Goal: Information Seeking & Learning: Compare options

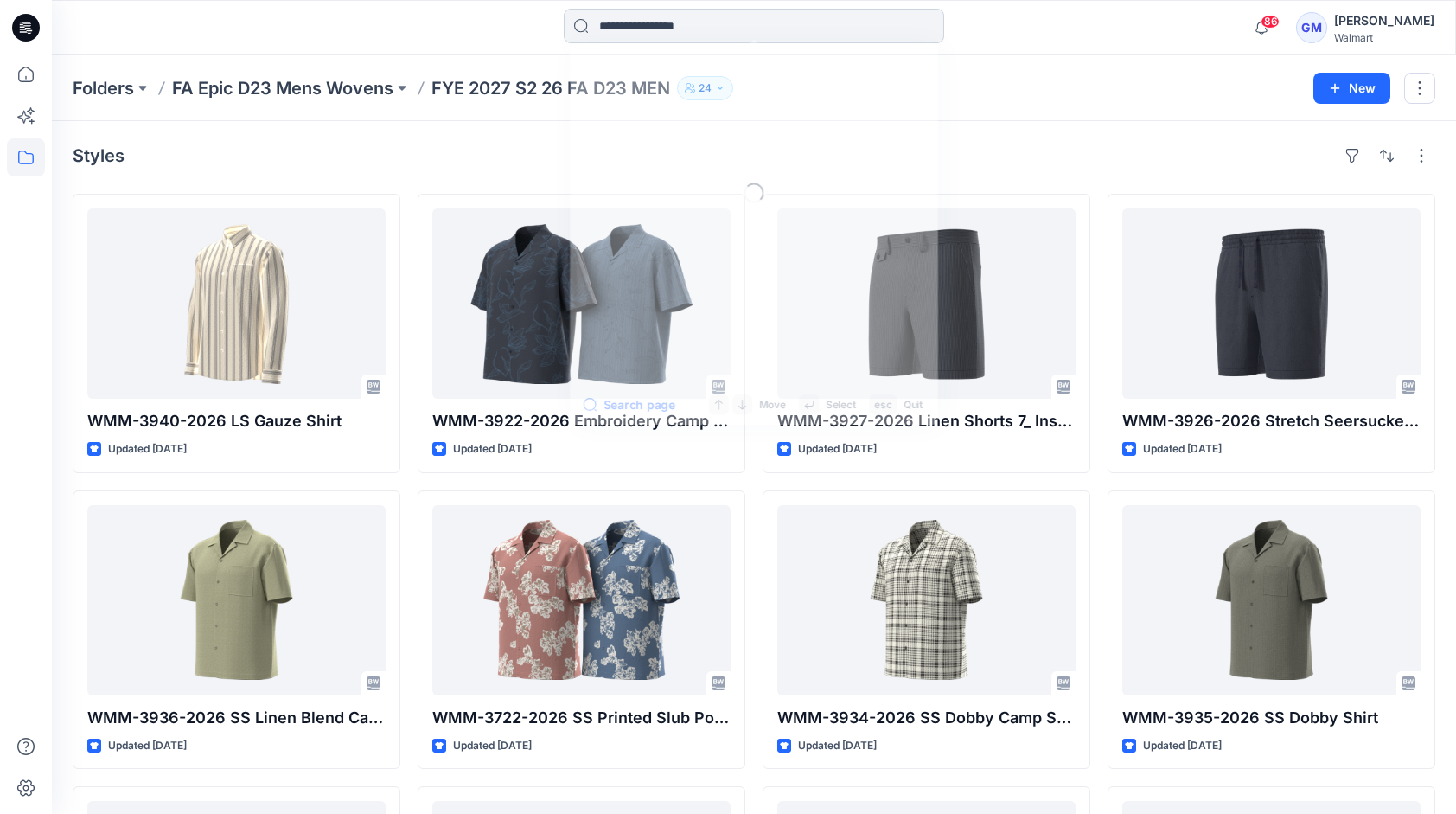
click at [620, 28] on input at bounding box center [754, 26] width 381 height 34
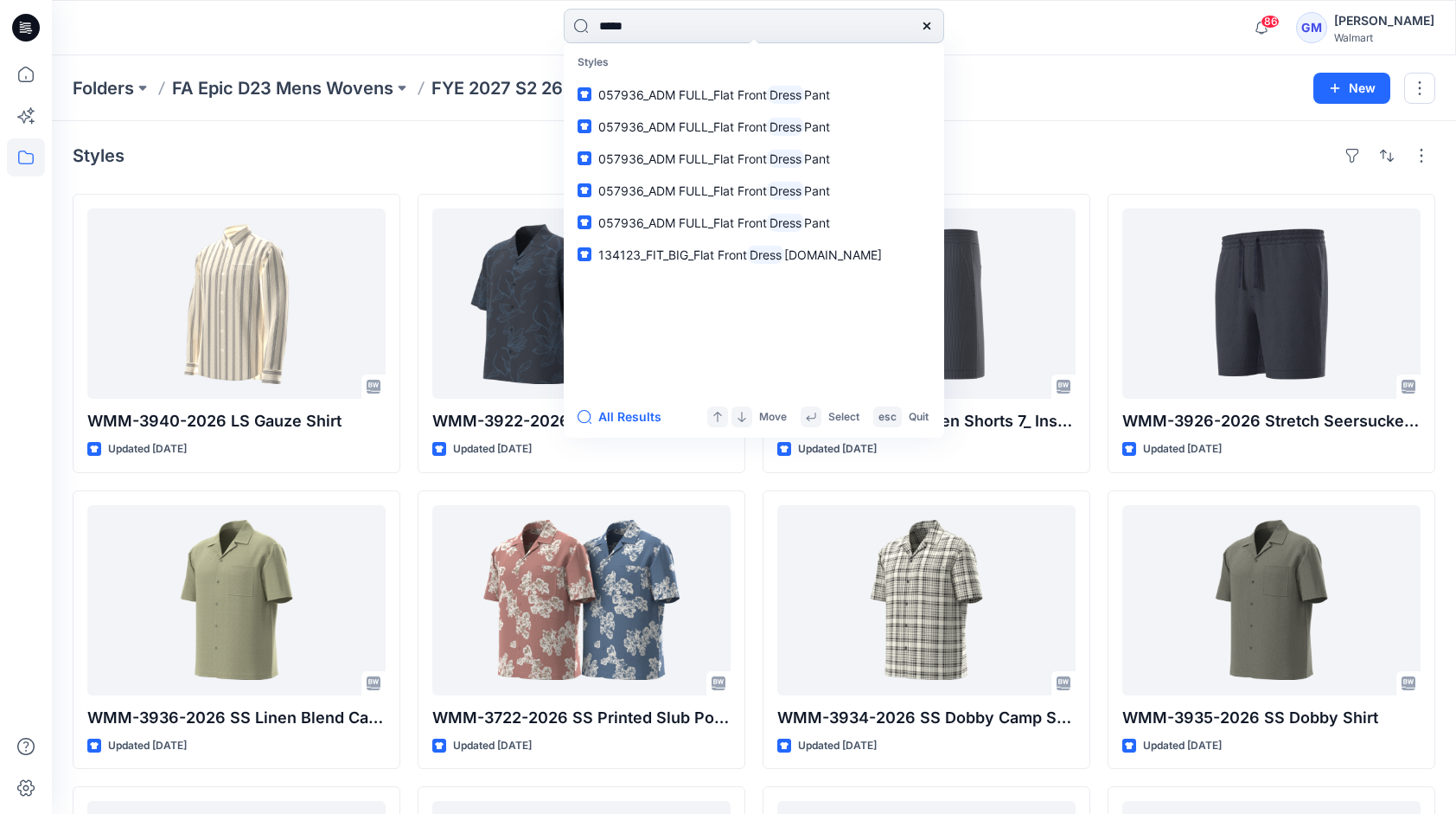
type input "*****"
click at [608, 425] on button "All Results" at bounding box center [624, 416] width 95 height 21
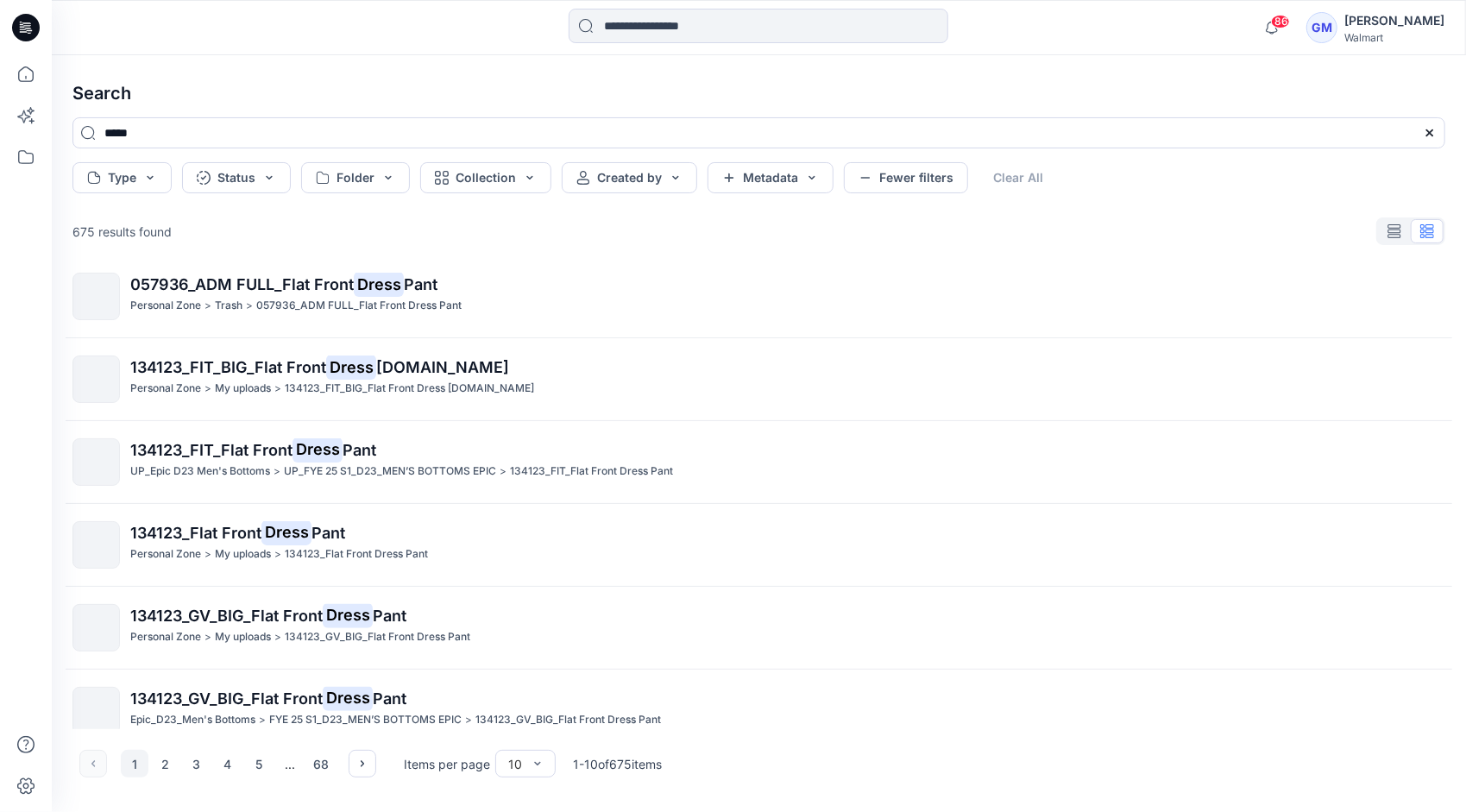
scroll to position [365, 0]
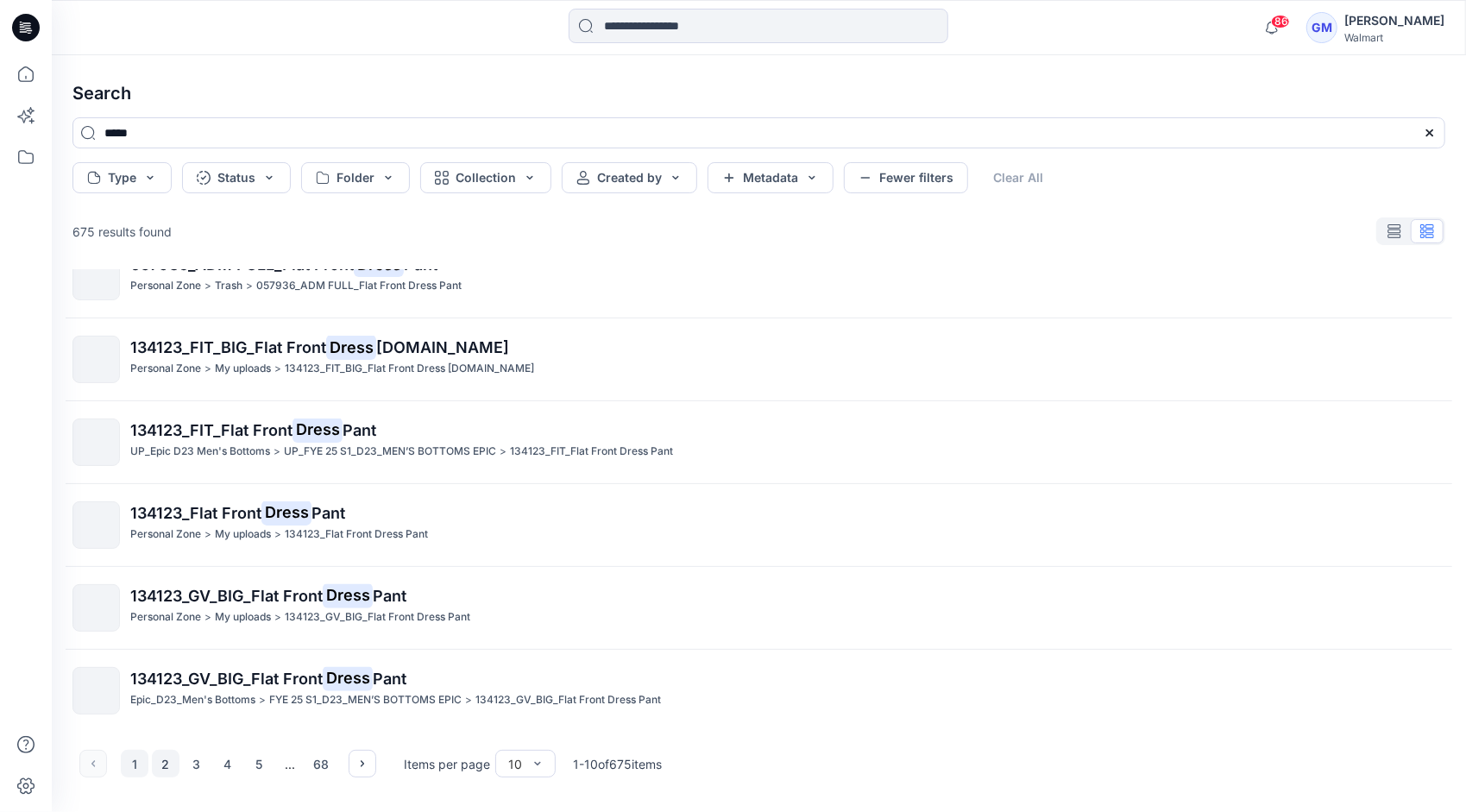
click at [158, 761] on button "2" at bounding box center [166, 763] width 28 height 28
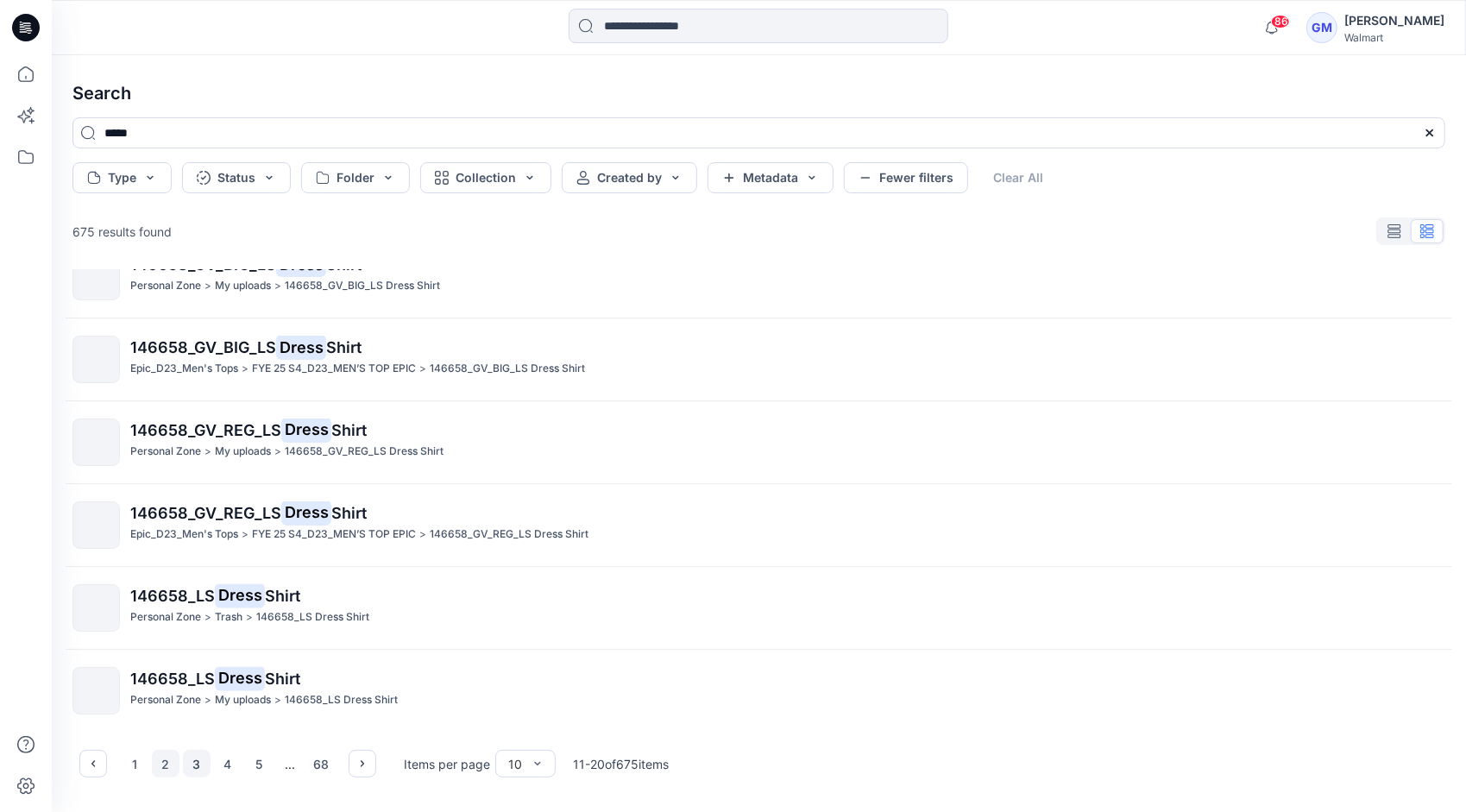
click at [198, 764] on button "3" at bounding box center [196, 763] width 28 height 28
click at [226, 762] on button "4" at bounding box center [228, 763] width 28 height 28
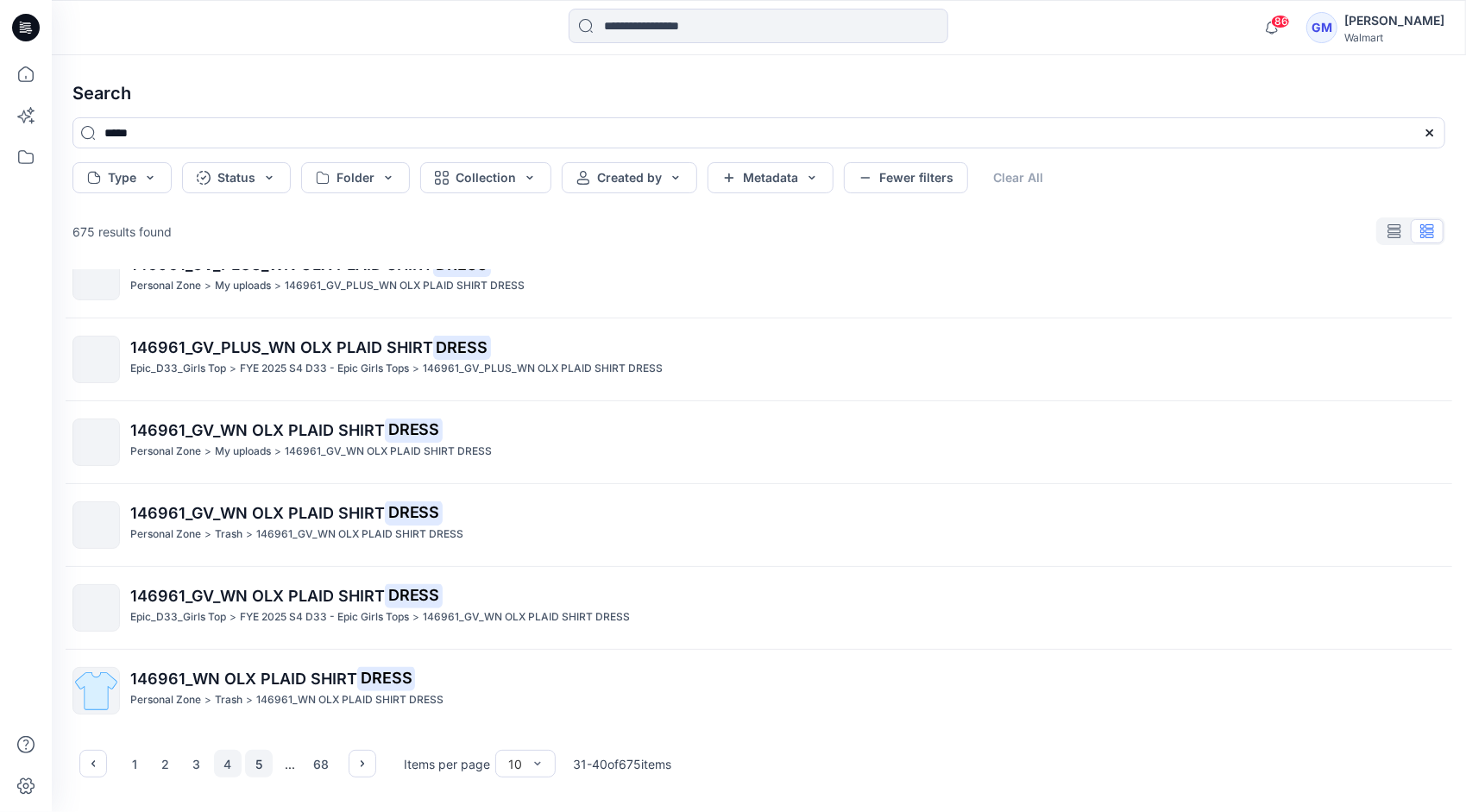
click at [258, 768] on button "5" at bounding box center [258, 763] width 28 height 28
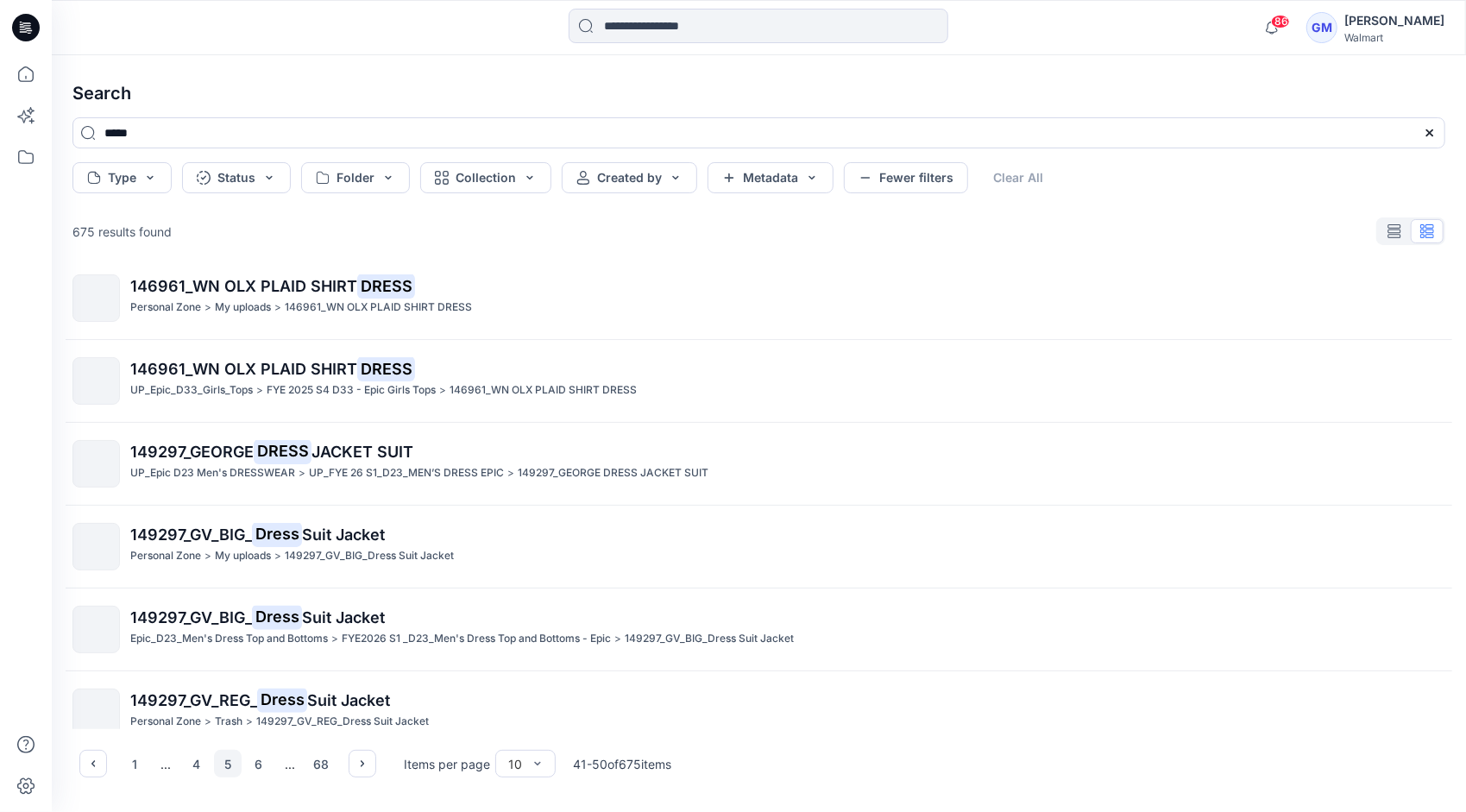
scroll to position [0, 0]
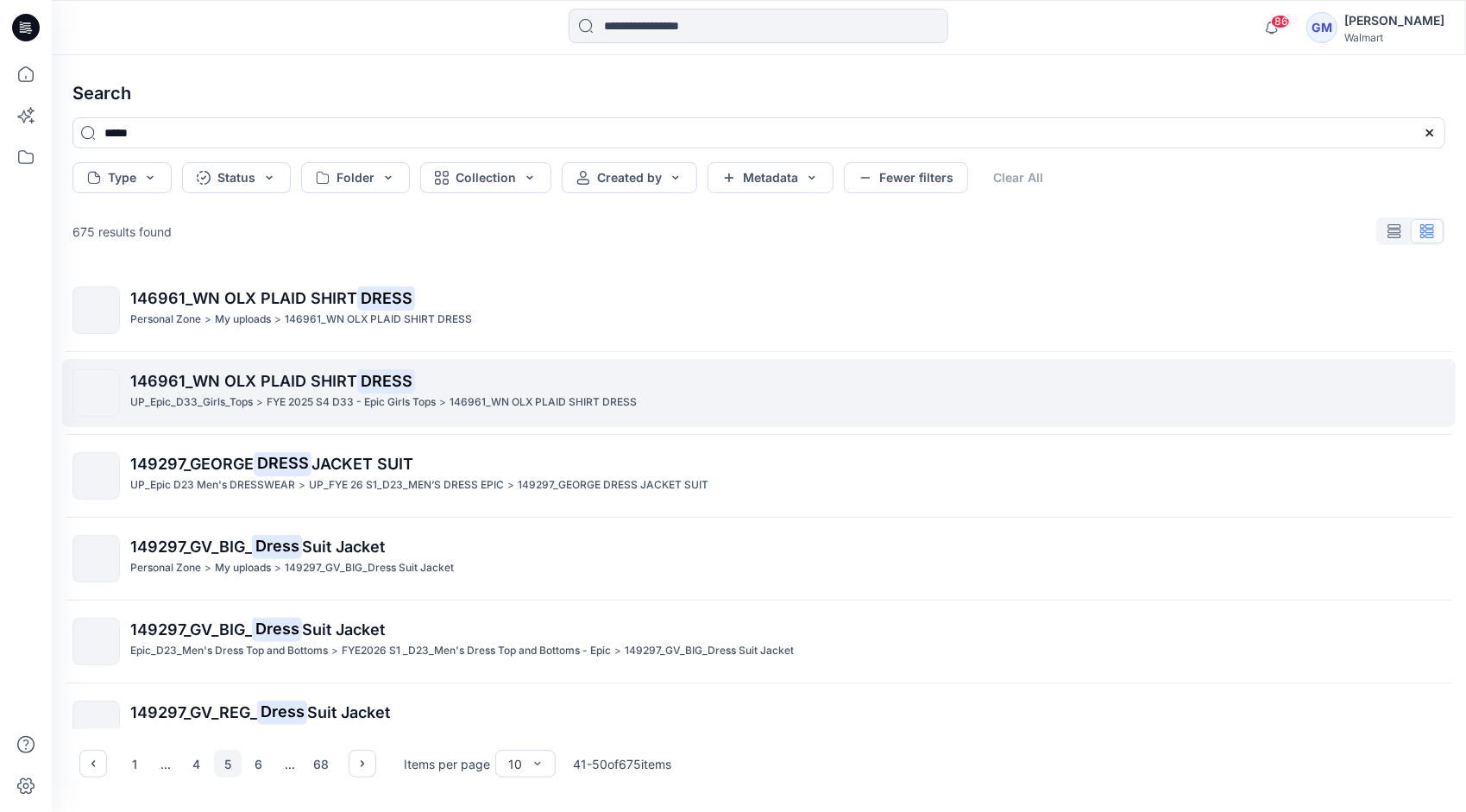
click at [192, 401] on p "UP_Epic_D33_Girls_Tops" at bounding box center [192, 402] width 122 height 18
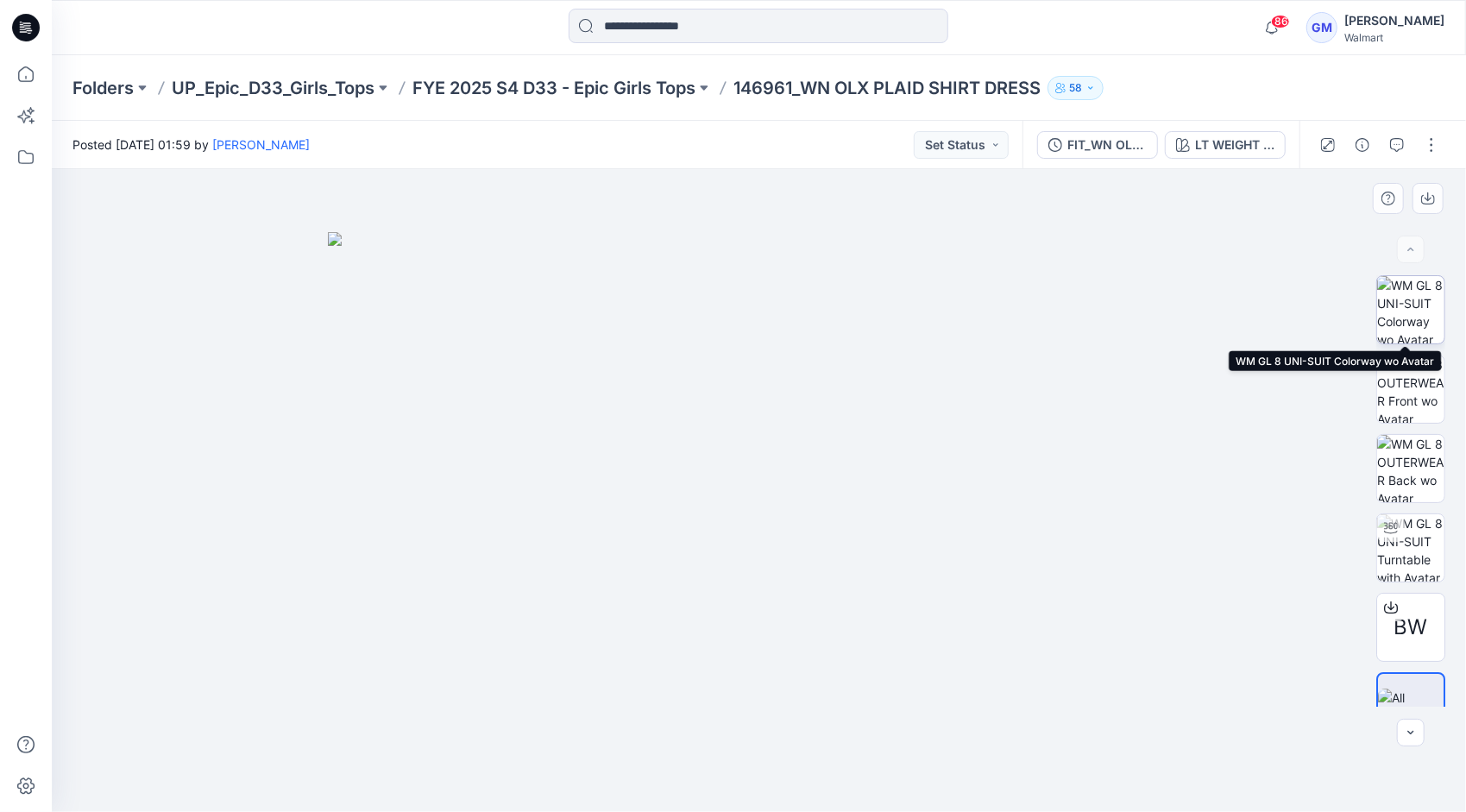
click at [1415, 303] on img at bounding box center [1410, 310] width 68 height 68
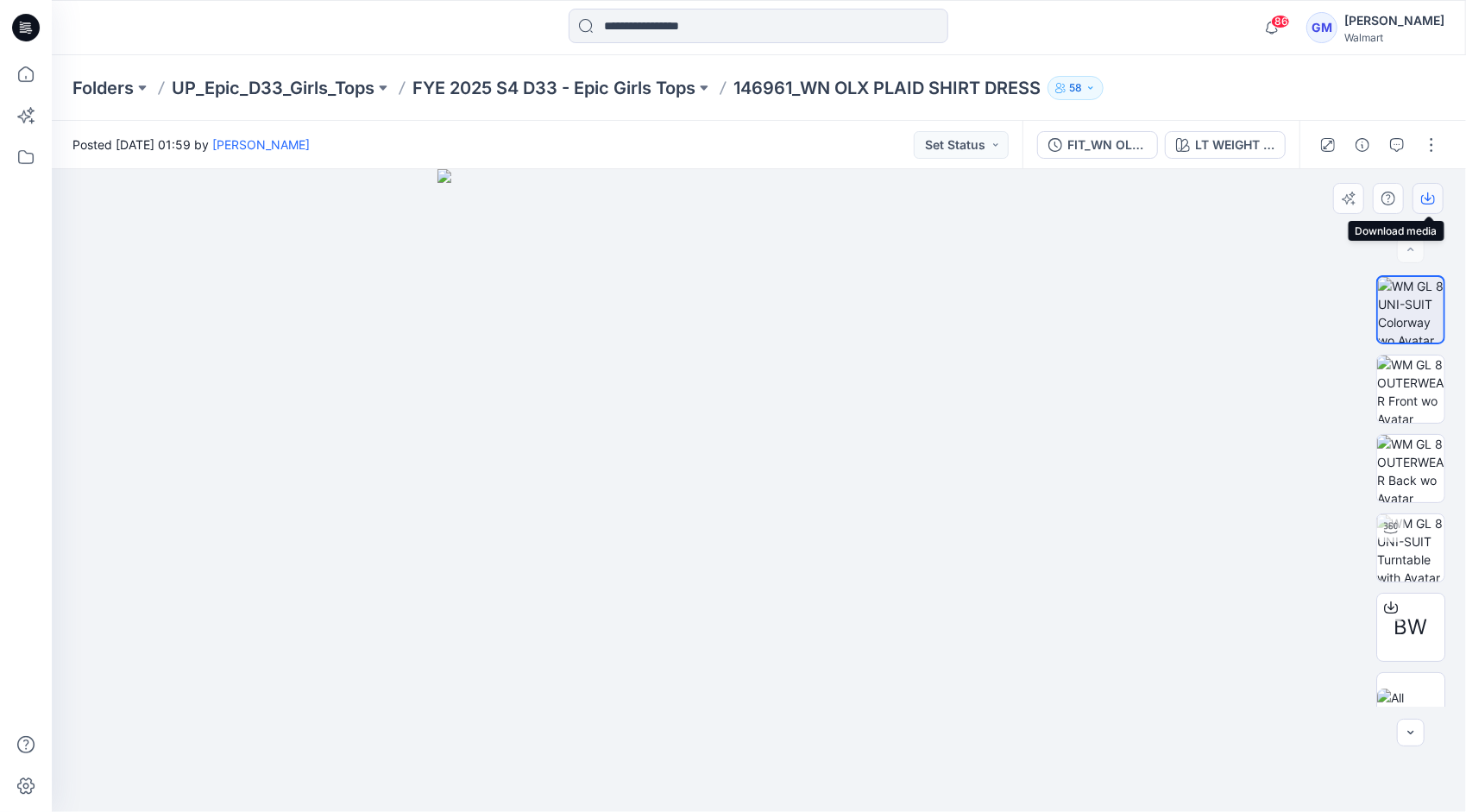
click at [1430, 198] on icon "button" at bounding box center [1428, 197] width 7 height 9
click at [1402, 369] on img at bounding box center [1410, 389] width 68 height 68
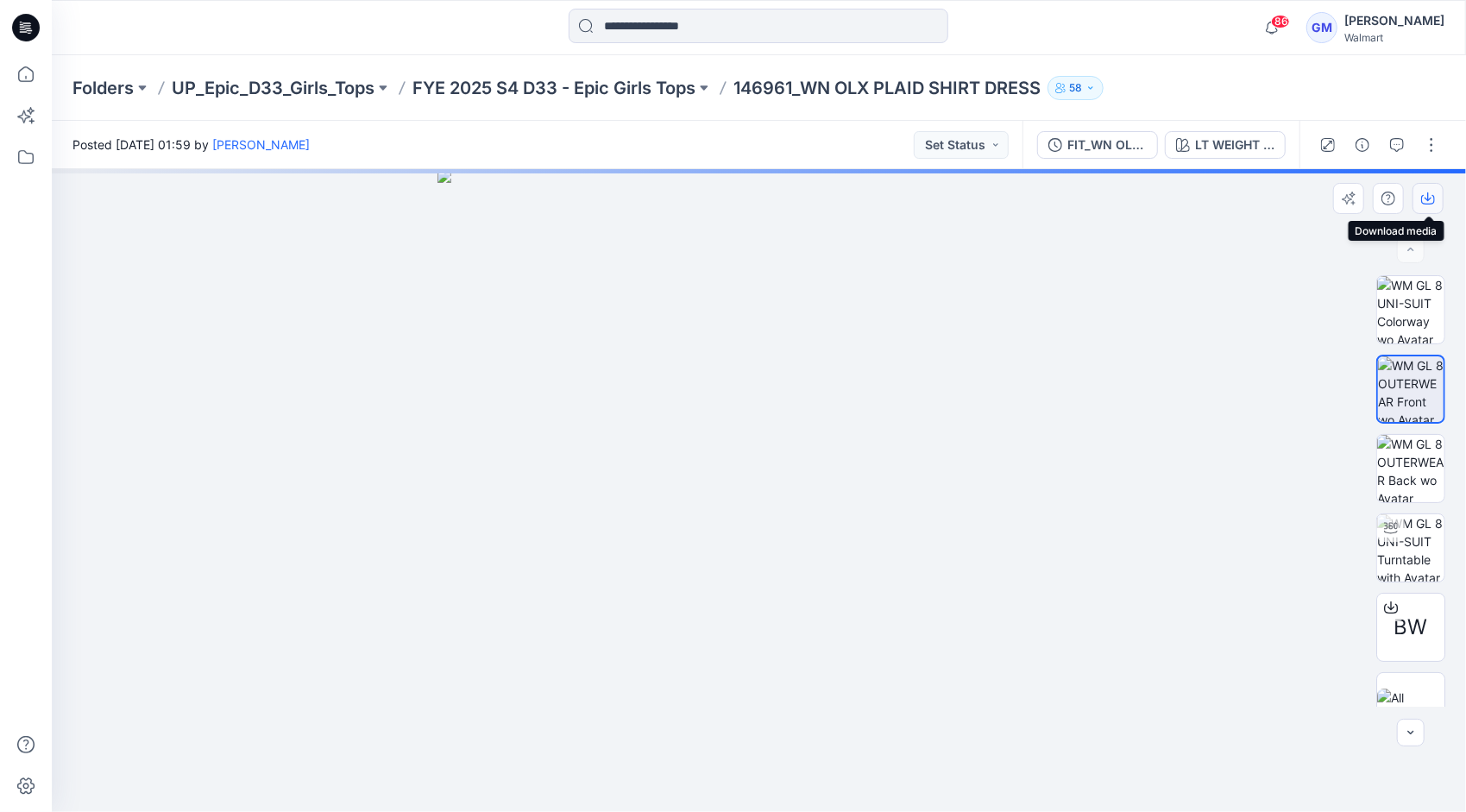
click at [1431, 198] on icon "button" at bounding box center [1427, 198] width 14 height 14
click at [1411, 459] on img at bounding box center [1410, 468] width 68 height 68
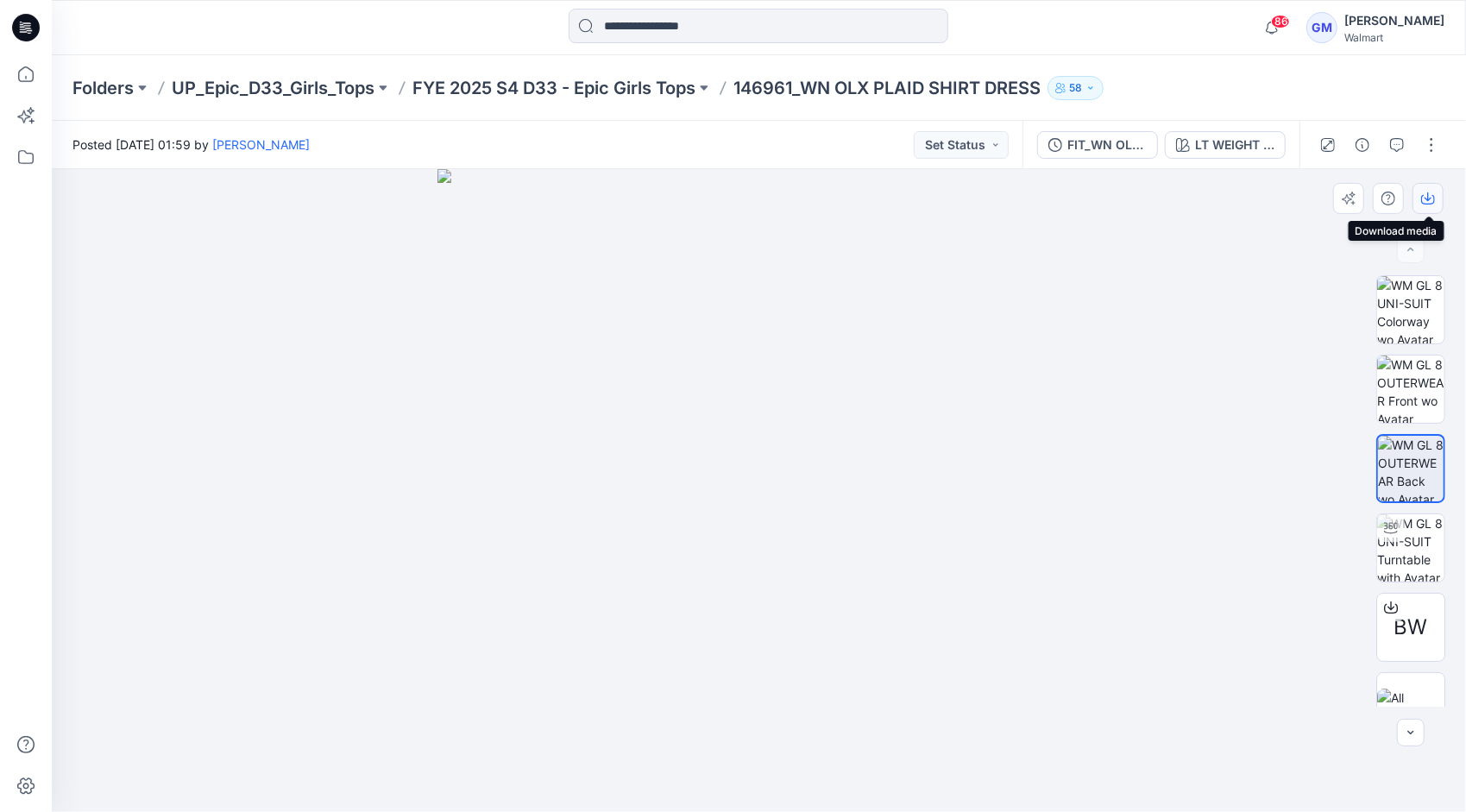
click at [1434, 197] on icon "button" at bounding box center [1427, 200] width 14 height 10
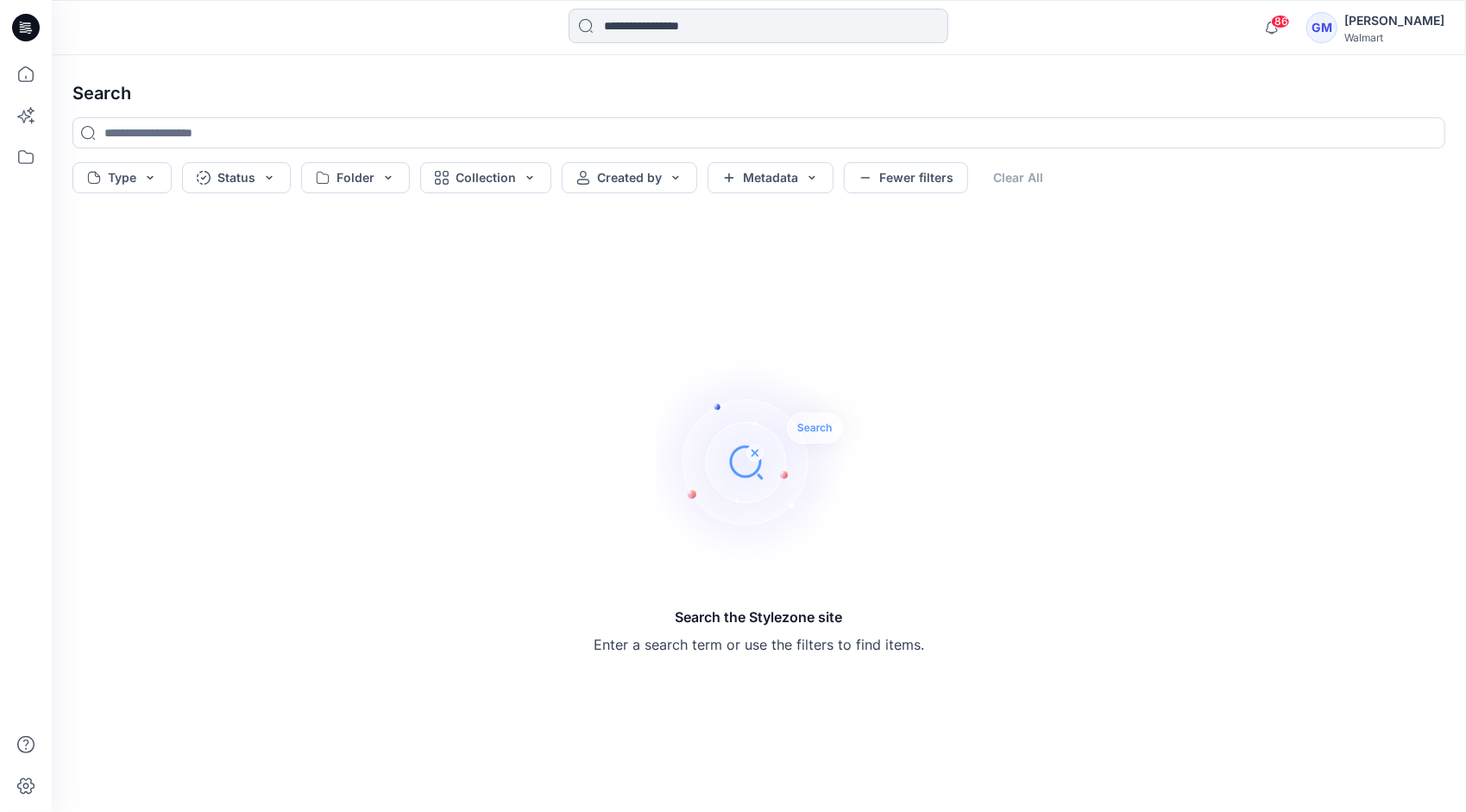
click at [675, 28] on input at bounding box center [758, 26] width 380 height 34
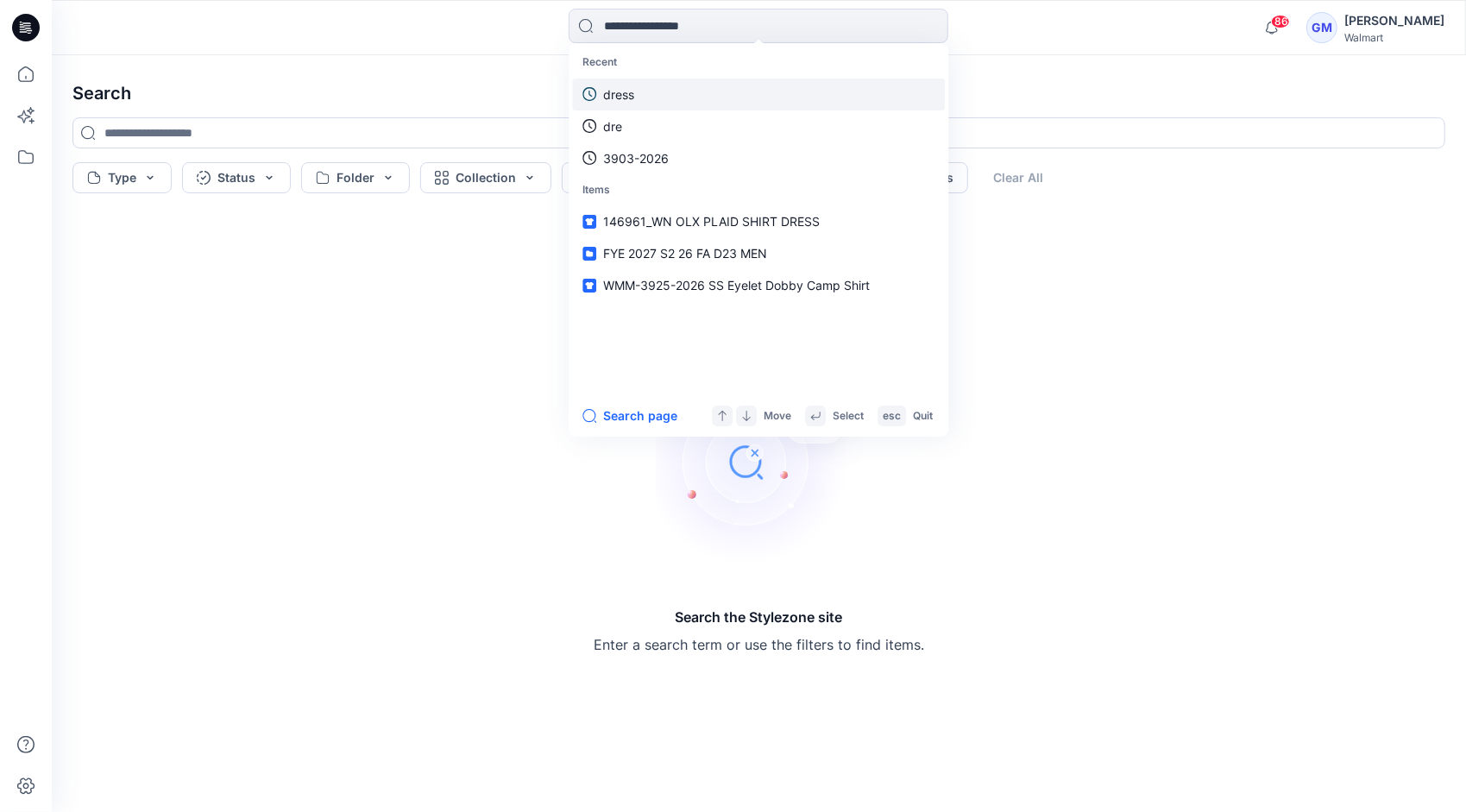
click at [674, 95] on link "dress" at bounding box center [758, 94] width 373 height 32
type input "*****"
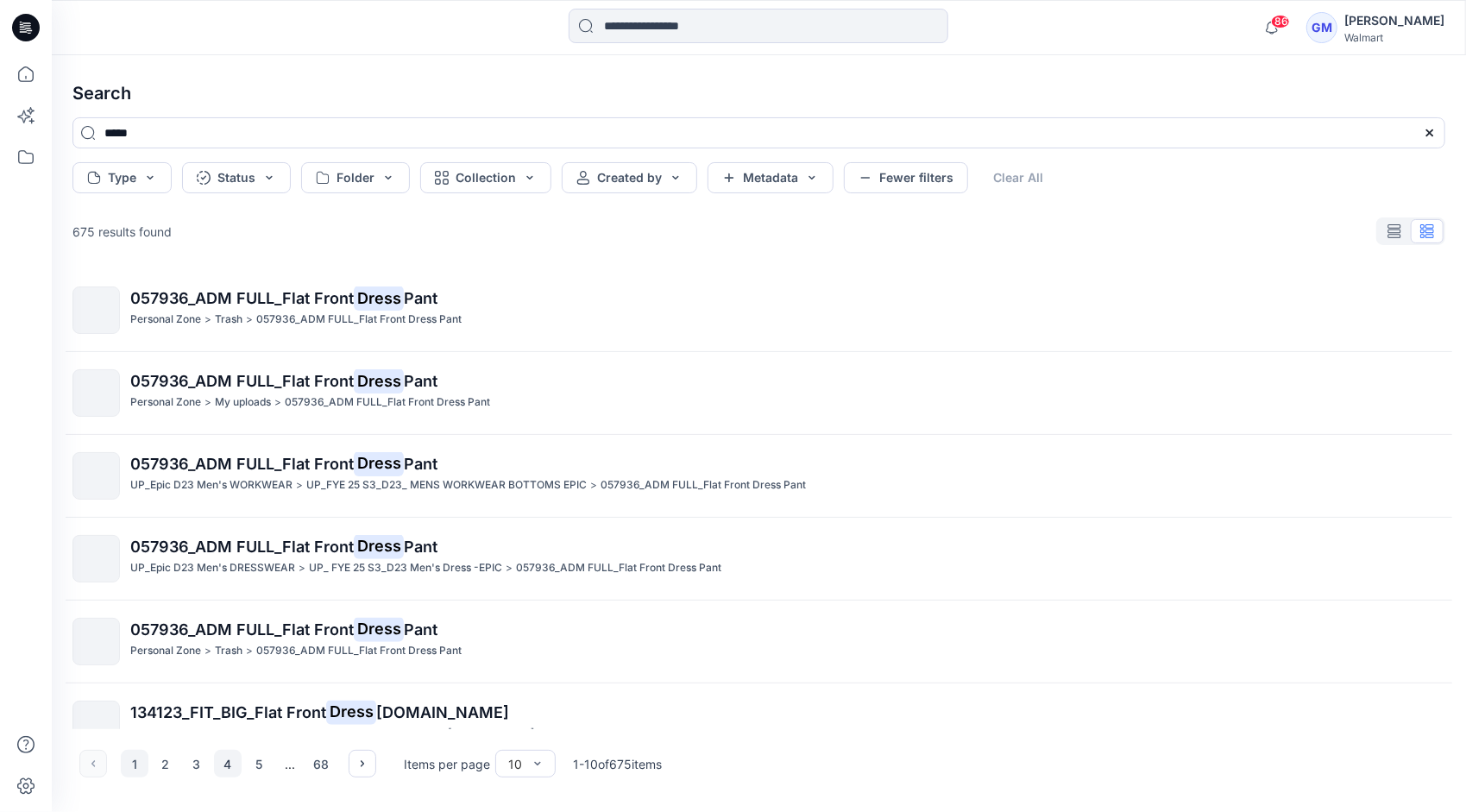
click at [231, 771] on button "4" at bounding box center [228, 763] width 28 height 28
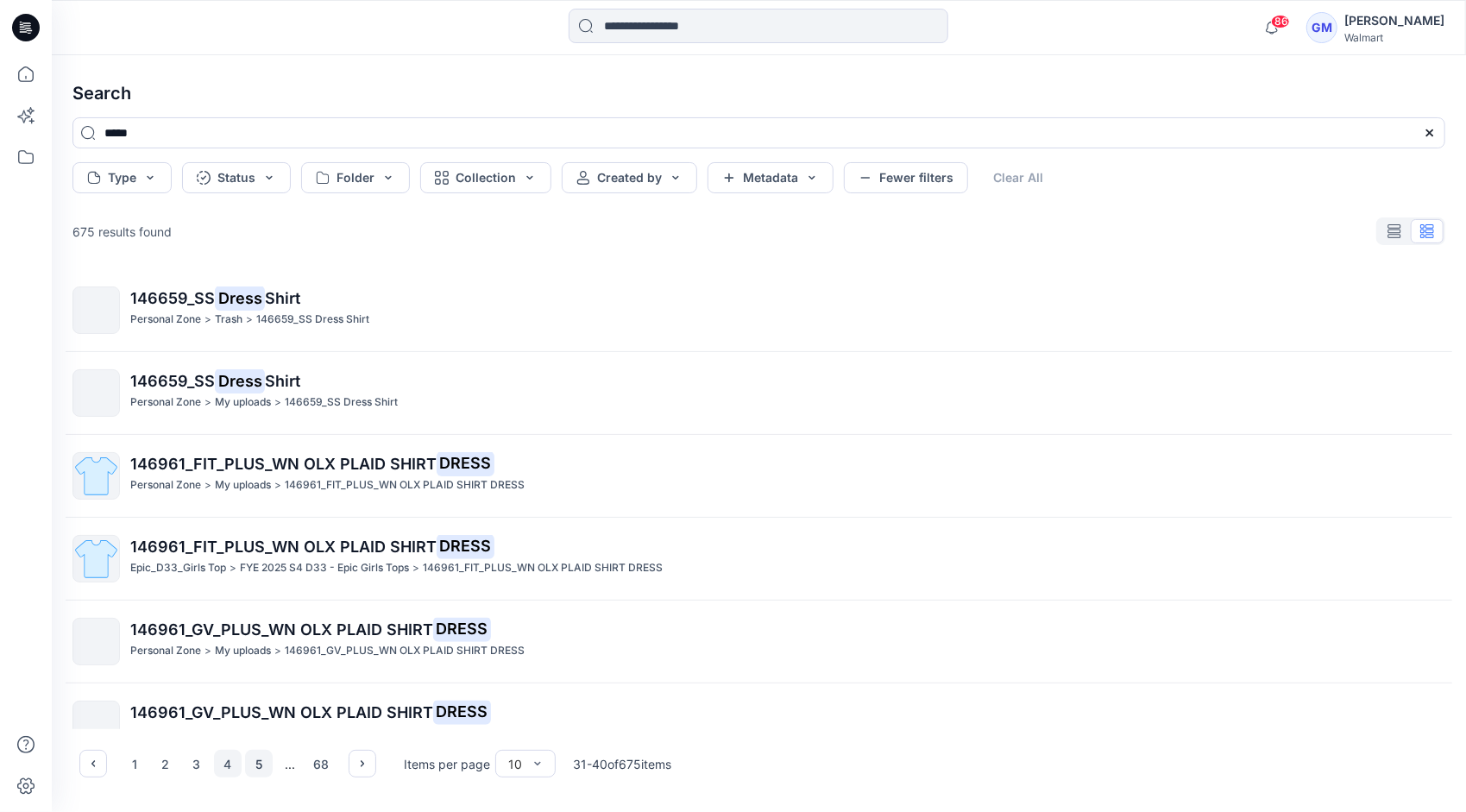
click at [254, 762] on button "5" at bounding box center [258, 763] width 28 height 28
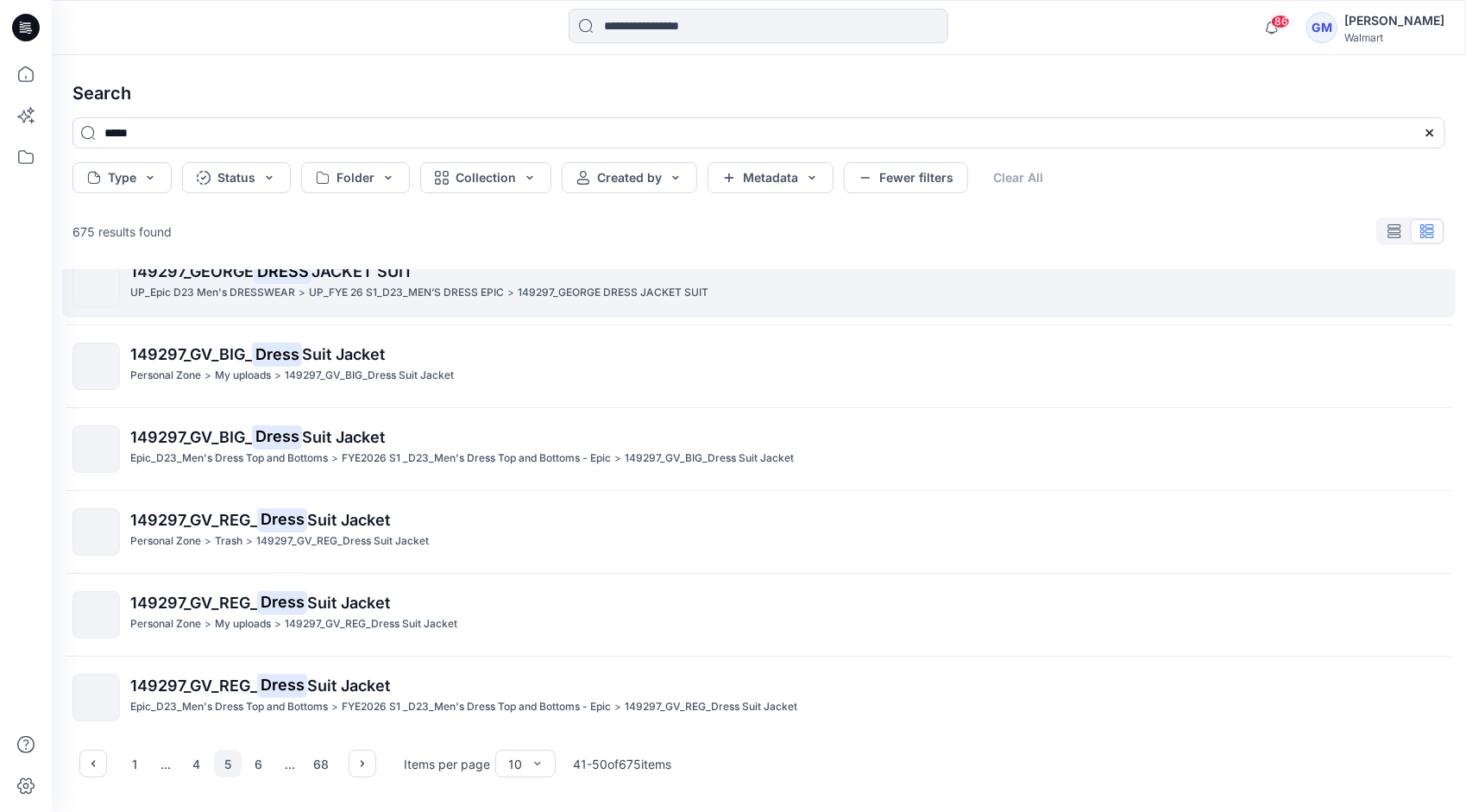
scroll to position [20, 0]
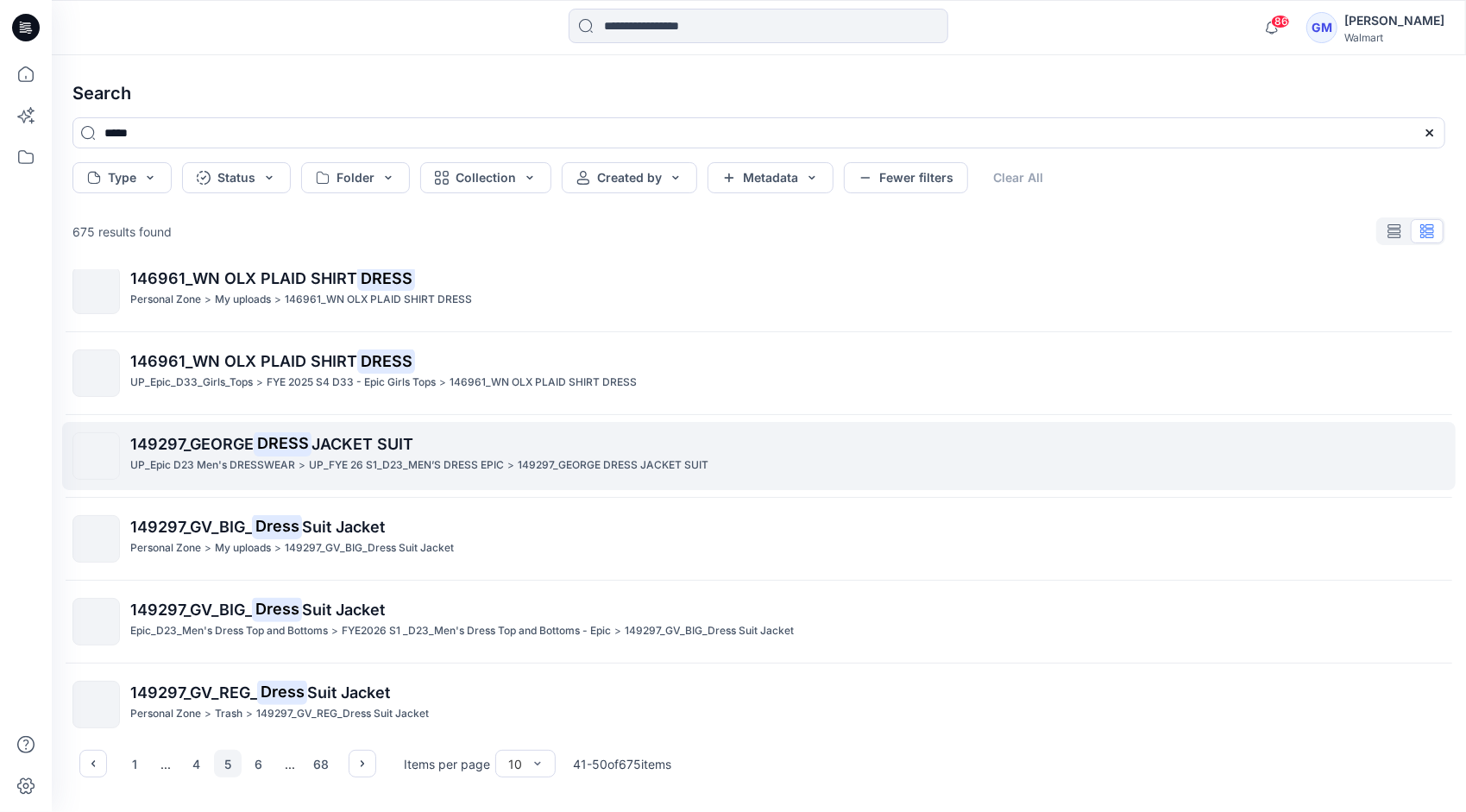
click at [258, 466] on p "UP_Epic D23 Men's DRESSWEAR" at bounding box center [213, 465] width 165 height 18
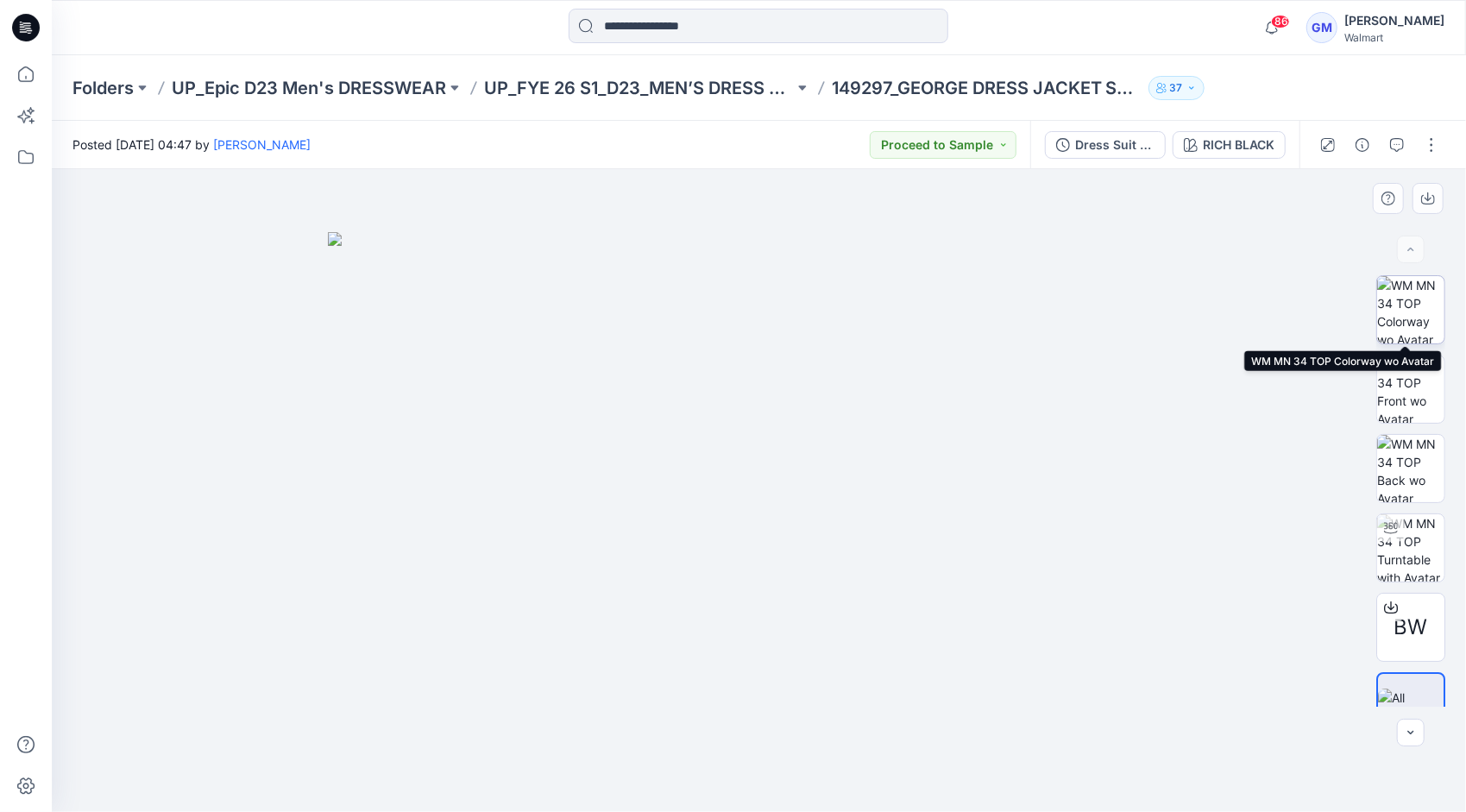
click at [1405, 310] on img at bounding box center [1410, 310] width 68 height 68
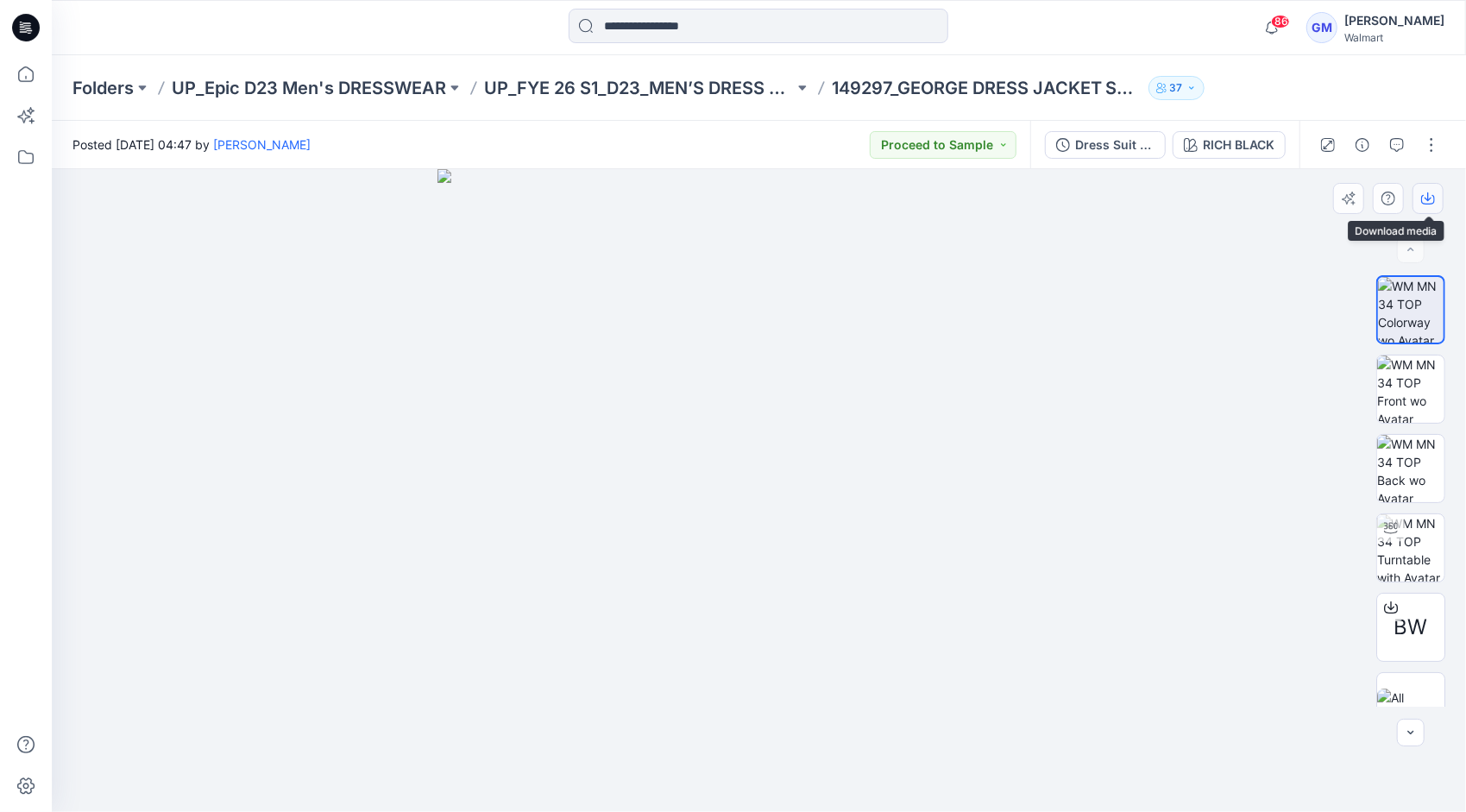
click at [1427, 190] on button "button" at bounding box center [1428, 198] width 31 height 31
click at [1408, 386] on img at bounding box center [1410, 389] width 68 height 68
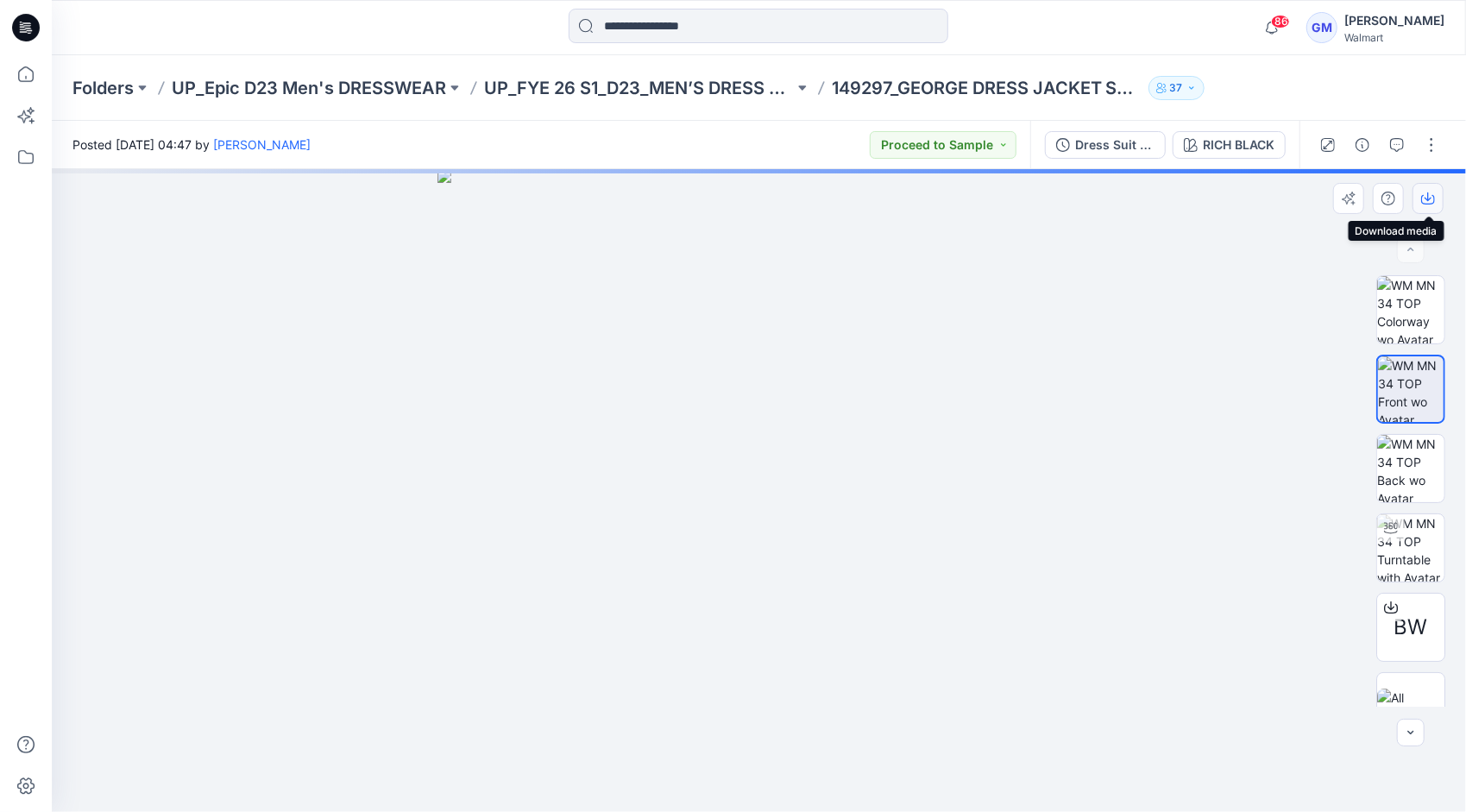
click at [1431, 203] on icon "button" at bounding box center [1427, 200] width 14 height 10
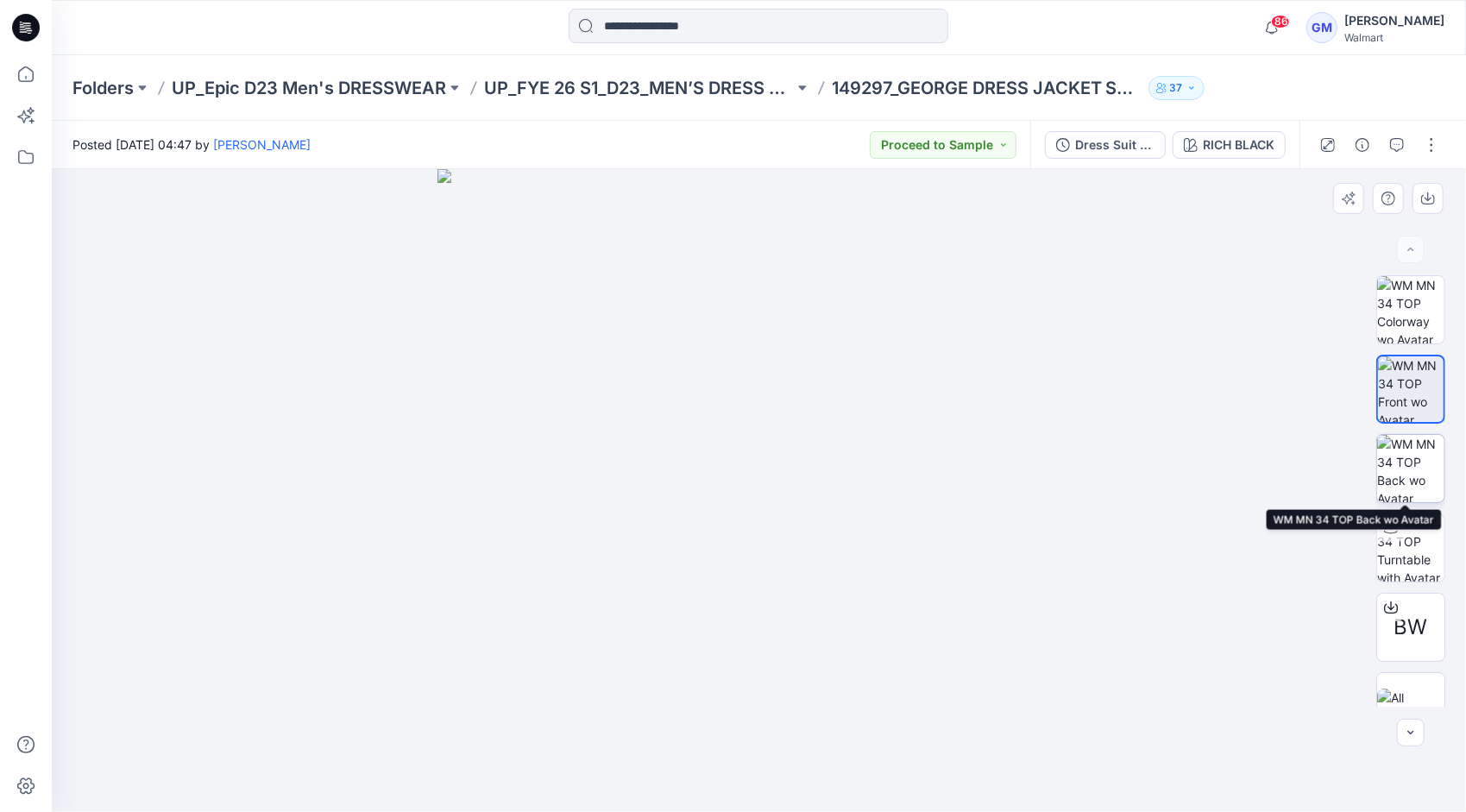
click at [1408, 457] on img at bounding box center [1410, 468] width 68 height 68
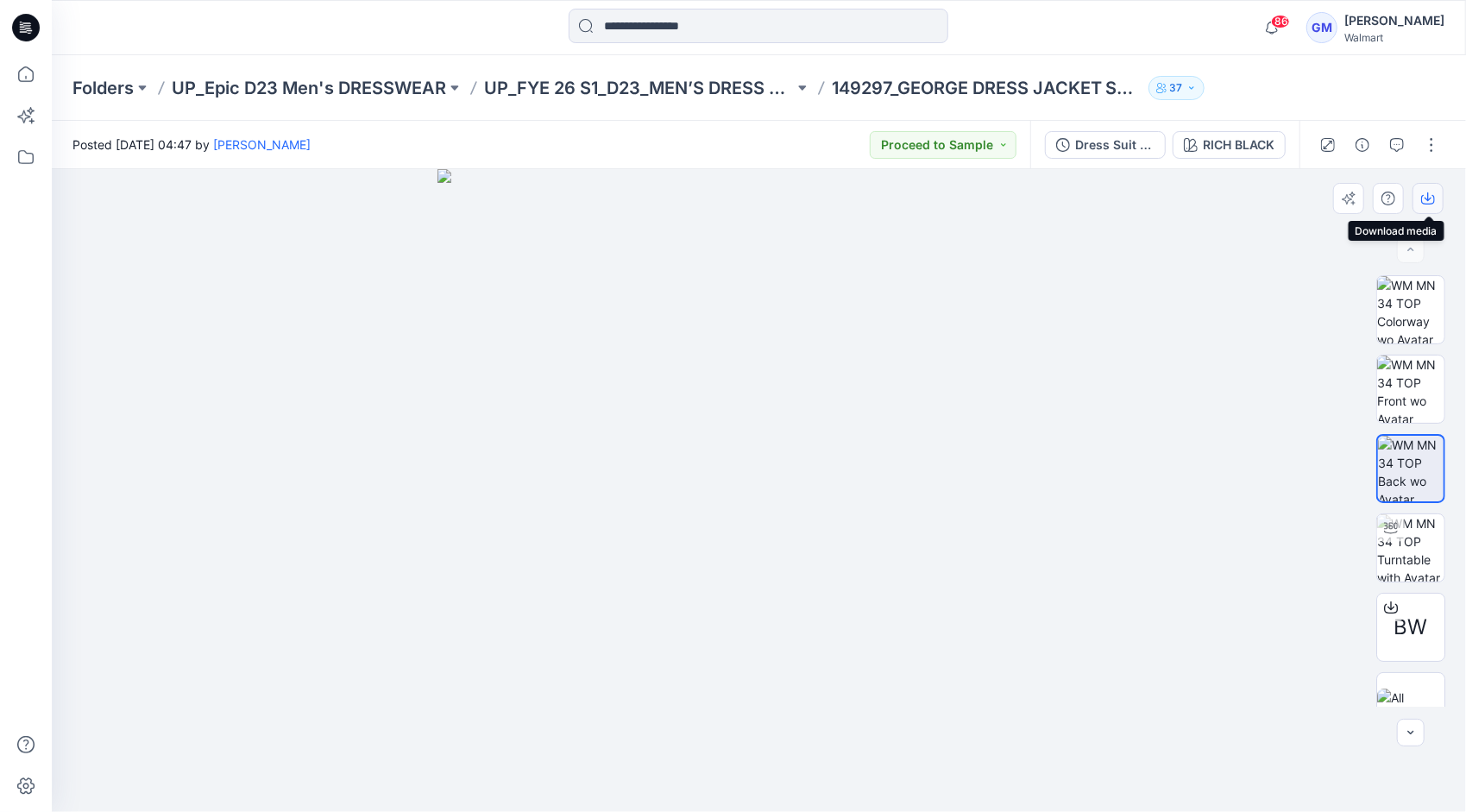
click at [1429, 198] on icon "button" at bounding box center [1428, 197] width 7 height 9
click at [659, 28] on input at bounding box center [758, 26] width 380 height 34
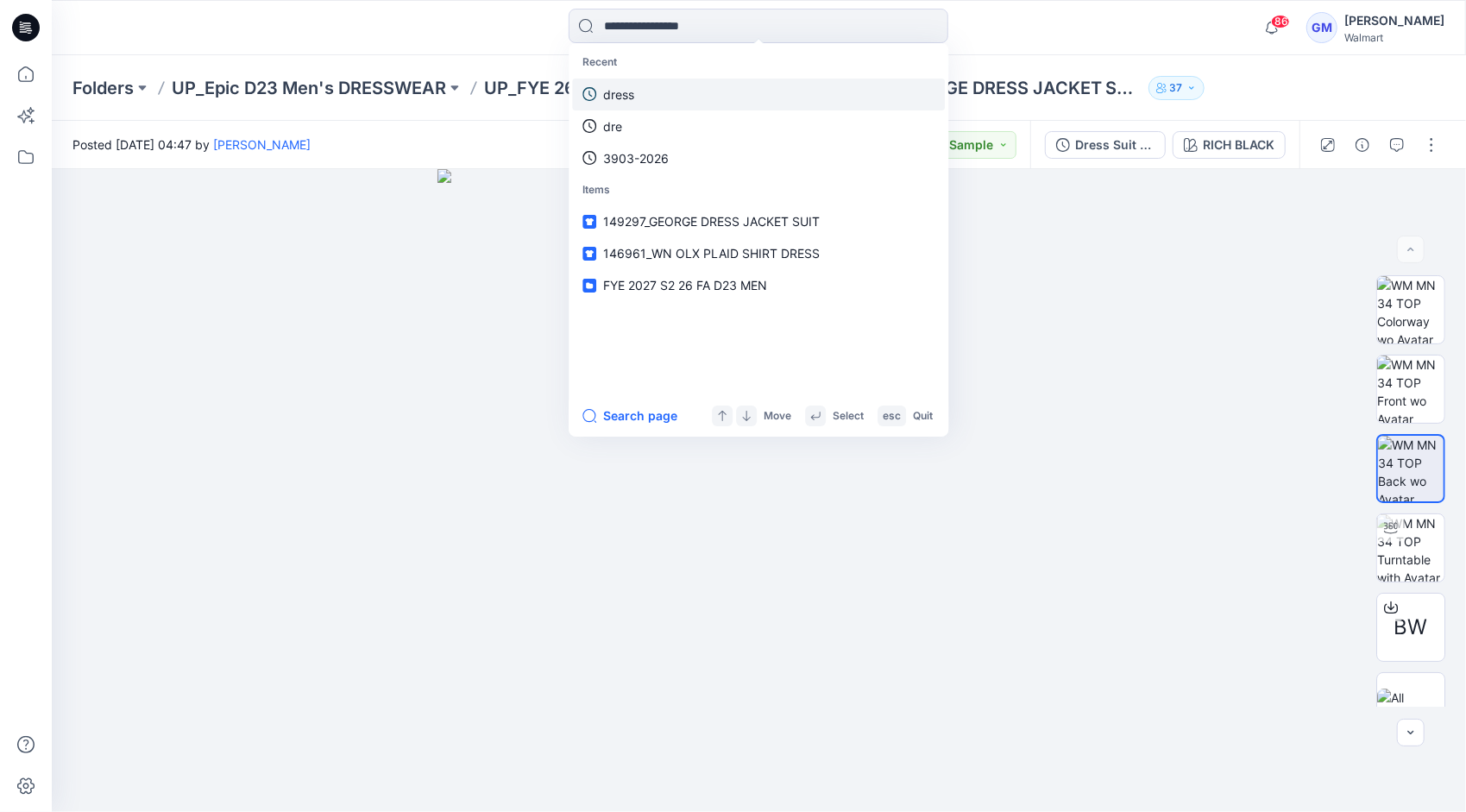
click at [649, 95] on link "dress" at bounding box center [758, 94] width 373 height 32
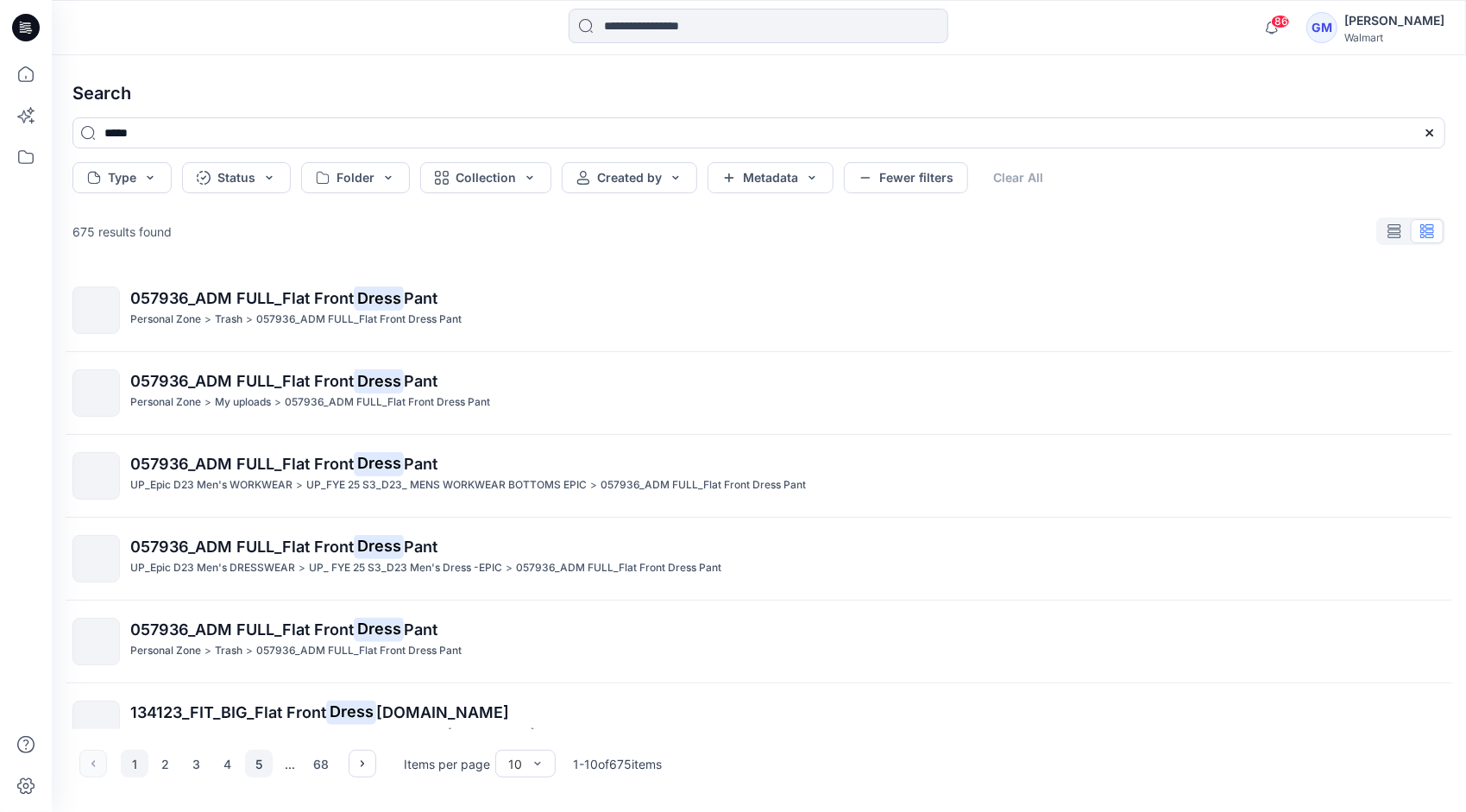
click at [259, 769] on button "5" at bounding box center [258, 763] width 28 height 28
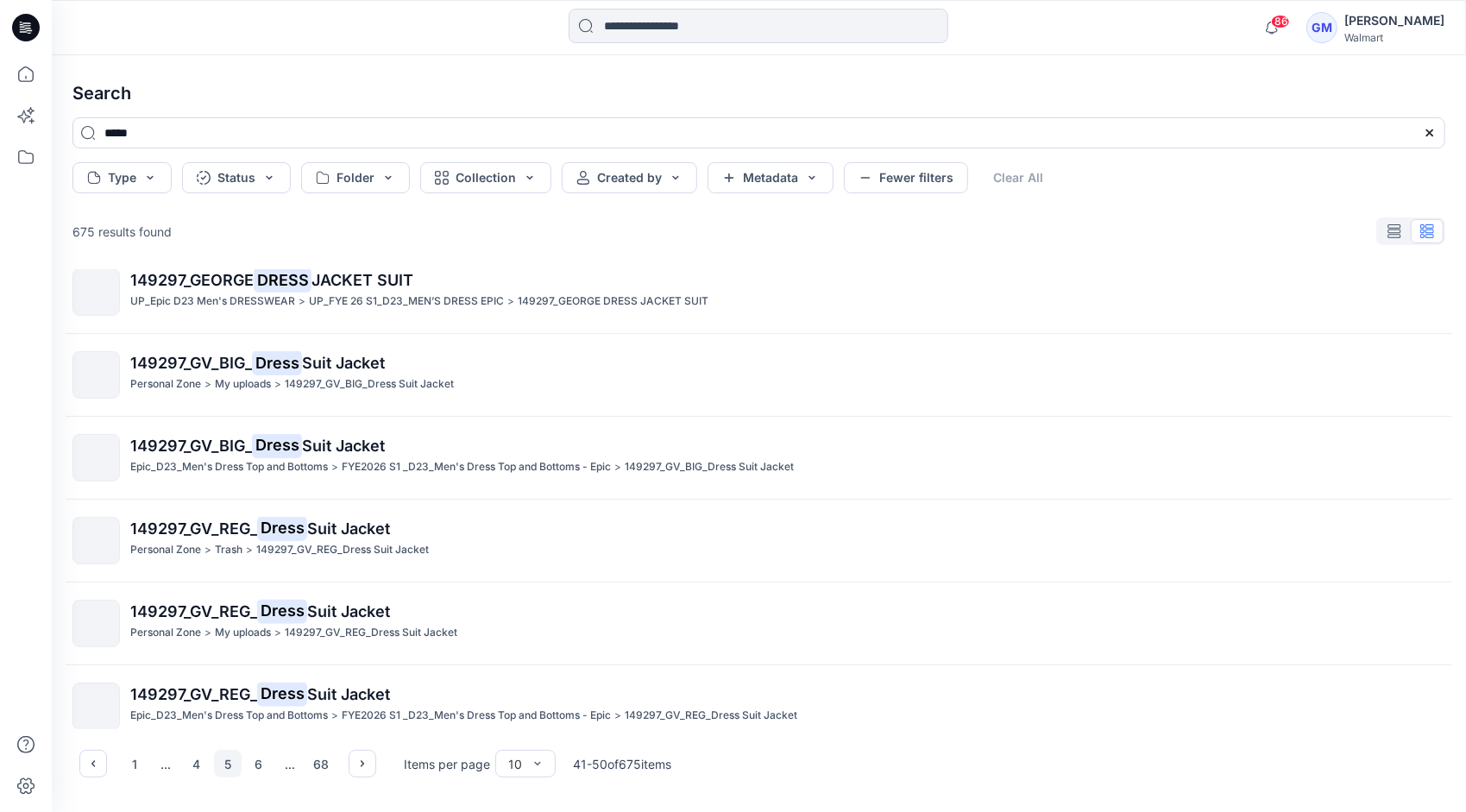
scroll to position [365, 0]
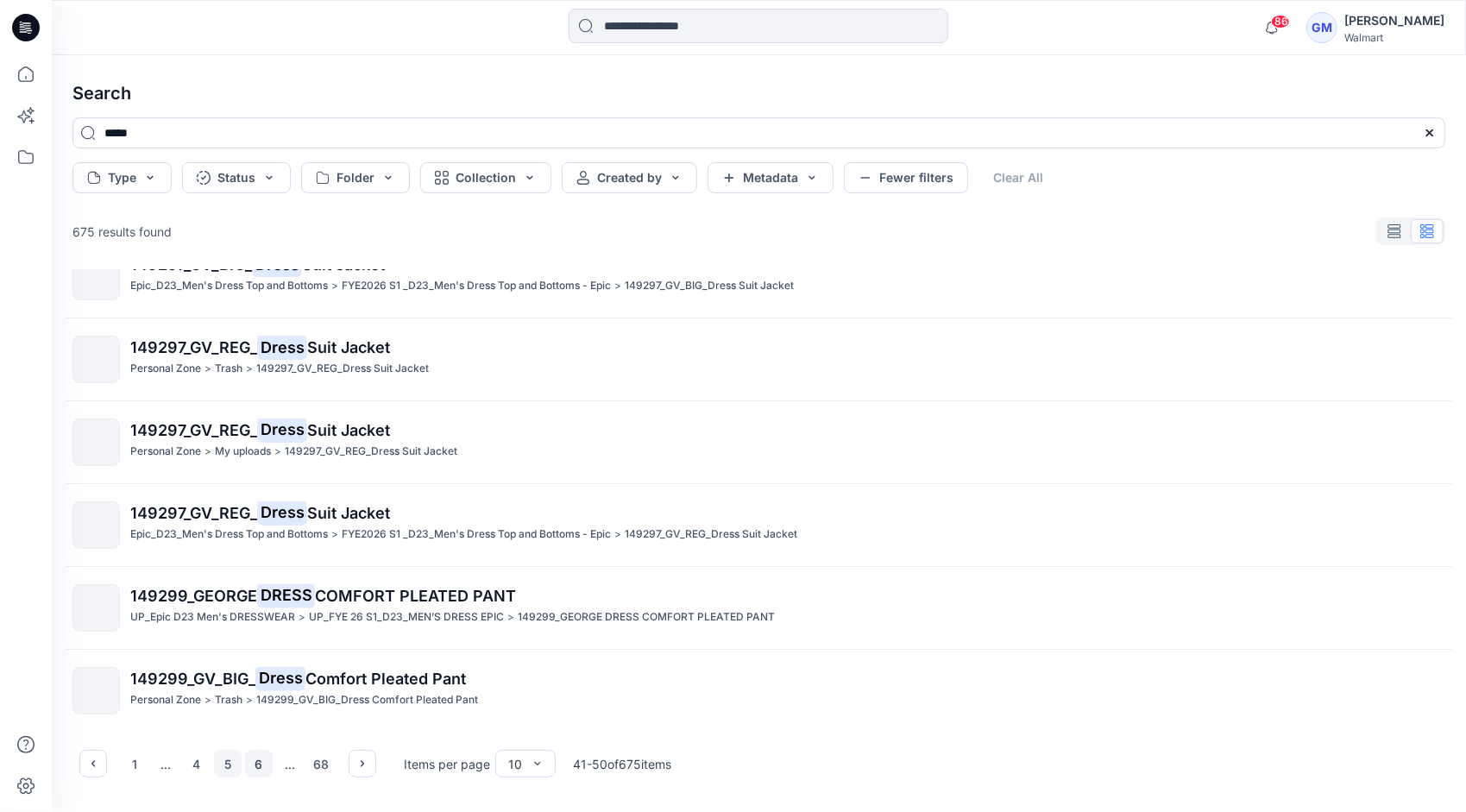
click at [254, 758] on button "6" at bounding box center [258, 763] width 28 height 28
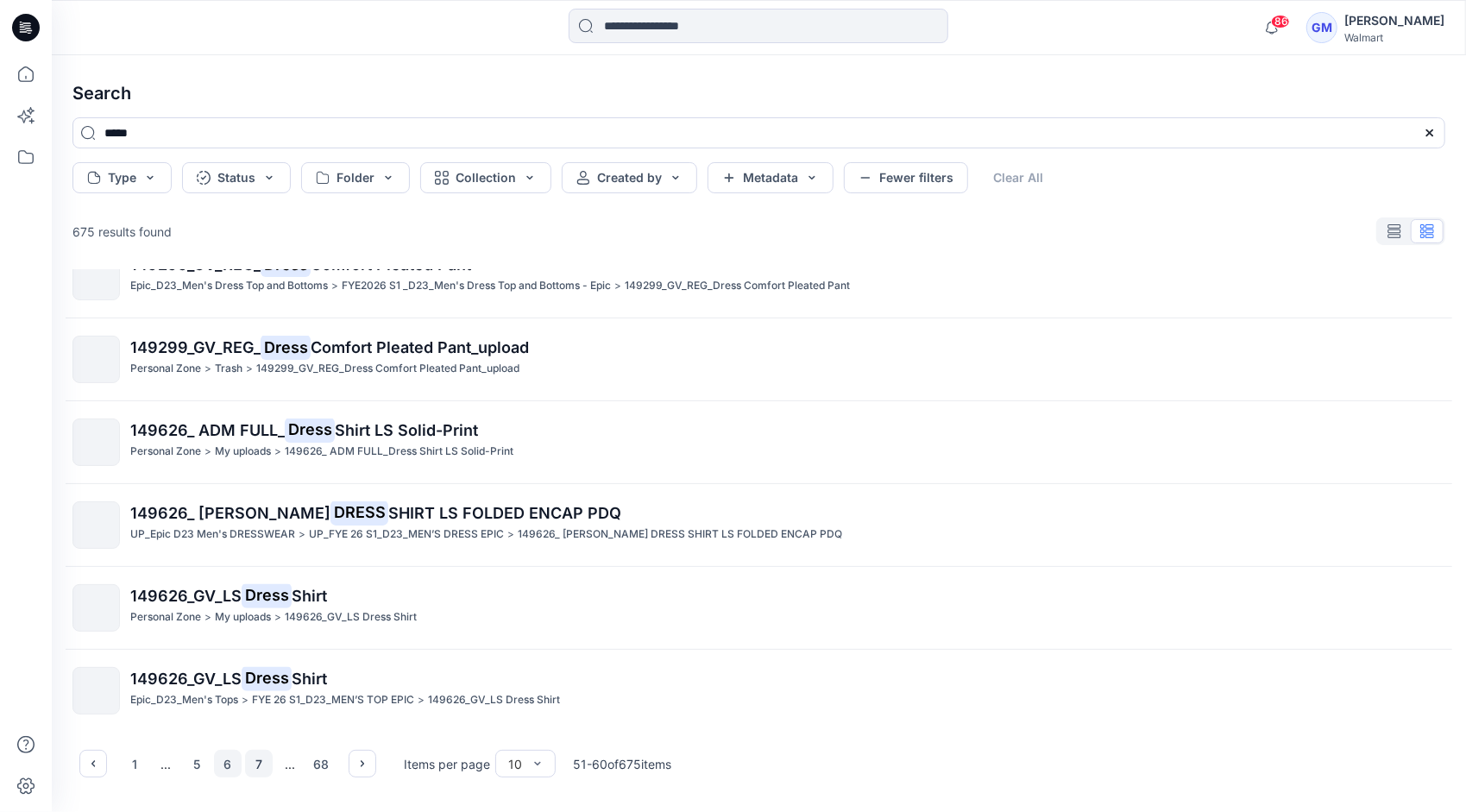
click at [260, 761] on button "7" at bounding box center [258, 763] width 28 height 28
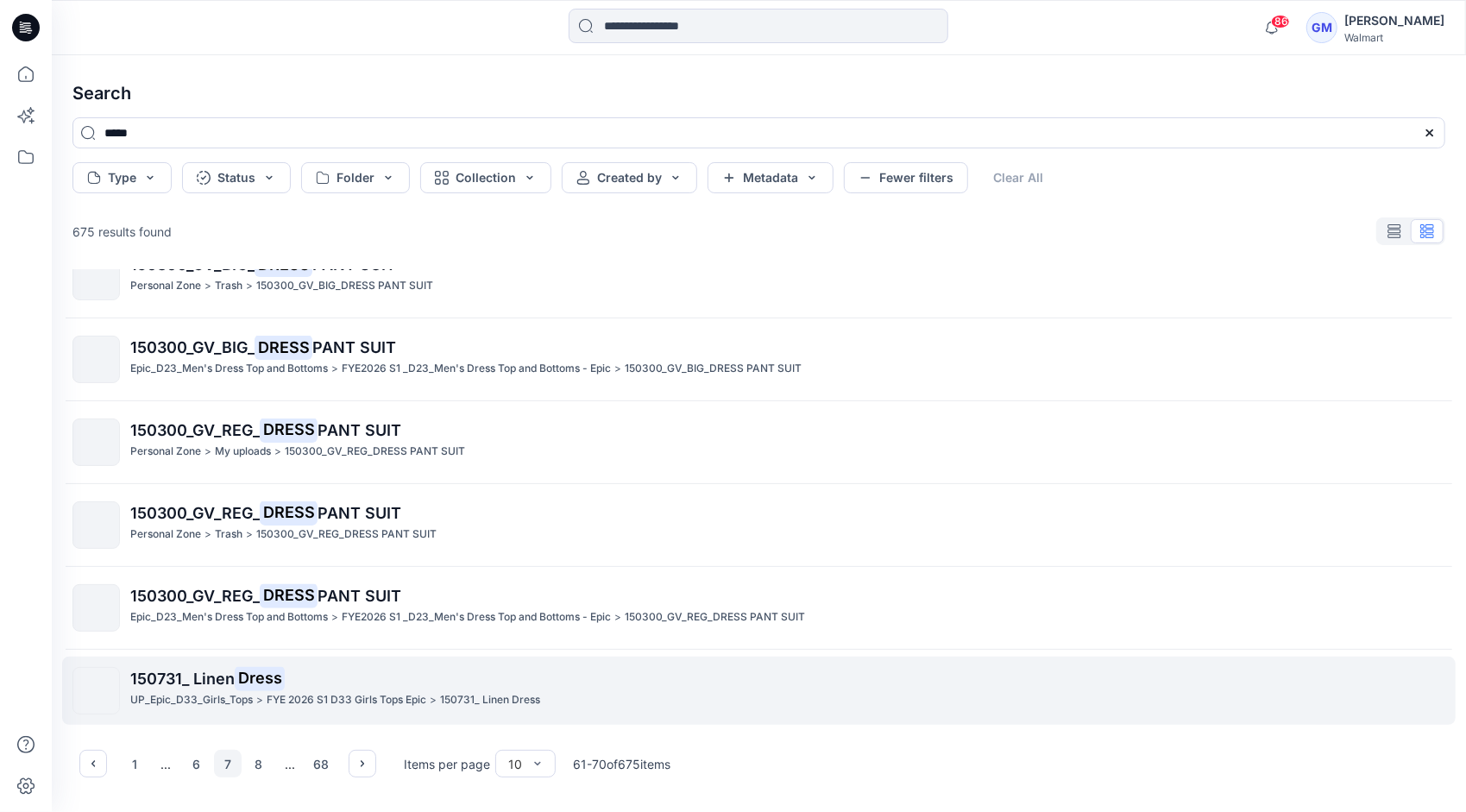
click at [213, 687] on p "150731_ Linen Dress" at bounding box center [787, 679] width 1314 height 24
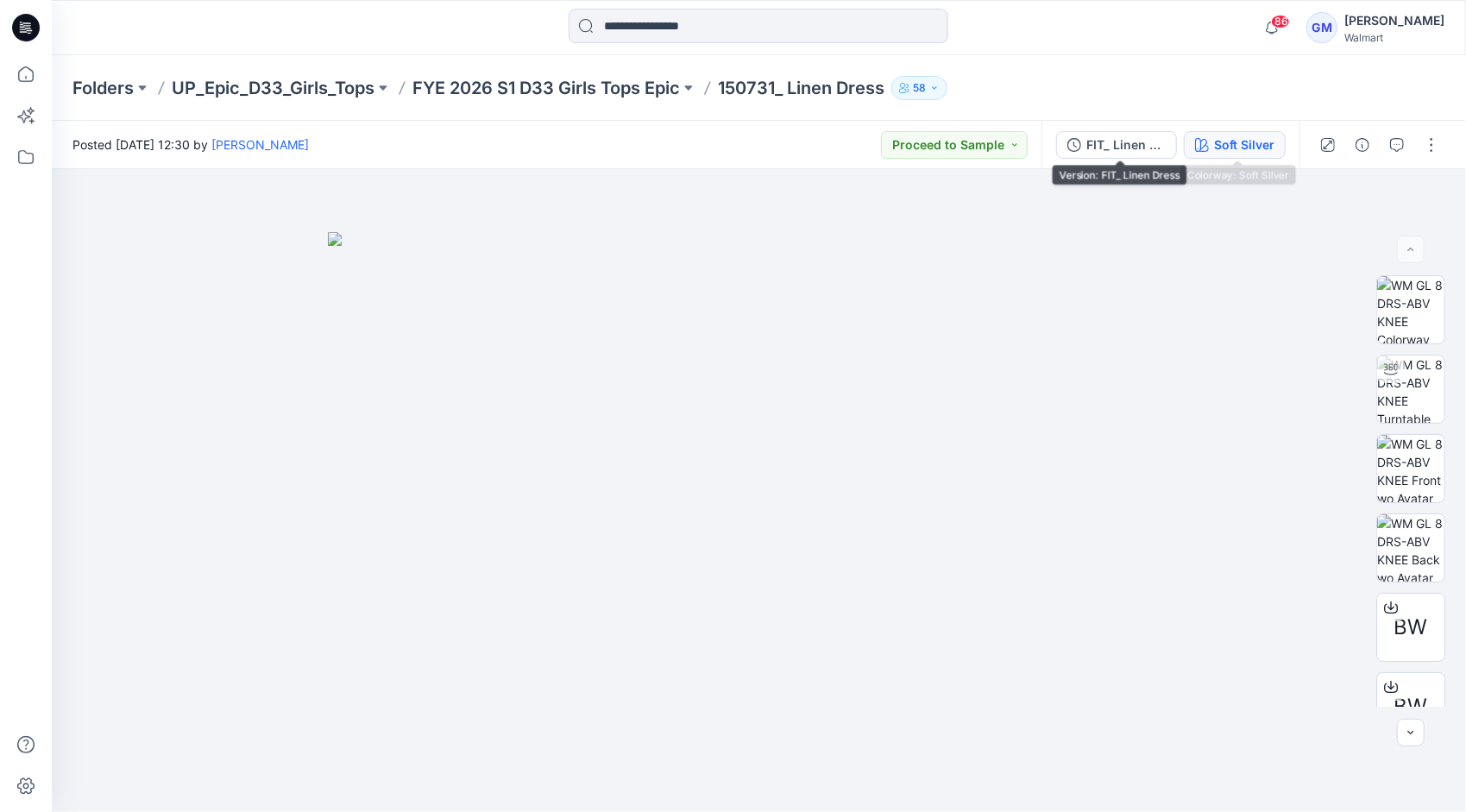
click at [1235, 143] on div "Soft Silver" at bounding box center [1244, 144] width 60 height 19
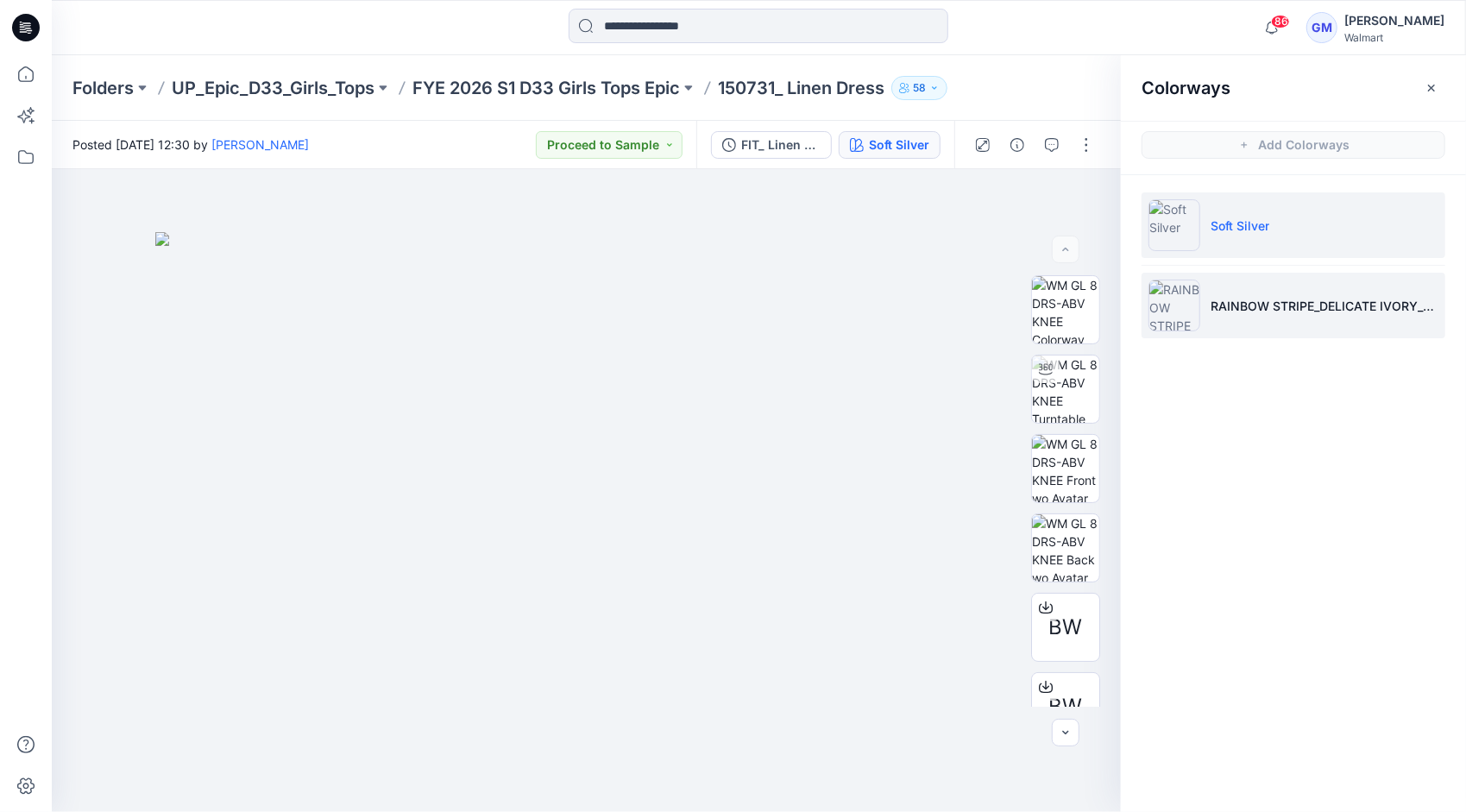
click at [1261, 284] on li "RAINBOW STRIPE_DELICATE IVORY_BISCOTTI_8.38IN" at bounding box center [1293, 305] width 303 height 66
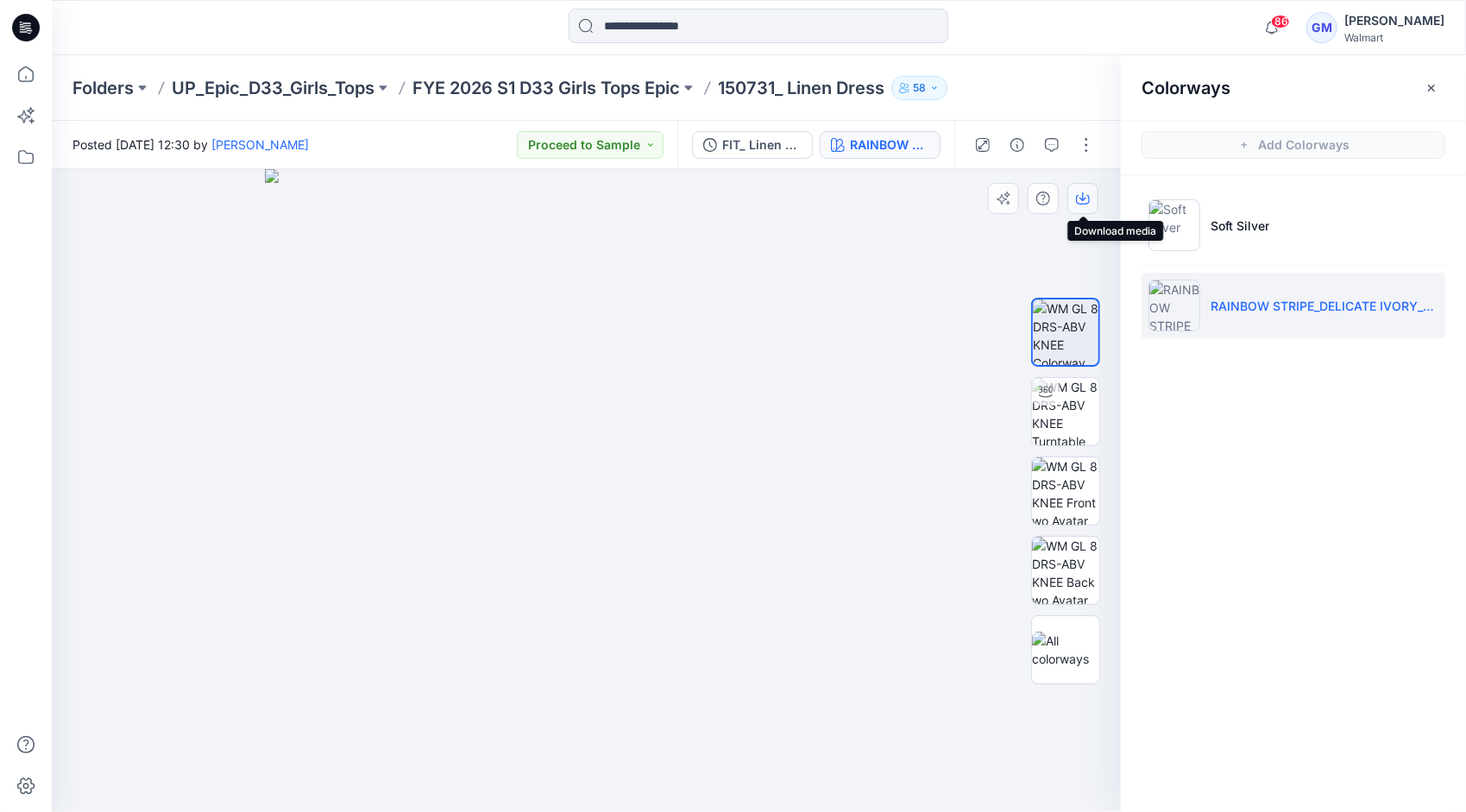
click at [1081, 195] on icon "button" at bounding box center [1082, 198] width 14 height 14
click at [1072, 486] on img at bounding box center [1065, 491] width 68 height 68
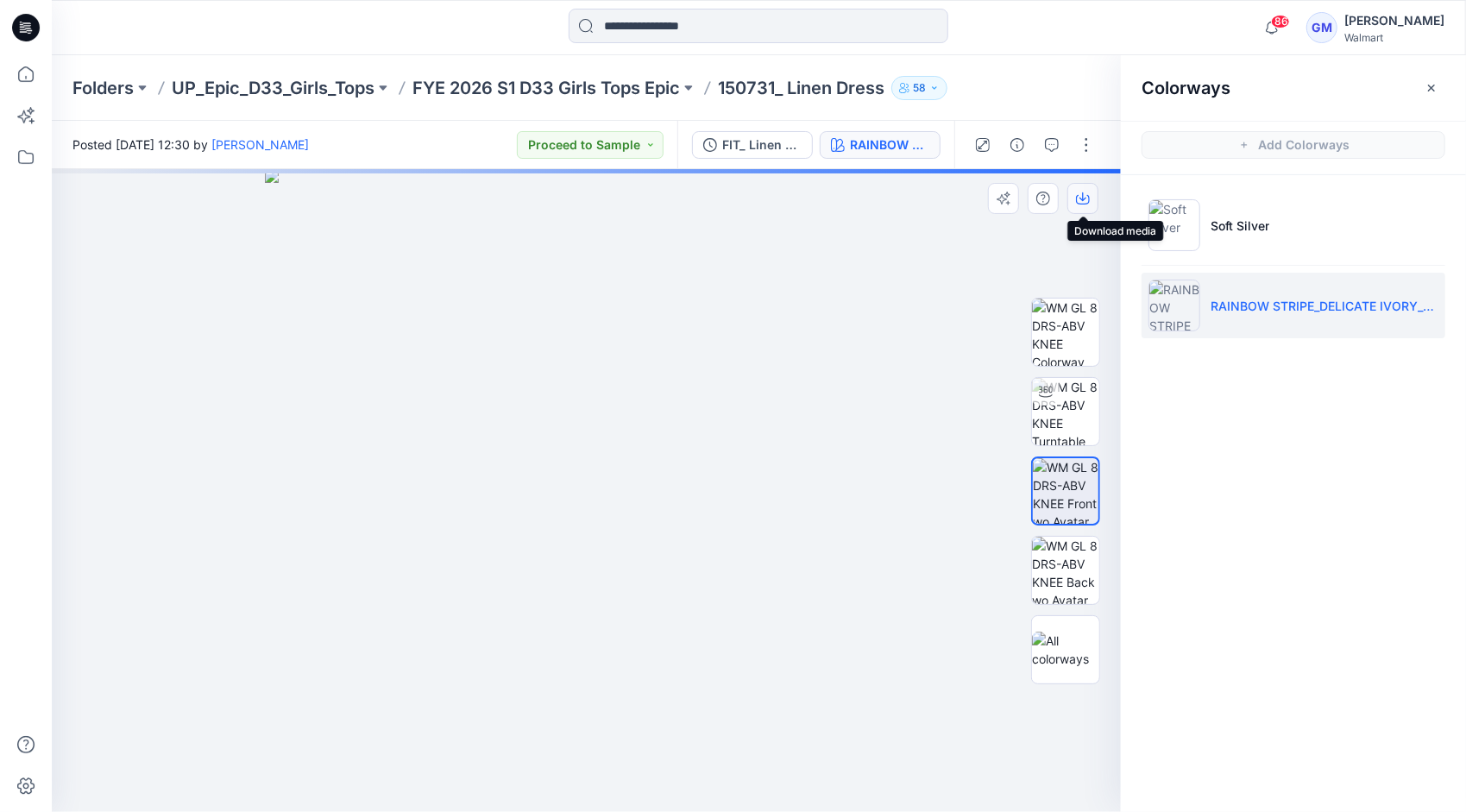
click at [1086, 197] on icon "button" at bounding box center [1082, 198] width 14 height 14
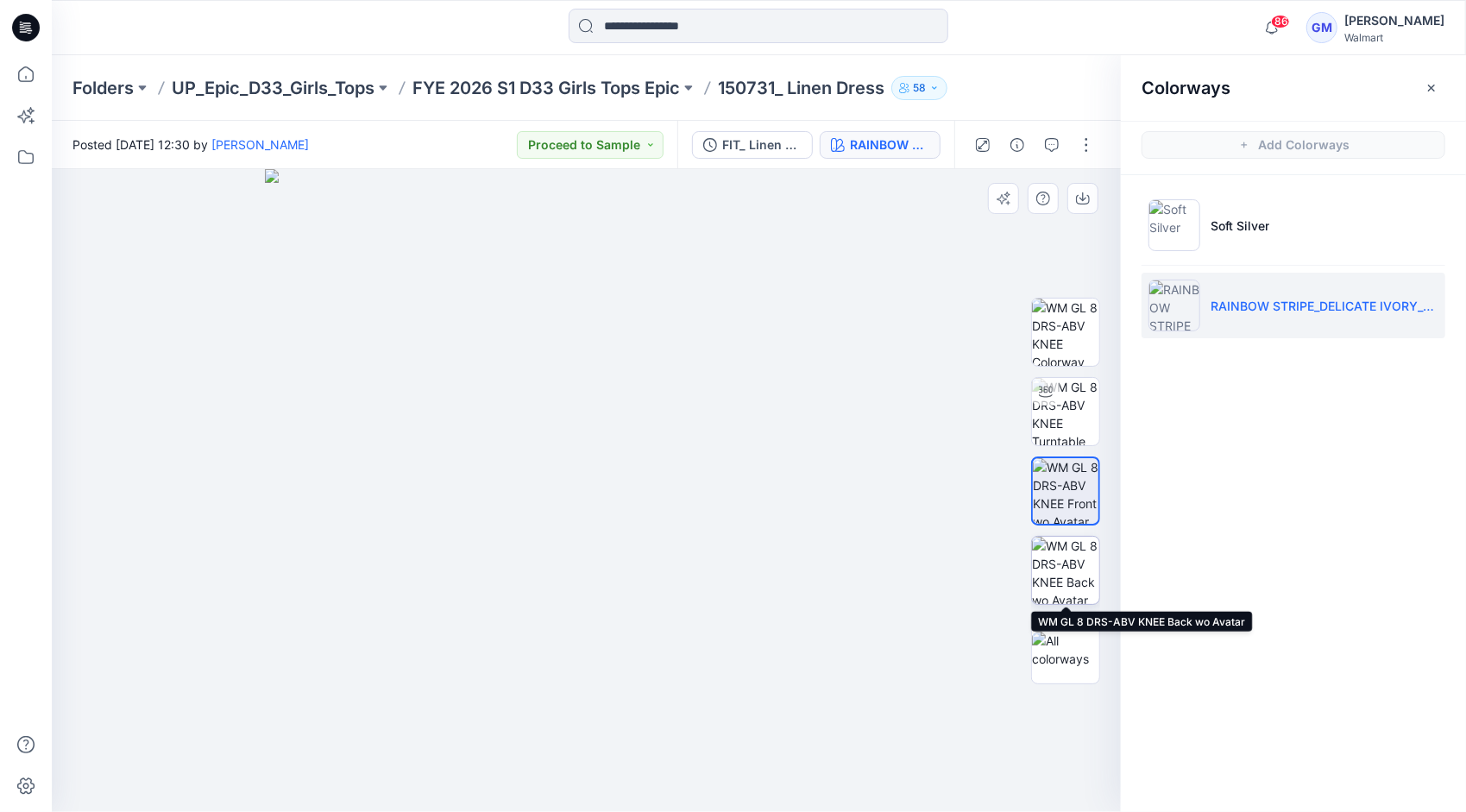
click at [1075, 557] on img at bounding box center [1065, 570] width 68 height 68
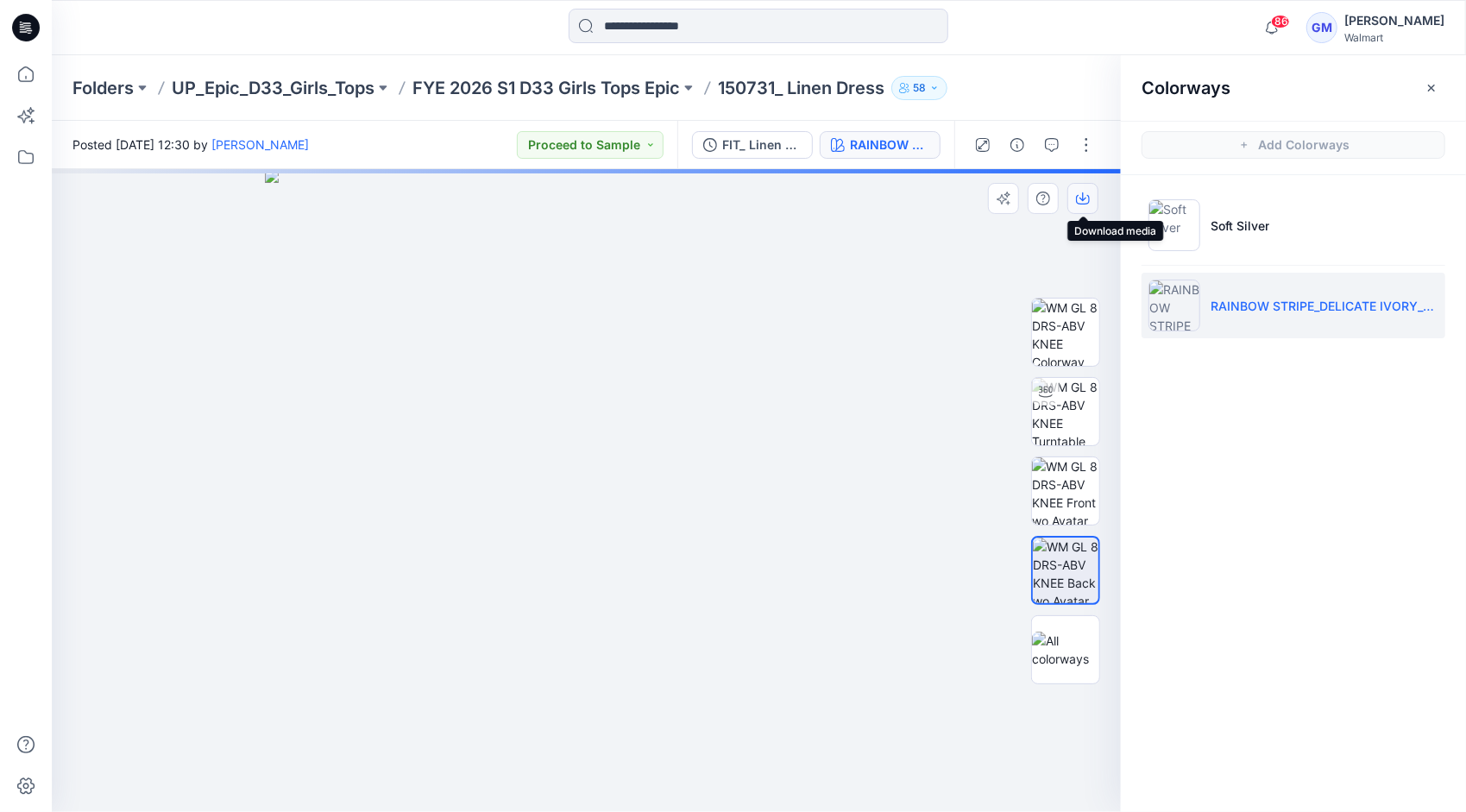
click at [1086, 197] on icon "button" at bounding box center [1082, 198] width 14 height 14
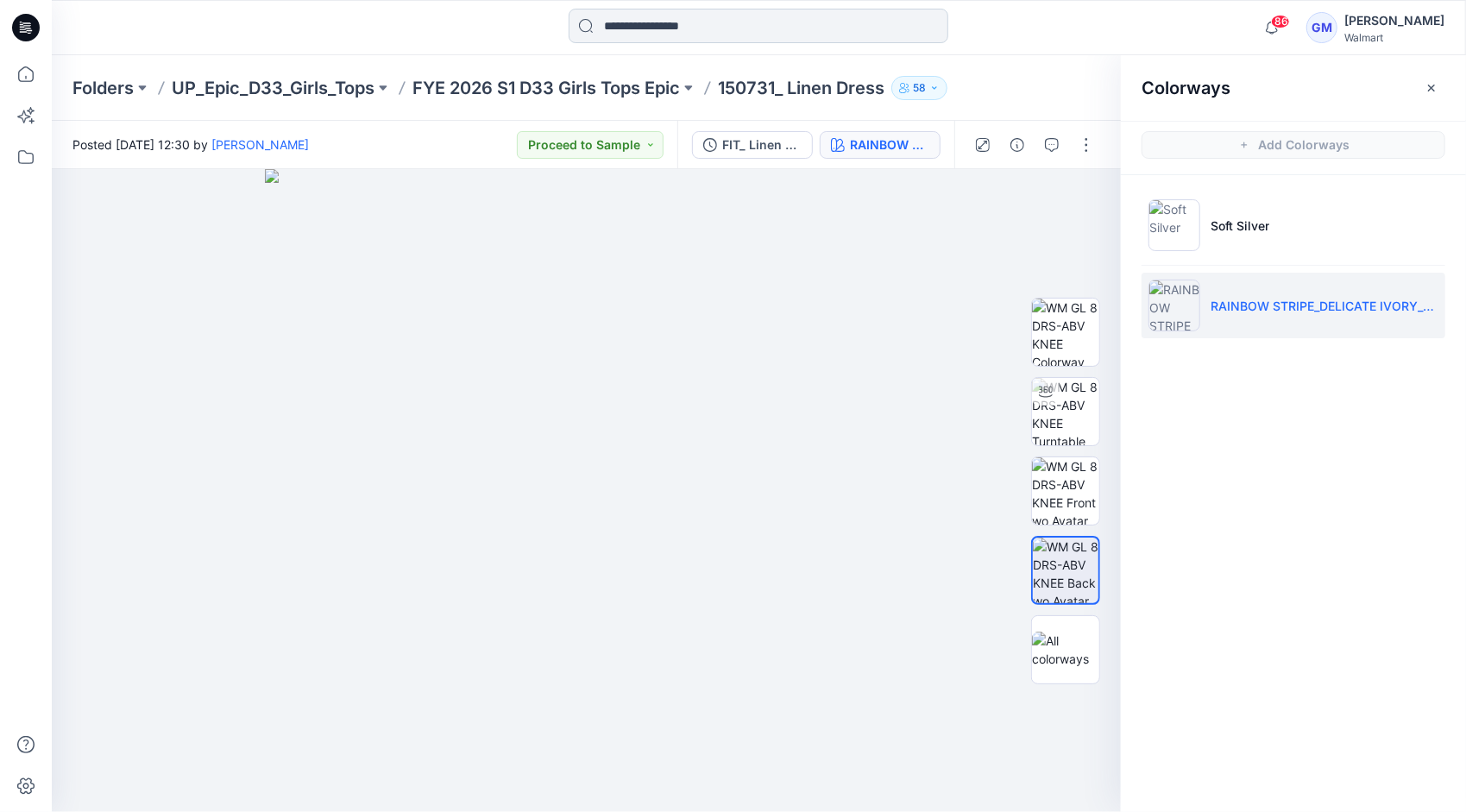
click at [661, 26] on input at bounding box center [758, 26] width 380 height 34
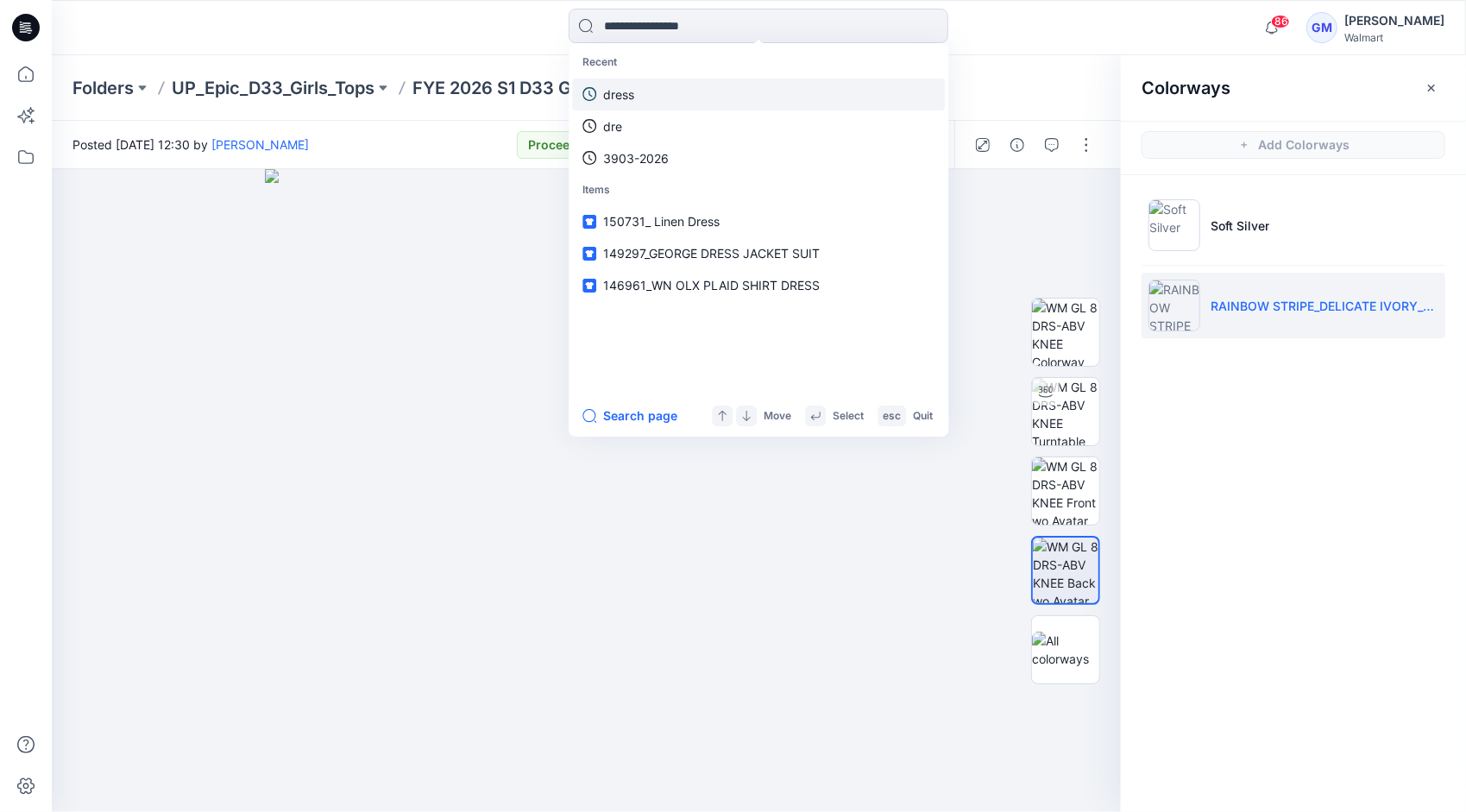
click at [656, 105] on link "dress" at bounding box center [758, 94] width 373 height 32
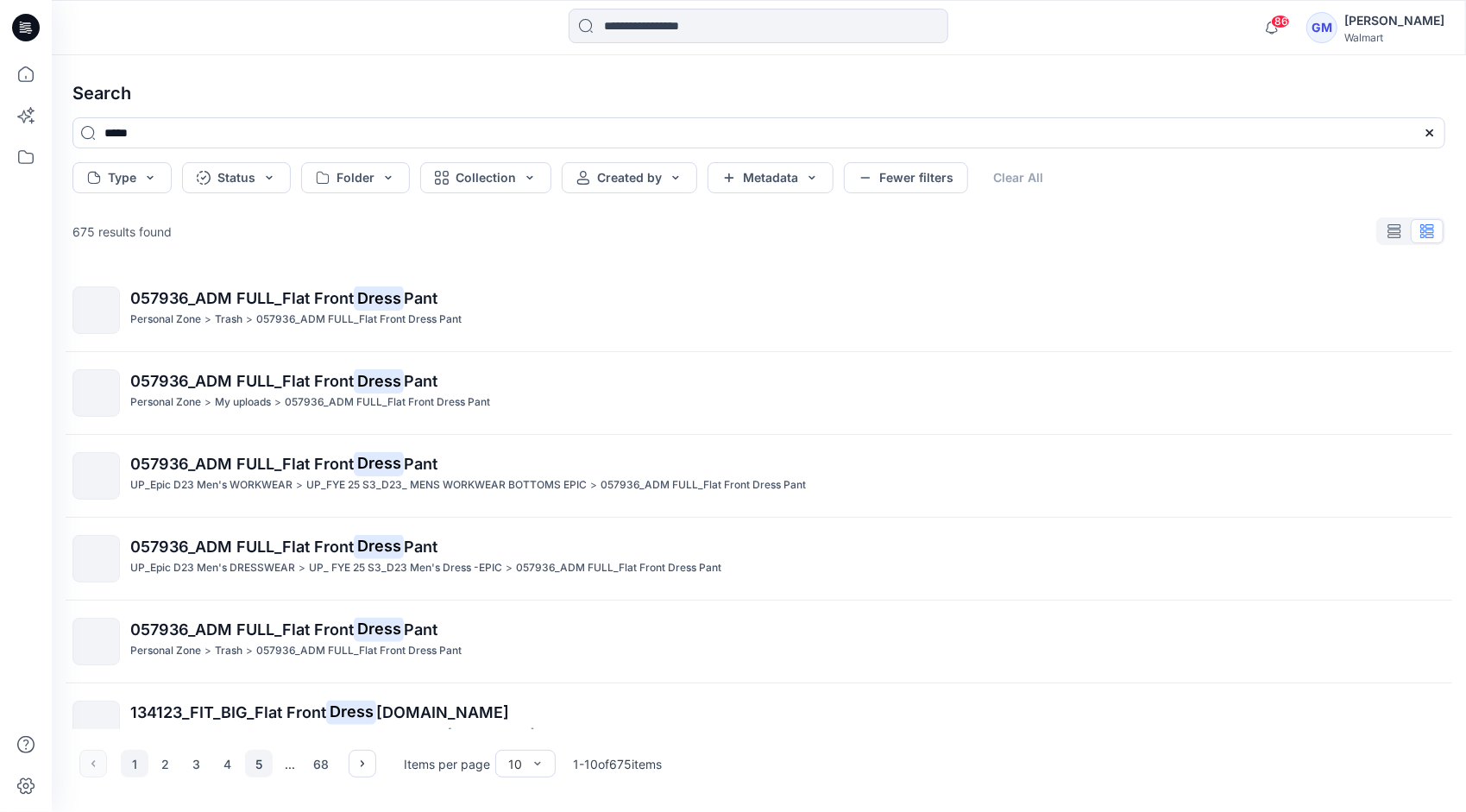
click at [259, 764] on button "5" at bounding box center [258, 763] width 28 height 28
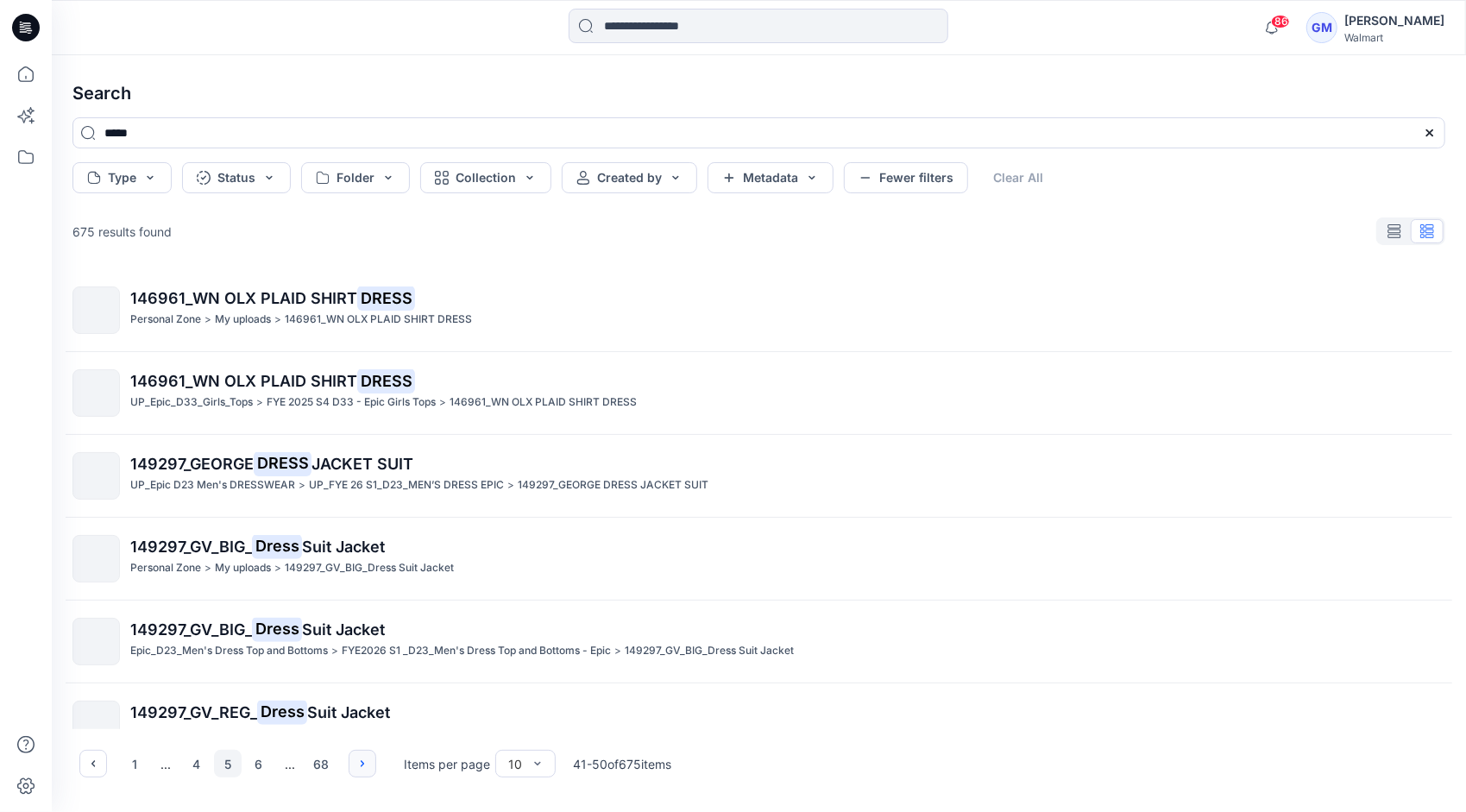
click at [357, 762] on icon "button" at bounding box center [362, 762] width 14 height 14
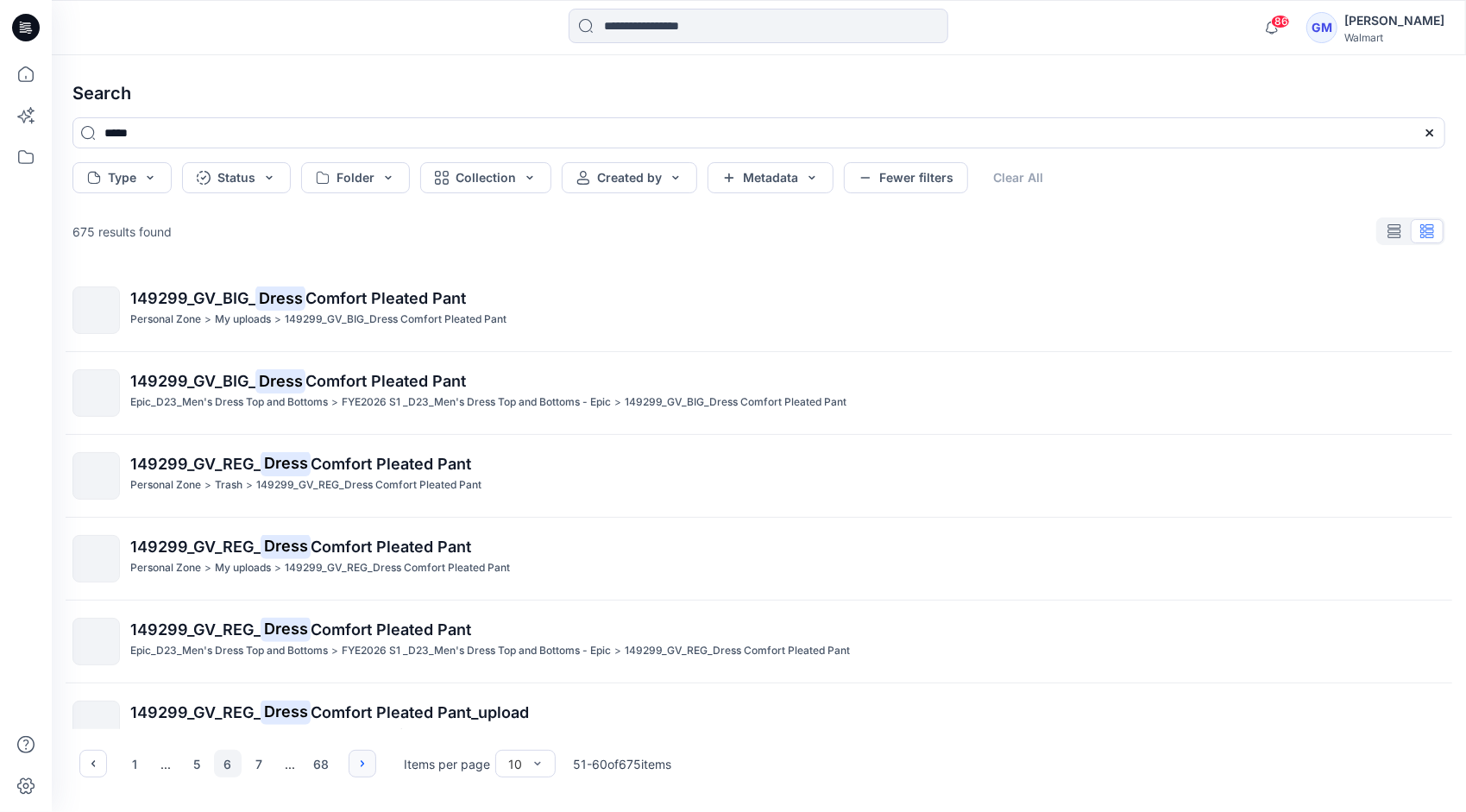
click at [357, 762] on icon "button" at bounding box center [362, 762] width 14 height 14
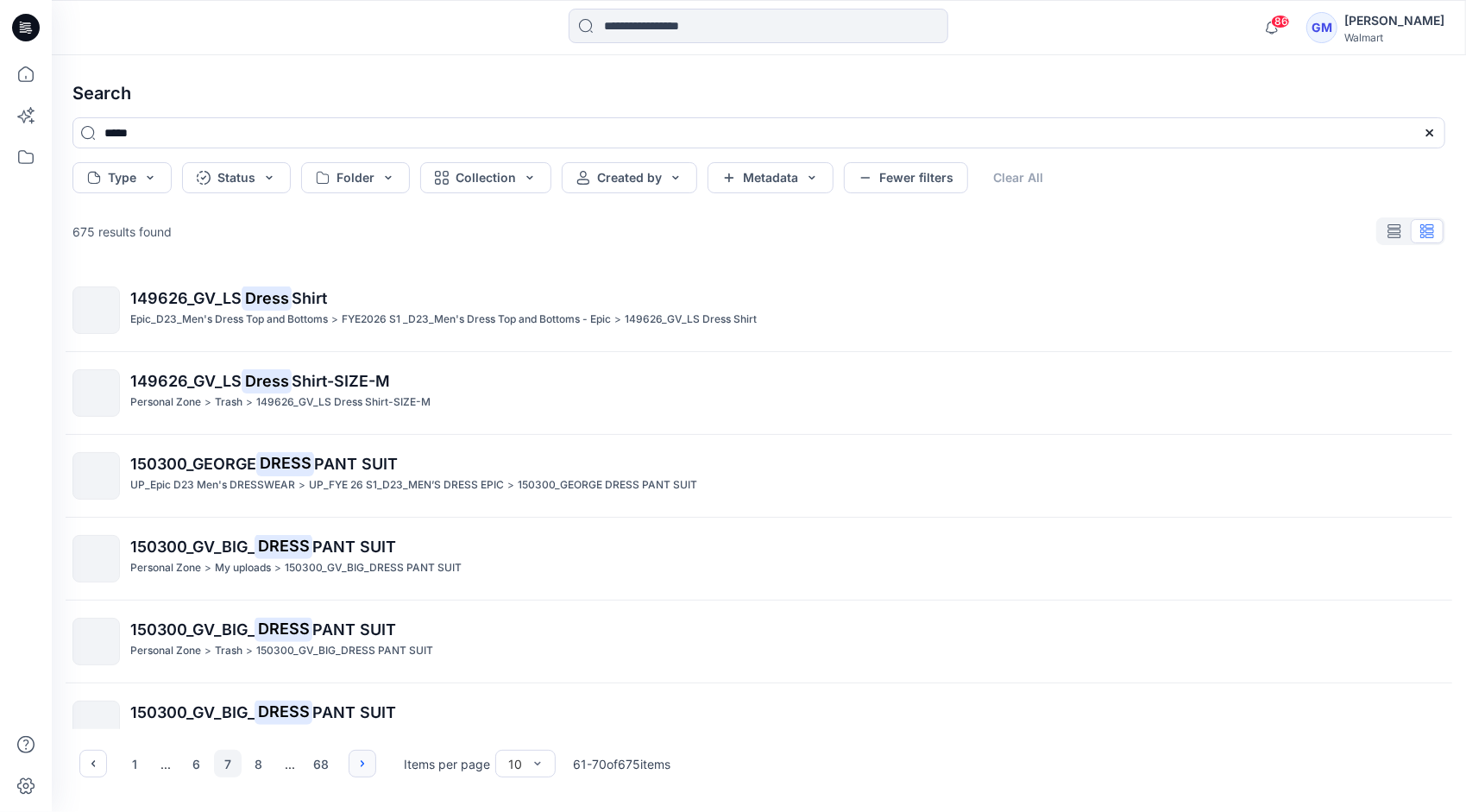
click at [357, 762] on icon "button" at bounding box center [362, 762] width 14 height 14
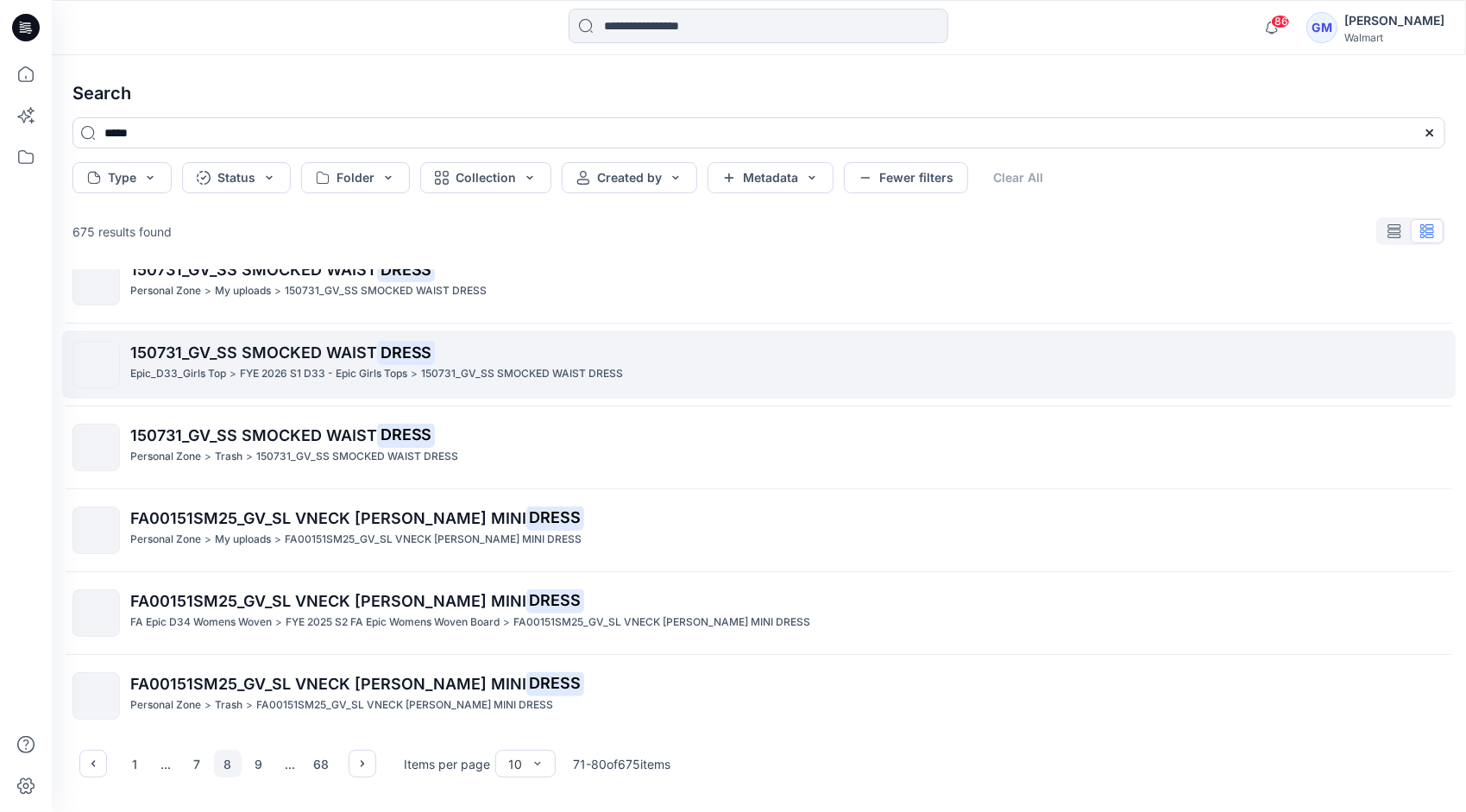
scroll to position [365, 0]
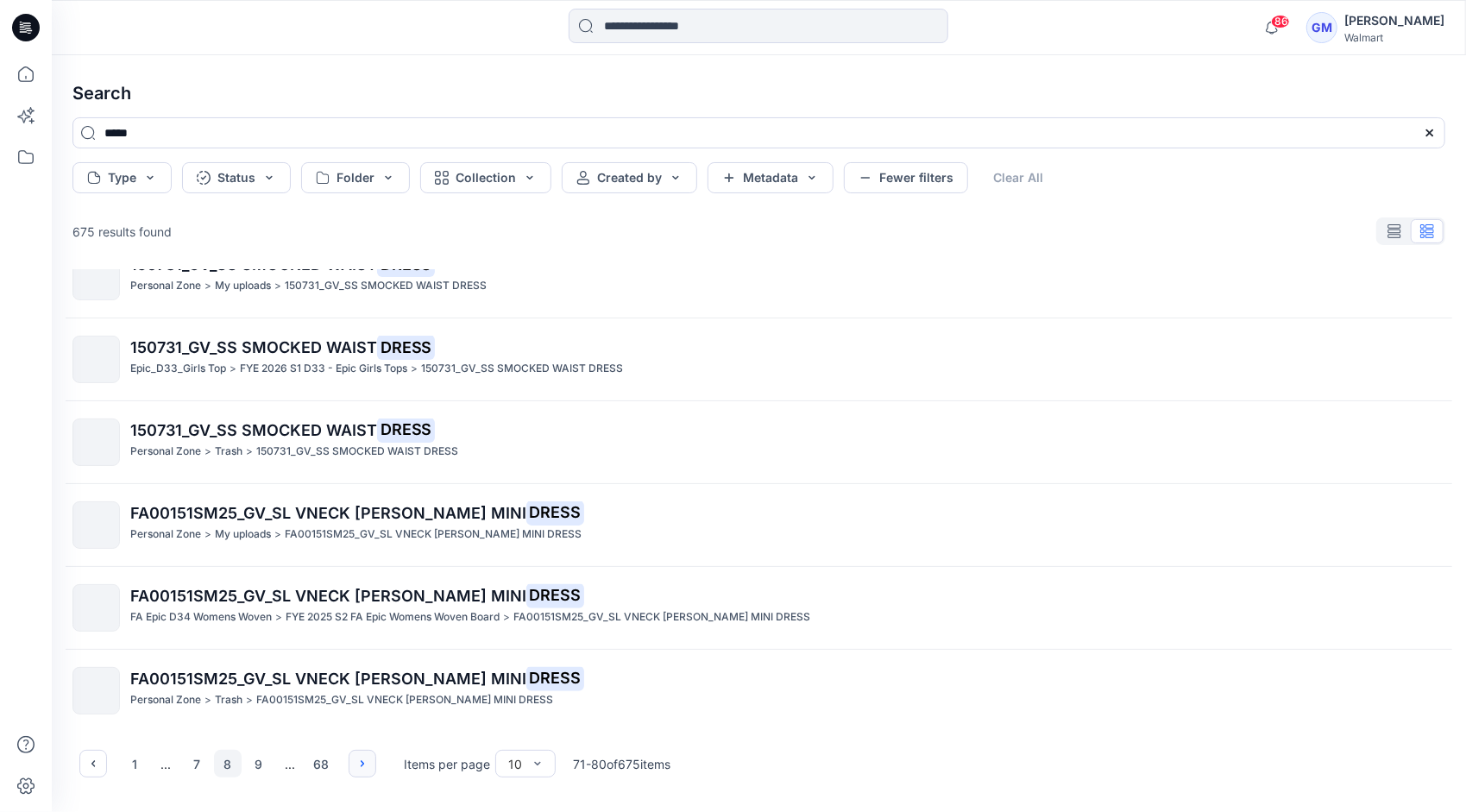
click at [361, 765] on icon "button" at bounding box center [363, 763] width 4 height 6
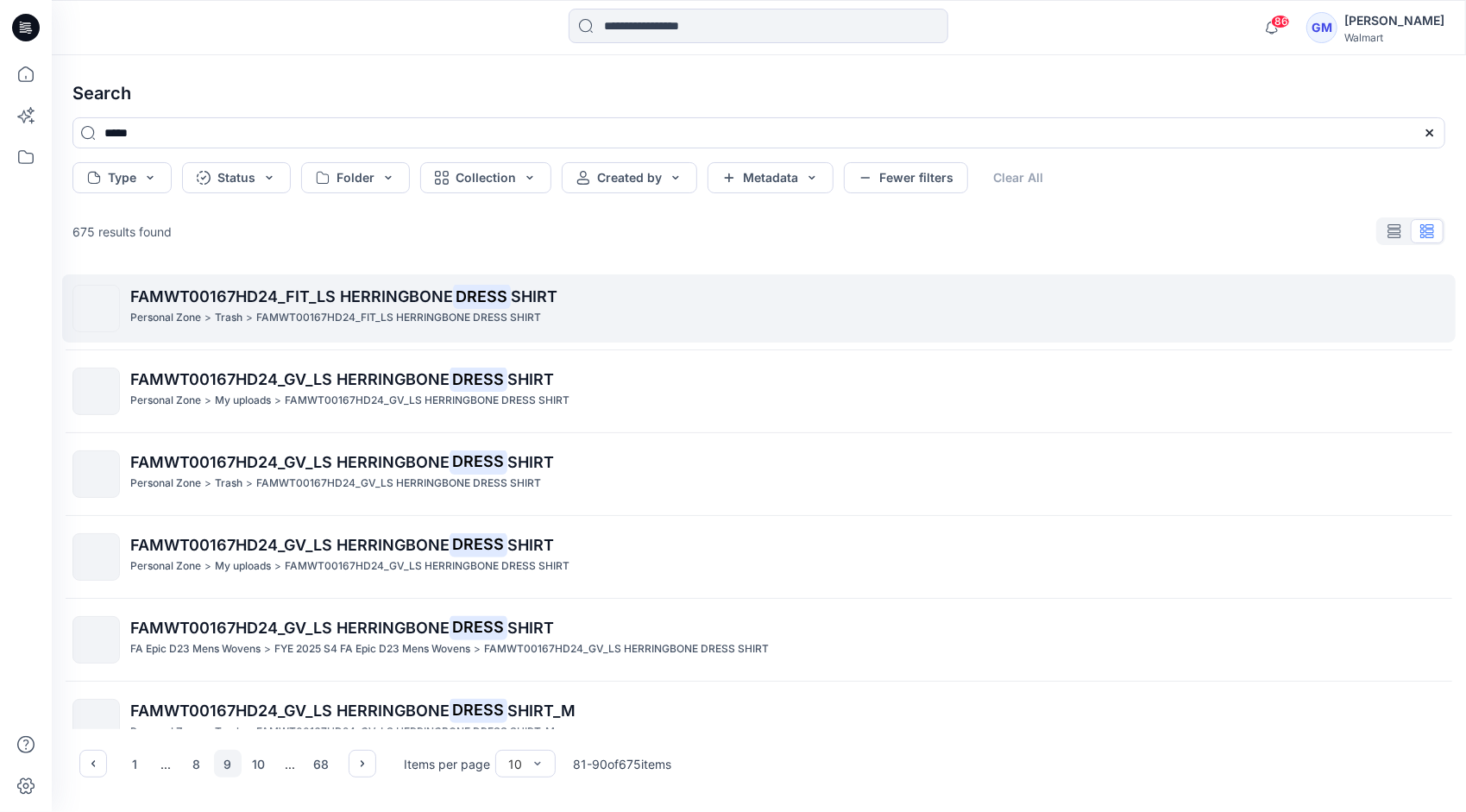
scroll to position [0, 0]
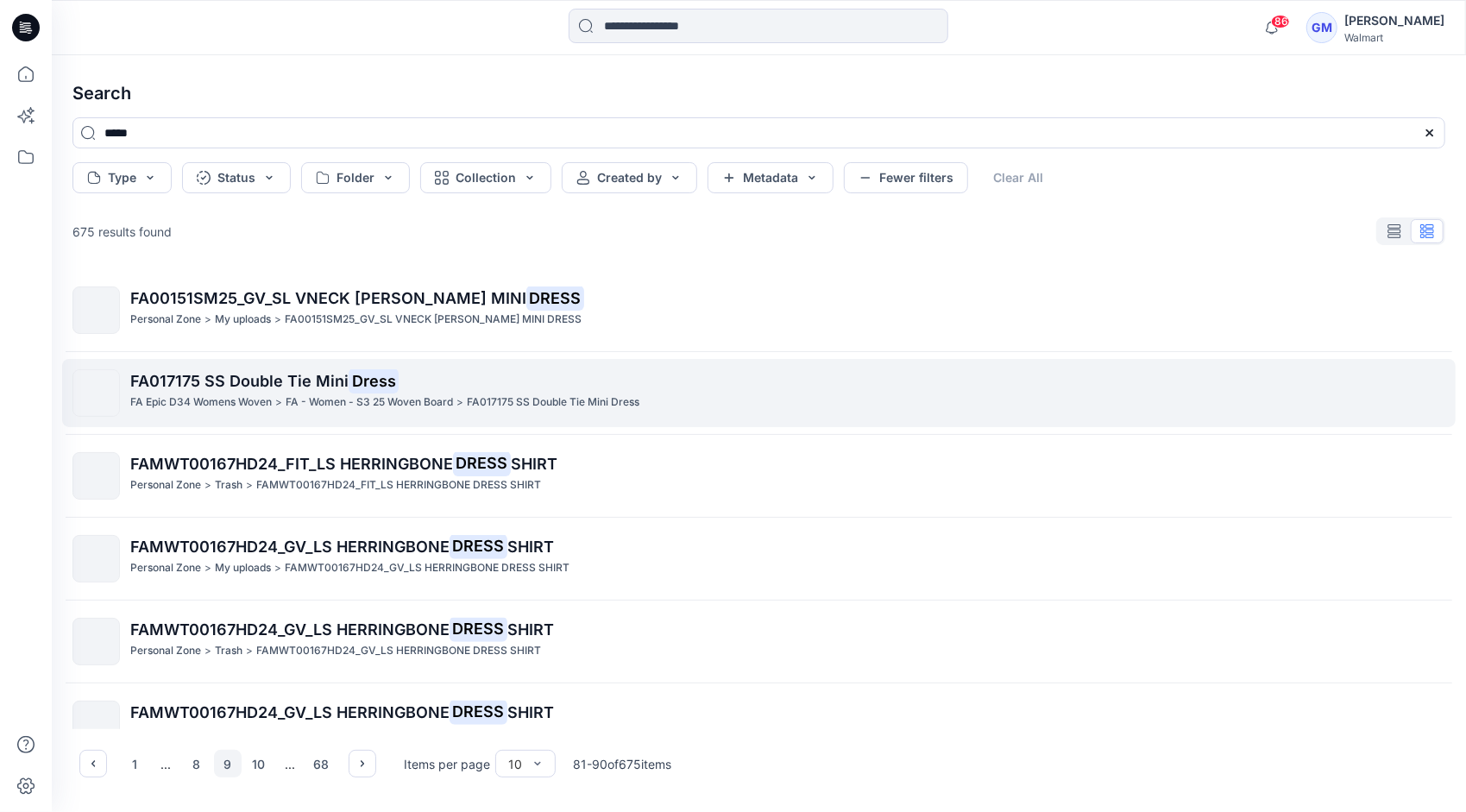
click at [287, 393] on p "FA - Women - S3 25 Woven Board" at bounding box center [369, 402] width 167 height 18
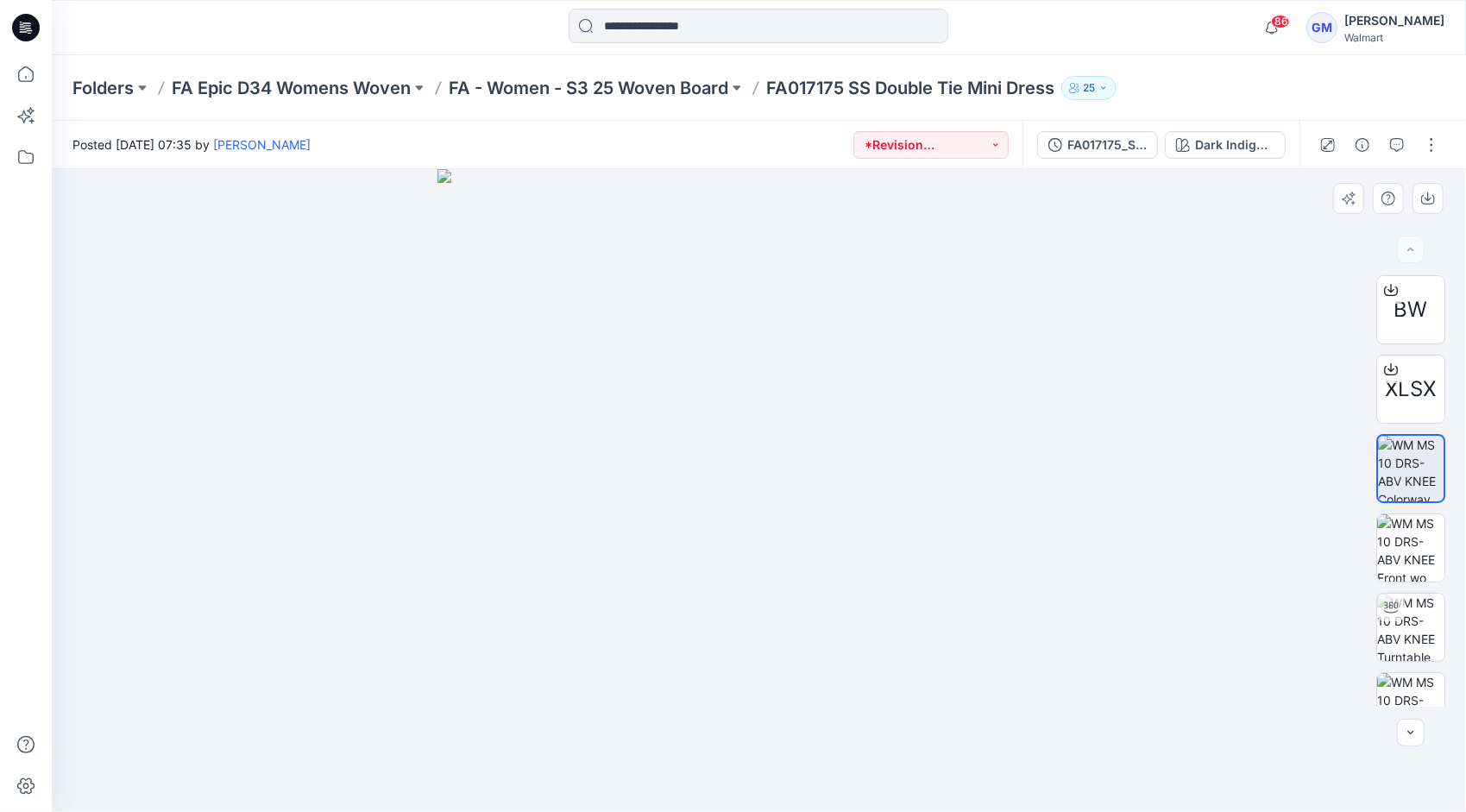
click at [1087, 657] on div at bounding box center [758, 491] width 1414 height 643
click at [1246, 154] on div "Dark Indigo Wash" at bounding box center [1235, 144] width 79 height 19
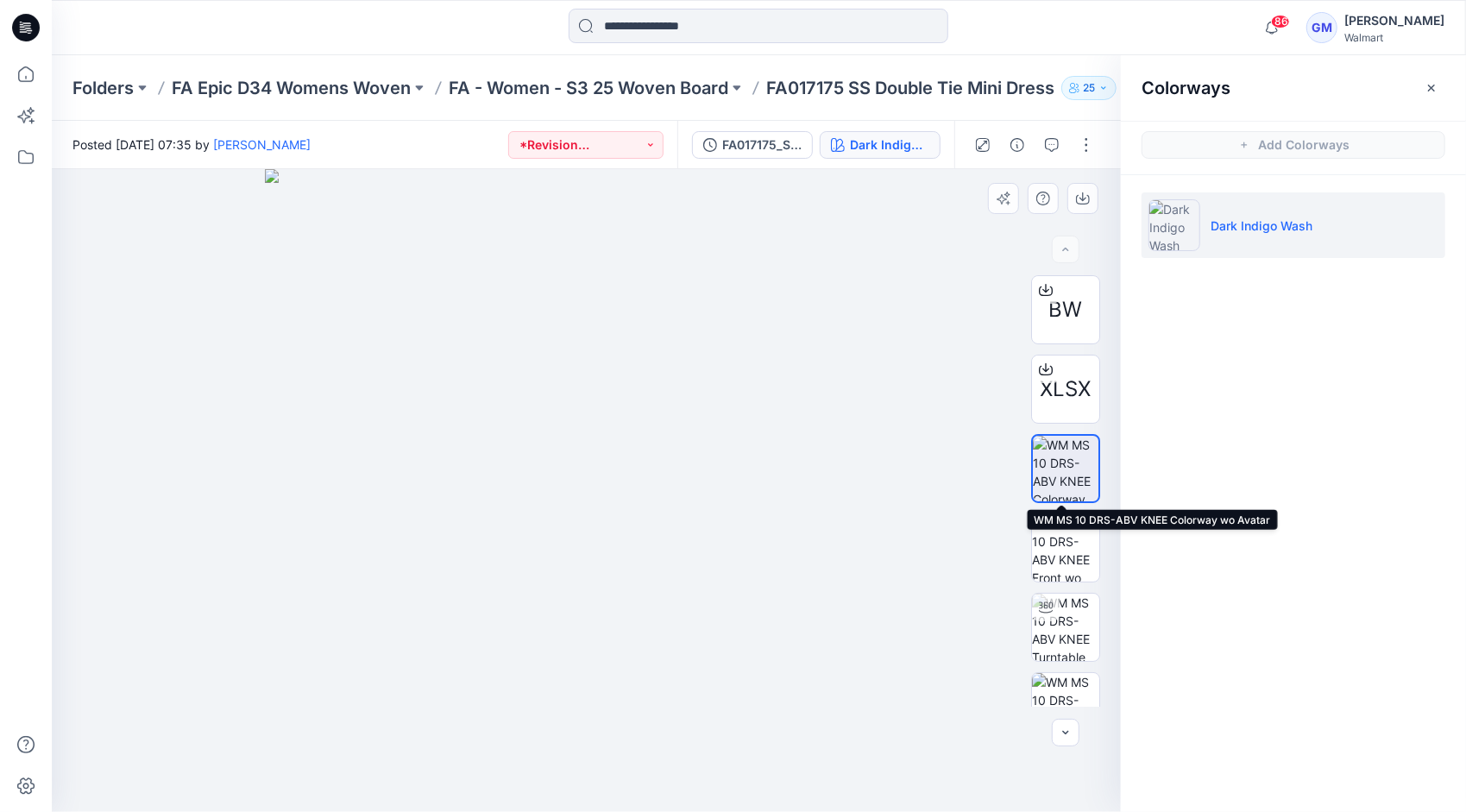
click at [1060, 448] on img at bounding box center [1065, 468] width 66 height 66
click at [1084, 192] on icon "button" at bounding box center [1082, 198] width 14 height 14
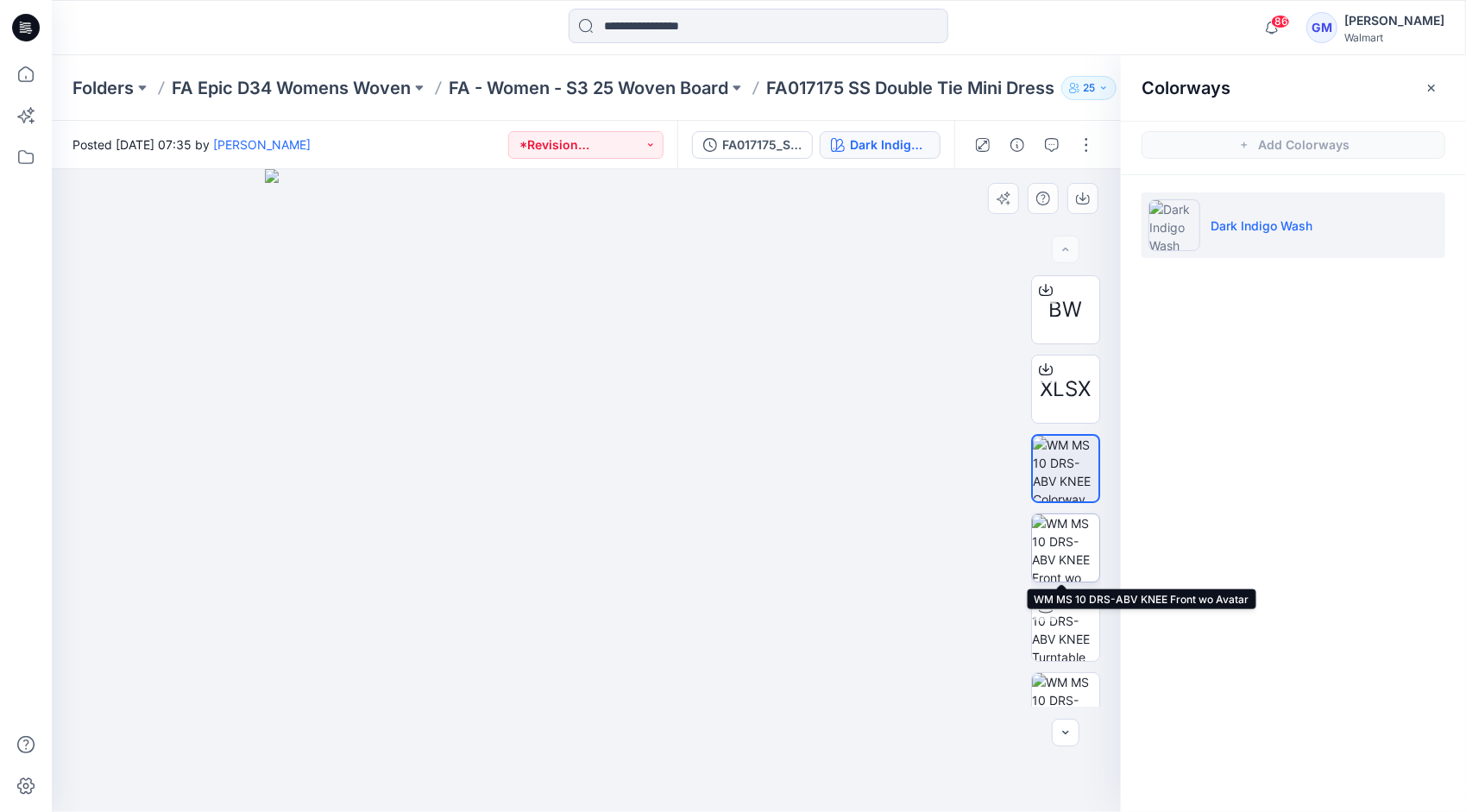
click at [1072, 543] on img at bounding box center [1065, 547] width 68 height 68
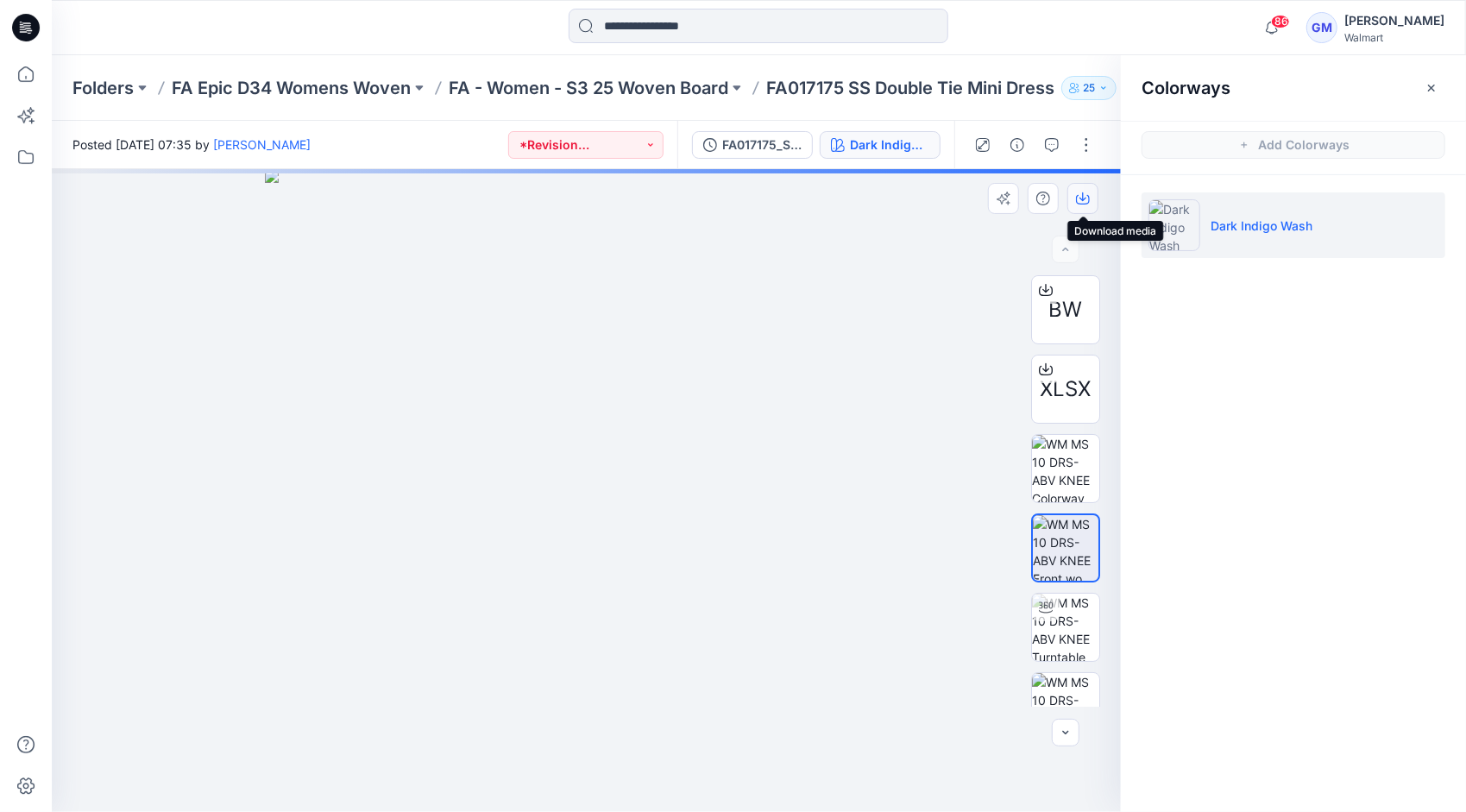
click at [1082, 190] on button "button" at bounding box center [1082, 198] width 31 height 31
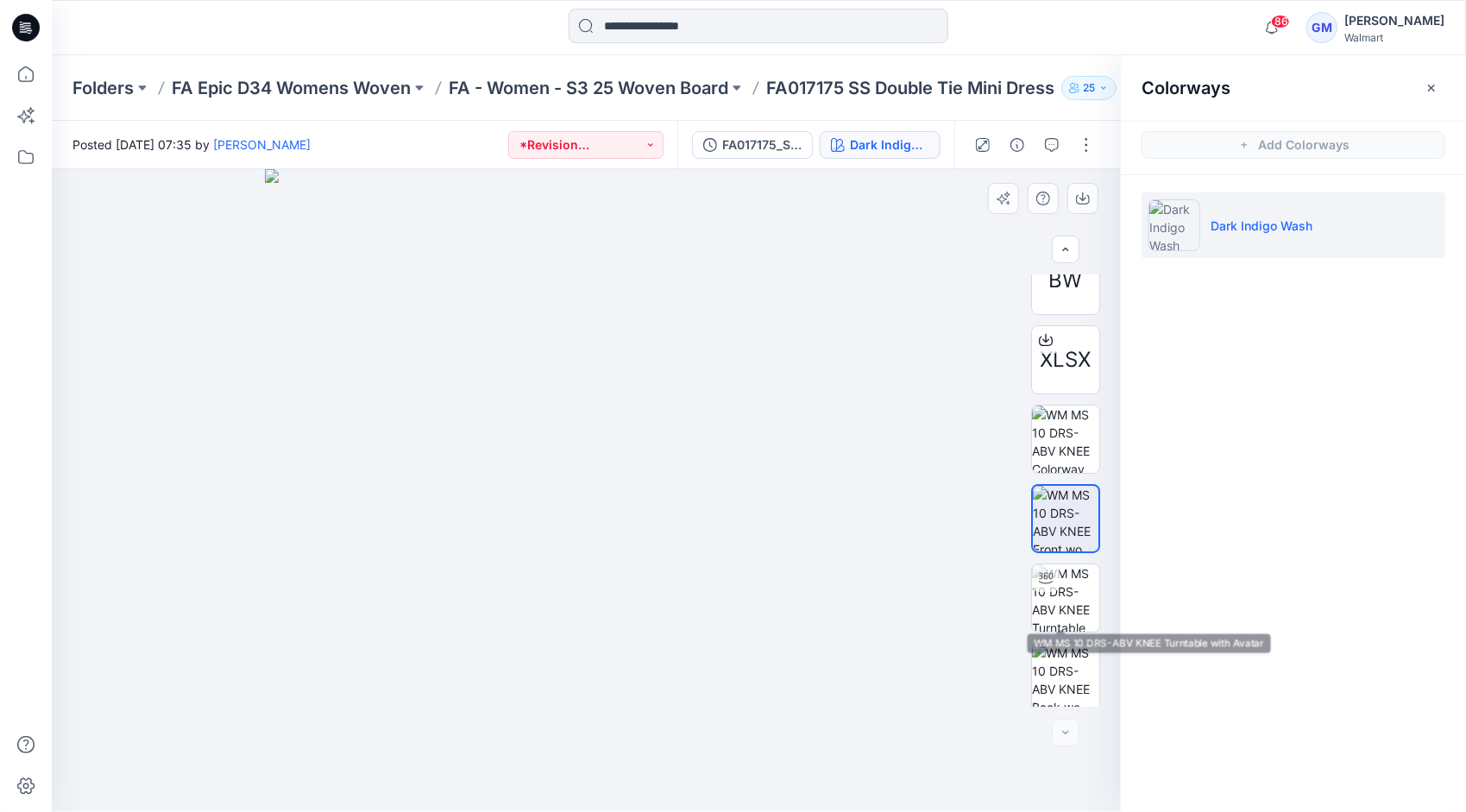
scroll to position [34, 0]
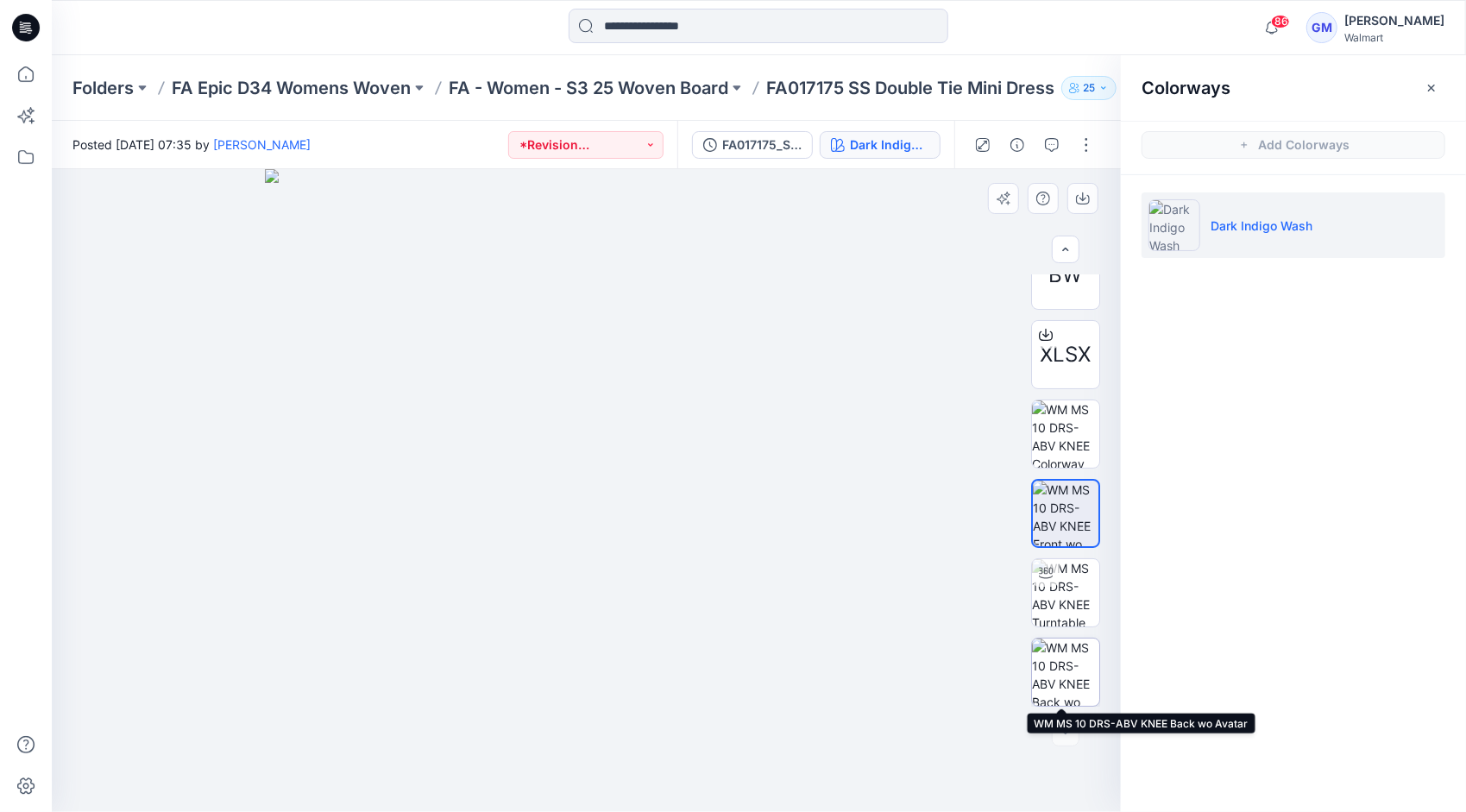
click at [1062, 665] on img at bounding box center [1065, 672] width 68 height 68
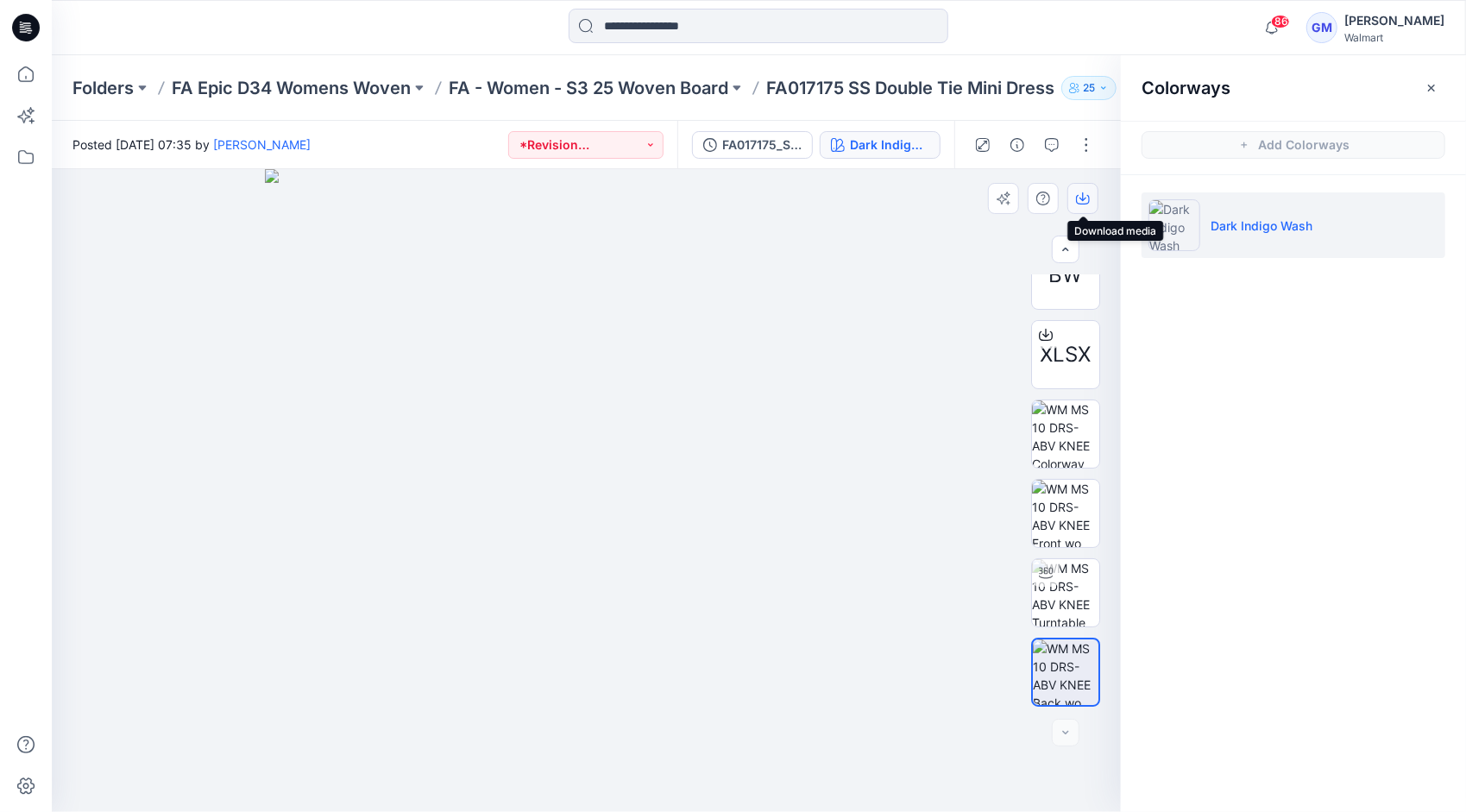
click at [1085, 202] on icon "button" at bounding box center [1082, 198] width 14 height 14
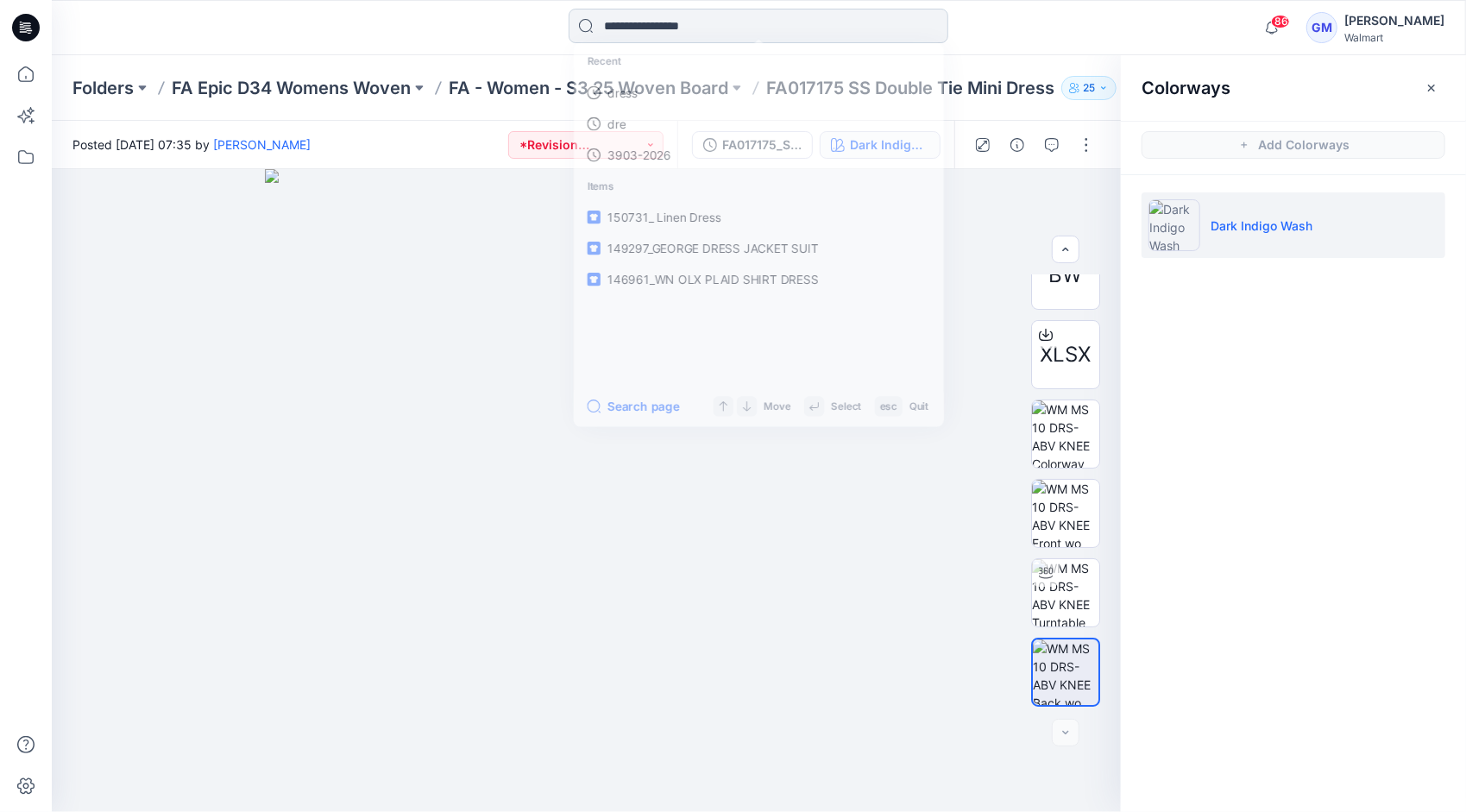
click at [612, 14] on input at bounding box center [758, 26] width 380 height 34
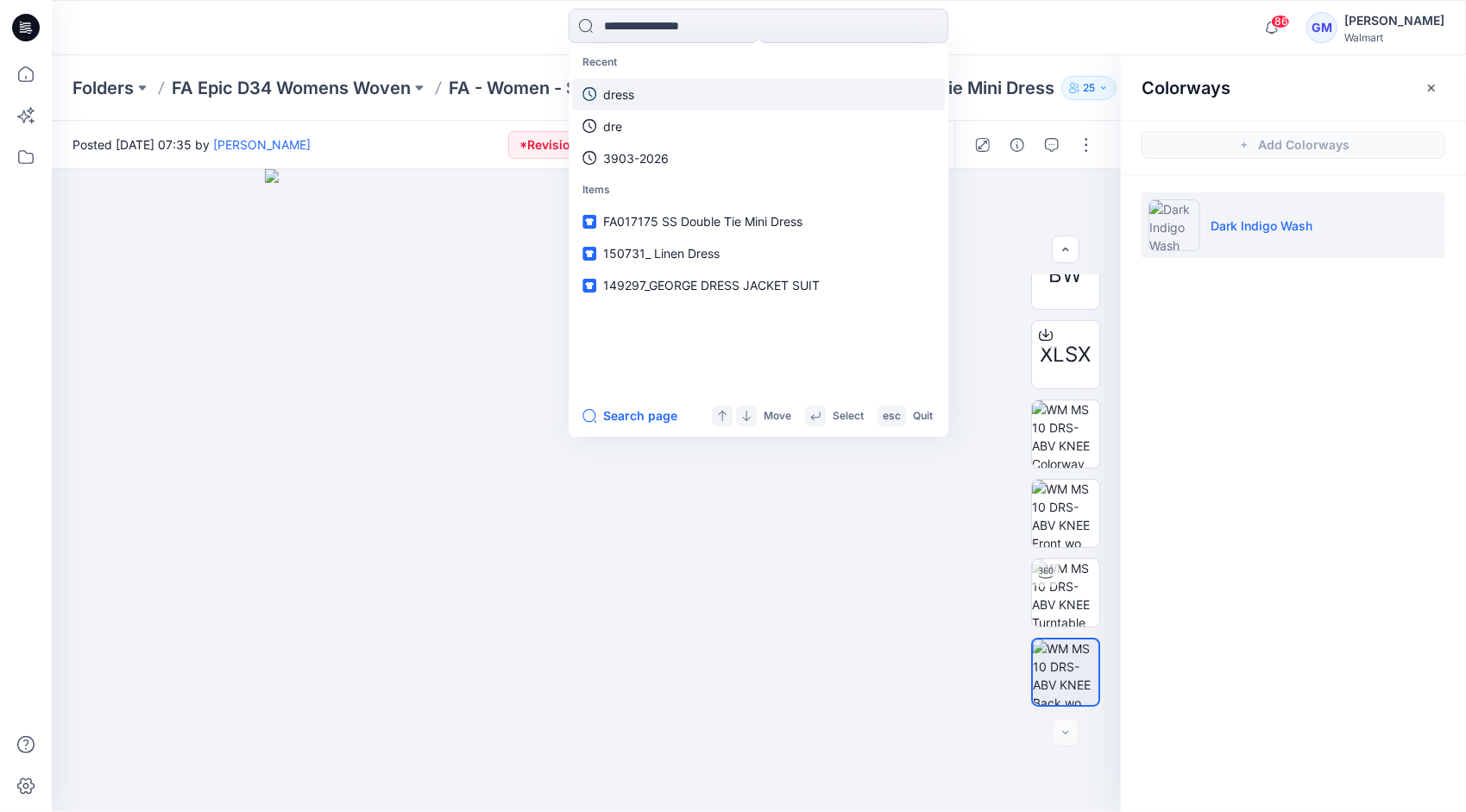
click at [647, 88] on link "dress" at bounding box center [758, 94] width 373 height 32
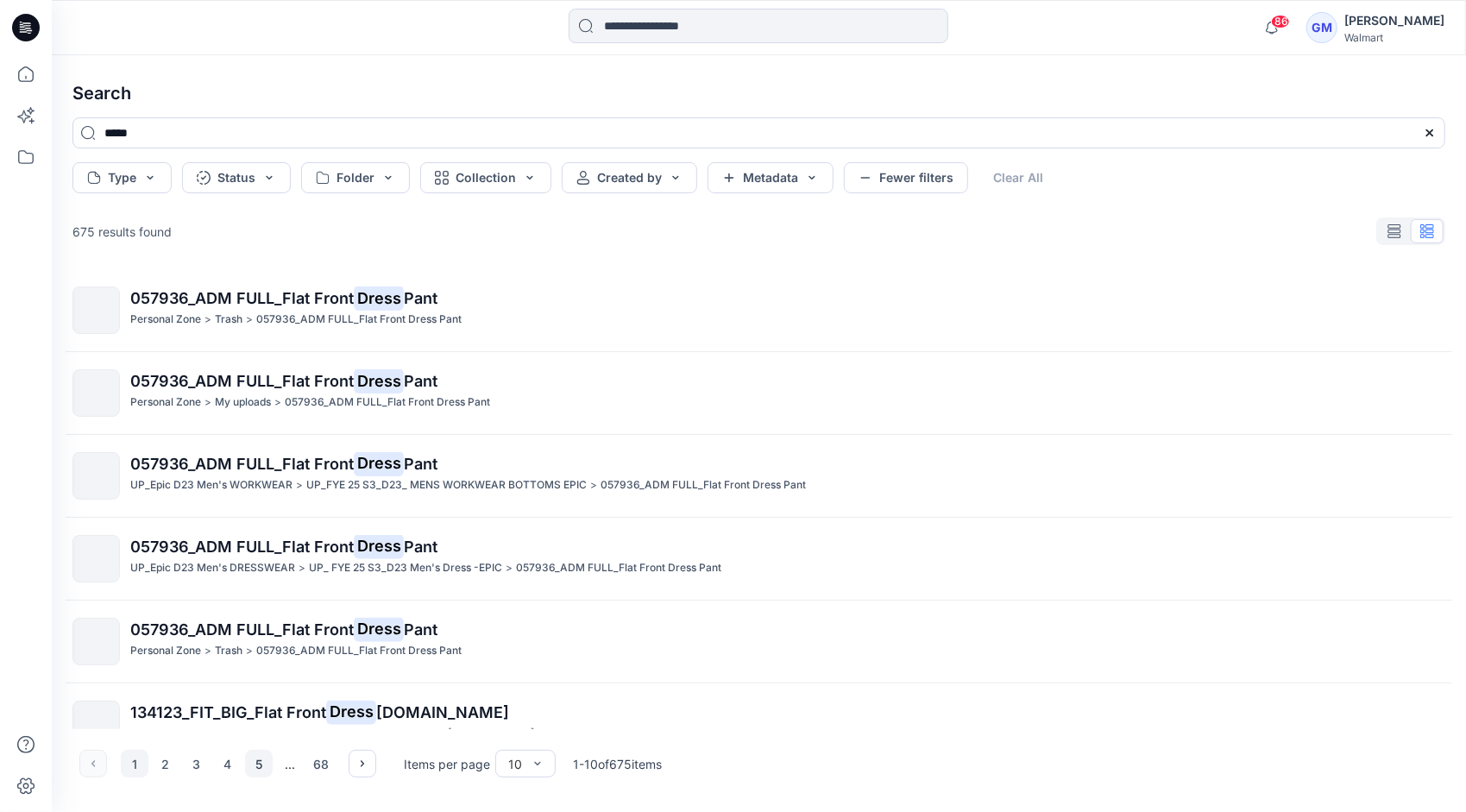
click at [267, 763] on button "5" at bounding box center [258, 763] width 28 height 28
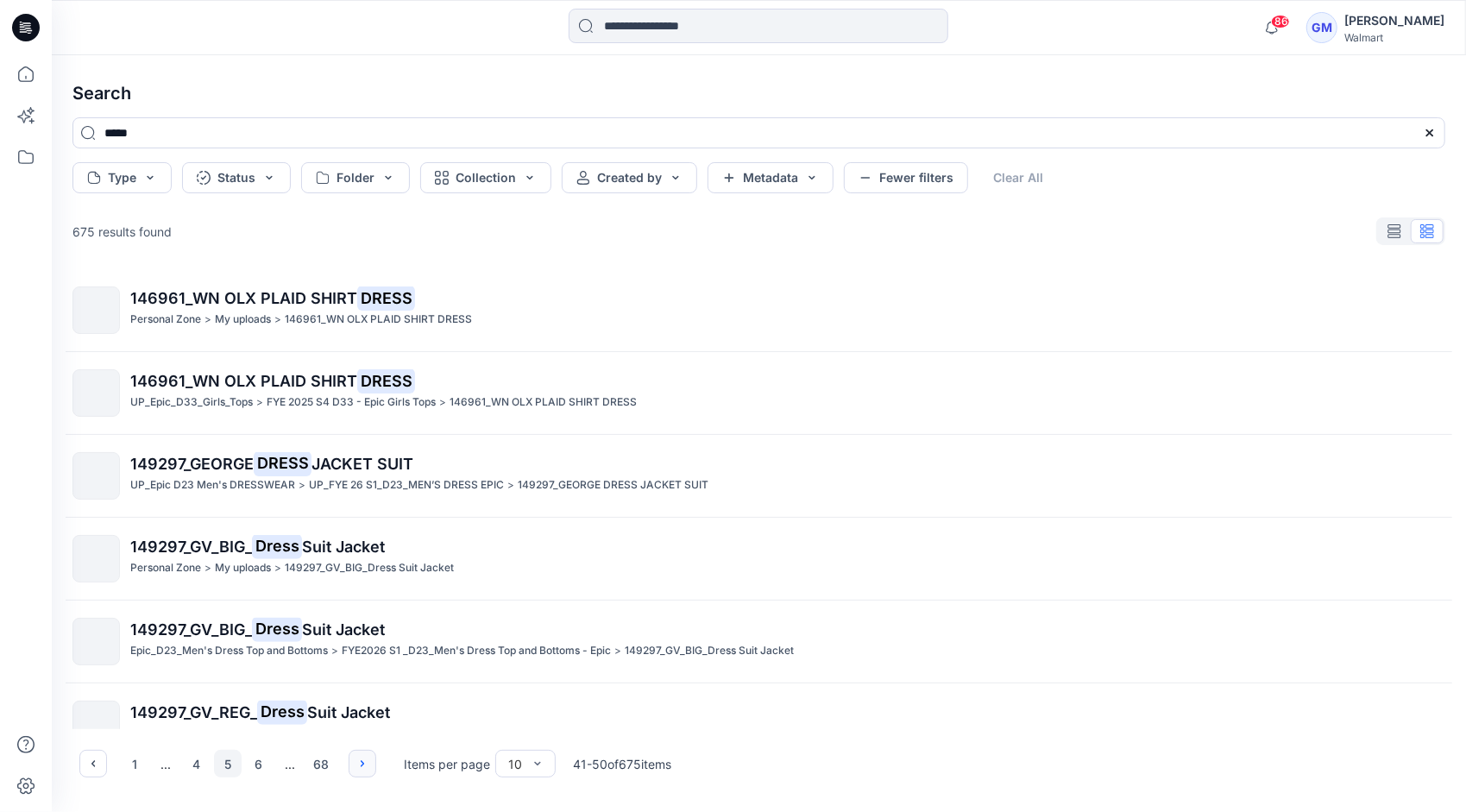
click at [356, 767] on icon "button" at bounding box center [362, 762] width 14 height 14
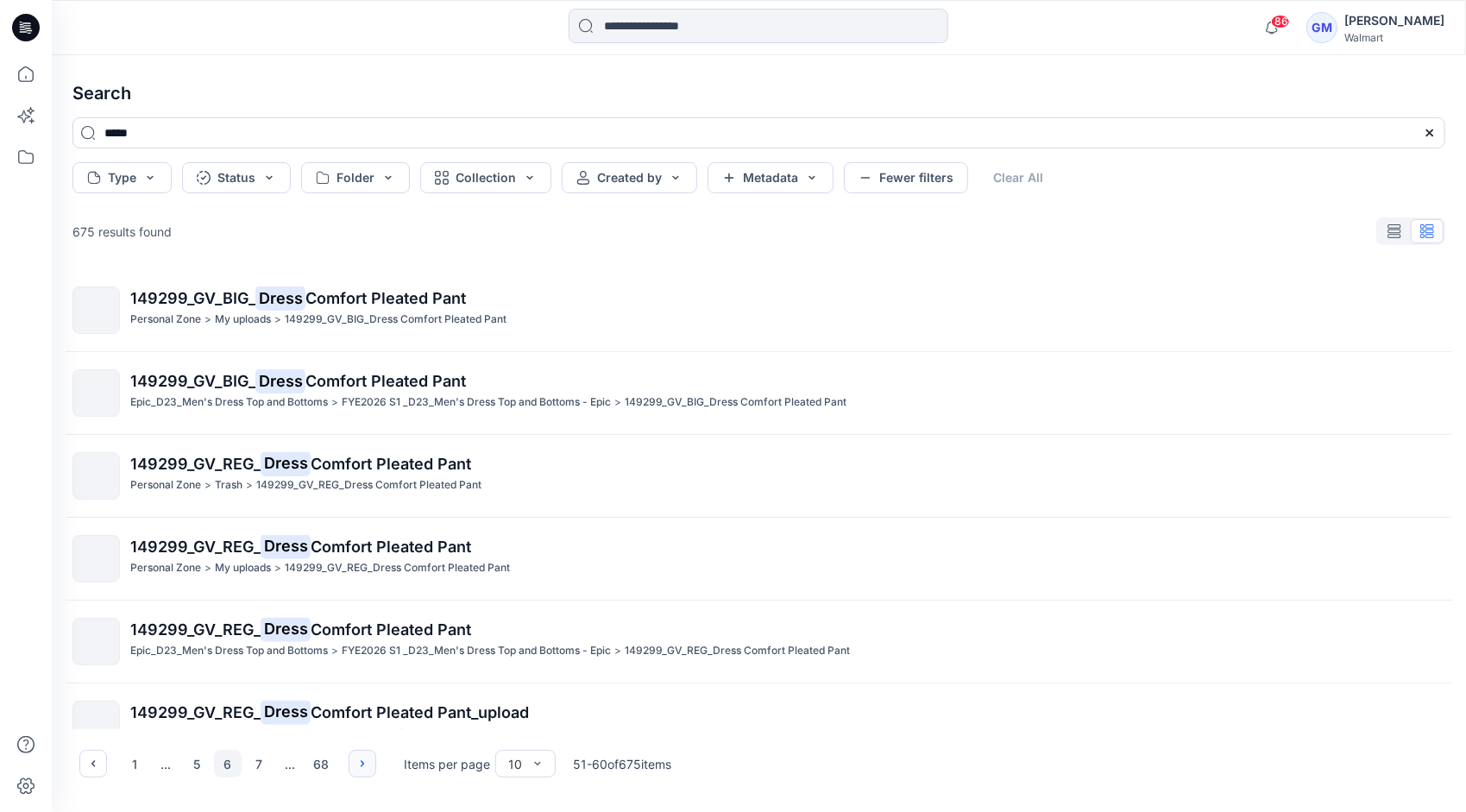
click at [356, 767] on icon "button" at bounding box center [362, 762] width 14 height 14
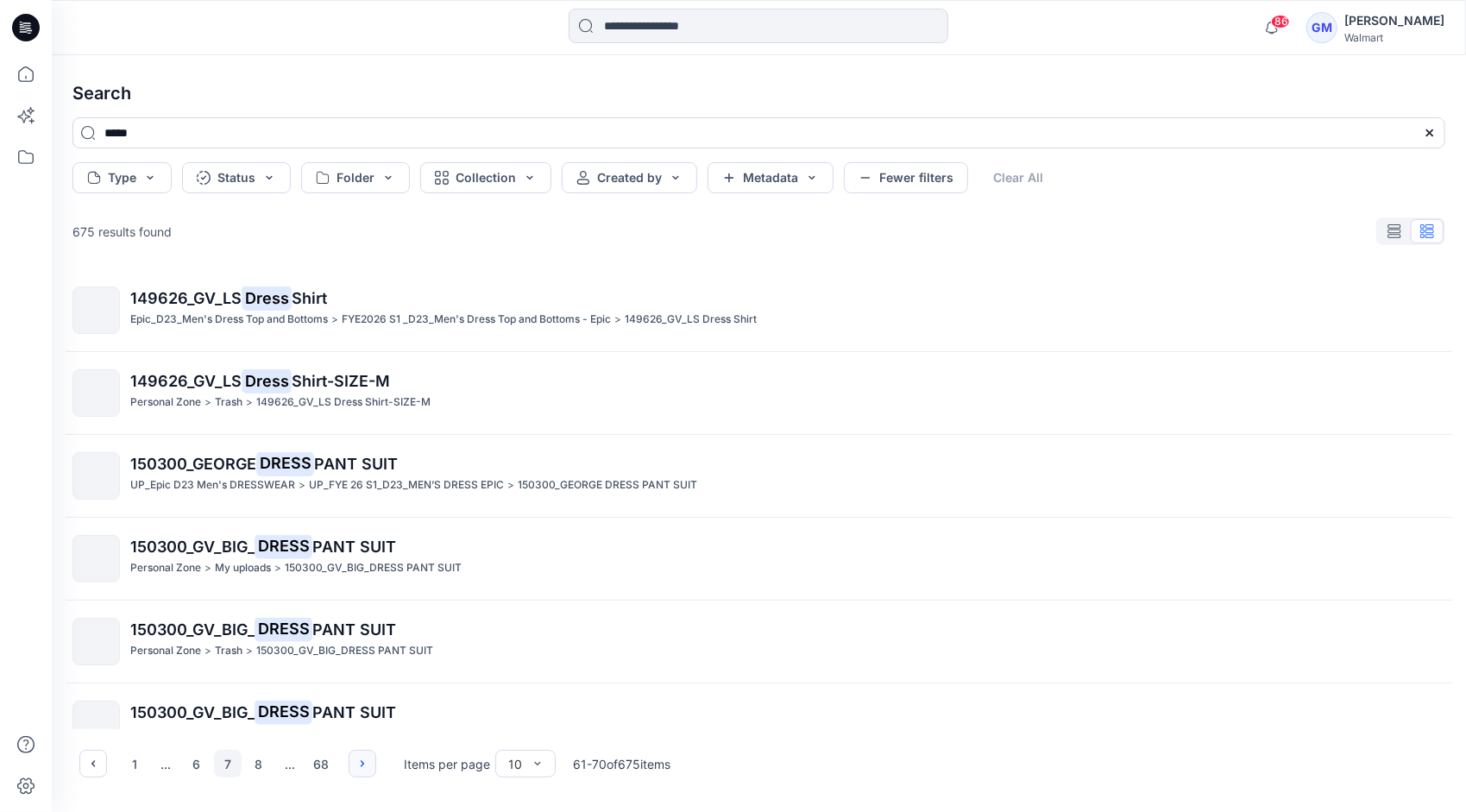
click at [356, 767] on icon "button" at bounding box center [362, 762] width 14 height 14
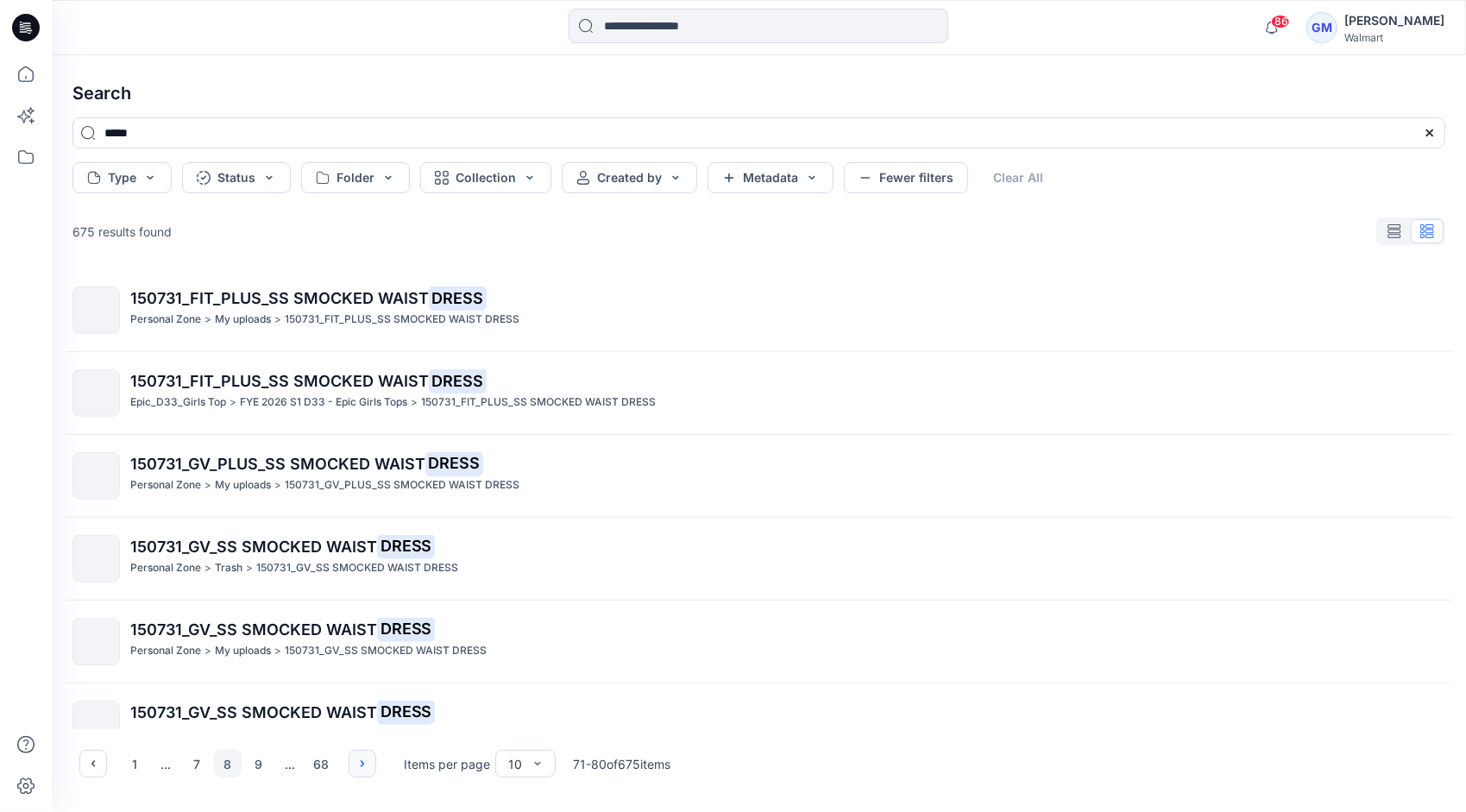
click at [356, 767] on icon "button" at bounding box center [362, 762] width 14 height 14
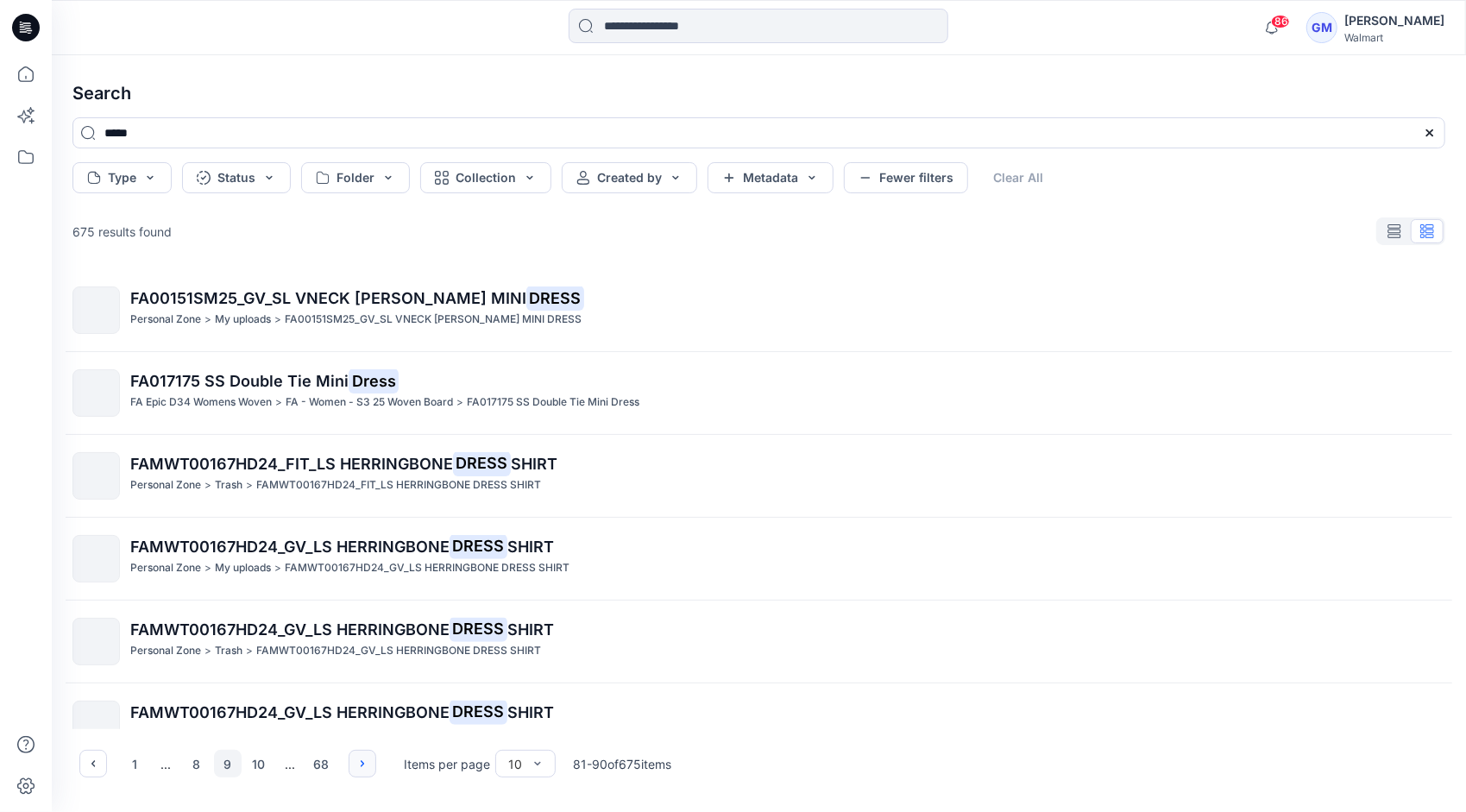
click at [356, 767] on icon "button" at bounding box center [362, 762] width 14 height 14
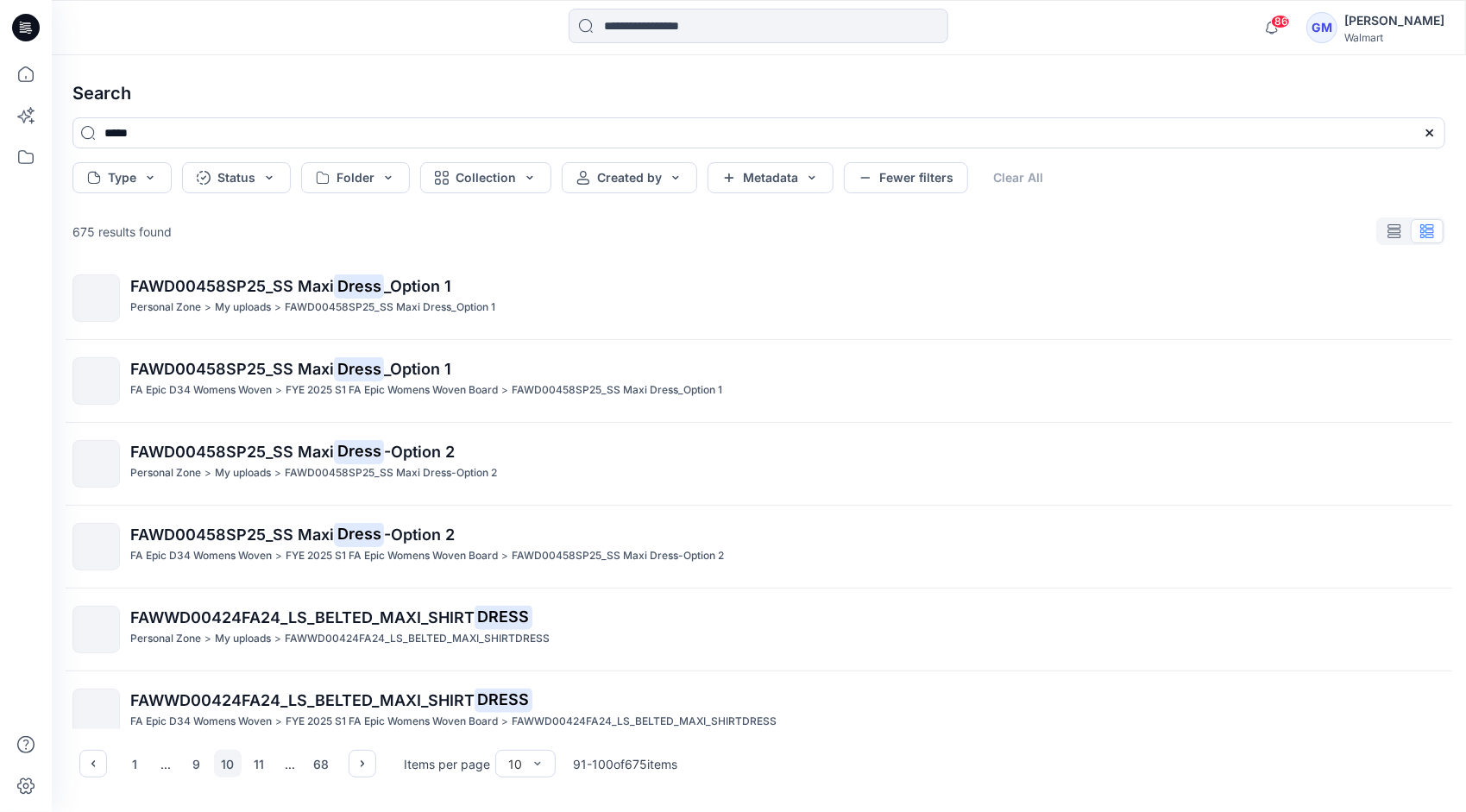
scroll to position [345, 0]
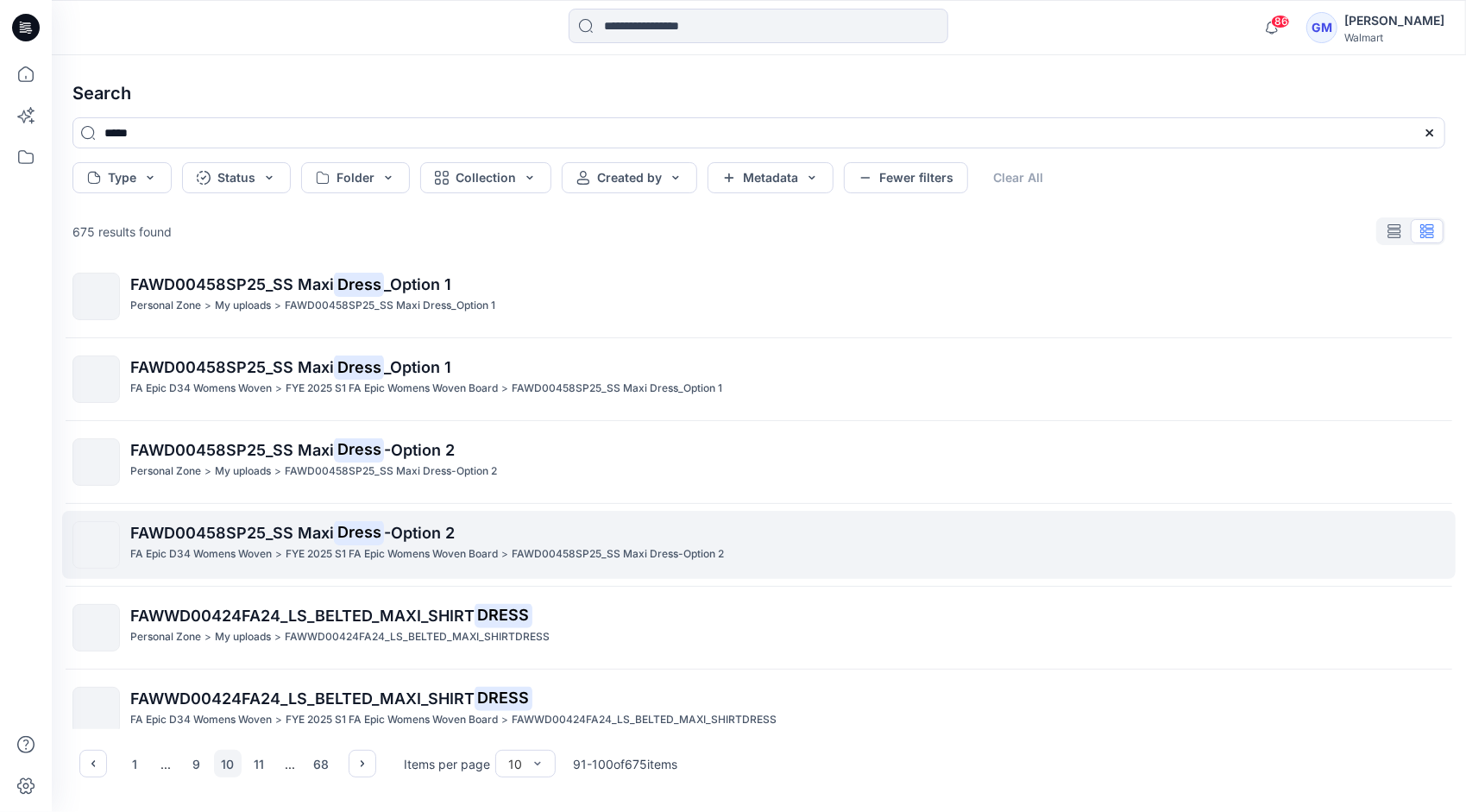
click at [231, 536] on span "FAWD00458SP25_SS Maxi" at bounding box center [232, 533] width 204 height 18
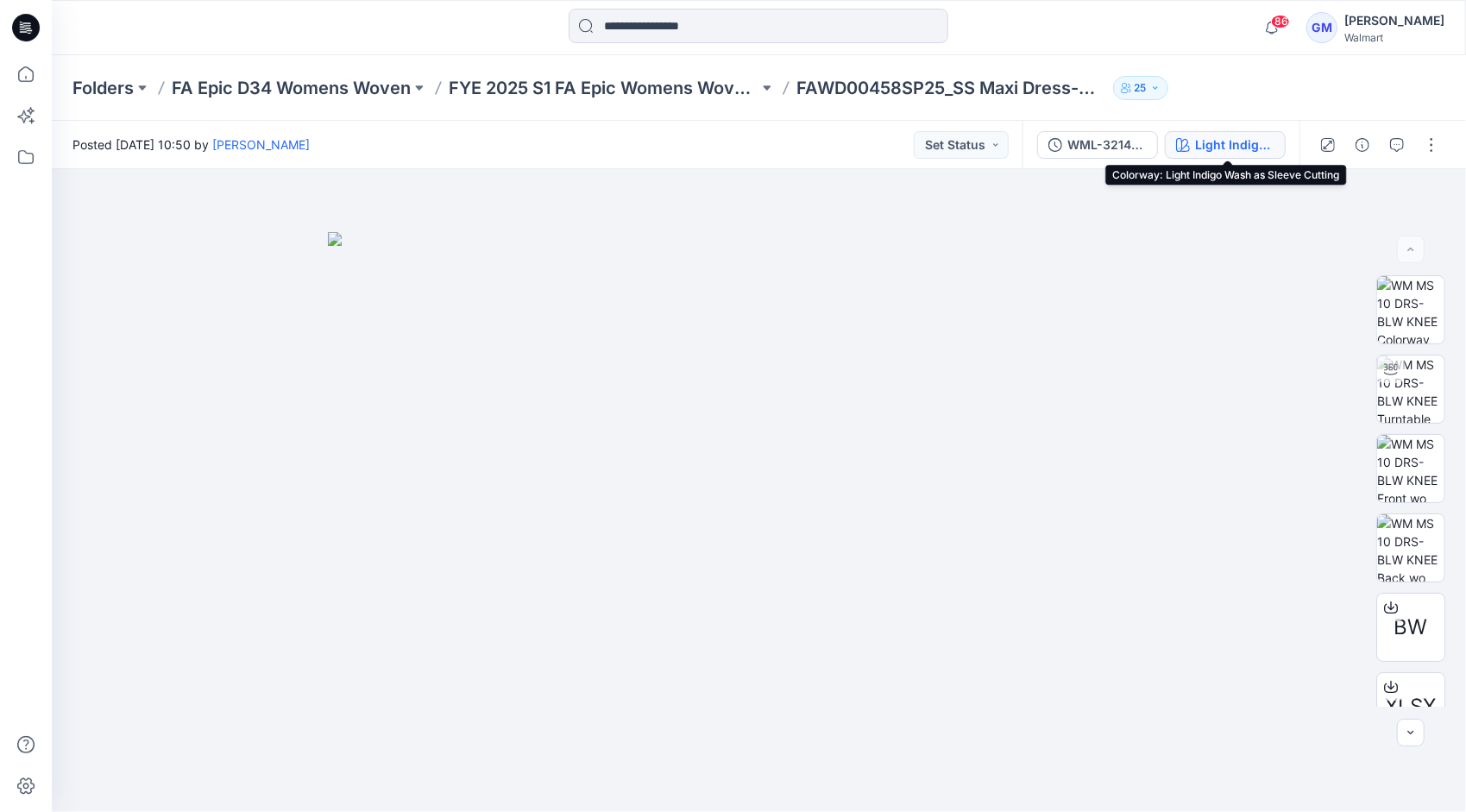
click at [1251, 142] on div "Light Indigo Wash as Sleeve Cutting" at bounding box center [1235, 144] width 79 height 19
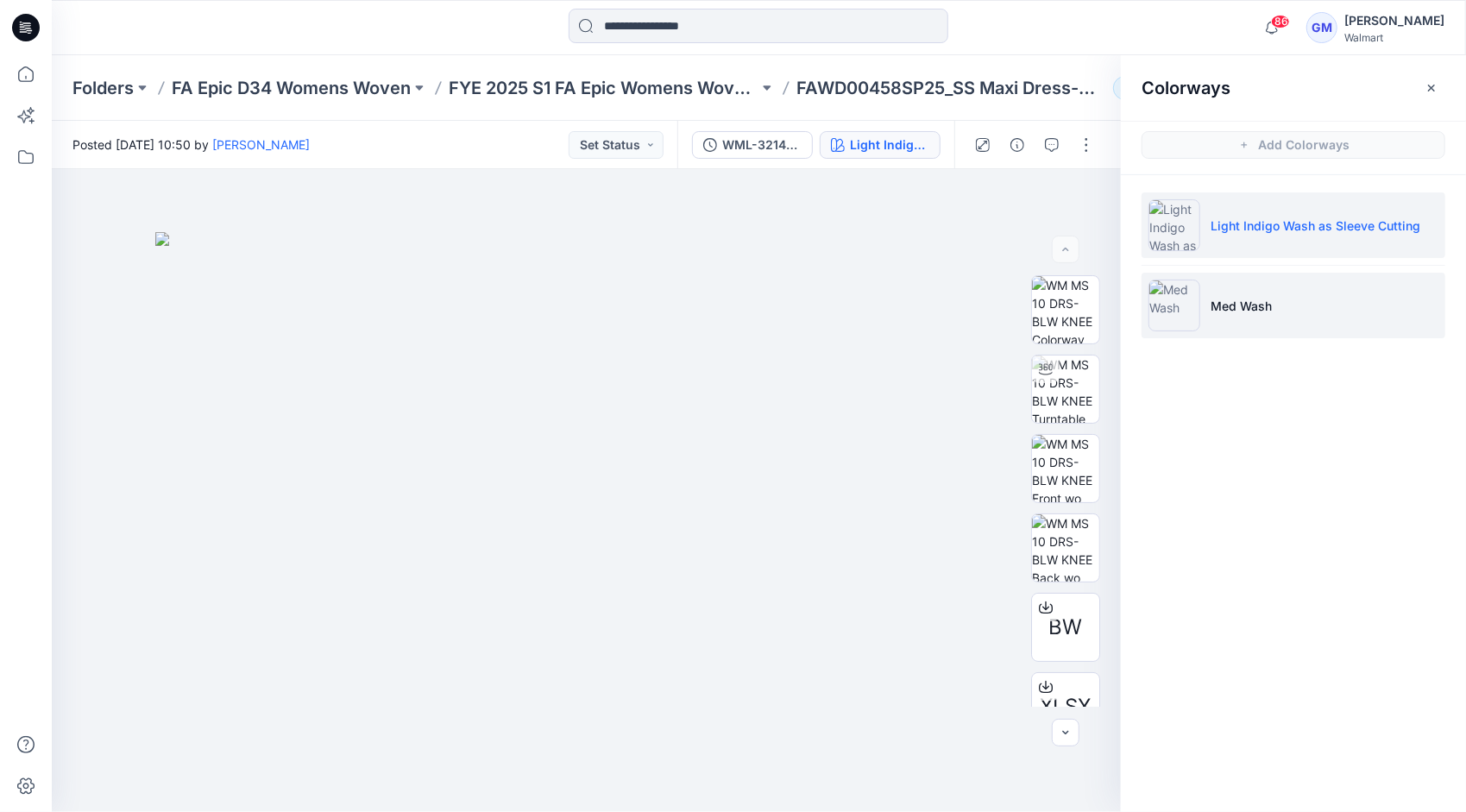
click at [1293, 280] on li "Med Wash" at bounding box center [1293, 305] width 303 height 66
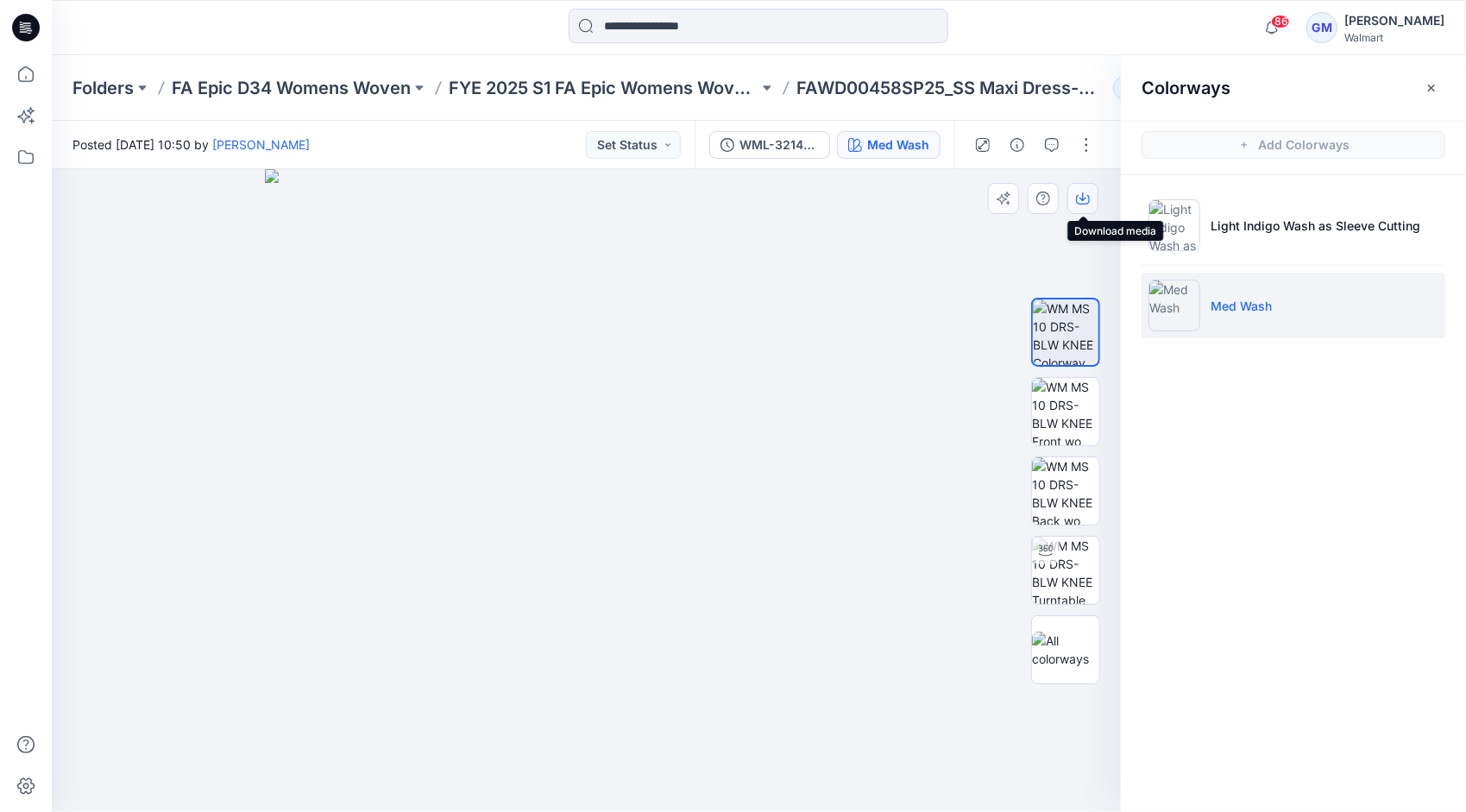
click at [1089, 196] on icon "button" at bounding box center [1082, 200] width 14 height 10
click at [1046, 414] on img at bounding box center [1065, 411] width 68 height 68
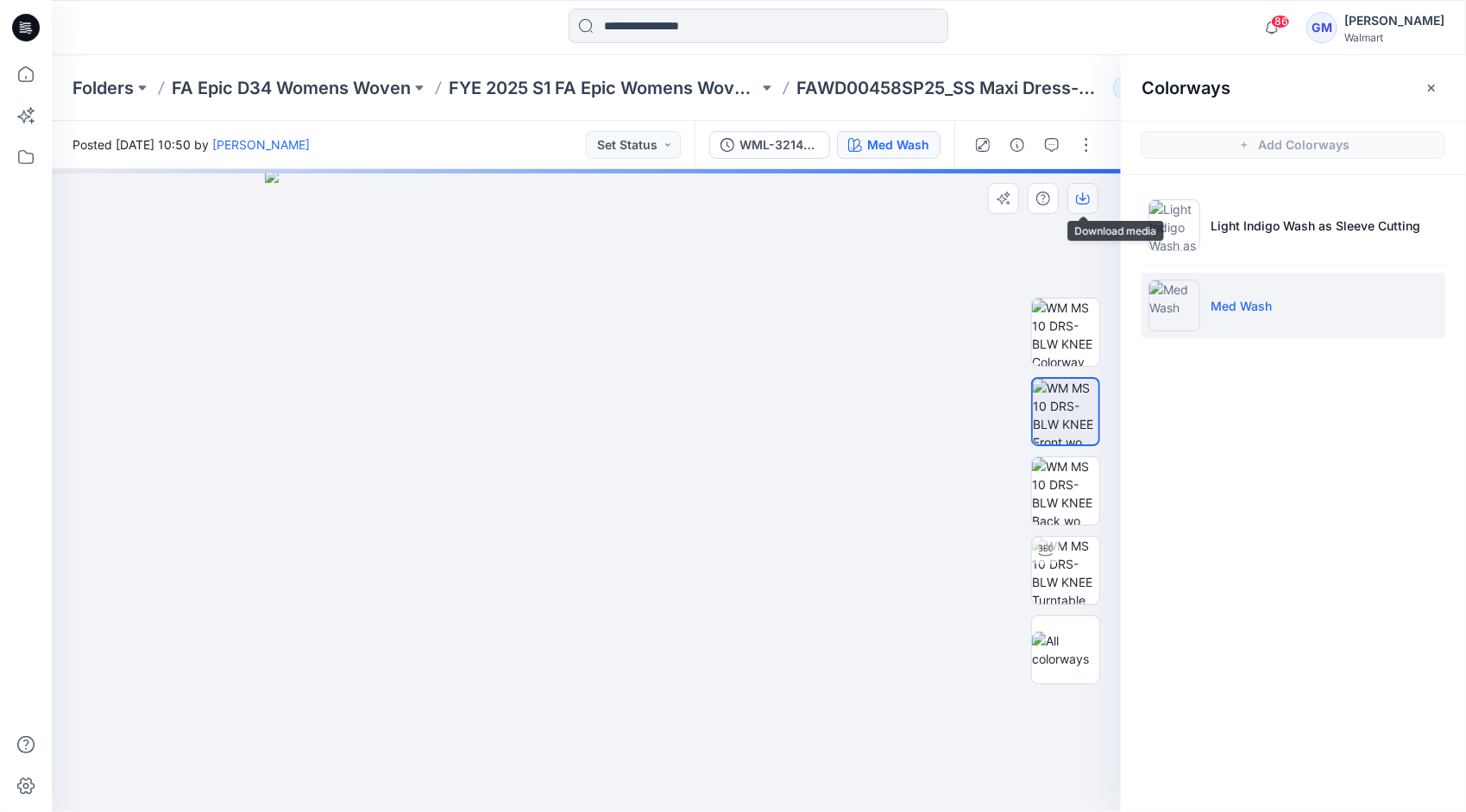
click at [1081, 193] on icon "button" at bounding box center [1082, 198] width 14 height 14
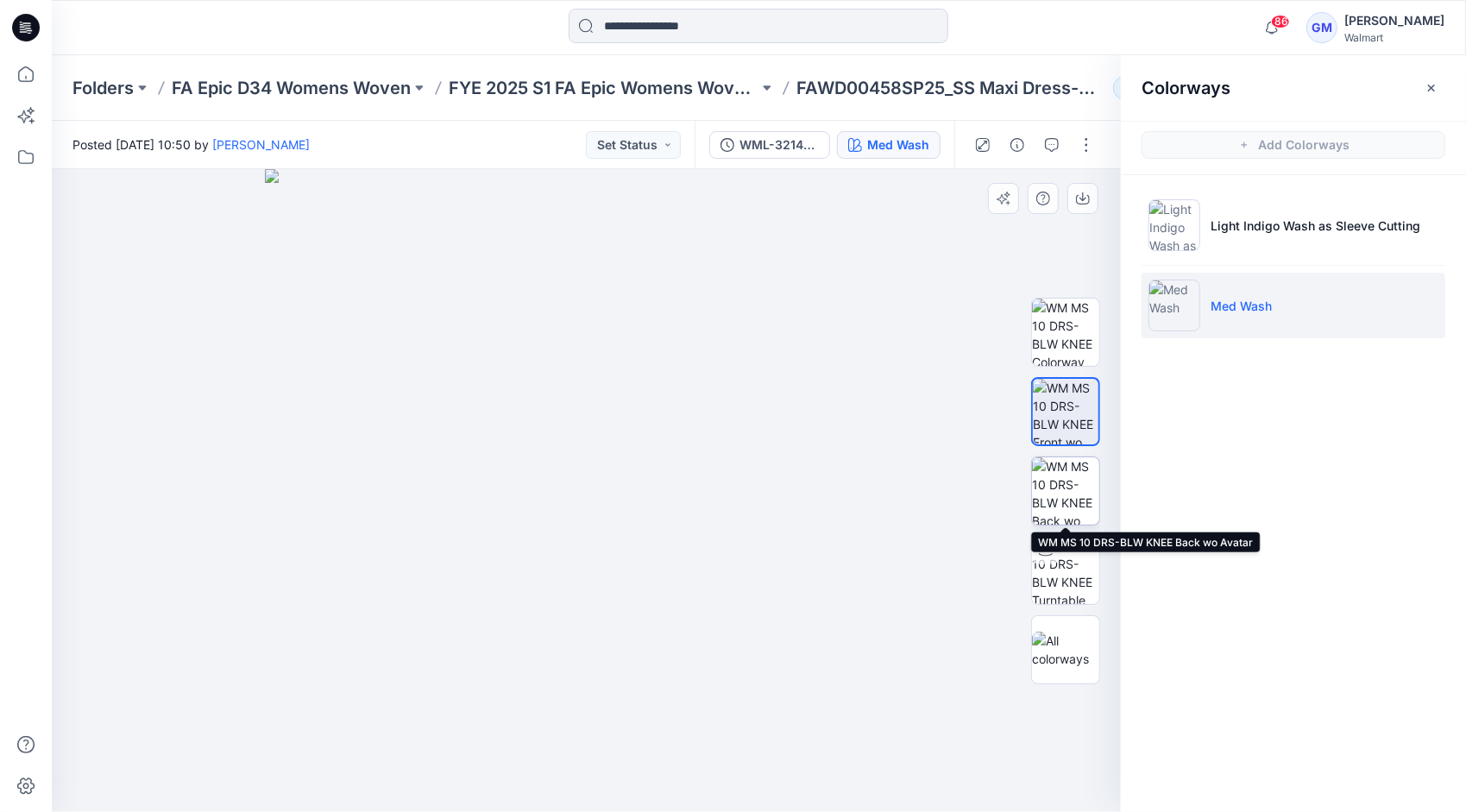
click at [1045, 476] on img at bounding box center [1065, 491] width 68 height 68
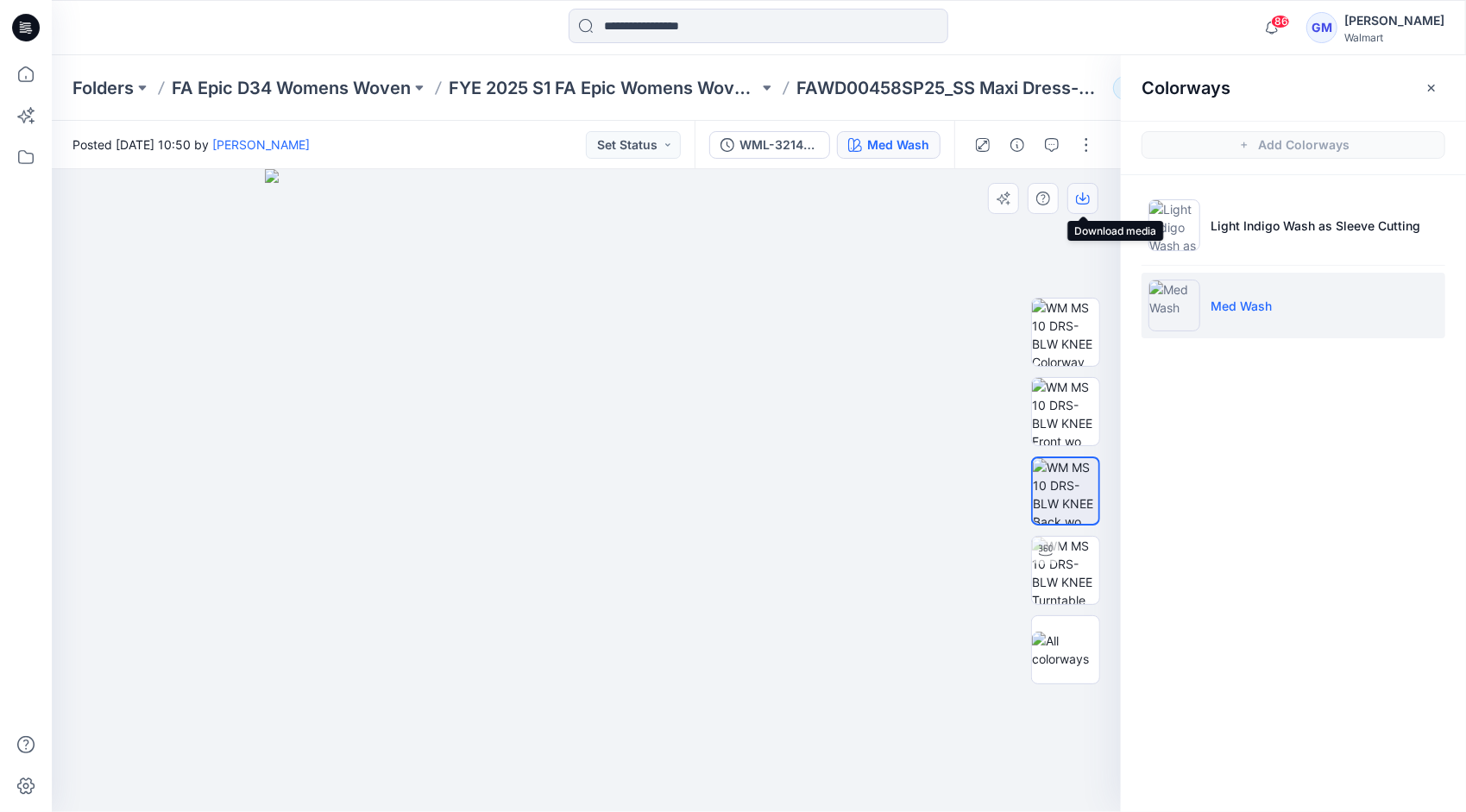
click at [1079, 202] on icon "button" at bounding box center [1082, 198] width 14 height 14
click at [687, 32] on input at bounding box center [758, 26] width 380 height 34
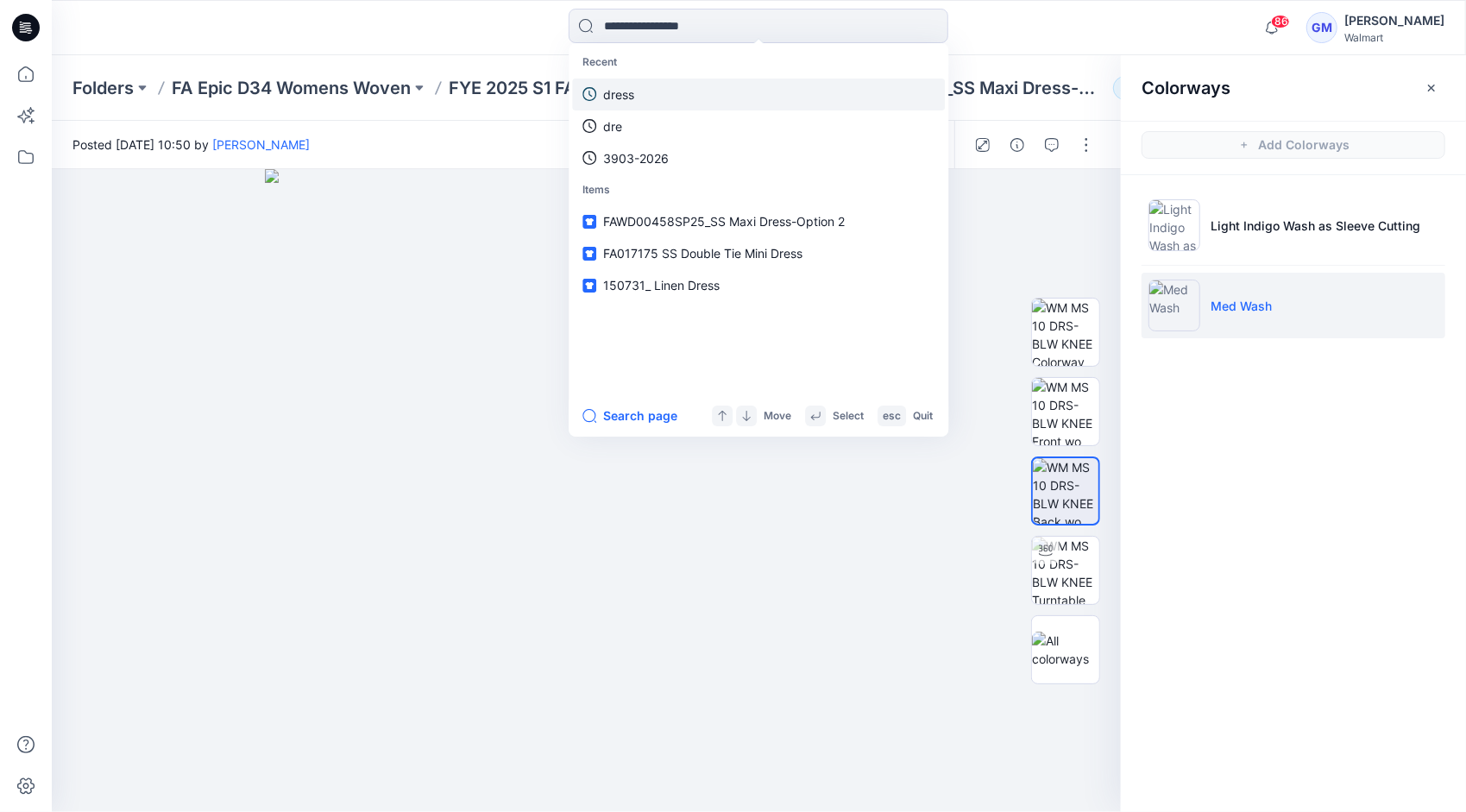
click at [637, 87] on link "dress" at bounding box center [758, 94] width 373 height 32
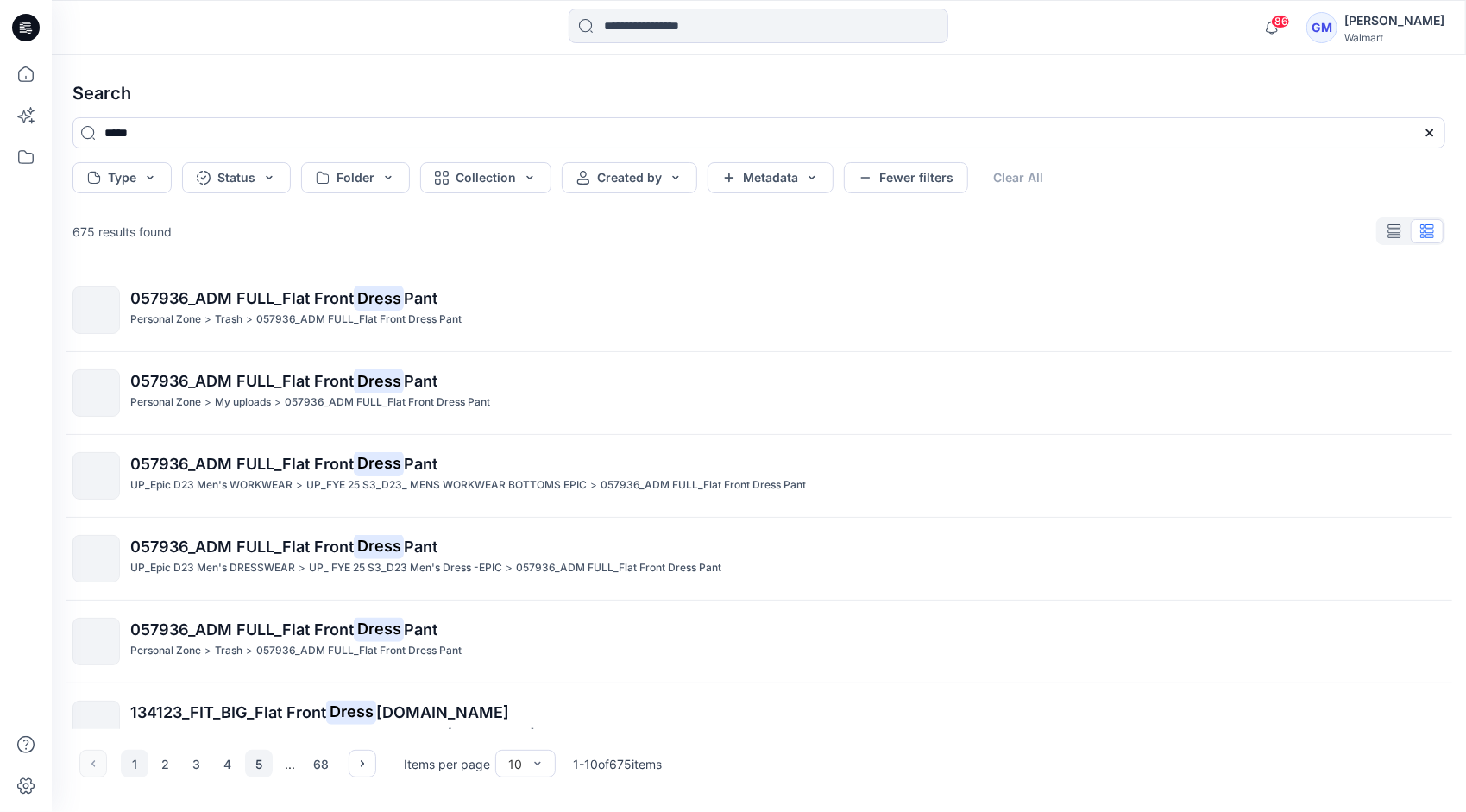
click at [257, 762] on button "5" at bounding box center [258, 763] width 28 height 28
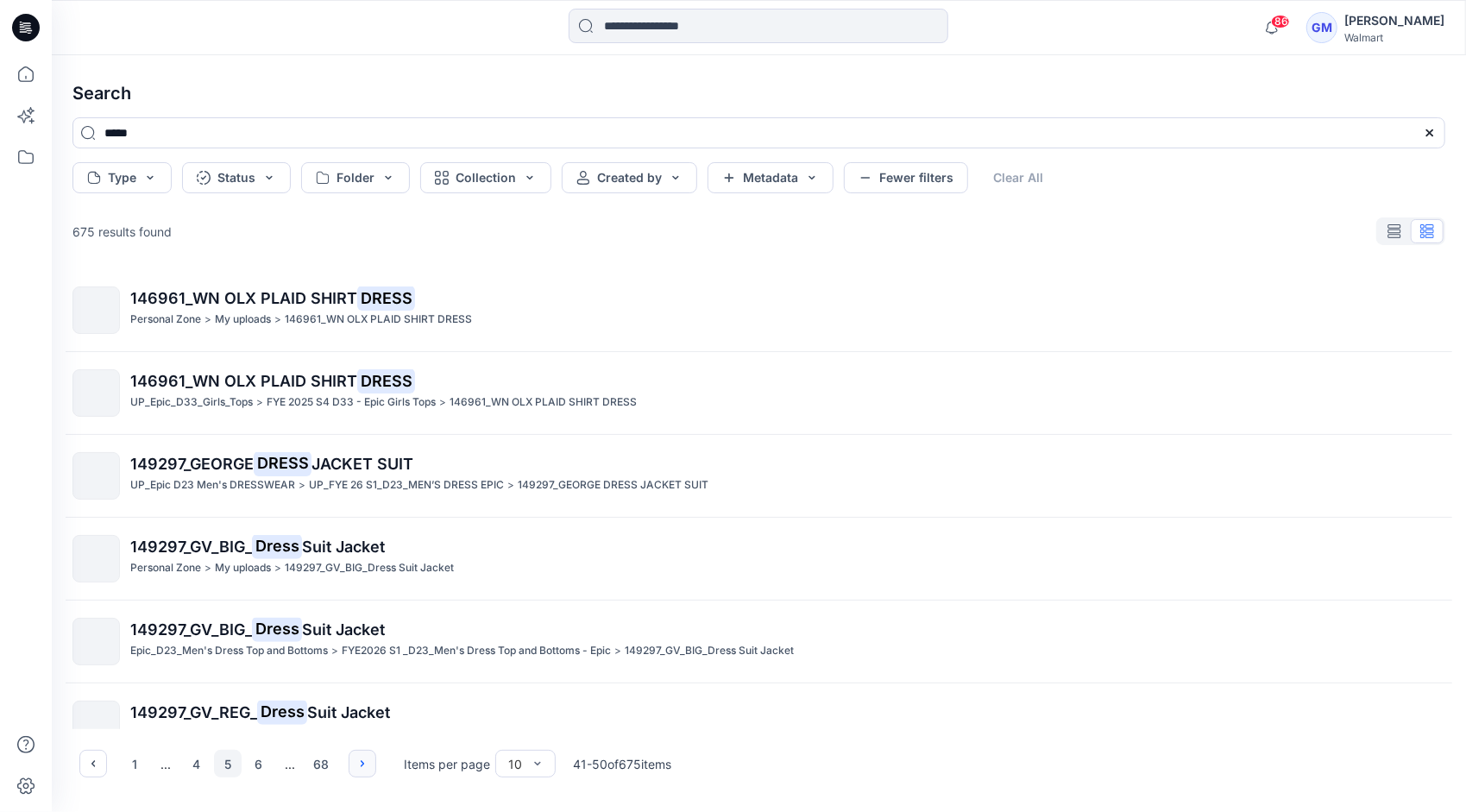
click at [361, 757] on icon "button" at bounding box center [362, 762] width 14 height 14
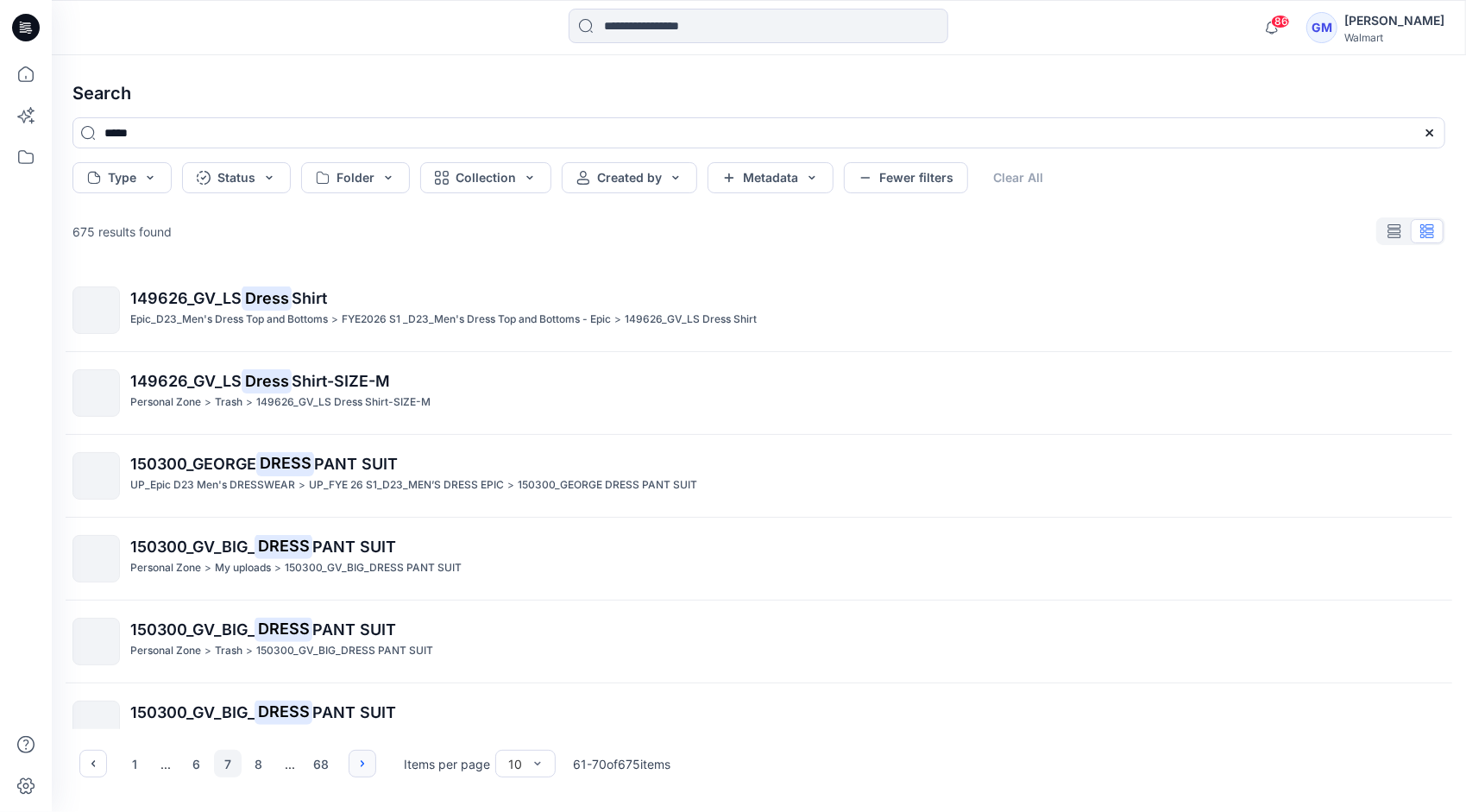
click at [361, 757] on icon "button" at bounding box center [362, 762] width 14 height 14
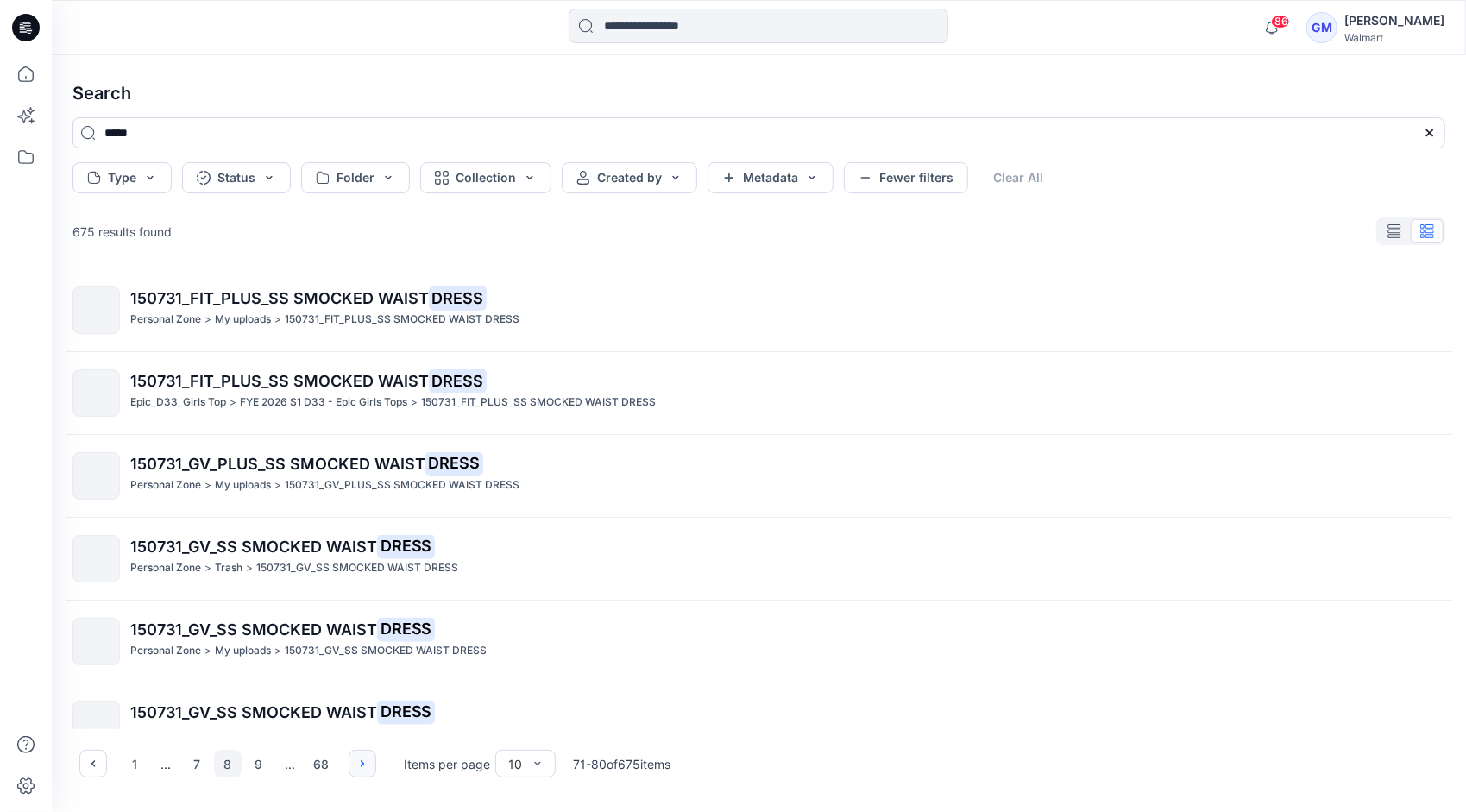
click at [361, 757] on icon "button" at bounding box center [362, 762] width 14 height 14
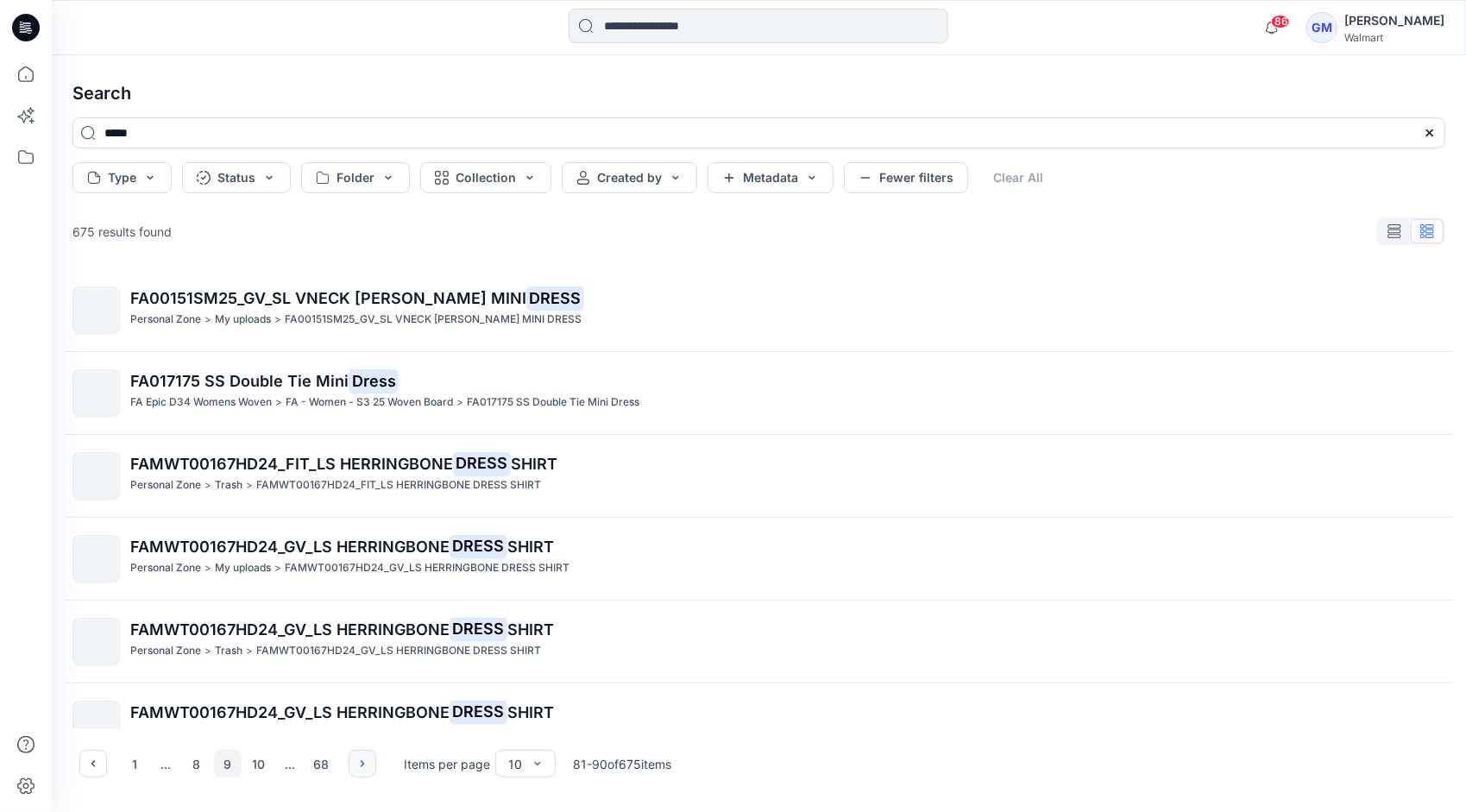
click at [361, 757] on icon "button" at bounding box center [362, 762] width 14 height 14
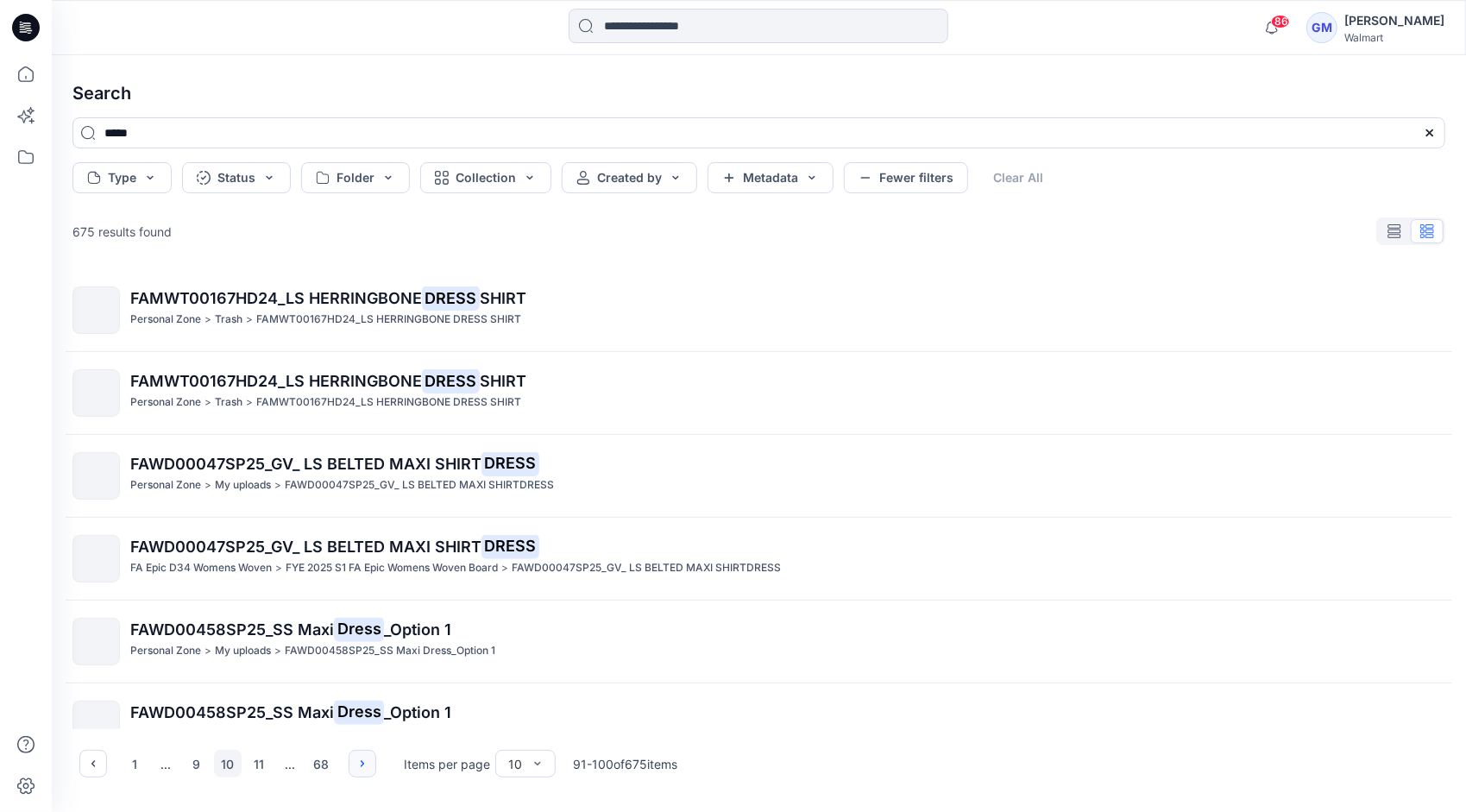
click at [361, 757] on icon "button" at bounding box center [362, 762] width 14 height 14
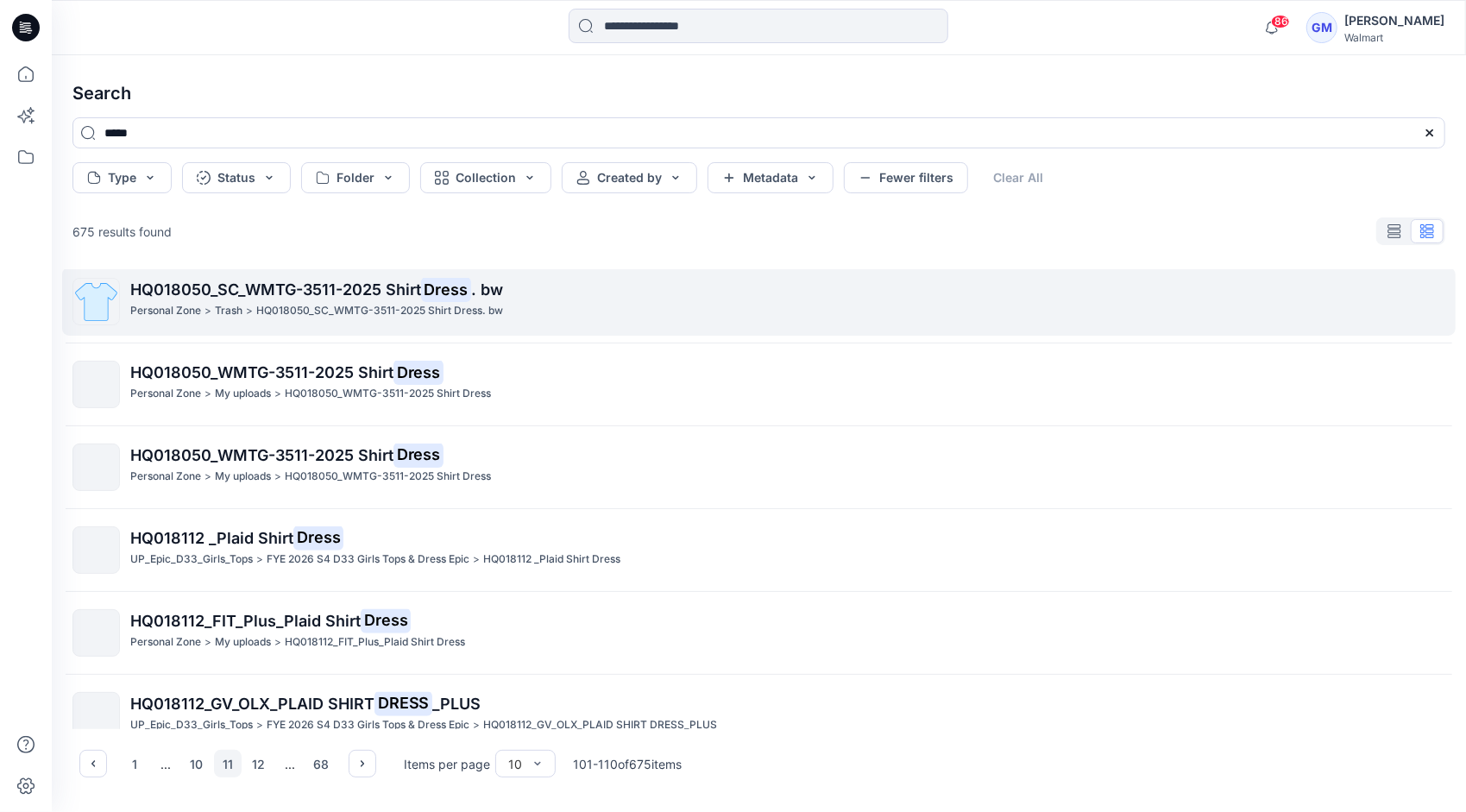
scroll to position [365, 0]
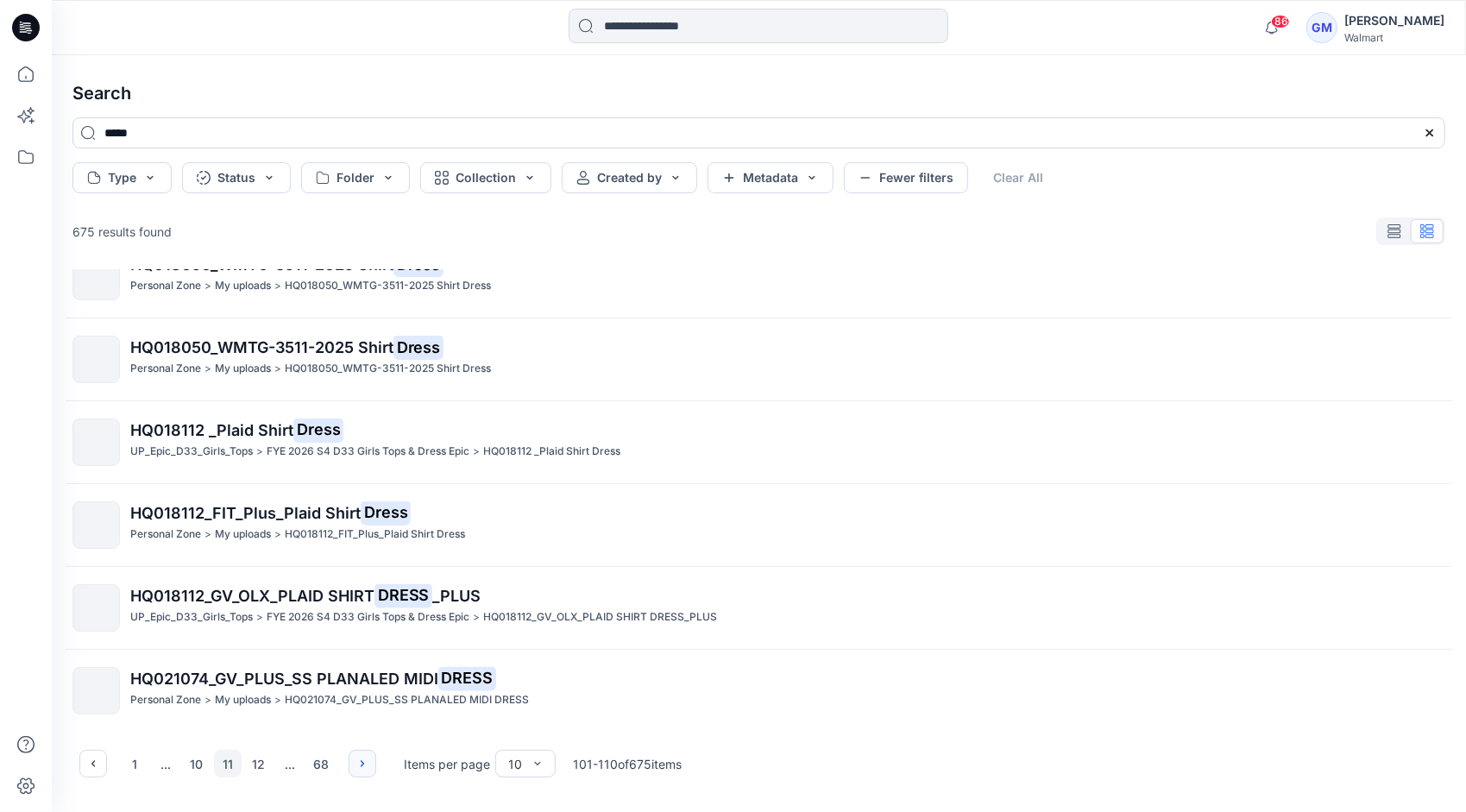
click at [362, 762] on icon "button" at bounding box center [362, 762] width 14 height 14
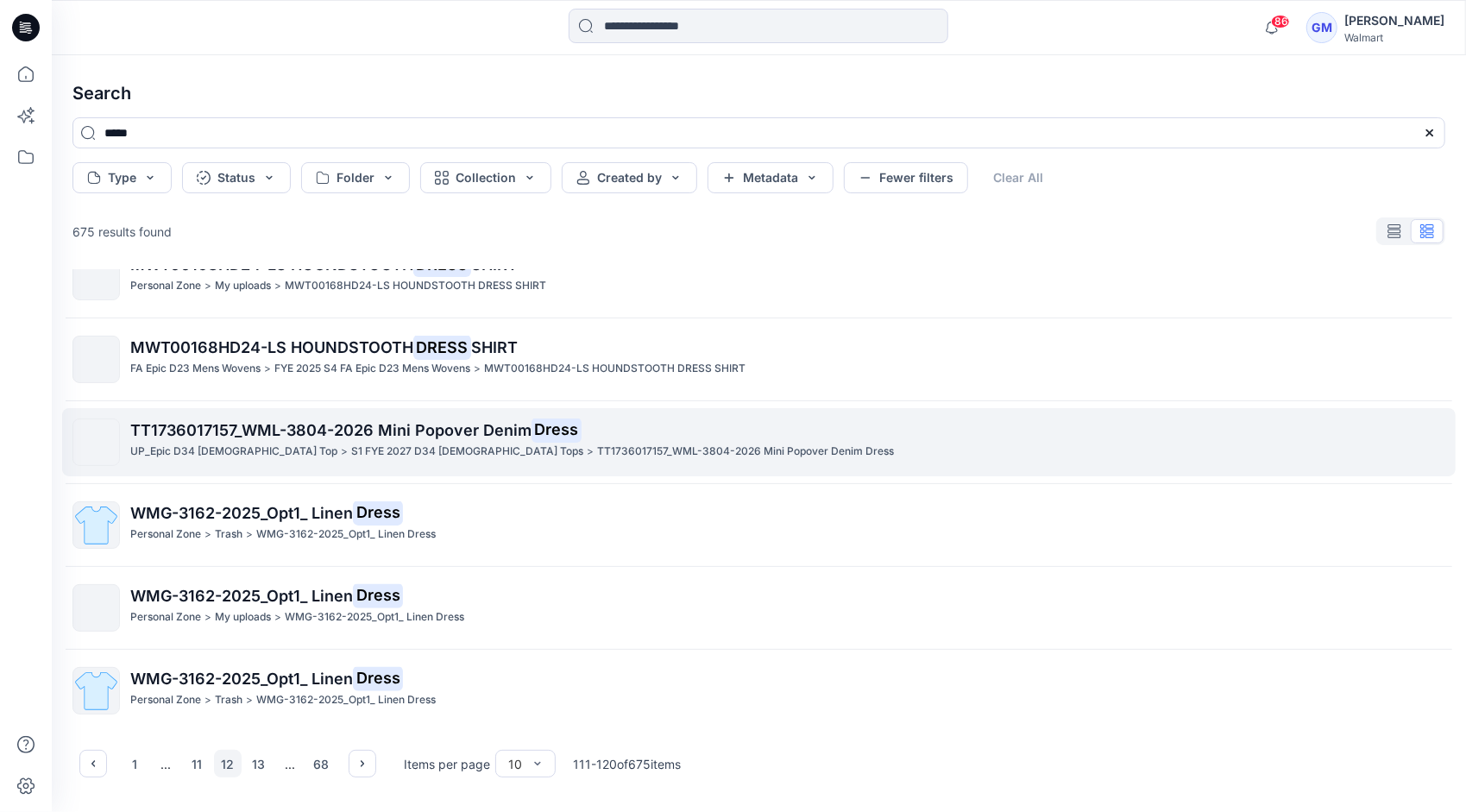
click at [351, 451] on p "S1 FYE 2027 D34 [DEMOGRAPHIC_DATA] Tops" at bounding box center [467, 452] width 232 height 18
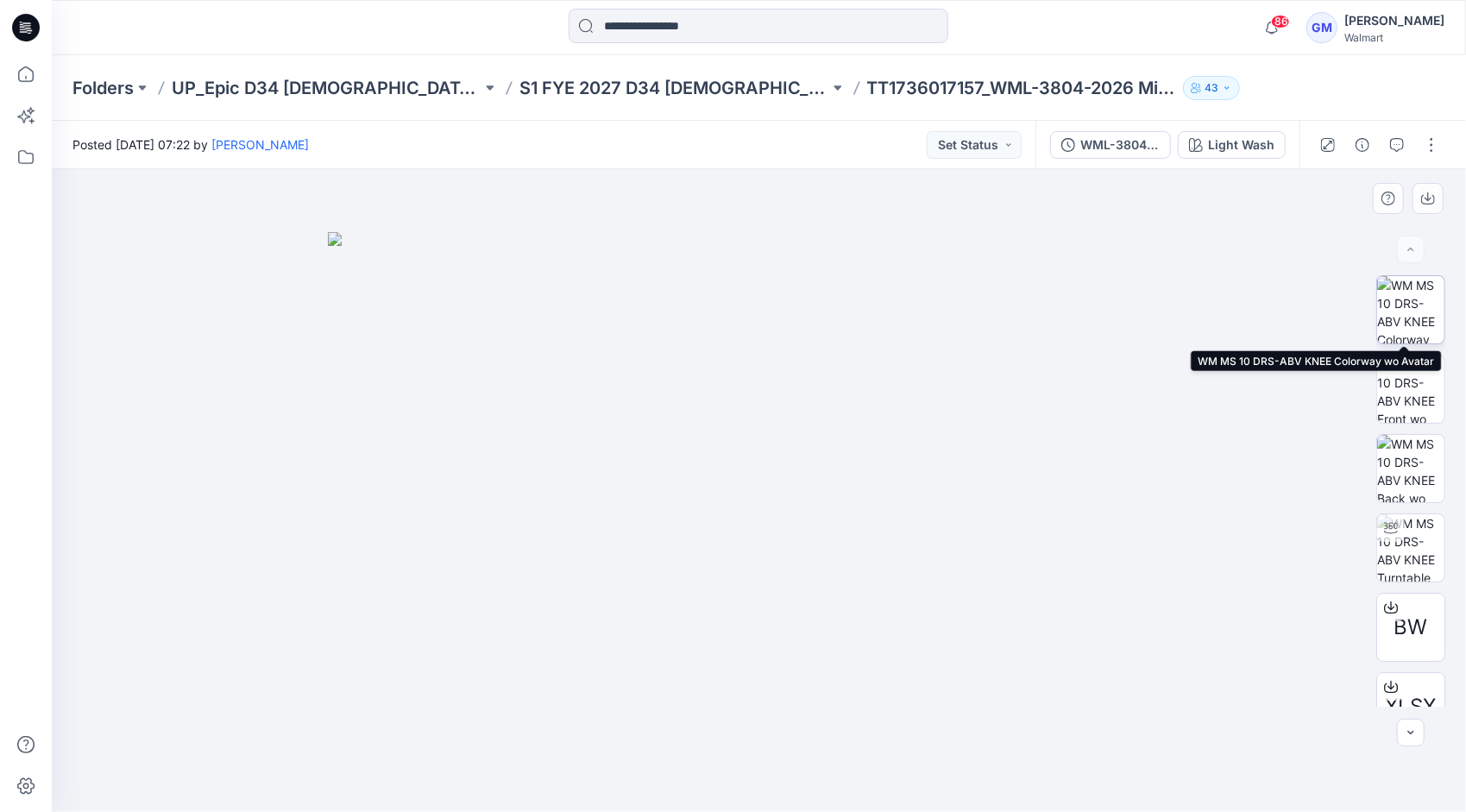
click at [1401, 315] on img at bounding box center [1410, 310] width 68 height 68
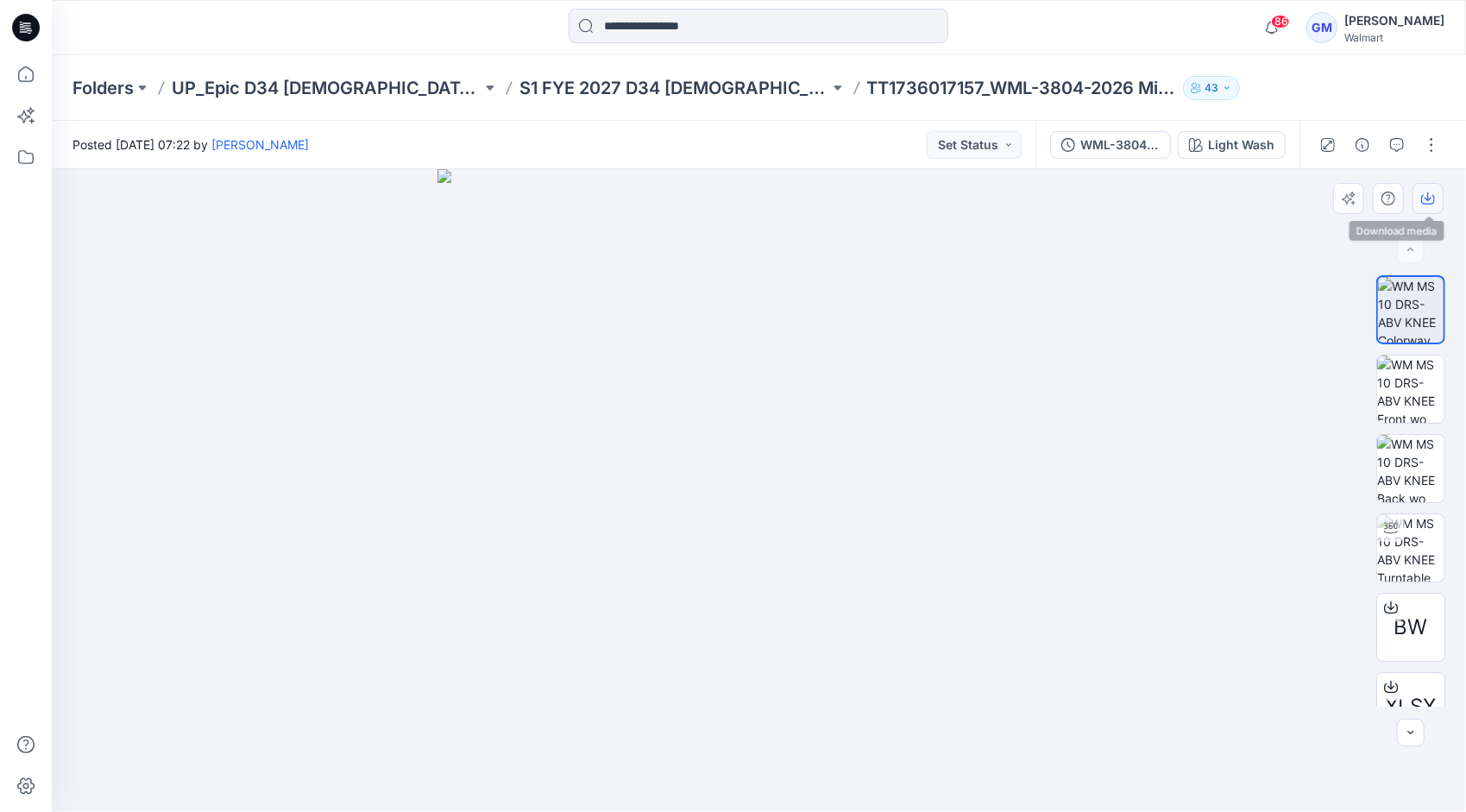
click at [1422, 201] on icon "button" at bounding box center [1427, 200] width 14 height 10
click at [1409, 384] on img at bounding box center [1410, 389] width 68 height 68
click at [1426, 194] on icon "button" at bounding box center [1427, 198] width 14 height 14
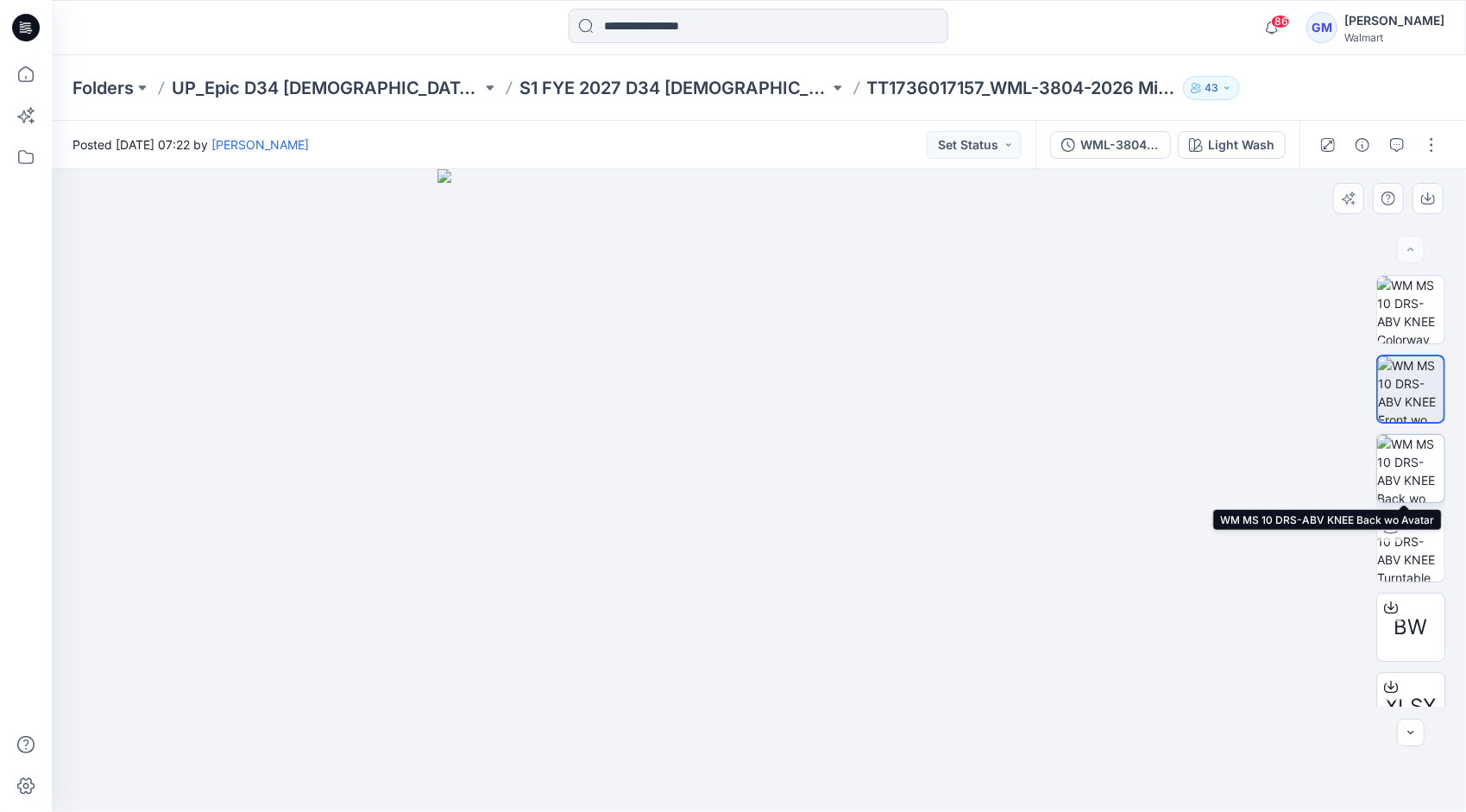
click at [1414, 469] on img at bounding box center [1410, 468] width 68 height 68
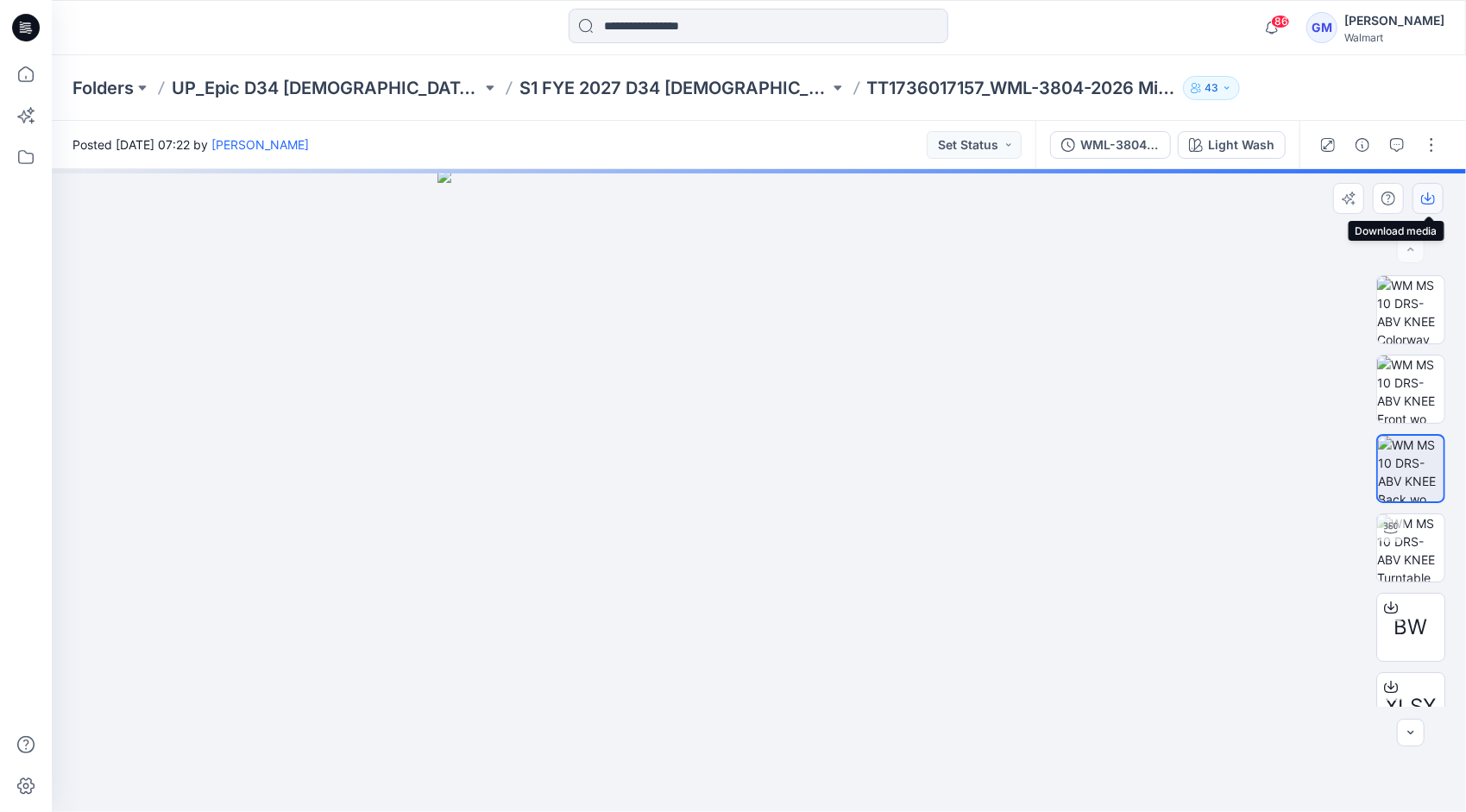
click at [1426, 194] on icon "button" at bounding box center [1427, 198] width 14 height 14
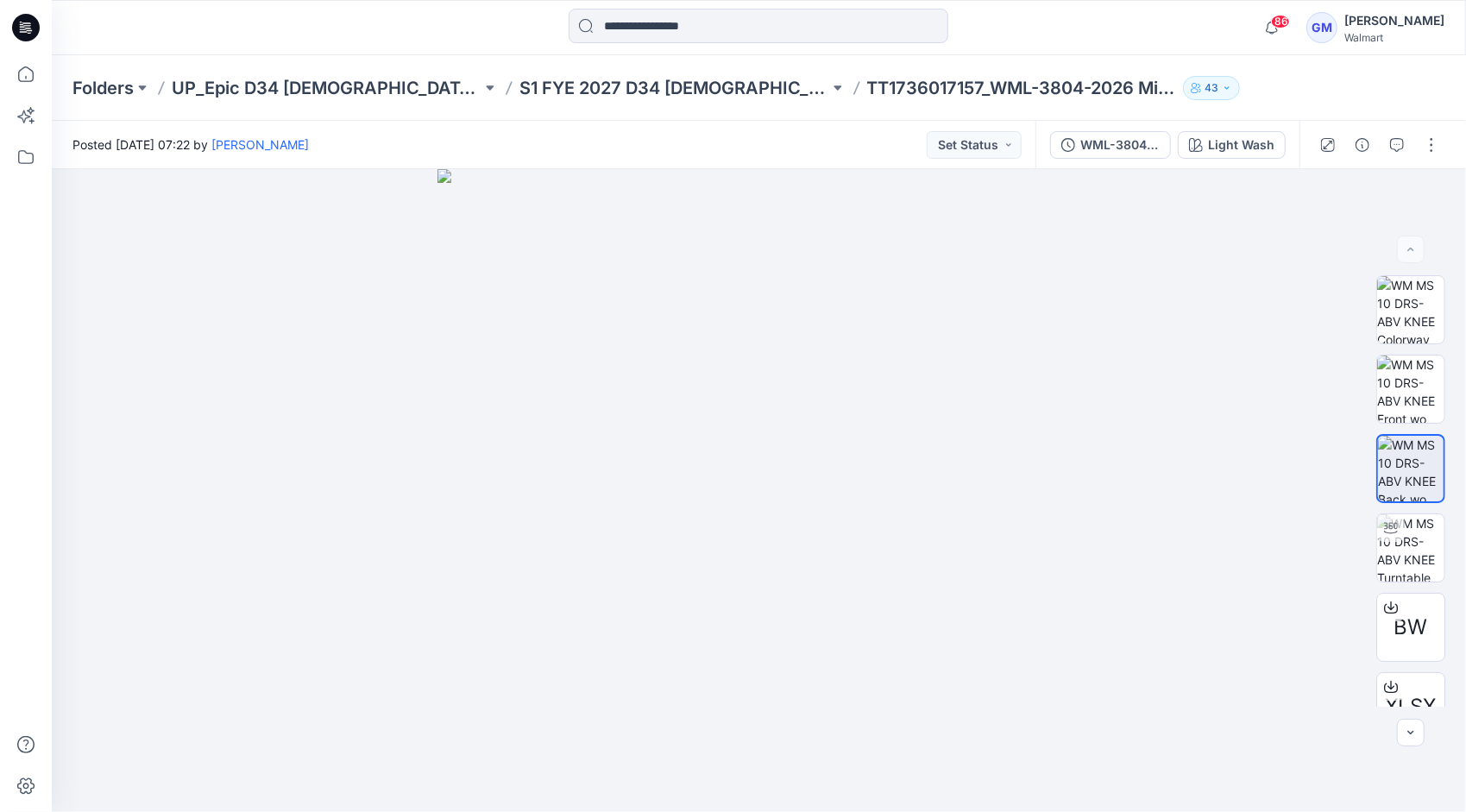
click at [984, 51] on div "86 Notifications Your style WML-3883-2026 HR 5-Pkt Cropped Flare has been updat…" at bounding box center [758, 27] width 1414 height 55
click at [663, 32] on input at bounding box center [758, 26] width 380 height 34
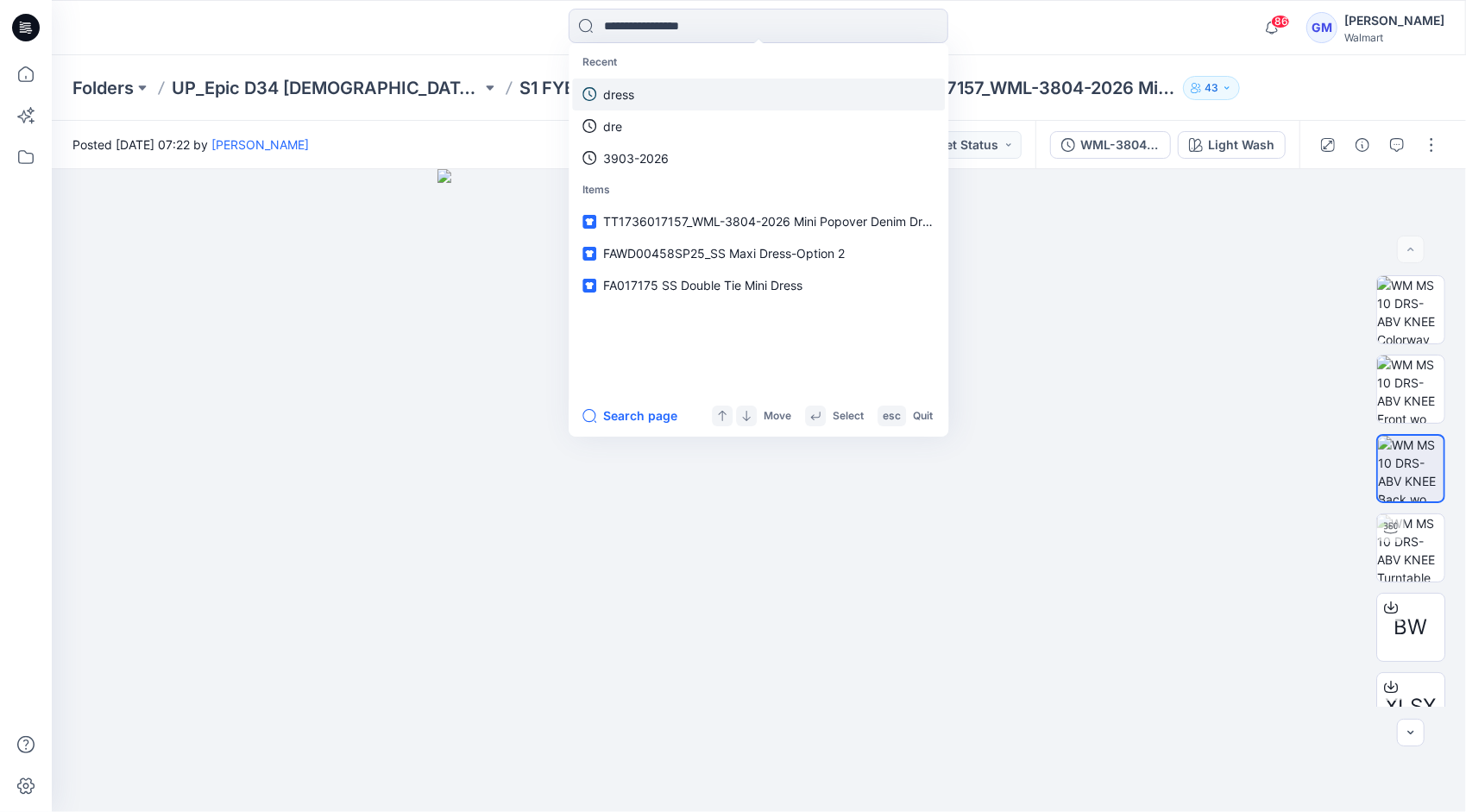
click at [650, 92] on link "dress" at bounding box center [758, 94] width 373 height 32
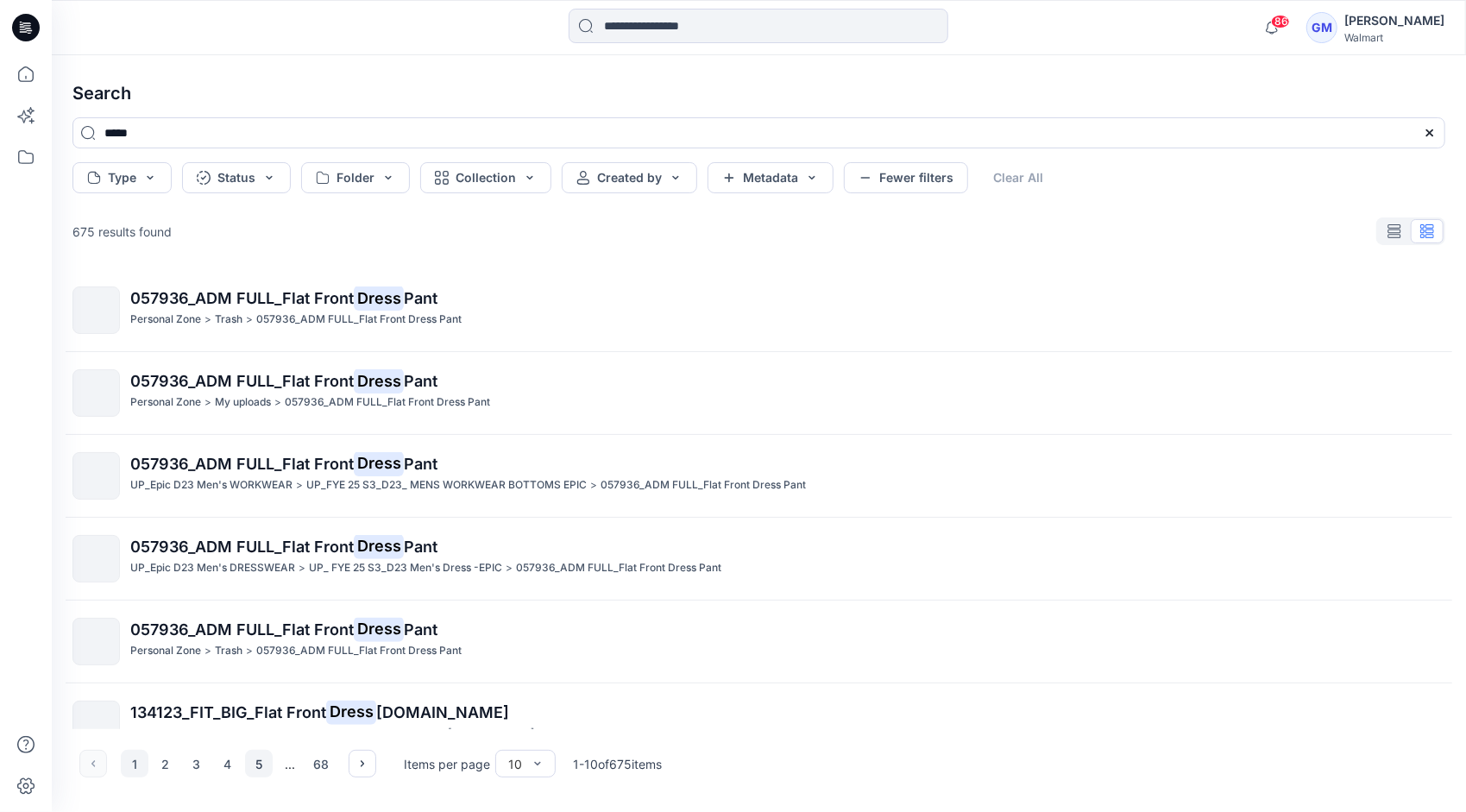
click at [263, 762] on button "5" at bounding box center [258, 763] width 28 height 28
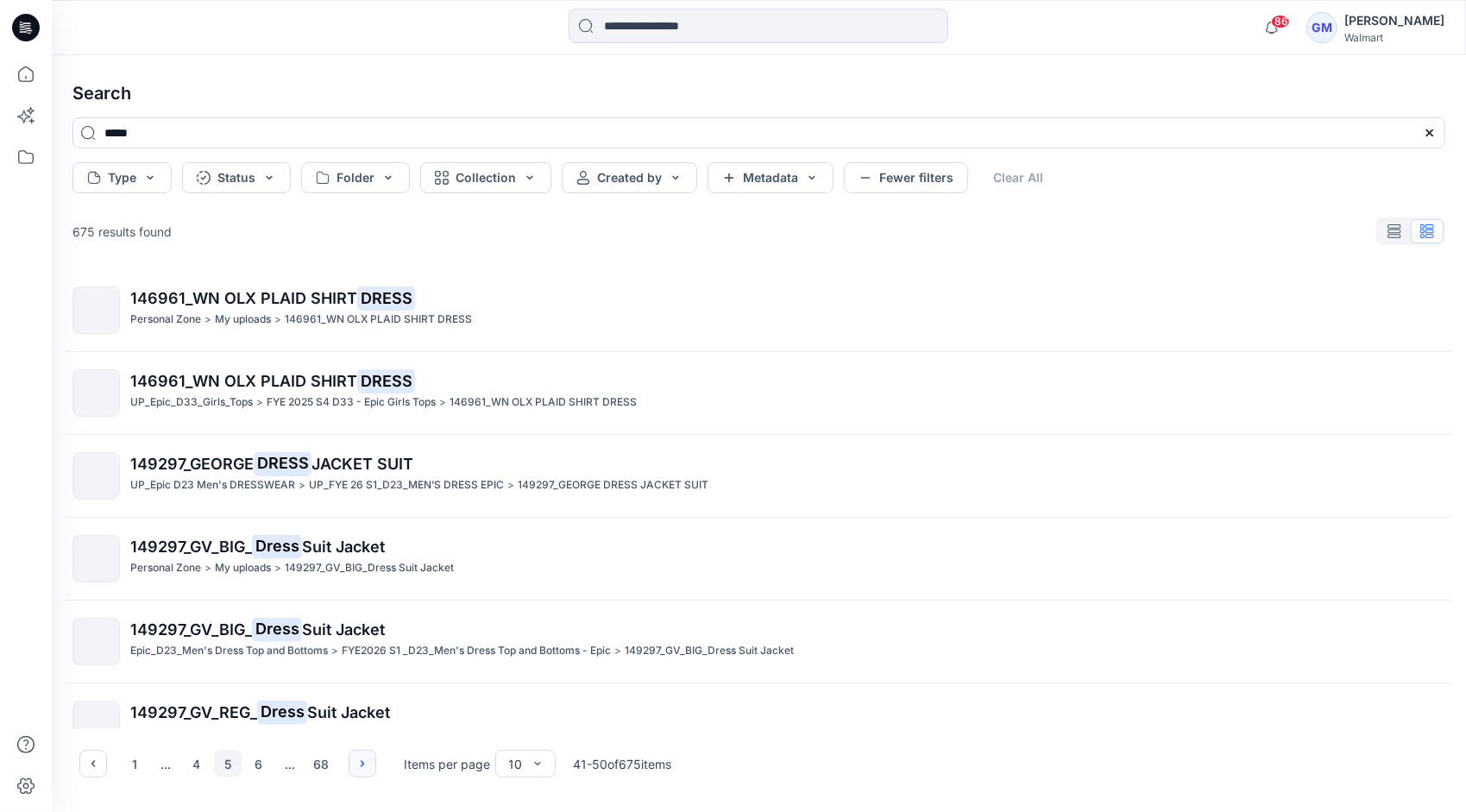
click at [357, 763] on icon "button" at bounding box center [362, 762] width 14 height 14
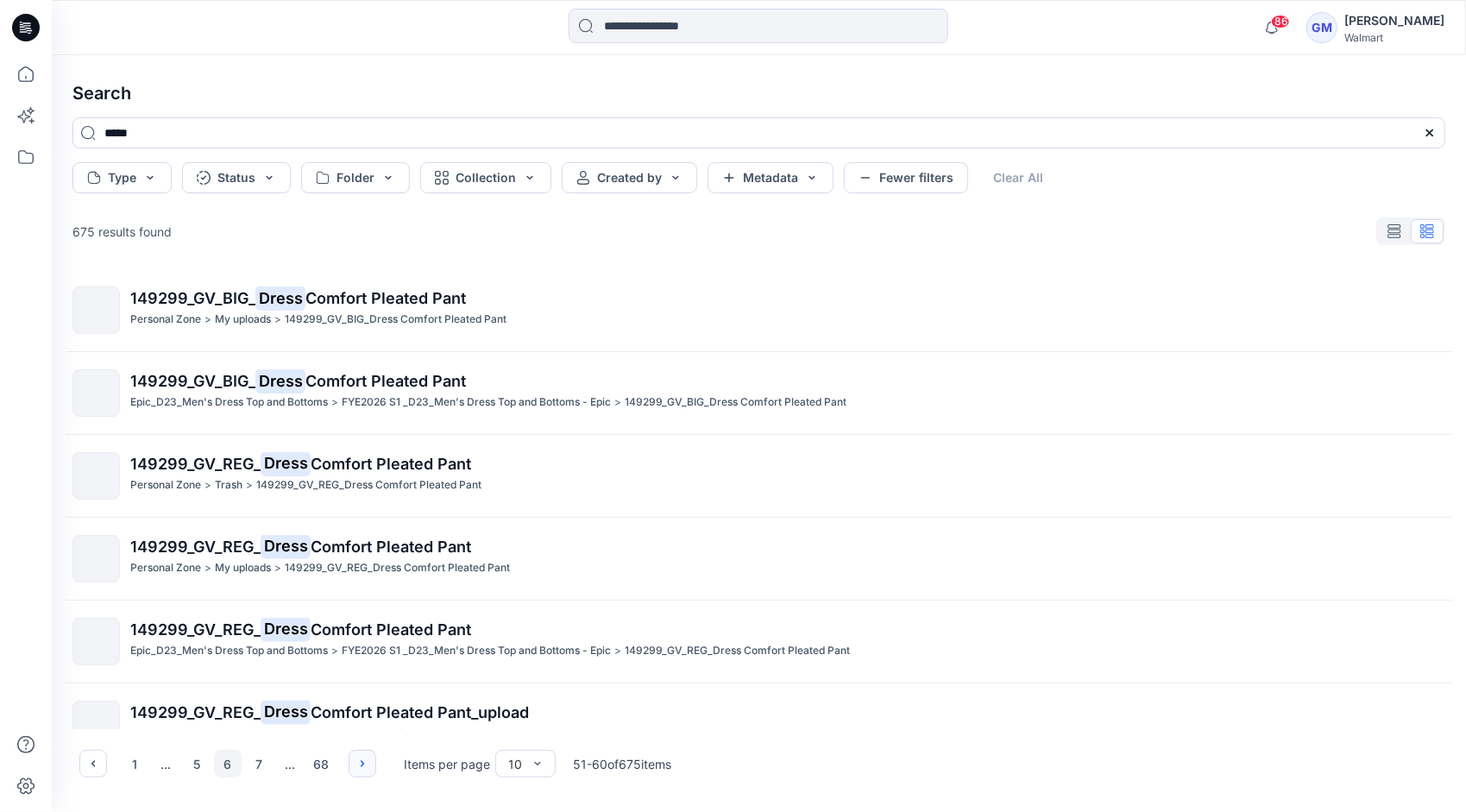
click at [357, 763] on icon "button" at bounding box center [362, 762] width 14 height 14
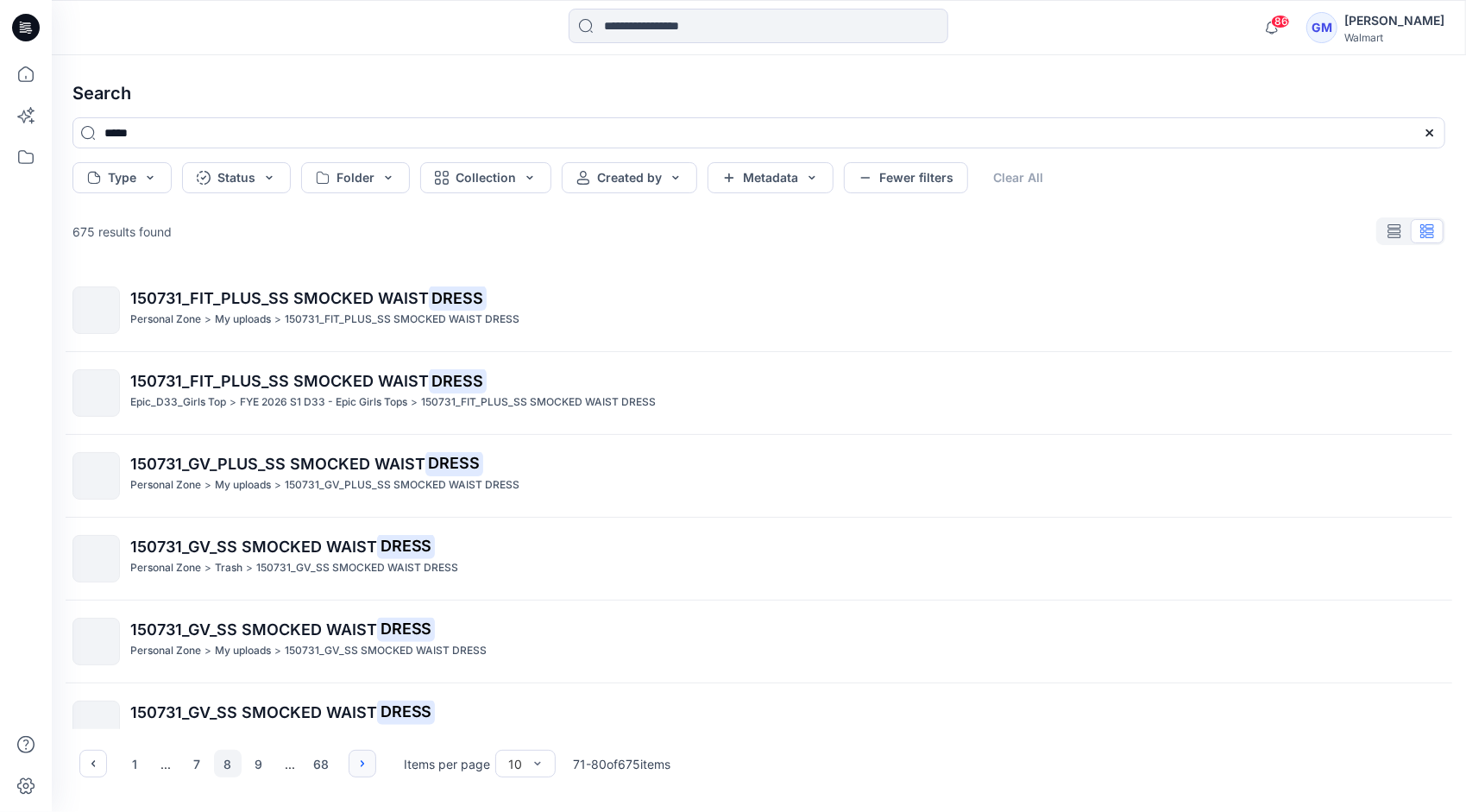
click at [357, 763] on icon "button" at bounding box center [362, 762] width 14 height 14
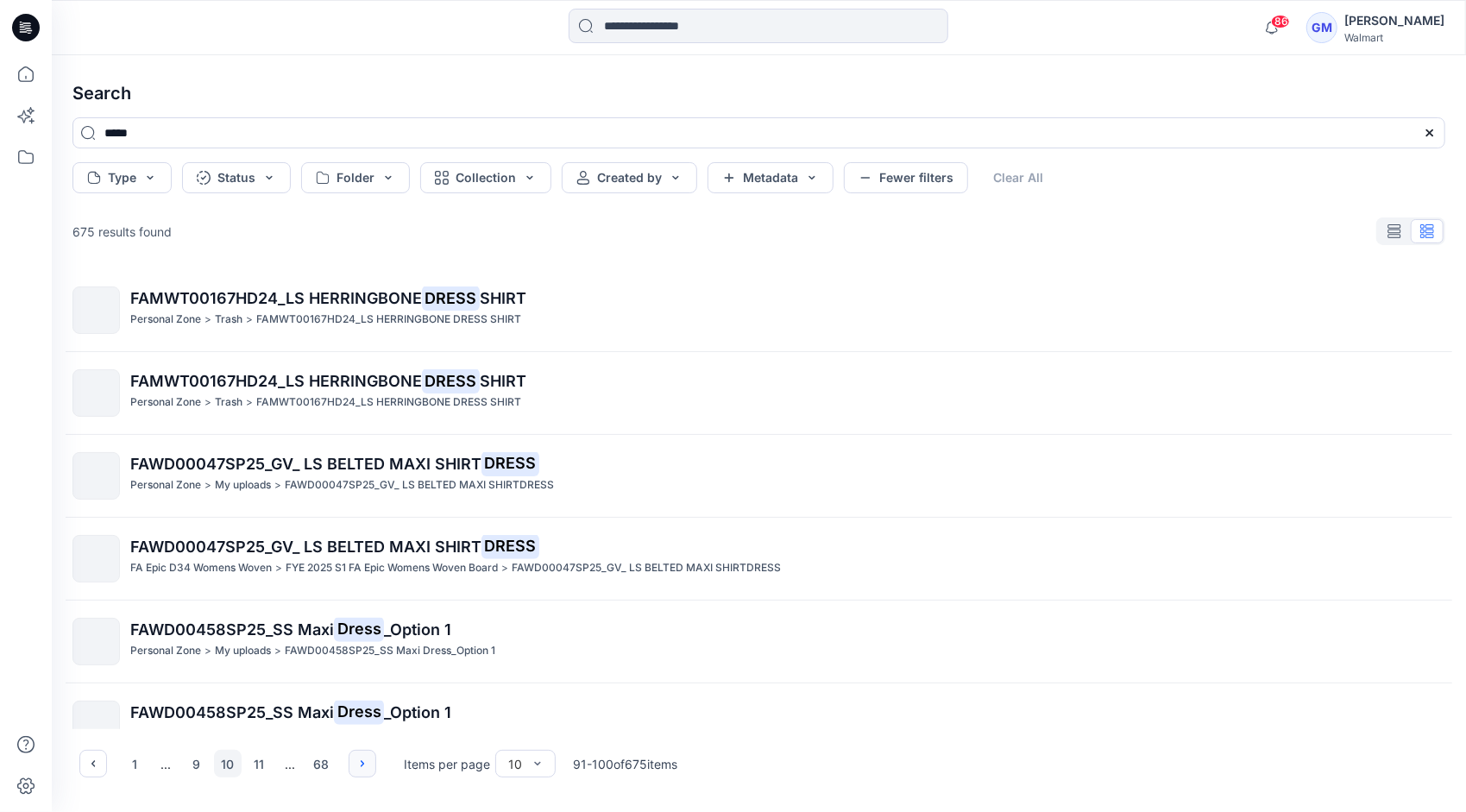
click at [357, 763] on icon "button" at bounding box center [362, 762] width 14 height 14
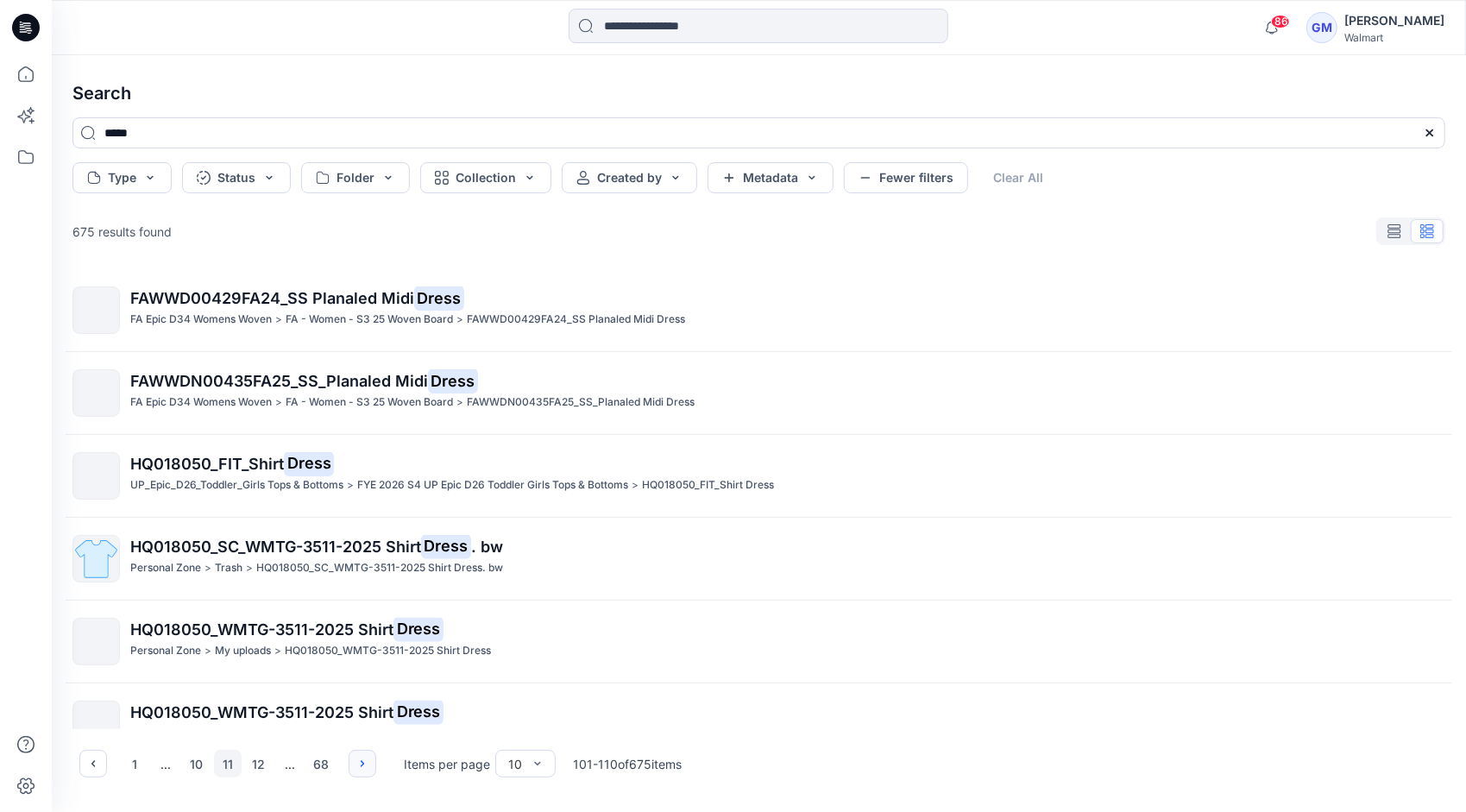
click at [357, 763] on icon "button" at bounding box center [362, 762] width 14 height 14
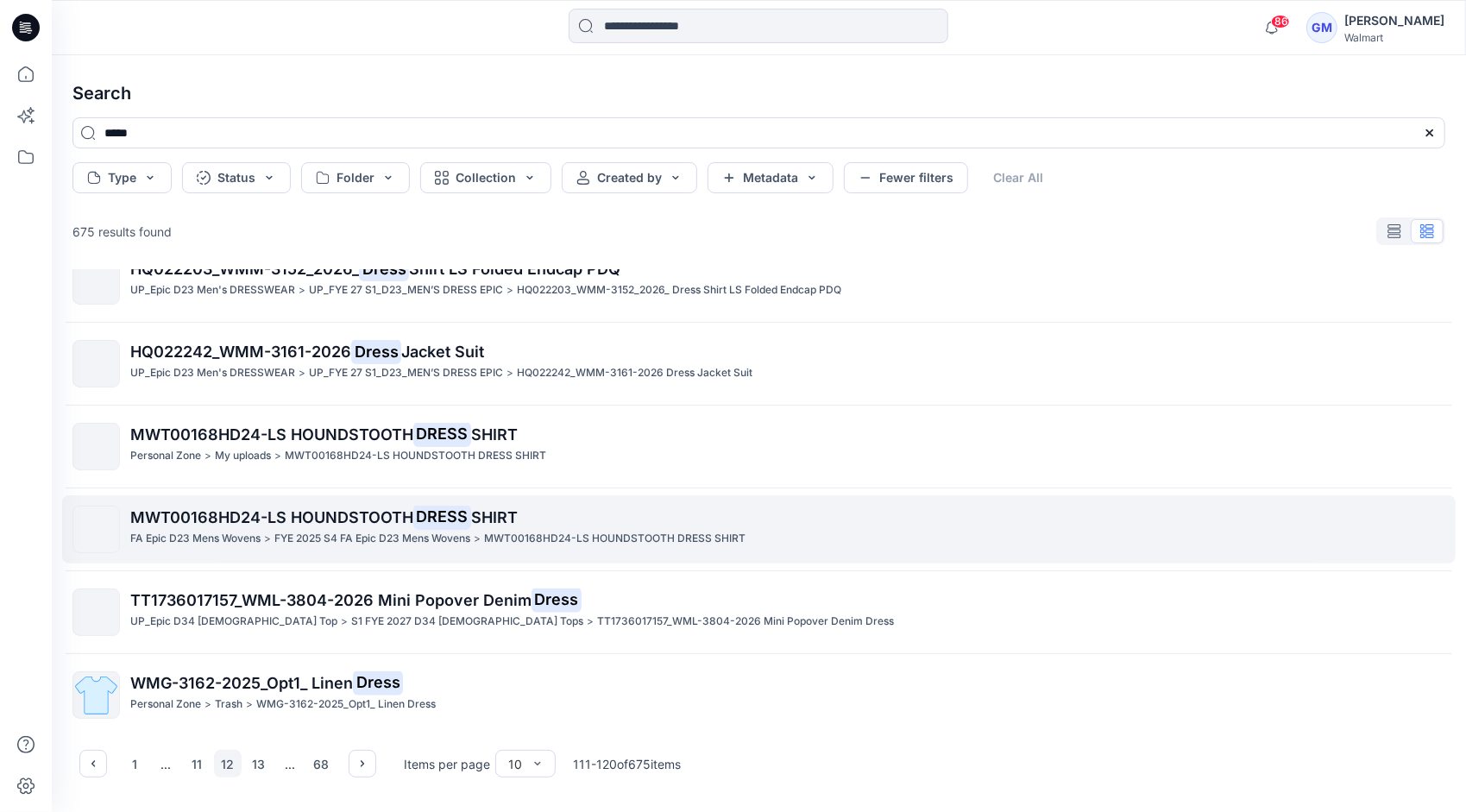
scroll to position [365, 0]
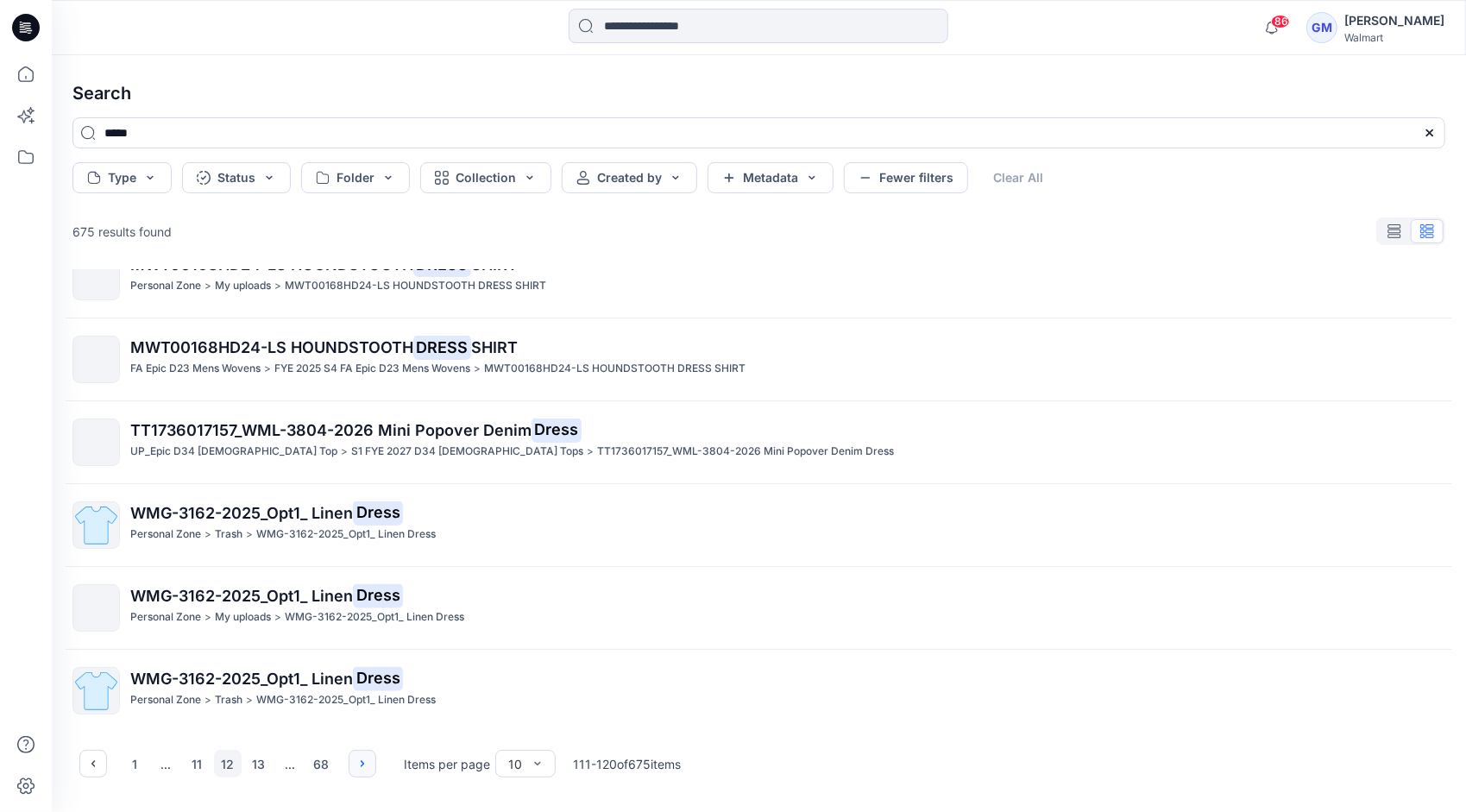
click at [352, 762] on button "button" at bounding box center [362, 763] width 28 height 28
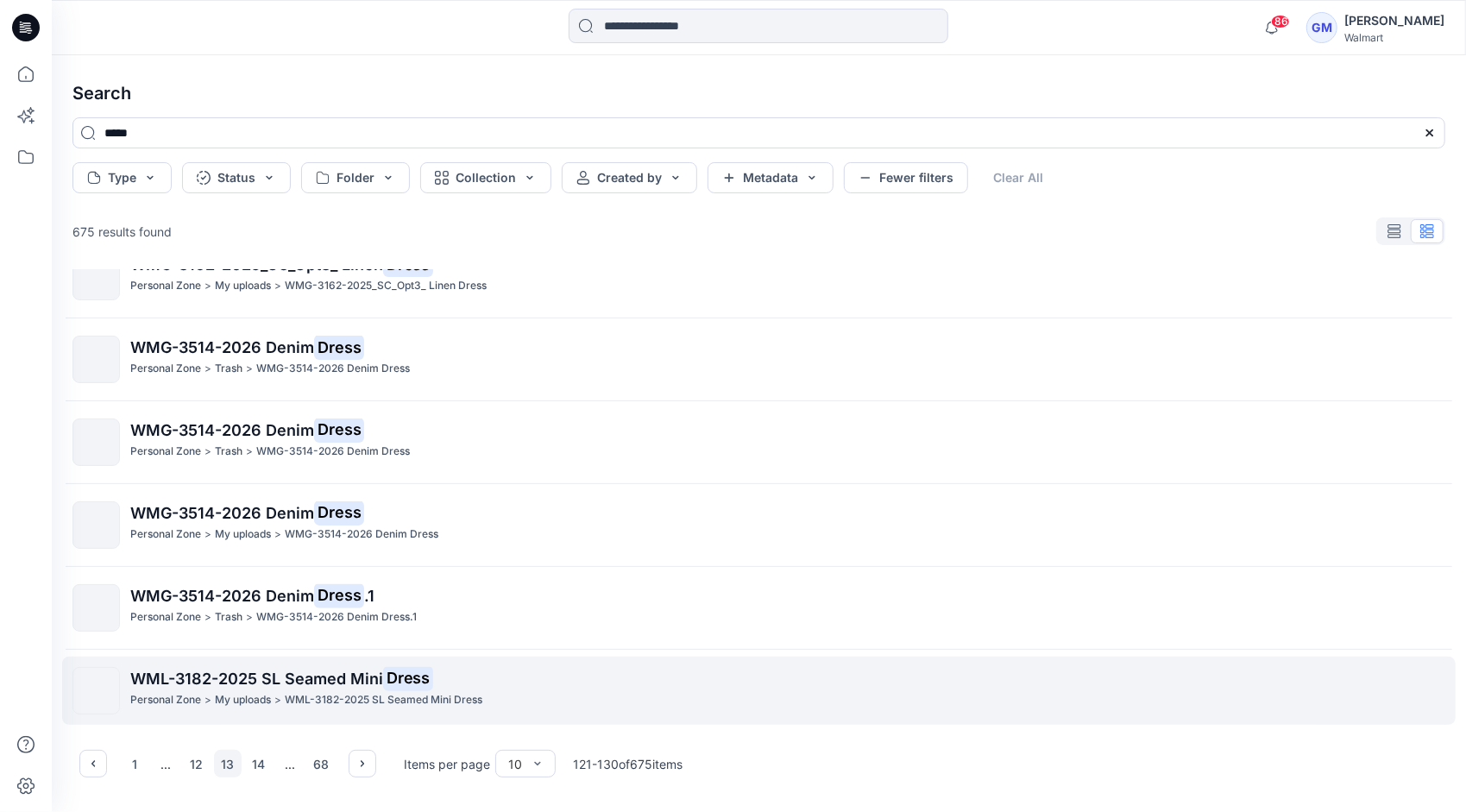
click at [247, 686] on p "WML-3182-2025 SL Seamed Mini Dress" at bounding box center [787, 679] width 1314 height 24
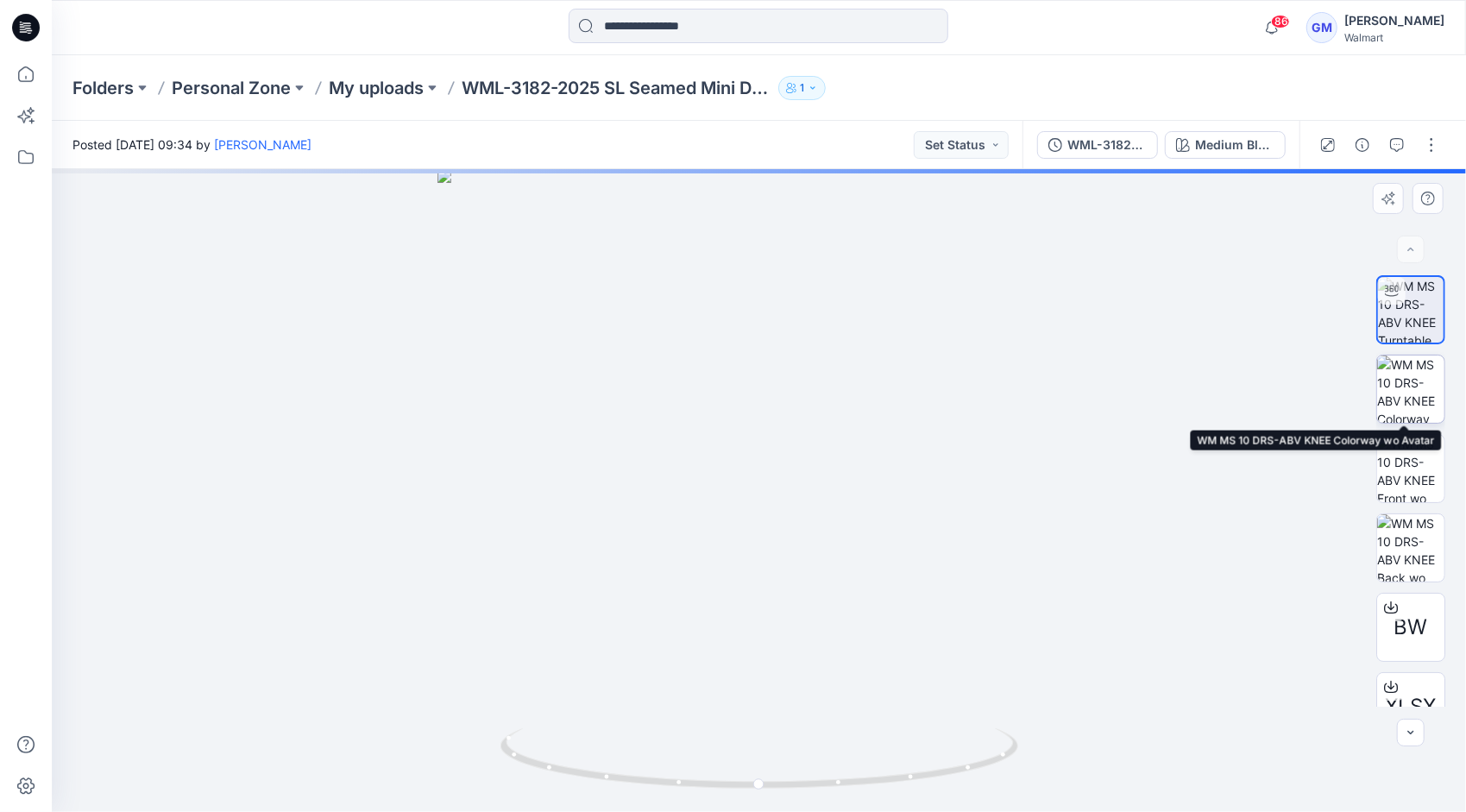
click at [1425, 383] on img at bounding box center [1410, 389] width 68 height 68
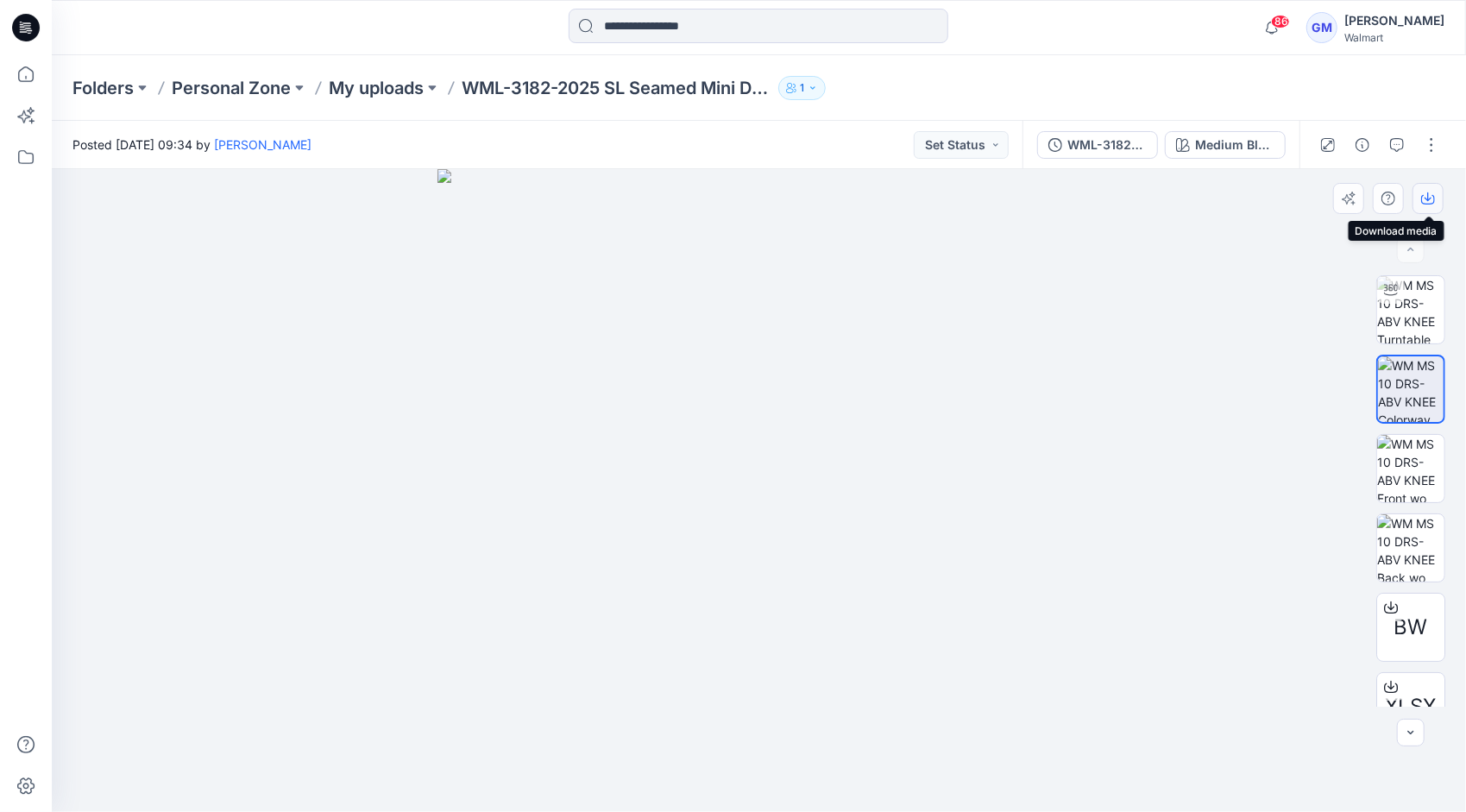
click at [1431, 199] on icon "button" at bounding box center [1427, 198] width 14 height 14
click at [1414, 453] on img at bounding box center [1410, 468] width 68 height 68
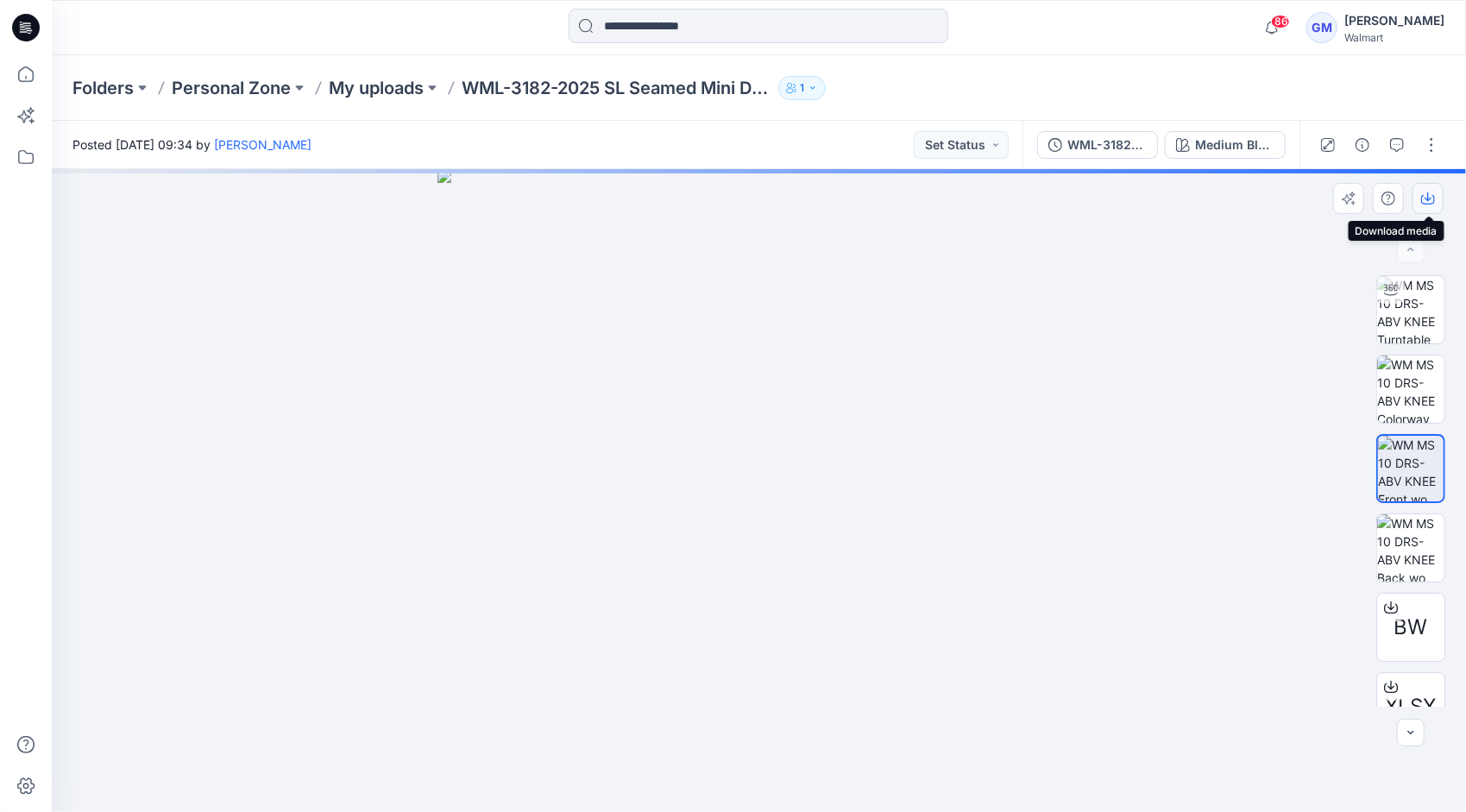
click at [1425, 198] on icon "button" at bounding box center [1427, 198] width 14 height 14
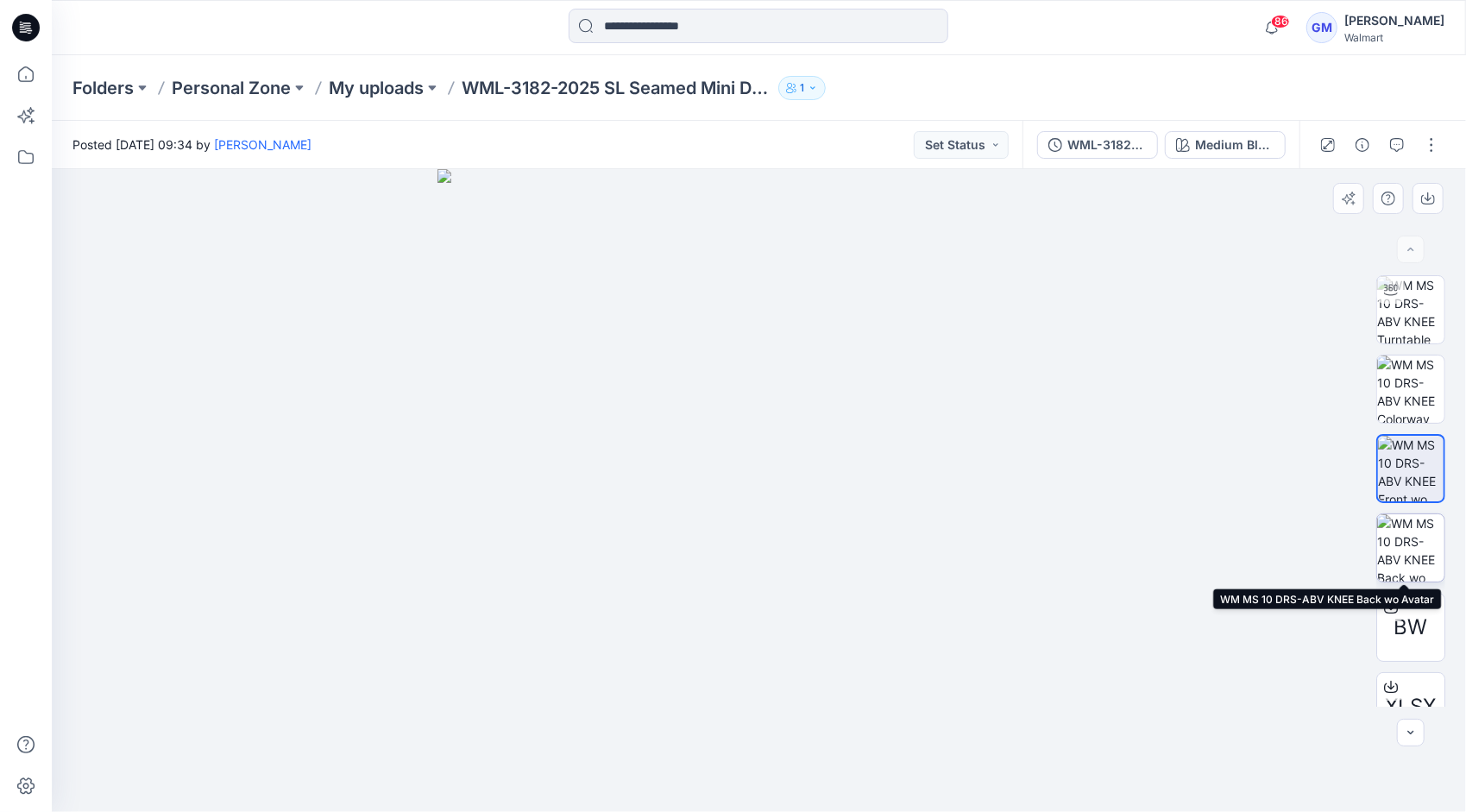
click at [1416, 543] on img at bounding box center [1410, 547] width 68 height 68
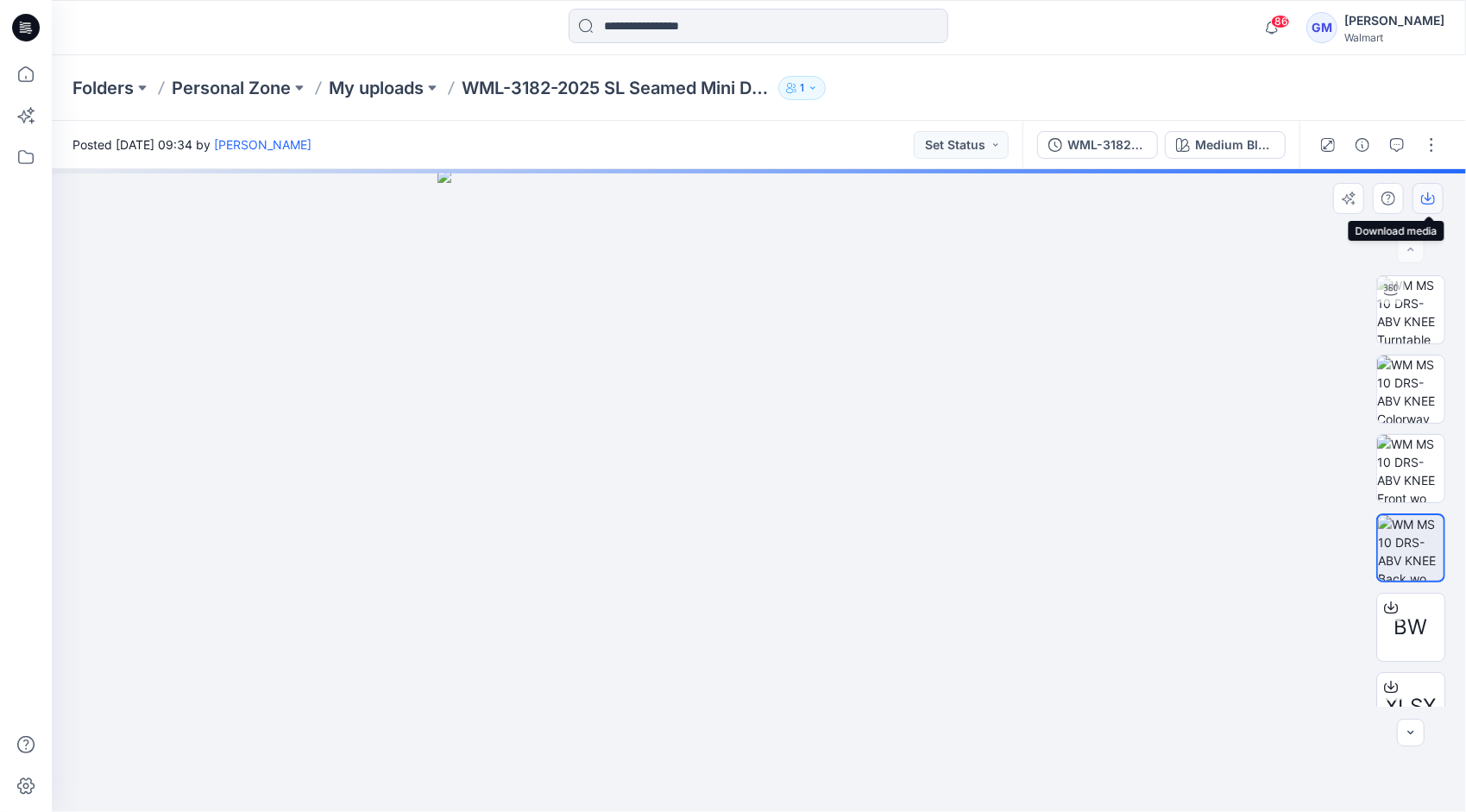
click at [1432, 200] on icon "button" at bounding box center [1427, 198] width 14 height 14
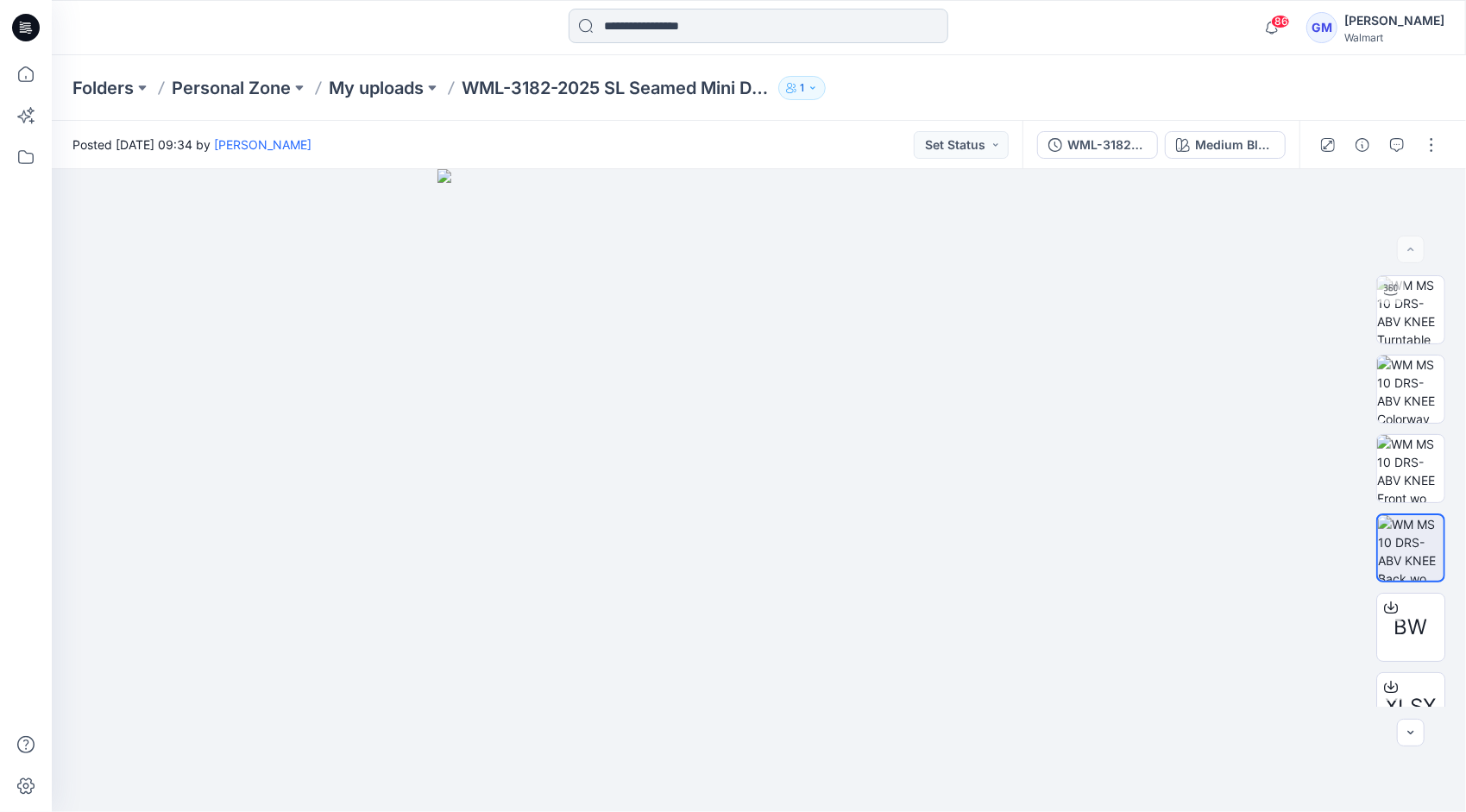
click at [652, 16] on input at bounding box center [758, 26] width 380 height 34
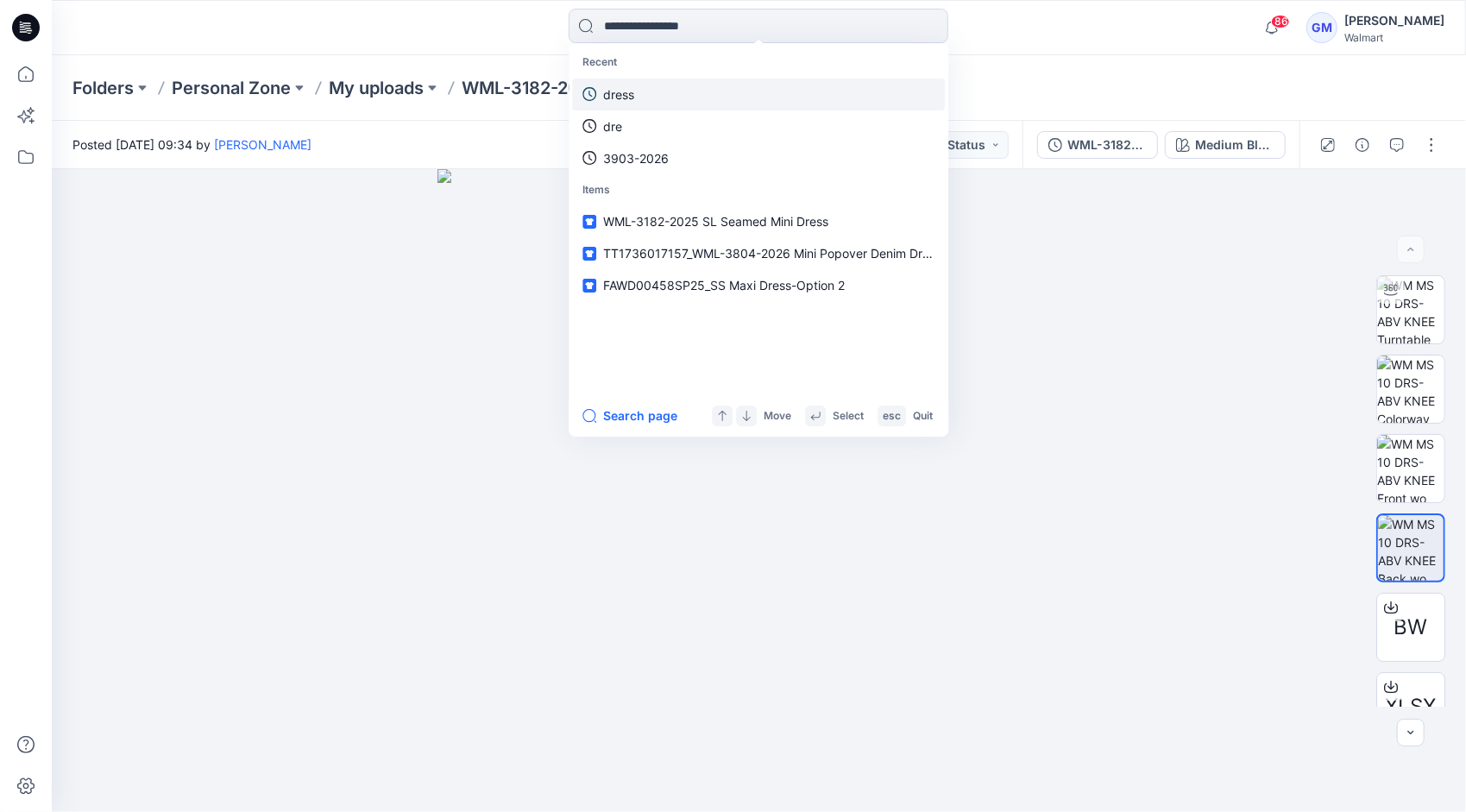
click at [657, 83] on link "dress" at bounding box center [758, 94] width 373 height 32
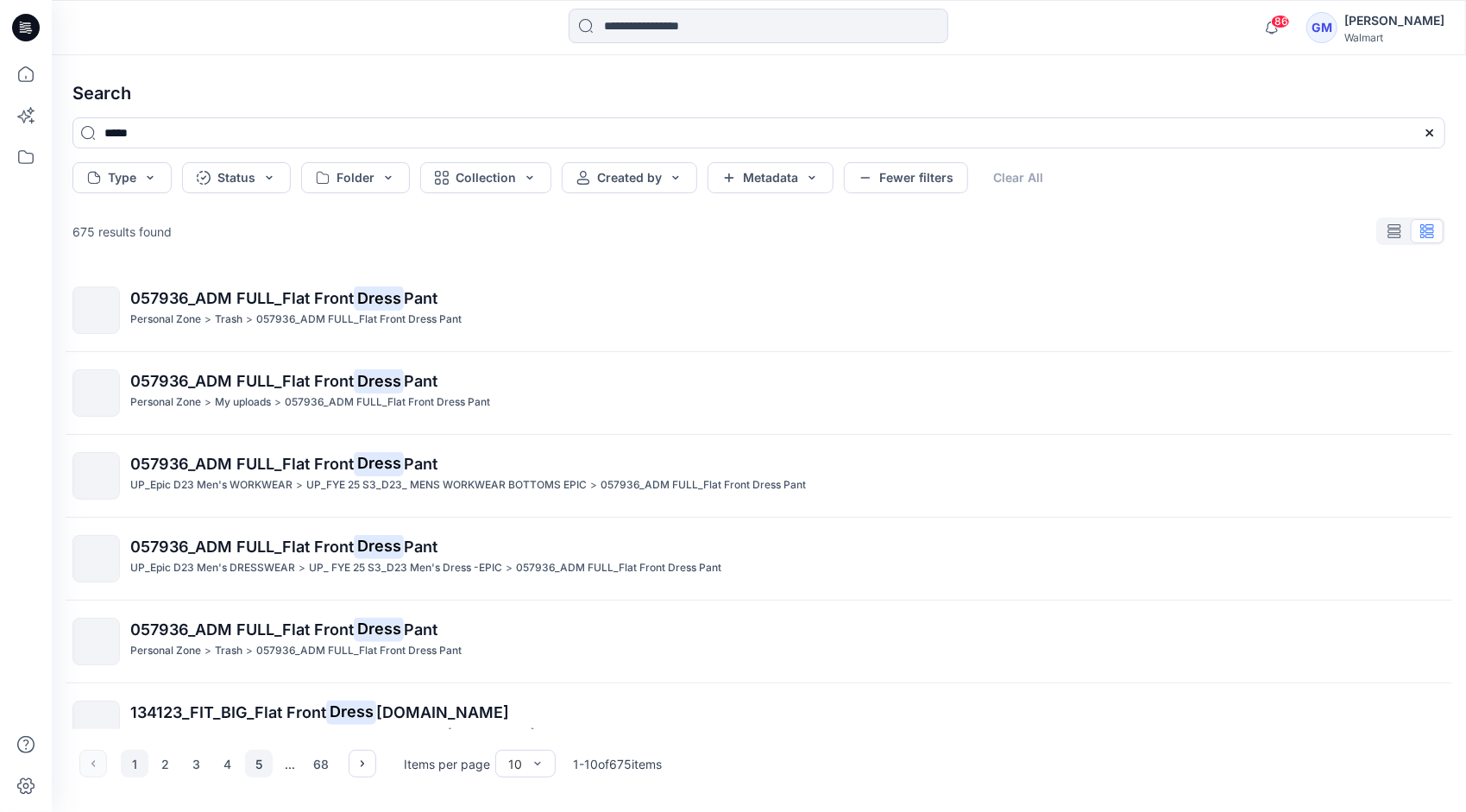
click at [262, 760] on button "5" at bounding box center [258, 763] width 28 height 28
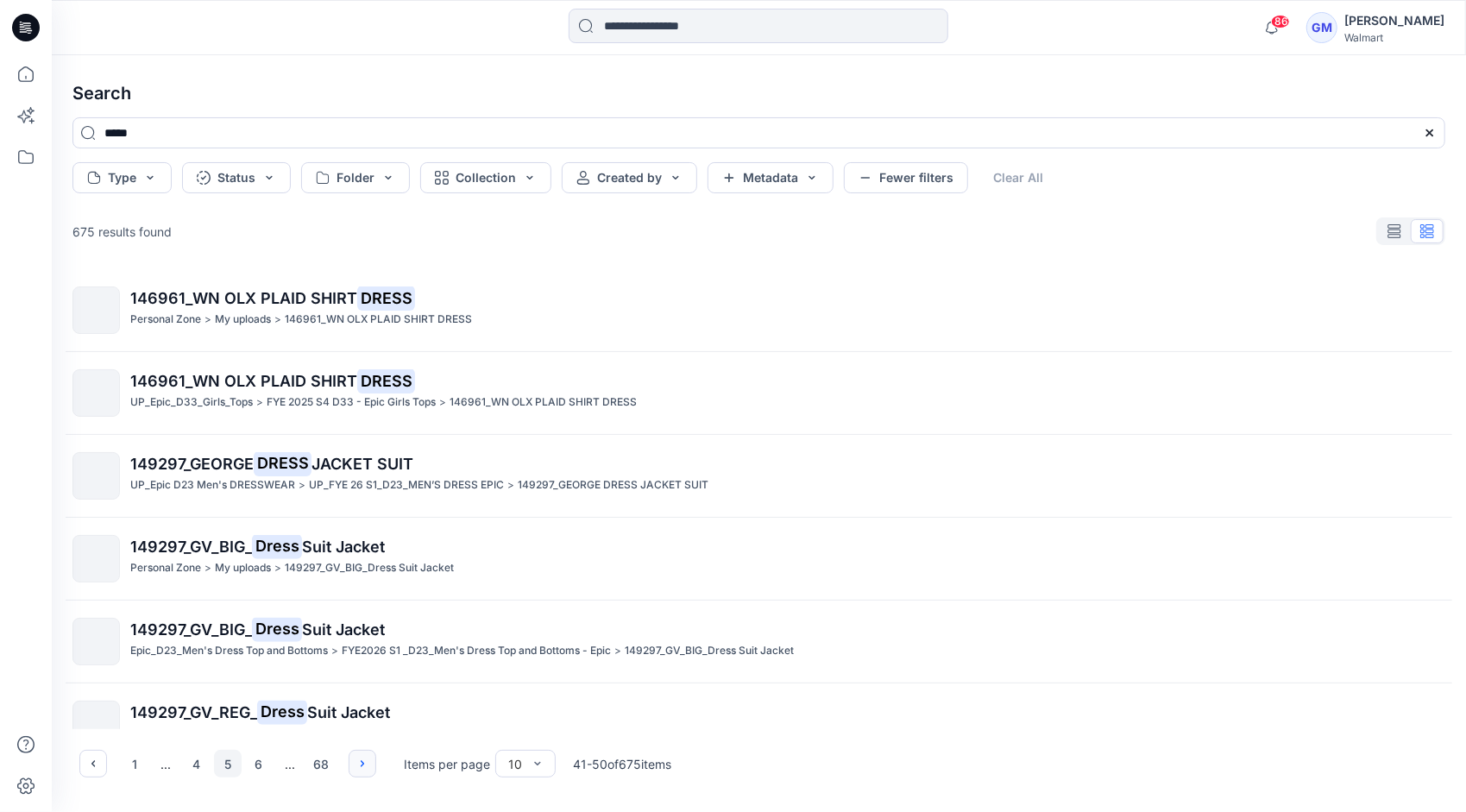
click at [364, 757] on icon "button" at bounding box center [362, 762] width 14 height 14
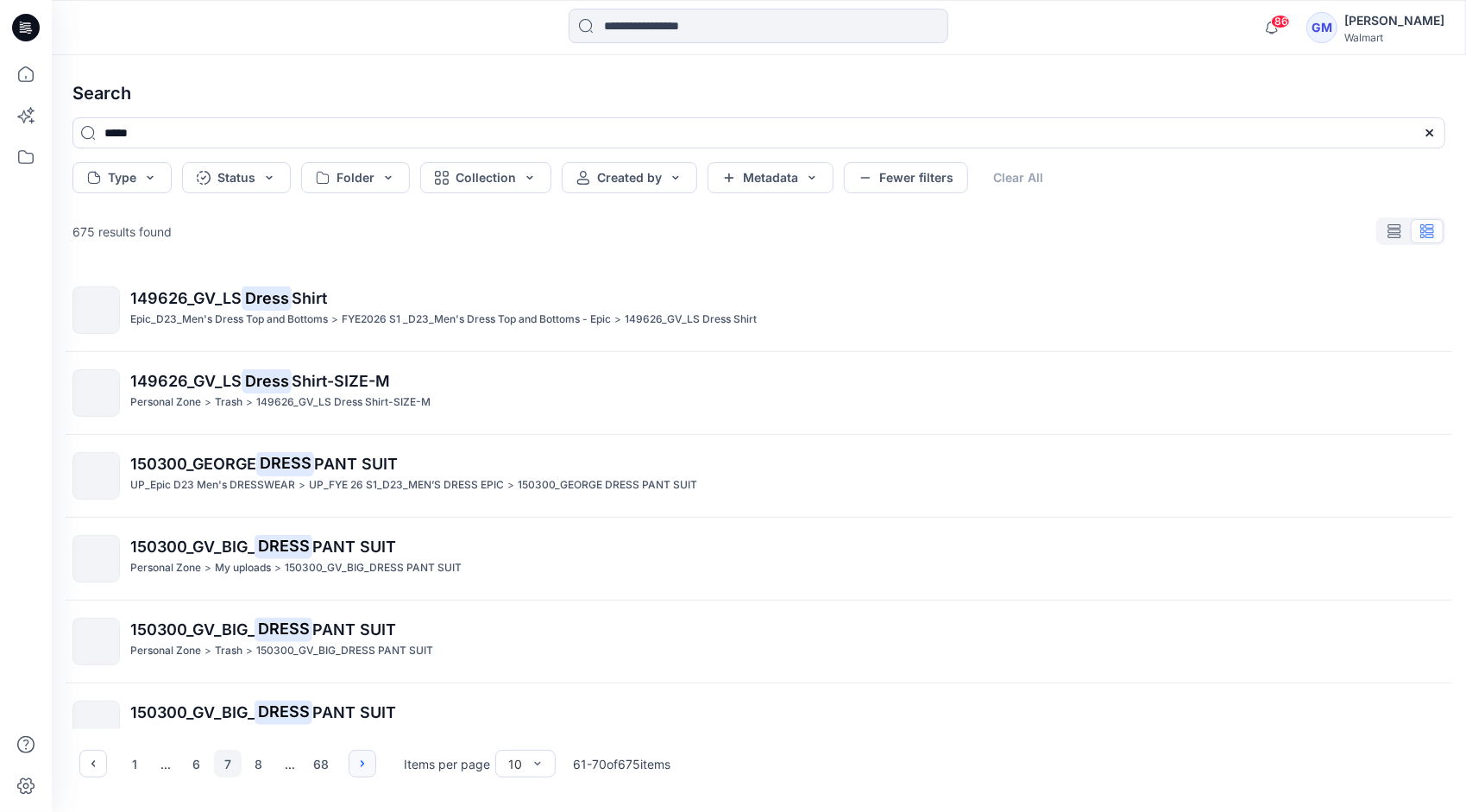
click at [364, 757] on icon "button" at bounding box center [362, 762] width 14 height 14
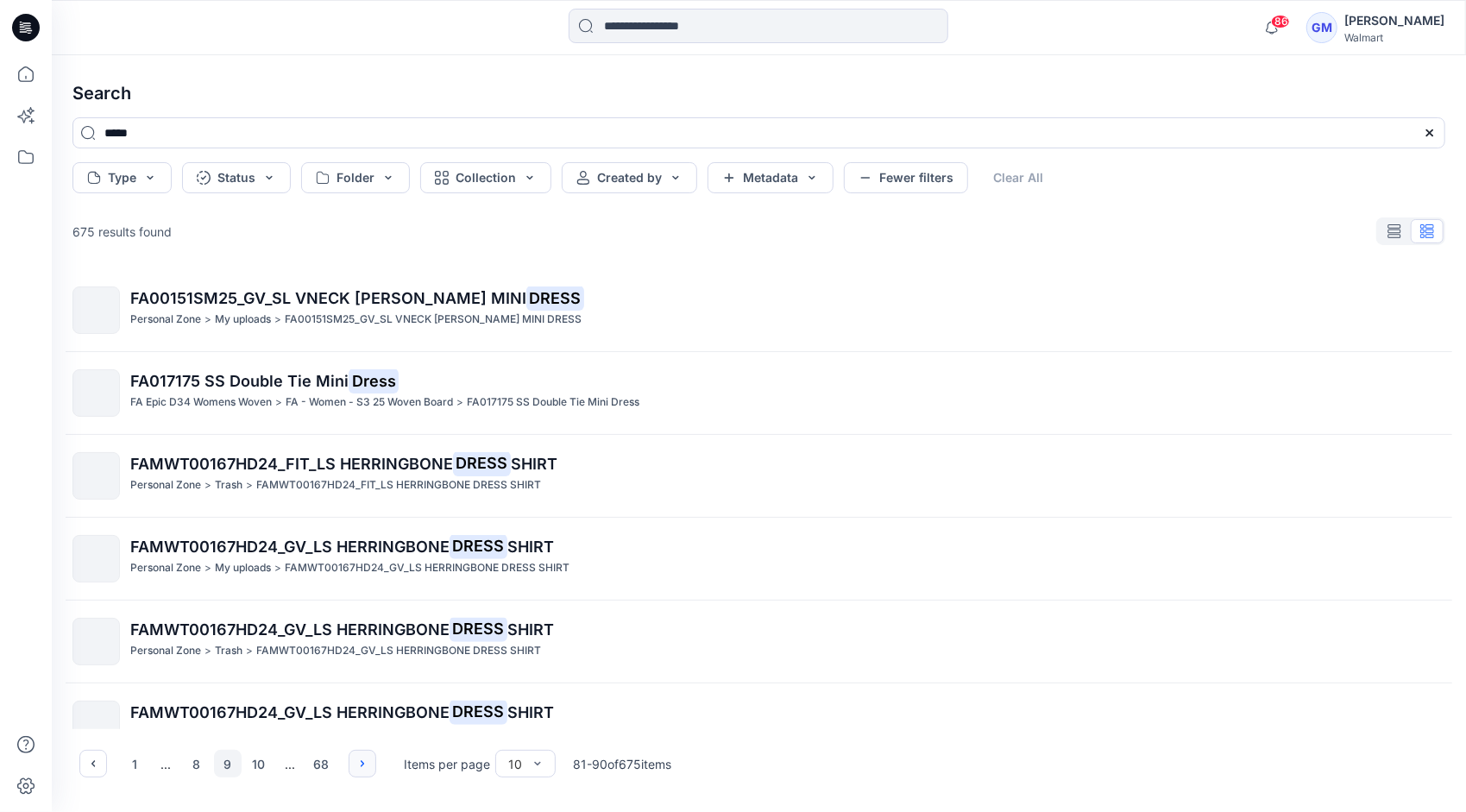
click at [364, 757] on icon "button" at bounding box center [362, 762] width 14 height 14
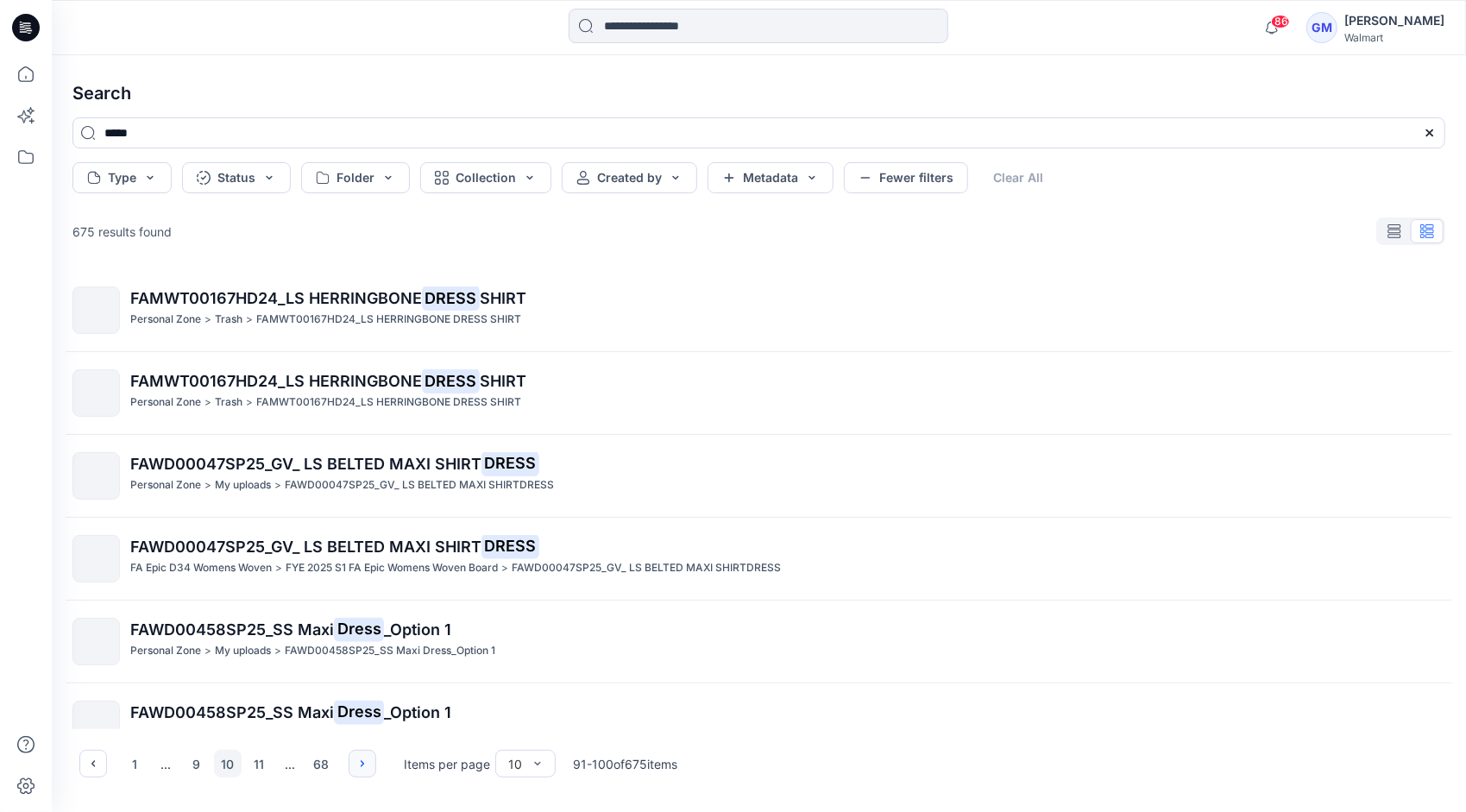
click at [364, 757] on icon "button" at bounding box center [362, 762] width 14 height 14
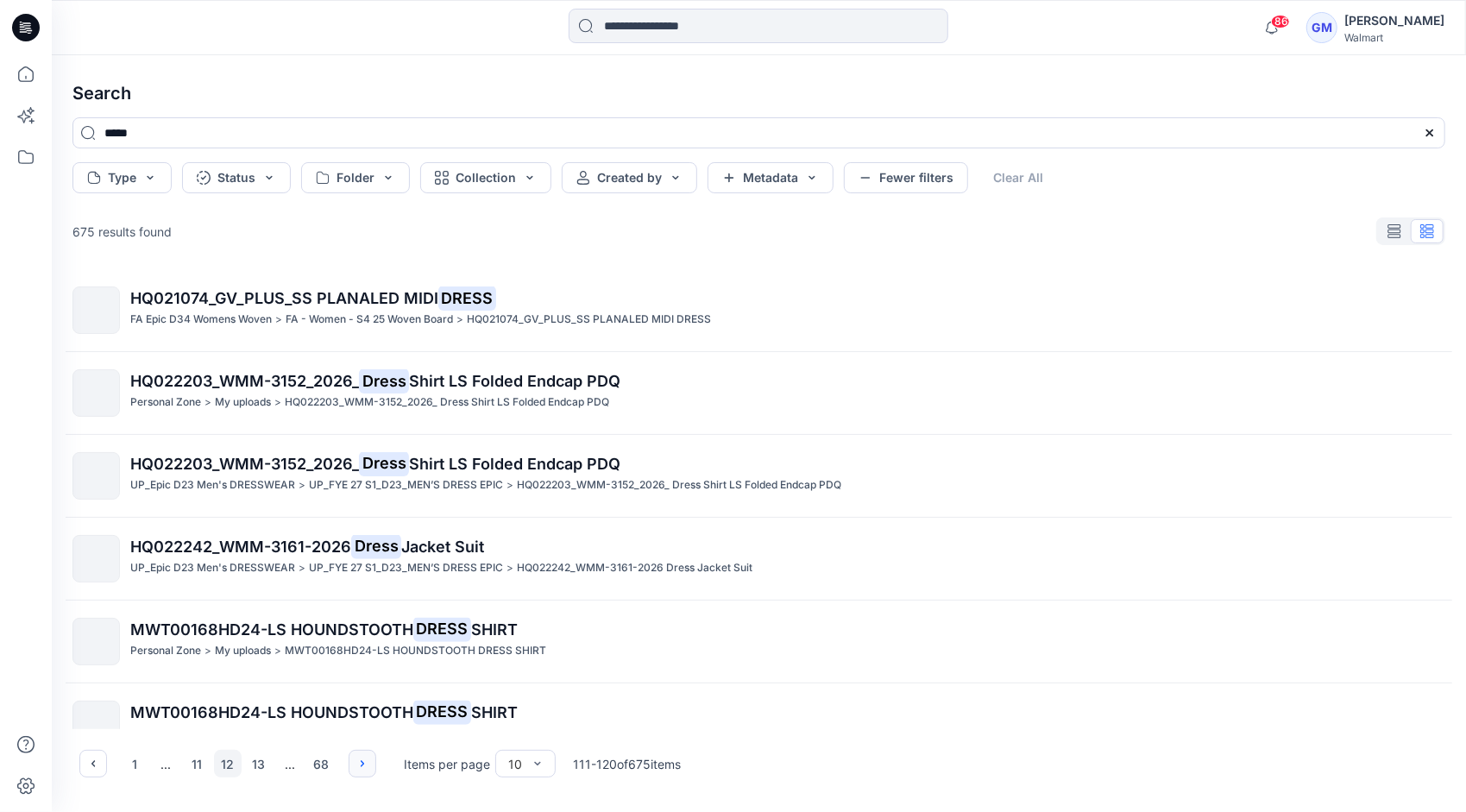
click at [364, 757] on icon "button" at bounding box center [362, 762] width 14 height 14
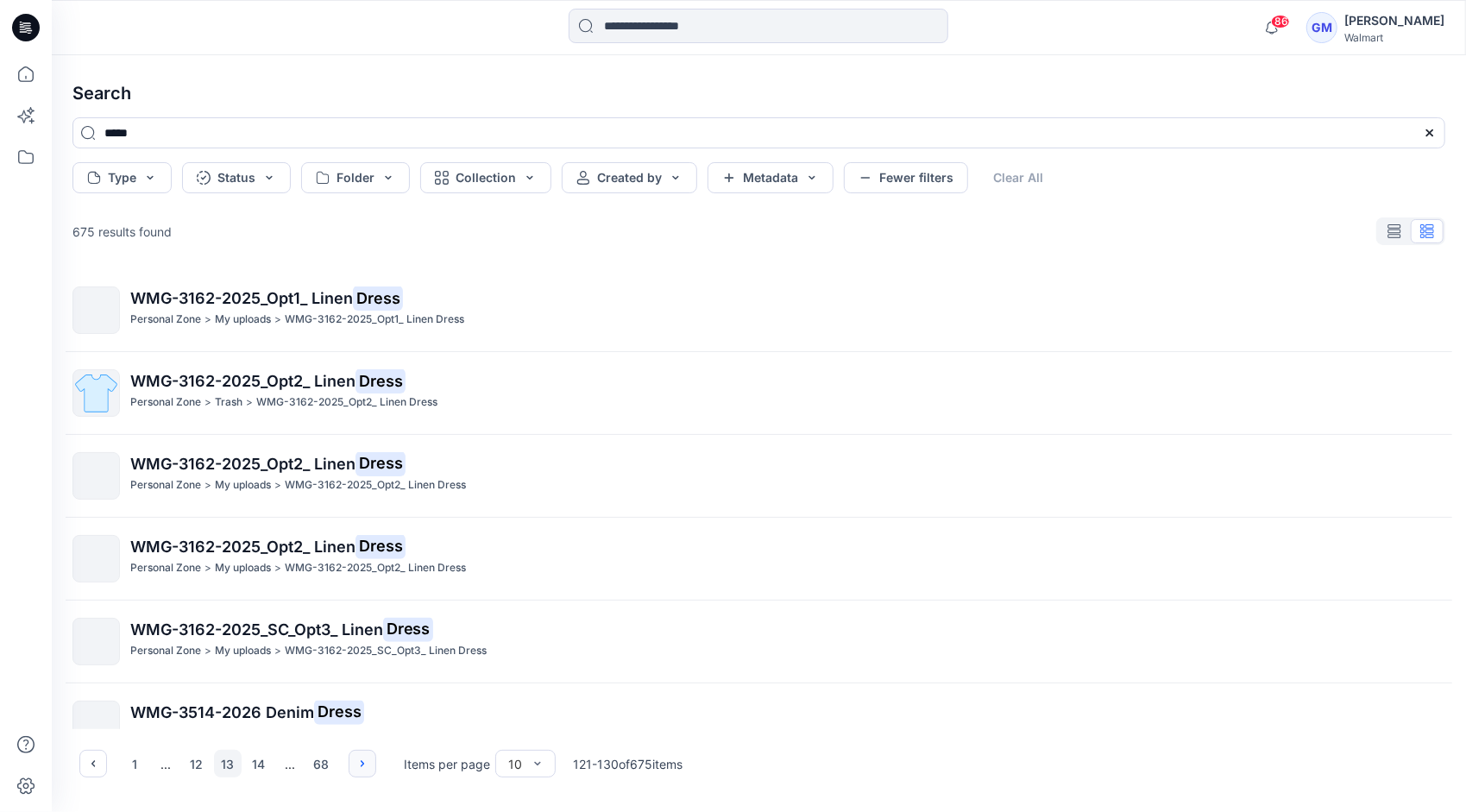
click at [364, 757] on icon "button" at bounding box center [362, 762] width 14 height 14
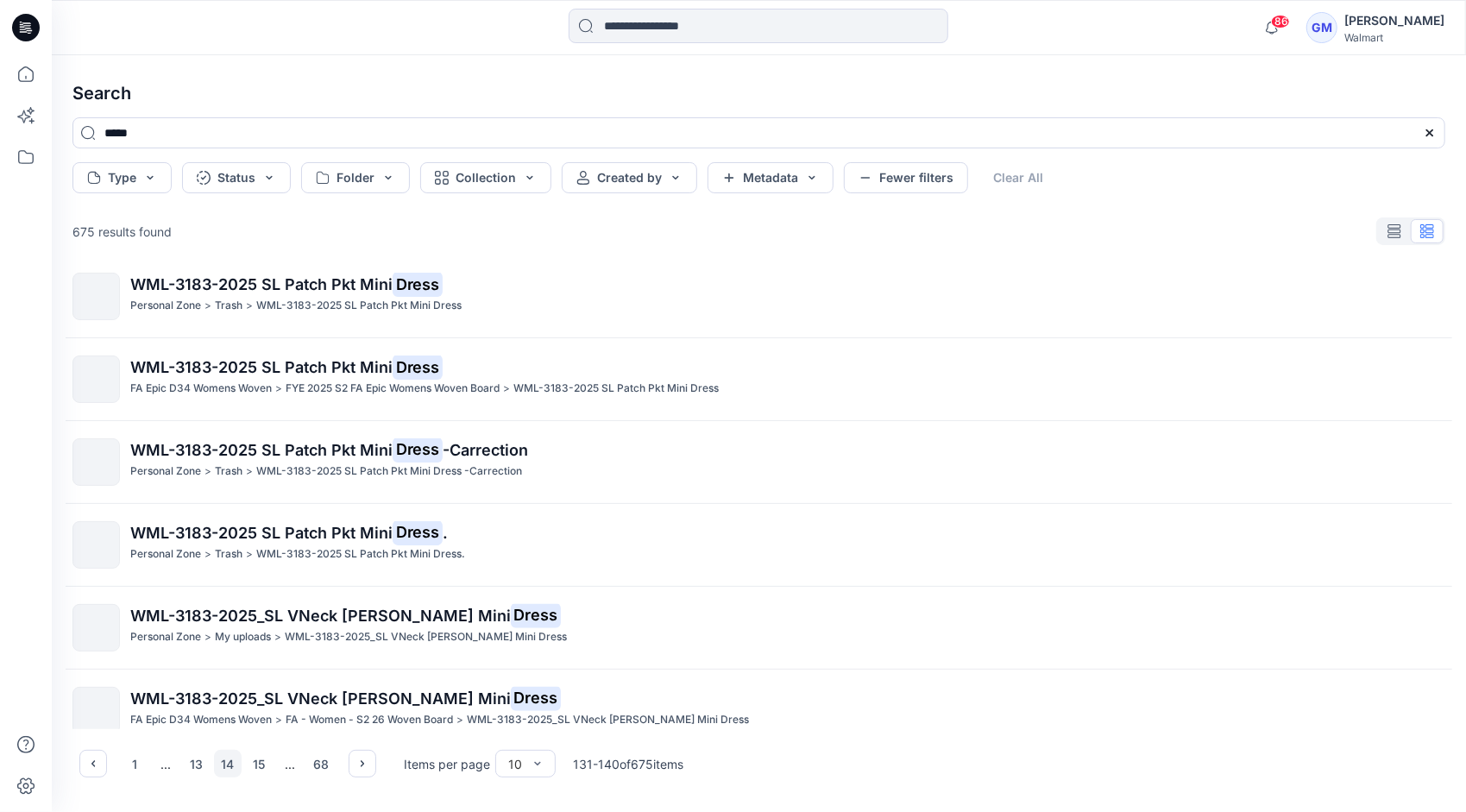
scroll to position [365, 0]
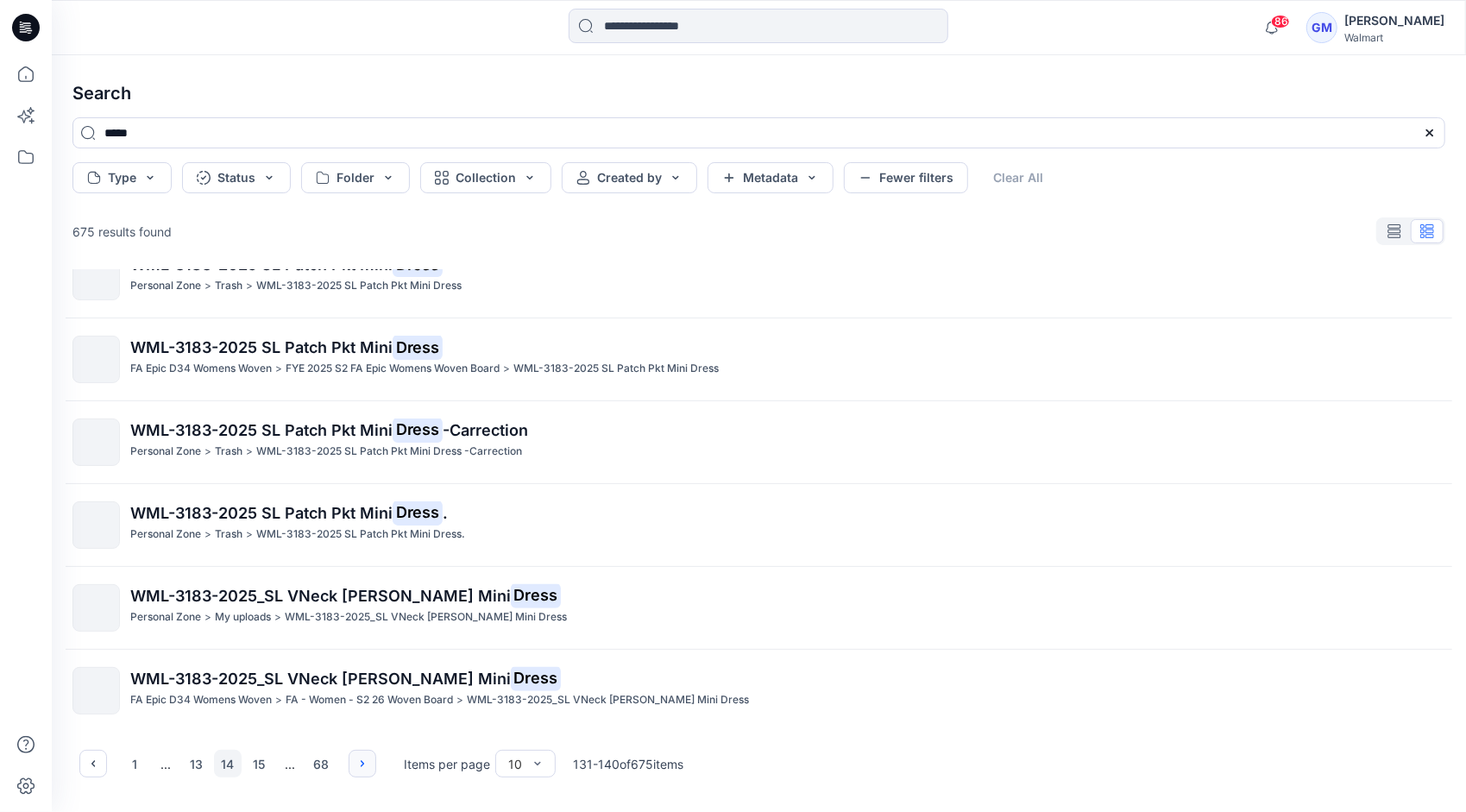
click at [361, 769] on icon "button" at bounding box center [362, 762] width 14 height 14
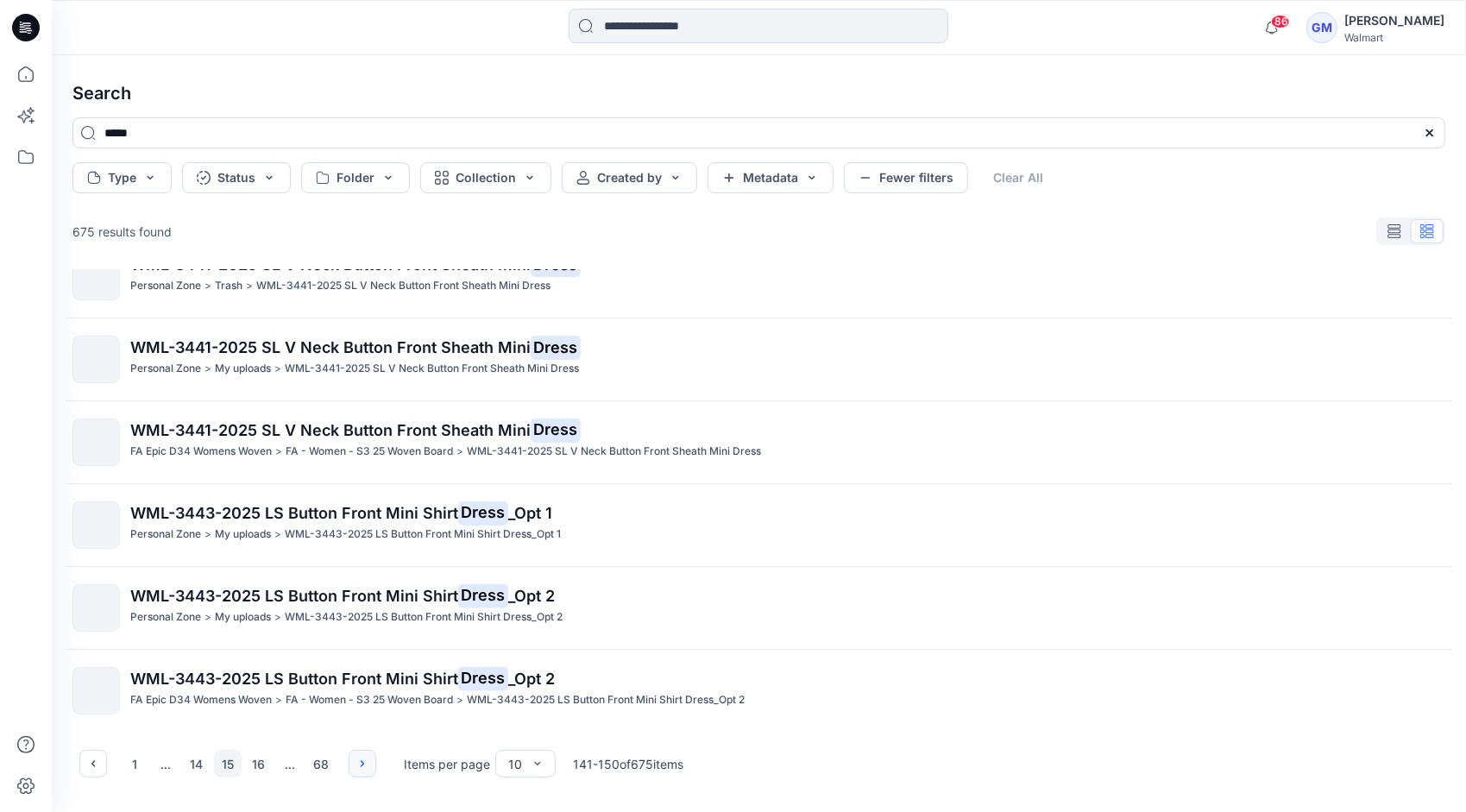
click at [361, 762] on icon "button" at bounding box center [362, 762] width 14 height 14
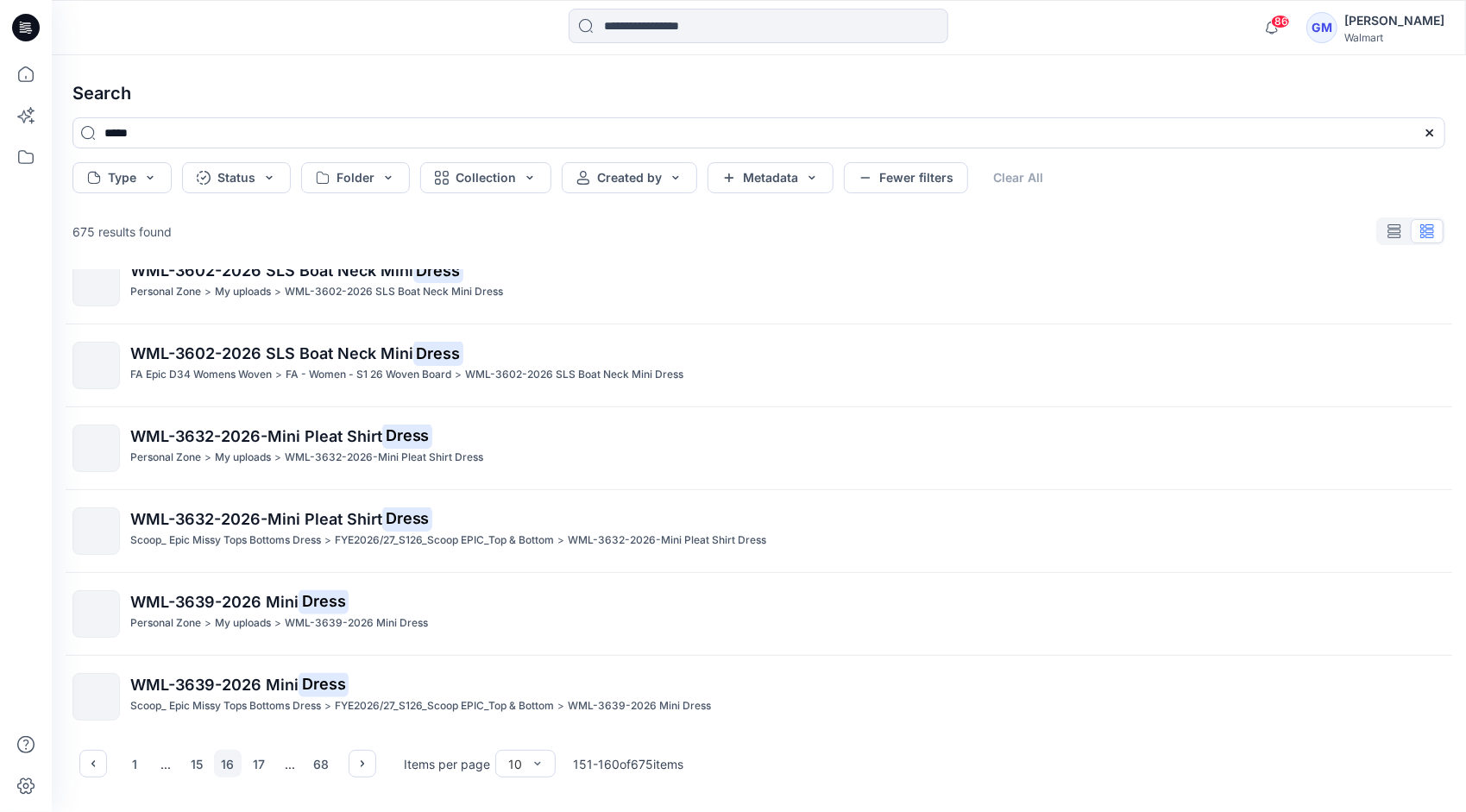
scroll to position [193, 0]
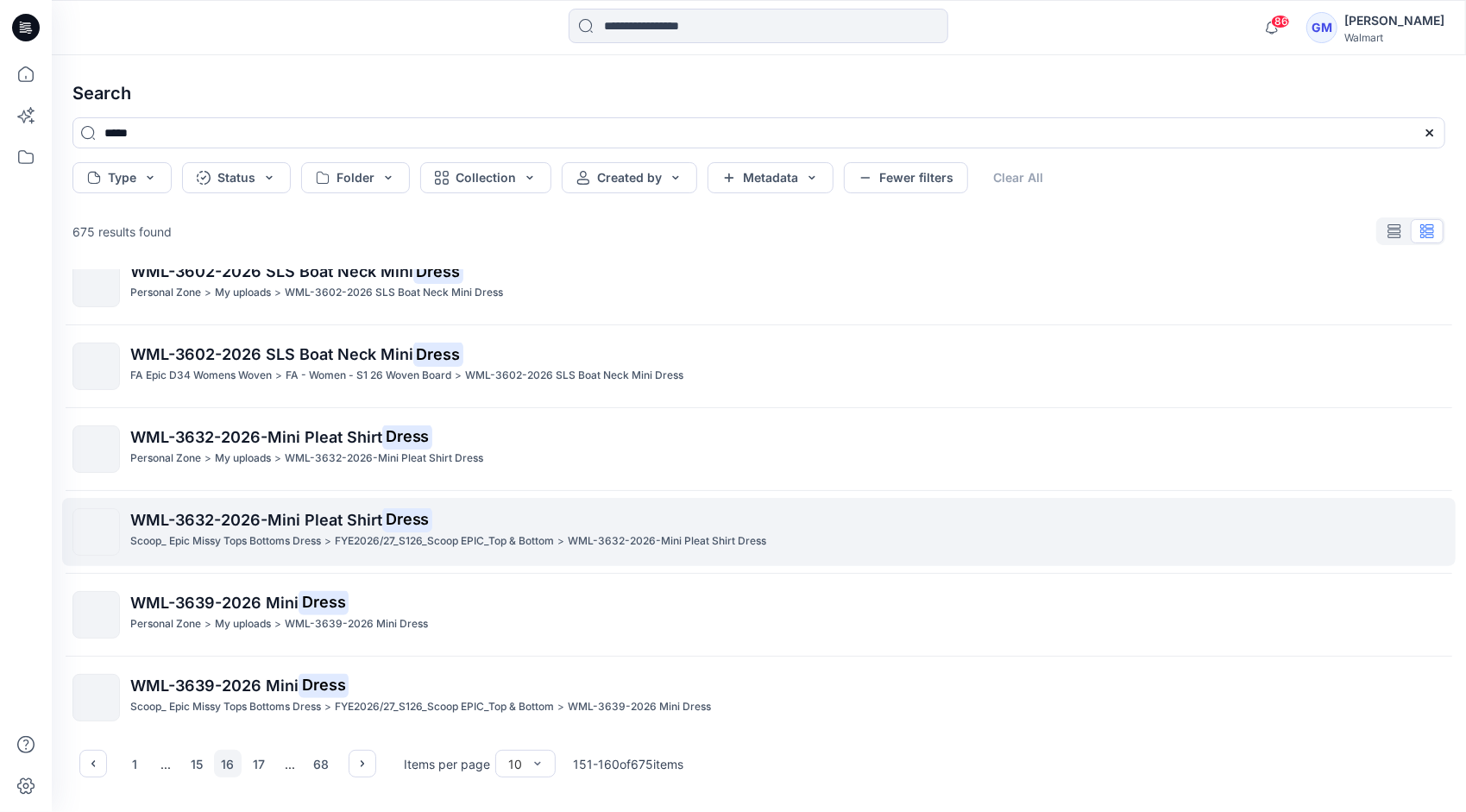
click at [280, 519] on span "WML-3632-2026-Mini Pleat Shirt" at bounding box center [257, 519] width 252 height 18
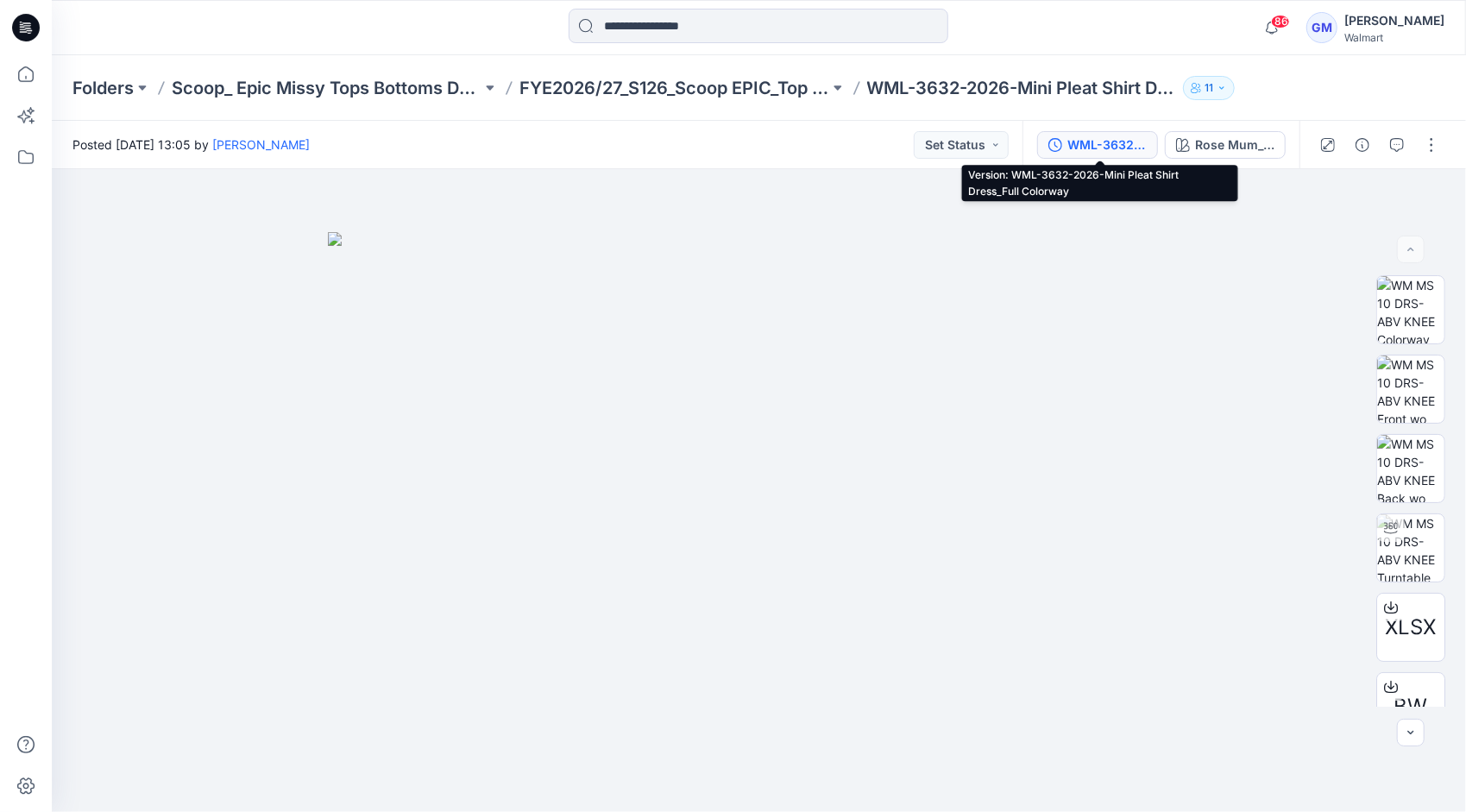
click at [1122, 146] on div "WML-3632-2026-Mini Pleat Shirt Dress_Full Colorway" at bounding box center [1107, 144] width 79 height 19
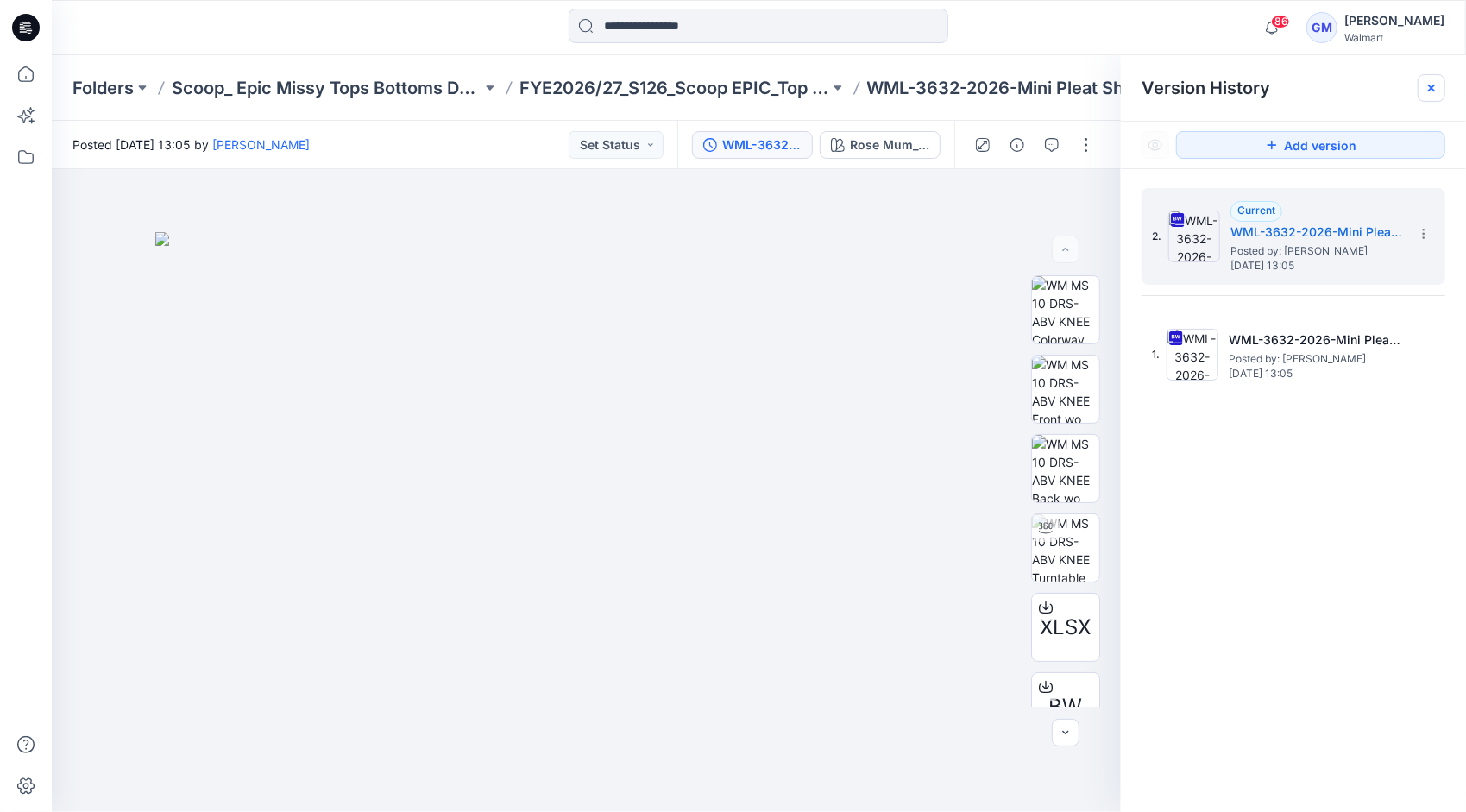
click at [1433, 90] on icon at bounding box center [1431, 87] width 14 height 14
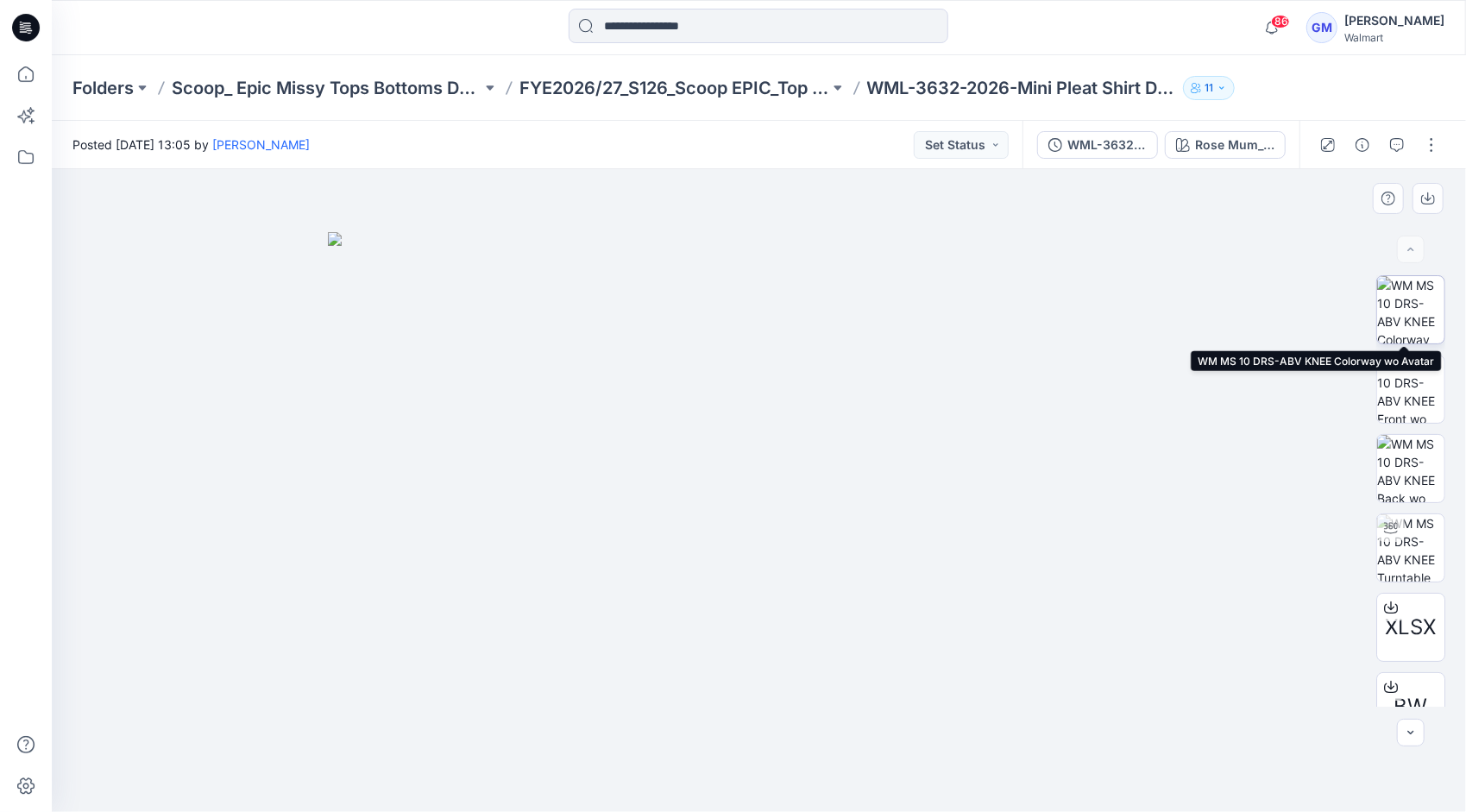
click at [1413, 309] on img at bounding box center [1410, 310] width 68 height 68
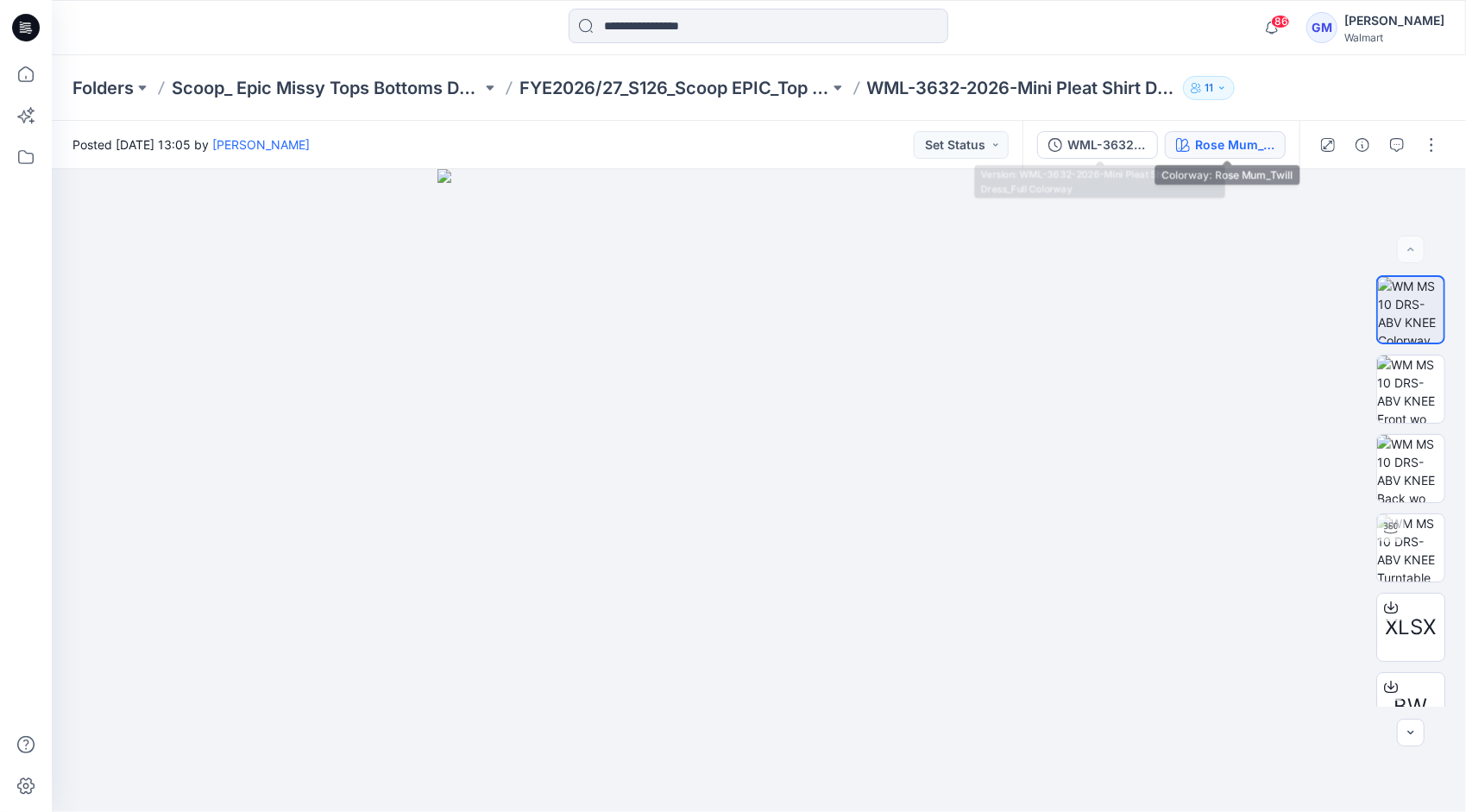
click at [1199, 143] on div "Rose Mum_Twill" at bounding box center [1235, 144] width 79 height 19
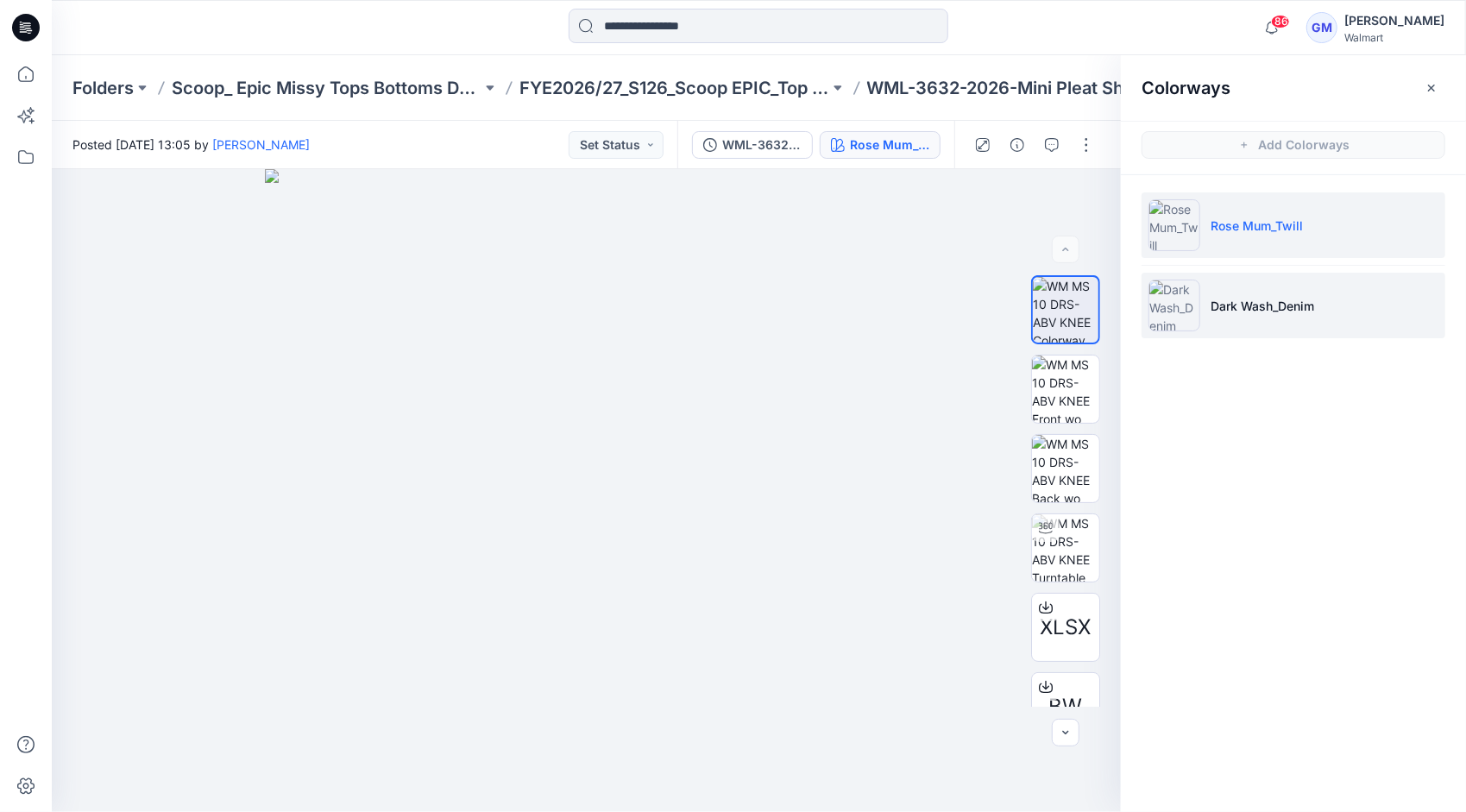
click at [1251, 303] on p "Dark Wash_Denim" at bounding box center [1262, 306] width 104 height 18
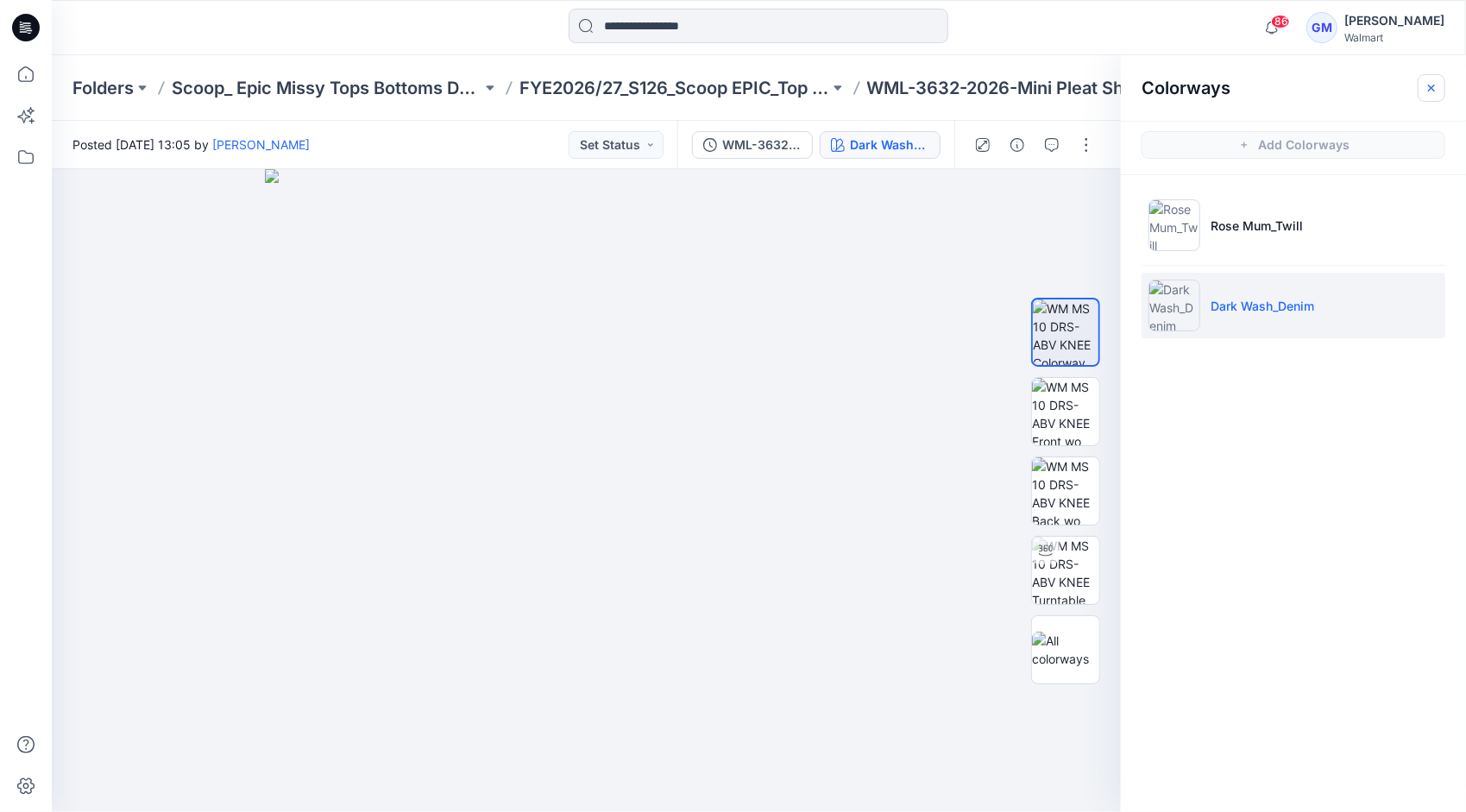
click at [1435, 86] on icon "button" at bounding box center [1431, 87] width 14 height 14
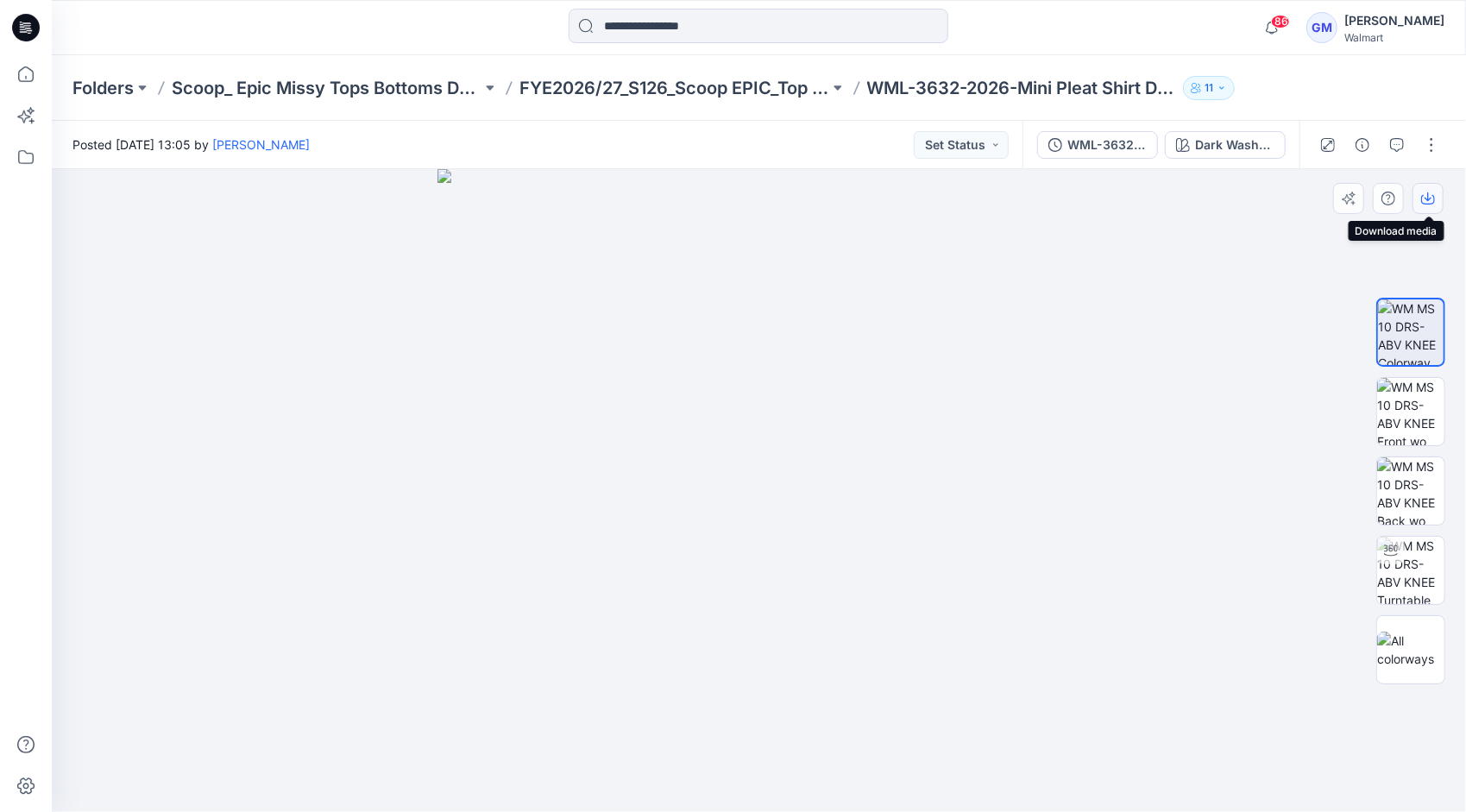
click at [1423, 200] on icon "button" at bounding box center [1427, 198] width 14 height 14
click at [1411, 399] on img at bounding box center [1410, 411] width 68 height 68
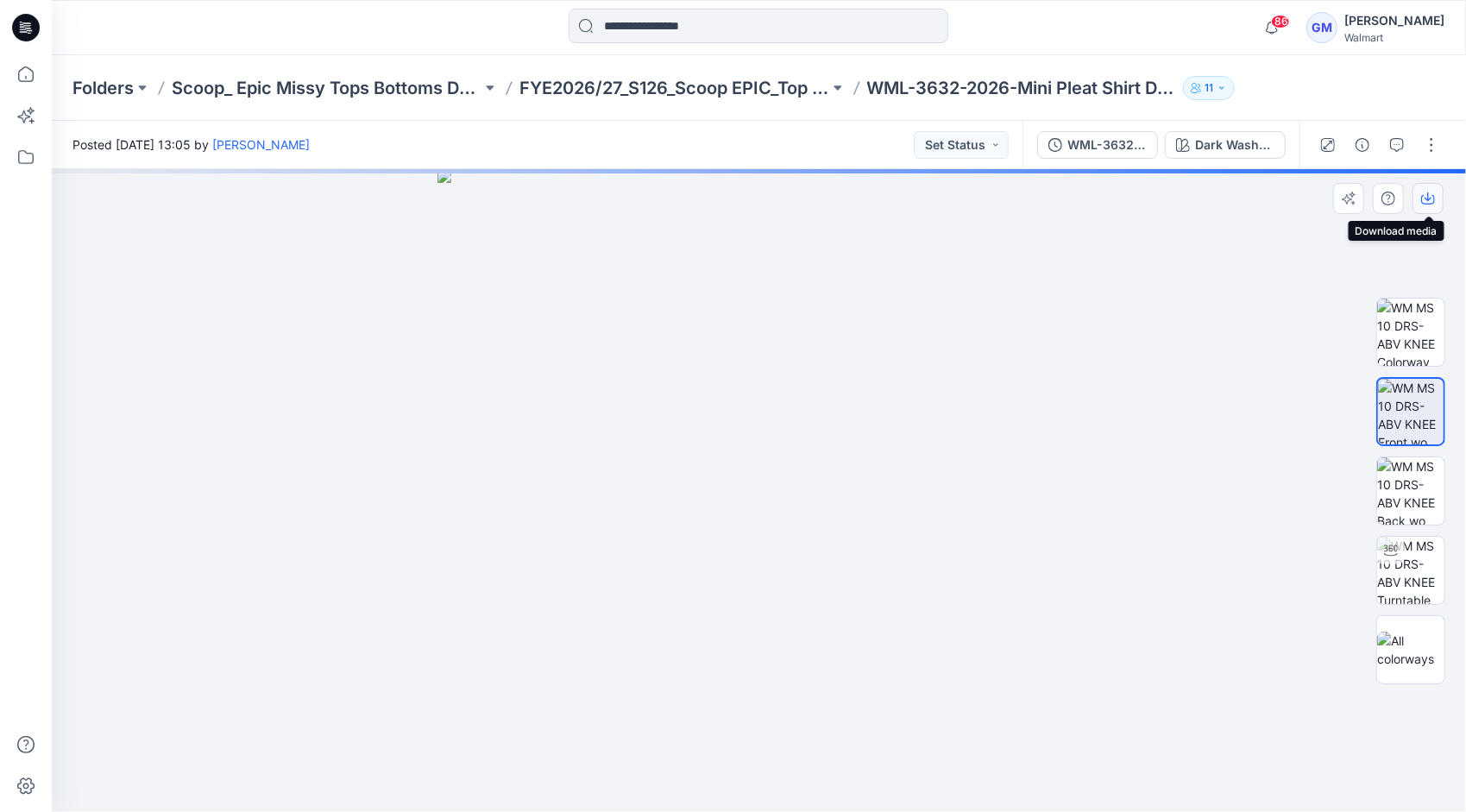
click at [1427, 196] on icon "button" at bounding box center [1427, 198] width 14 height 14
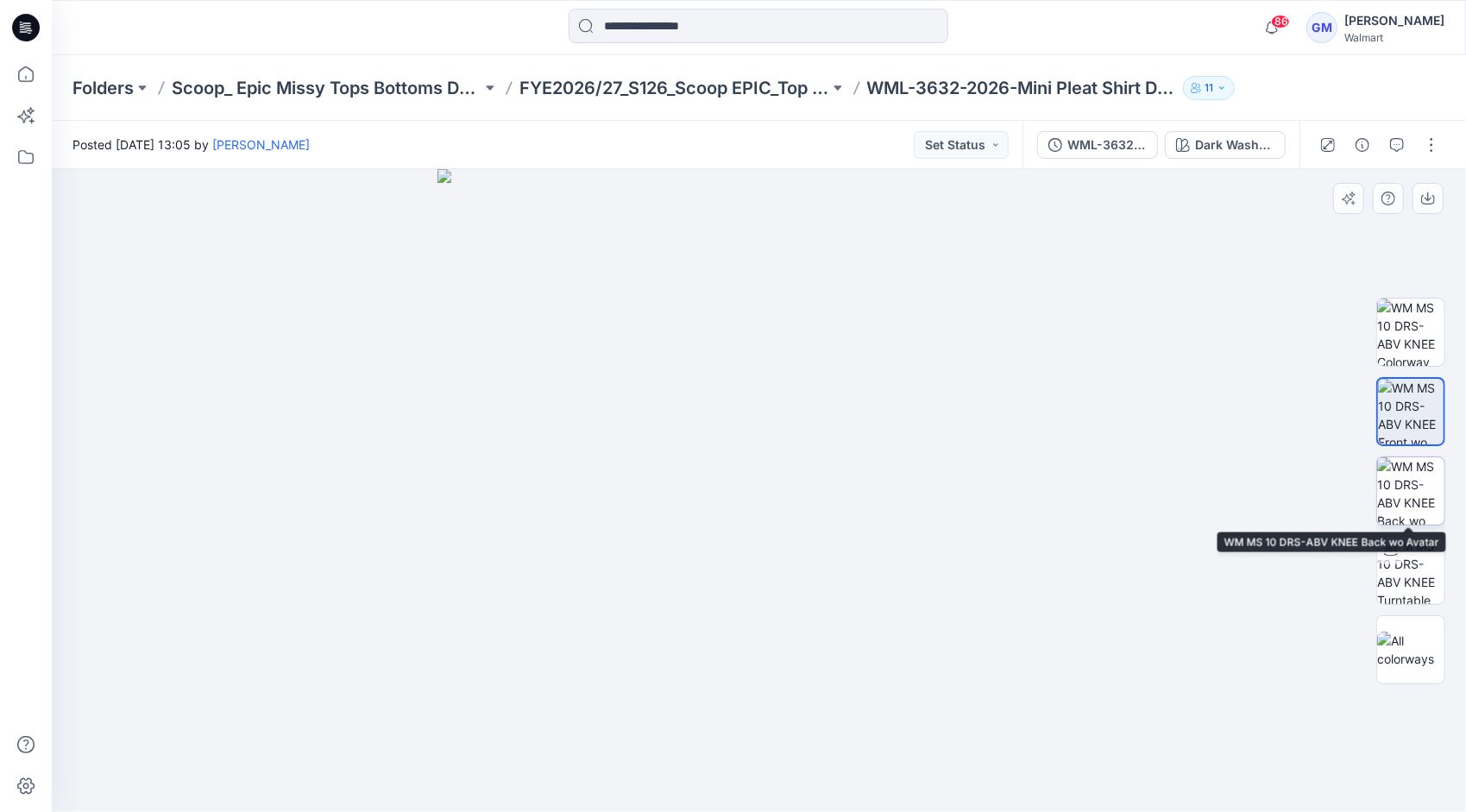
click at [1426, 484] on img at bounding box center [1410, 491] width 68 height 68
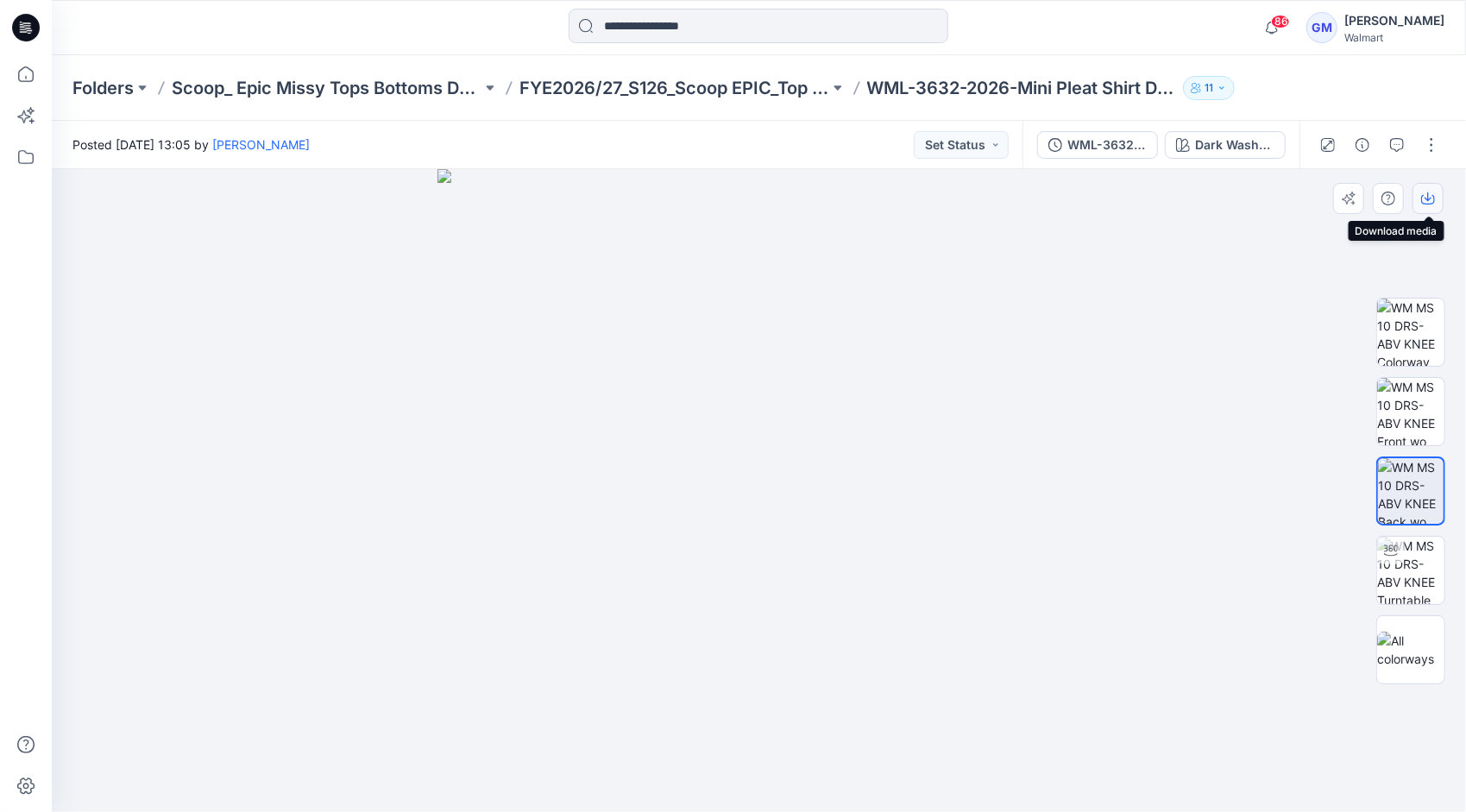
click at [1432, 200] on icon "button" at bounding box center [1427, 198] width 14 height 14
click at [984, 26] on div at bounding box center [758, 28] width 707 height 38
click at [714, 14] on input at bounding box center [758, 26] width 380 height 34
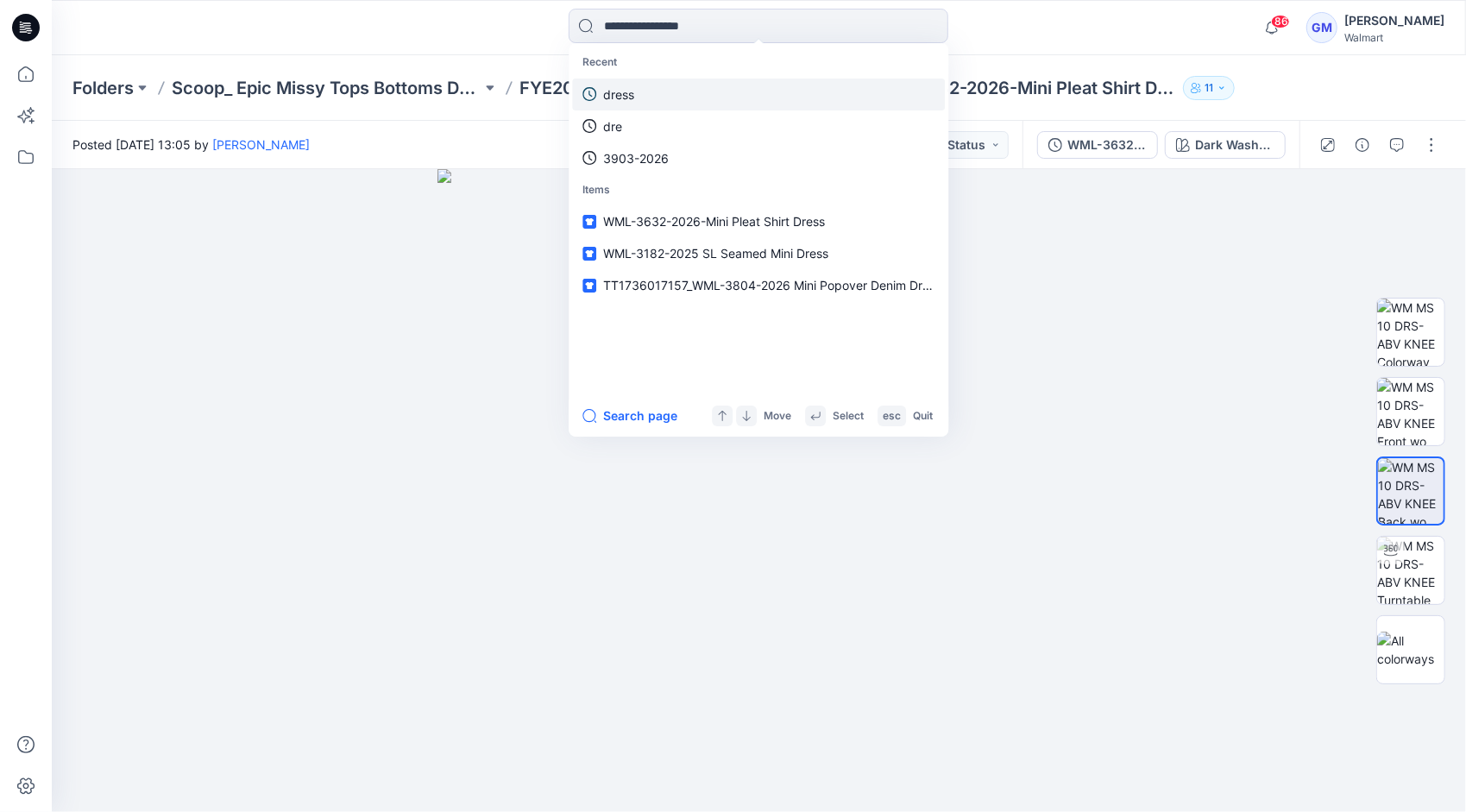
click at [681, 90] on link "dress" at bounding box center [758, 94] width 373 height 32
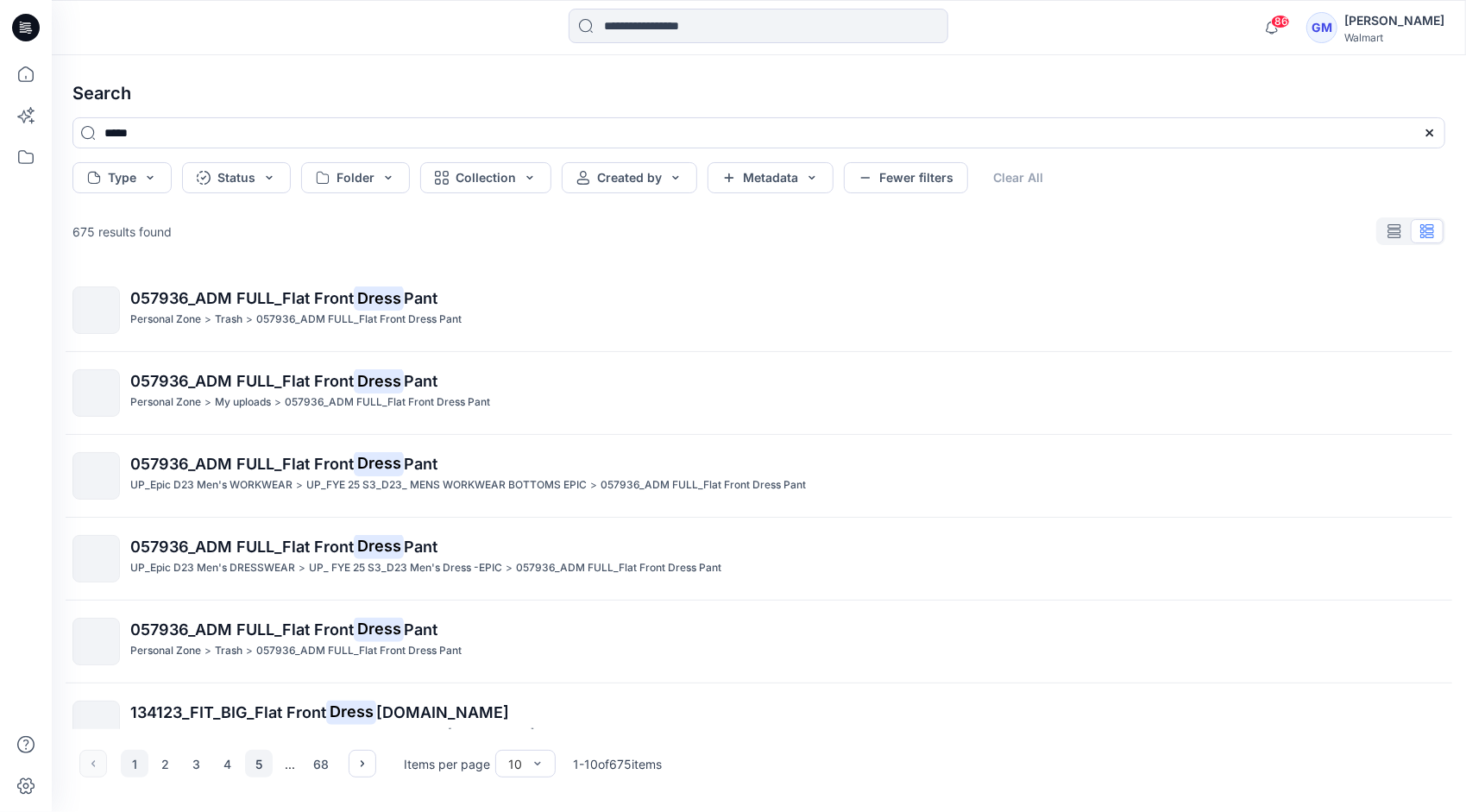
click at [257, 771] on button "5" at bounding box center [258, 763] width 28 height 28
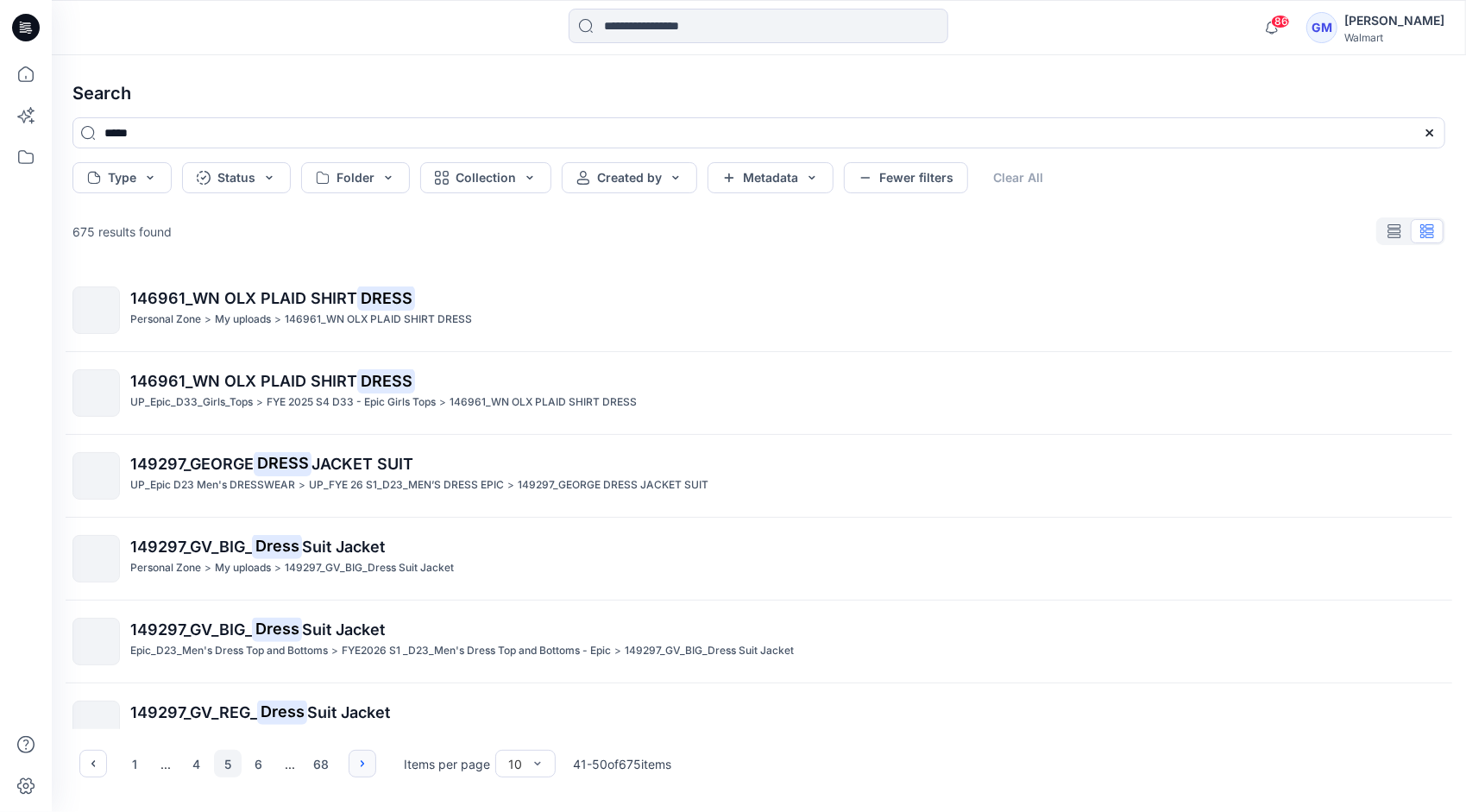
click at [361, 766] on icon "button" at bounding box center [362, 762] width 14 height 14
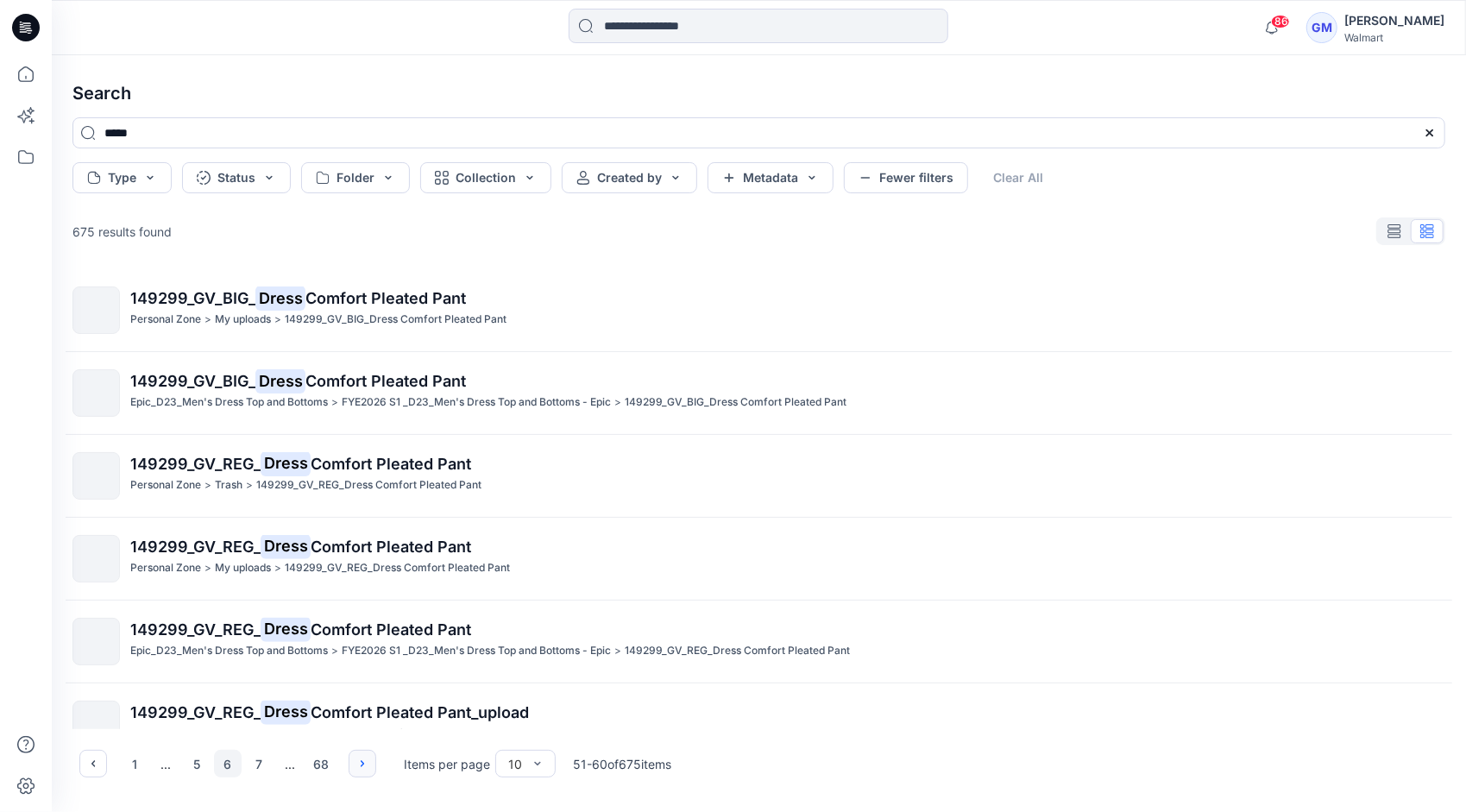
click at [361, 766] on icon "button" at bounding box center [362, 762] width 14 height 14
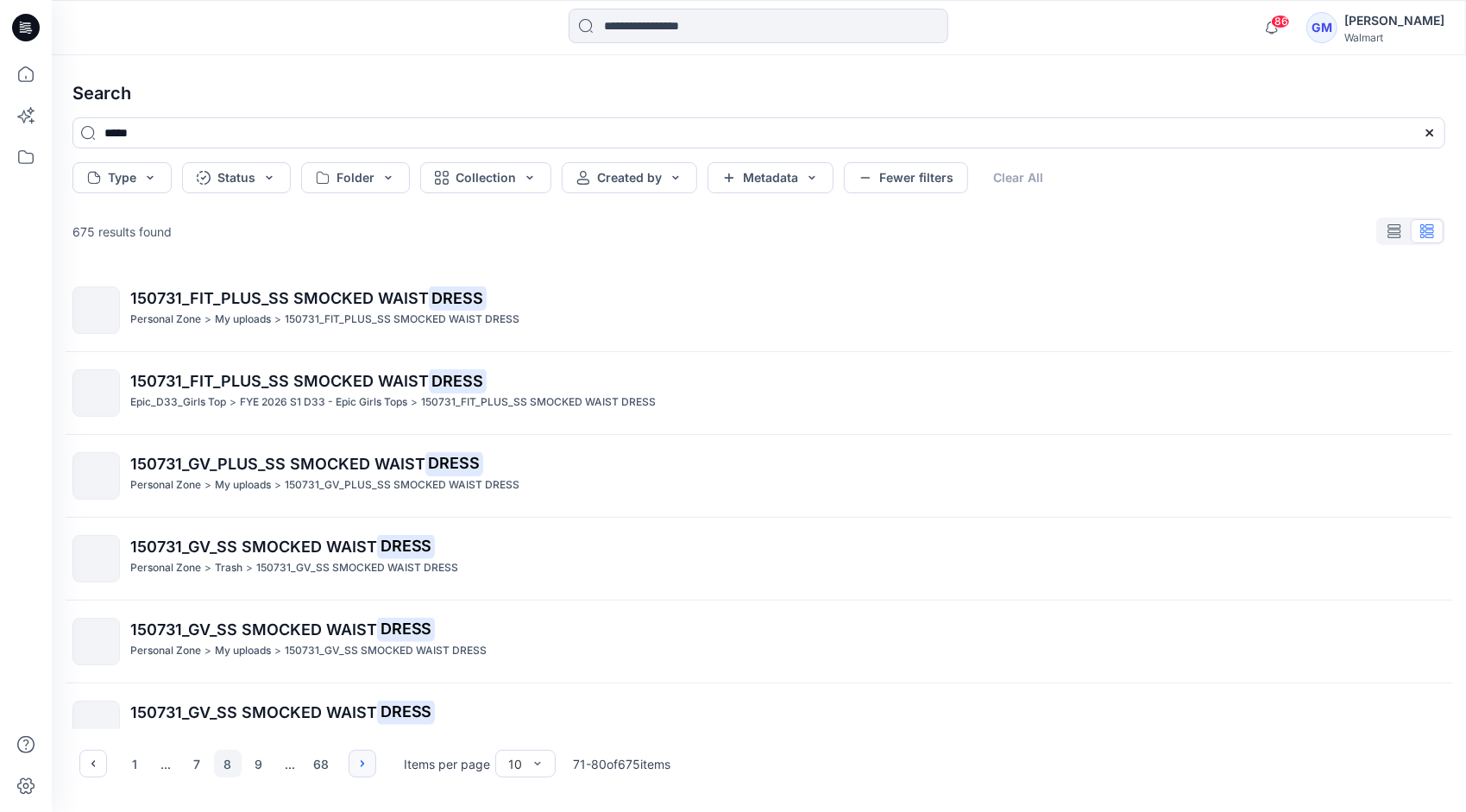
click at [361, 766] on icon "button" at bounding box center [362, 762] width 14 height 14
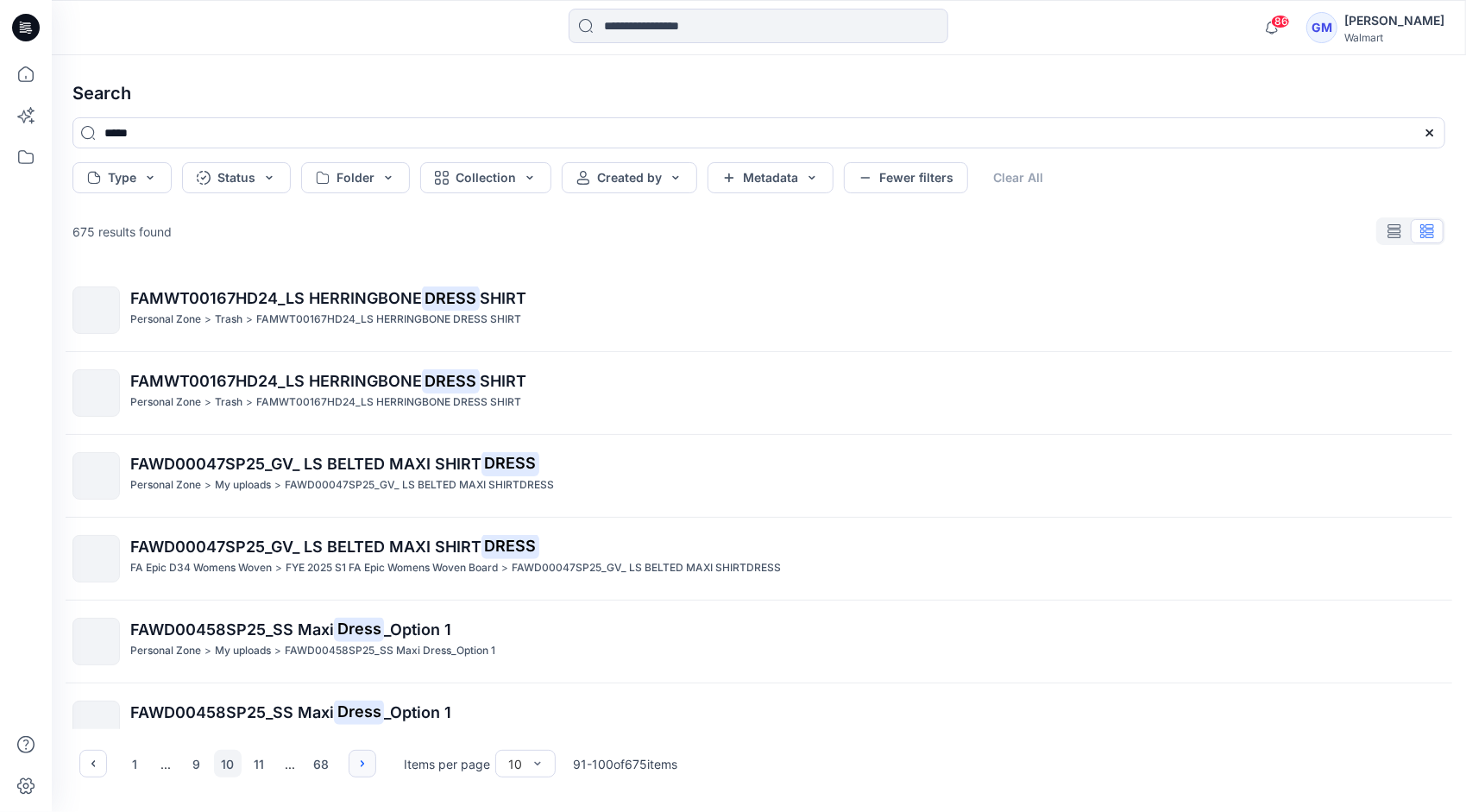
click at [361, 766] on icon "button" at bounding box center [362, 762] width 14 height 14
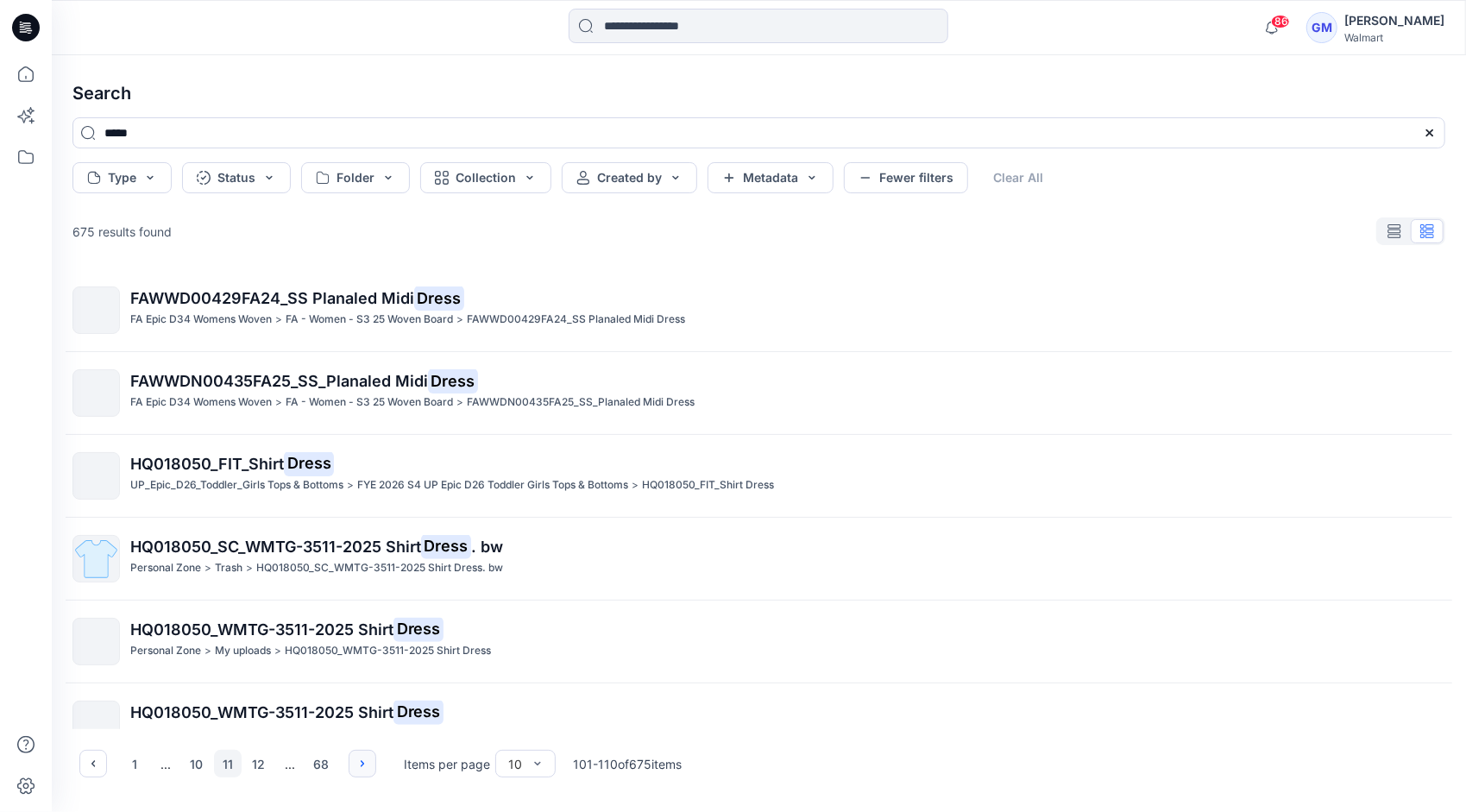
click at [361, 766] on icon "button" at bounding box center [362, 762] width 14 height 14
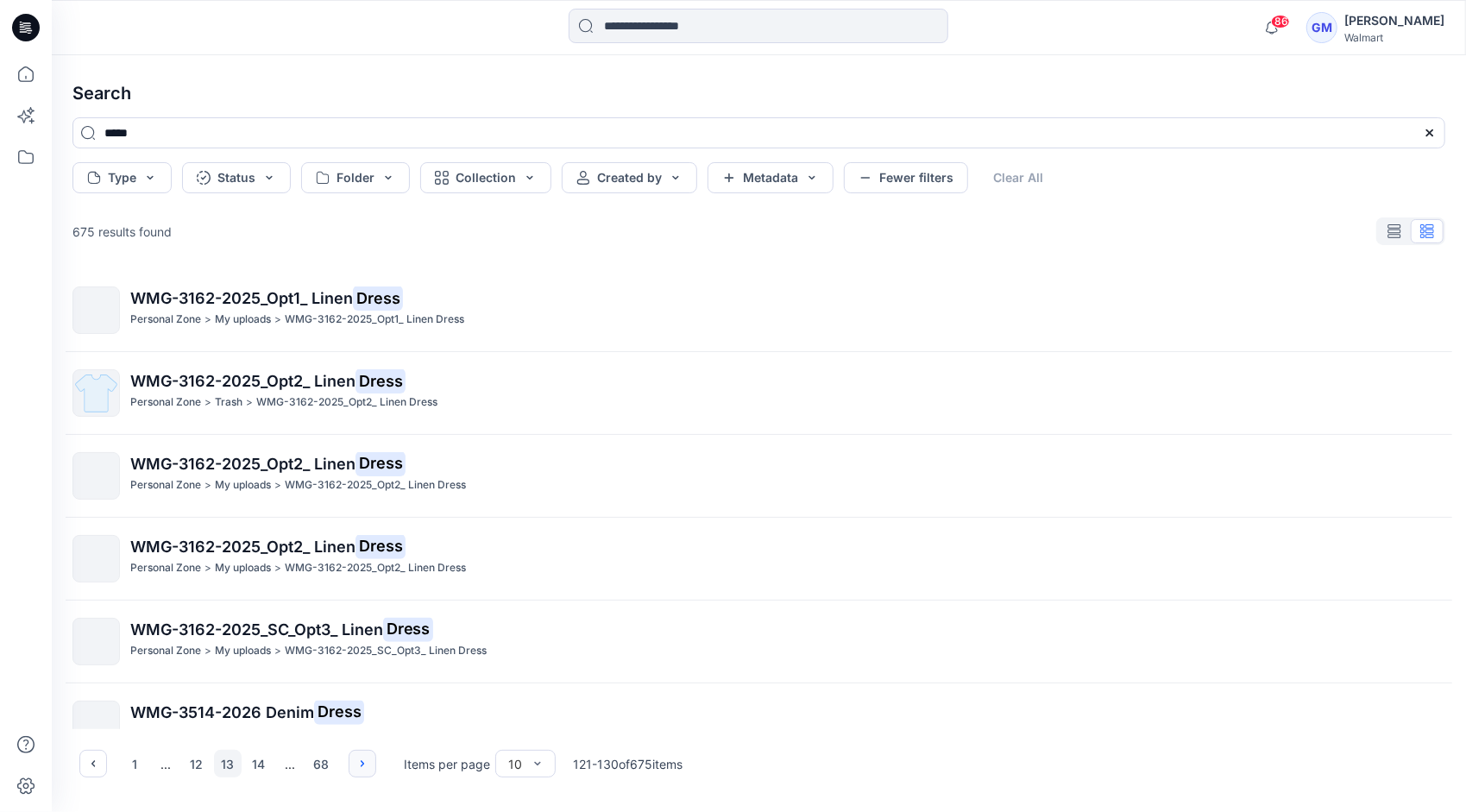
click at [361, 766] on icon "button" at bounding box center [362, 762] width 14 height 14
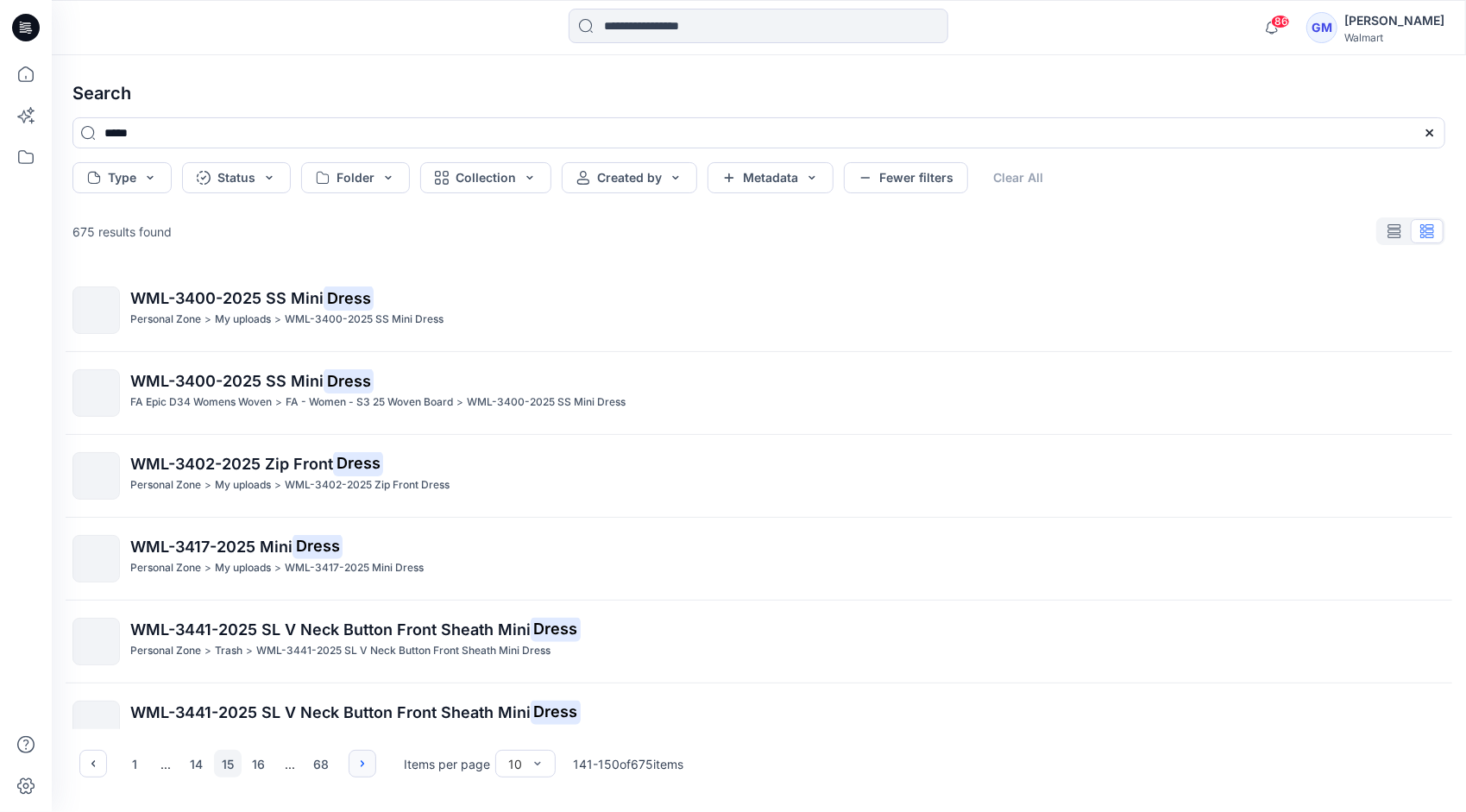
click at [361, 766] on icon "button" at bounding box center [362, 762] width 14 height 14
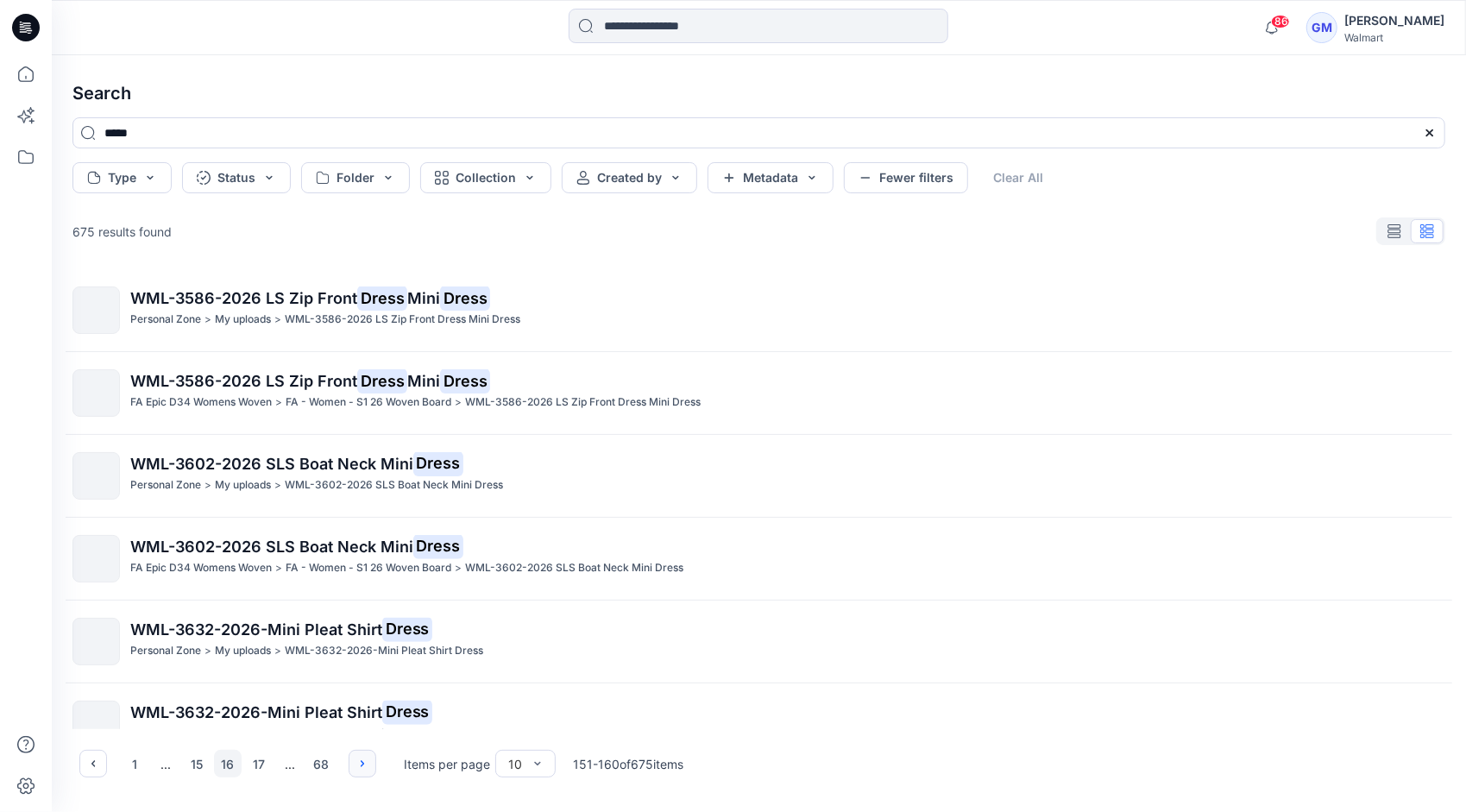
click at [361, 766] on icon "button" at bounding box center [362, 762] width 14 height 14
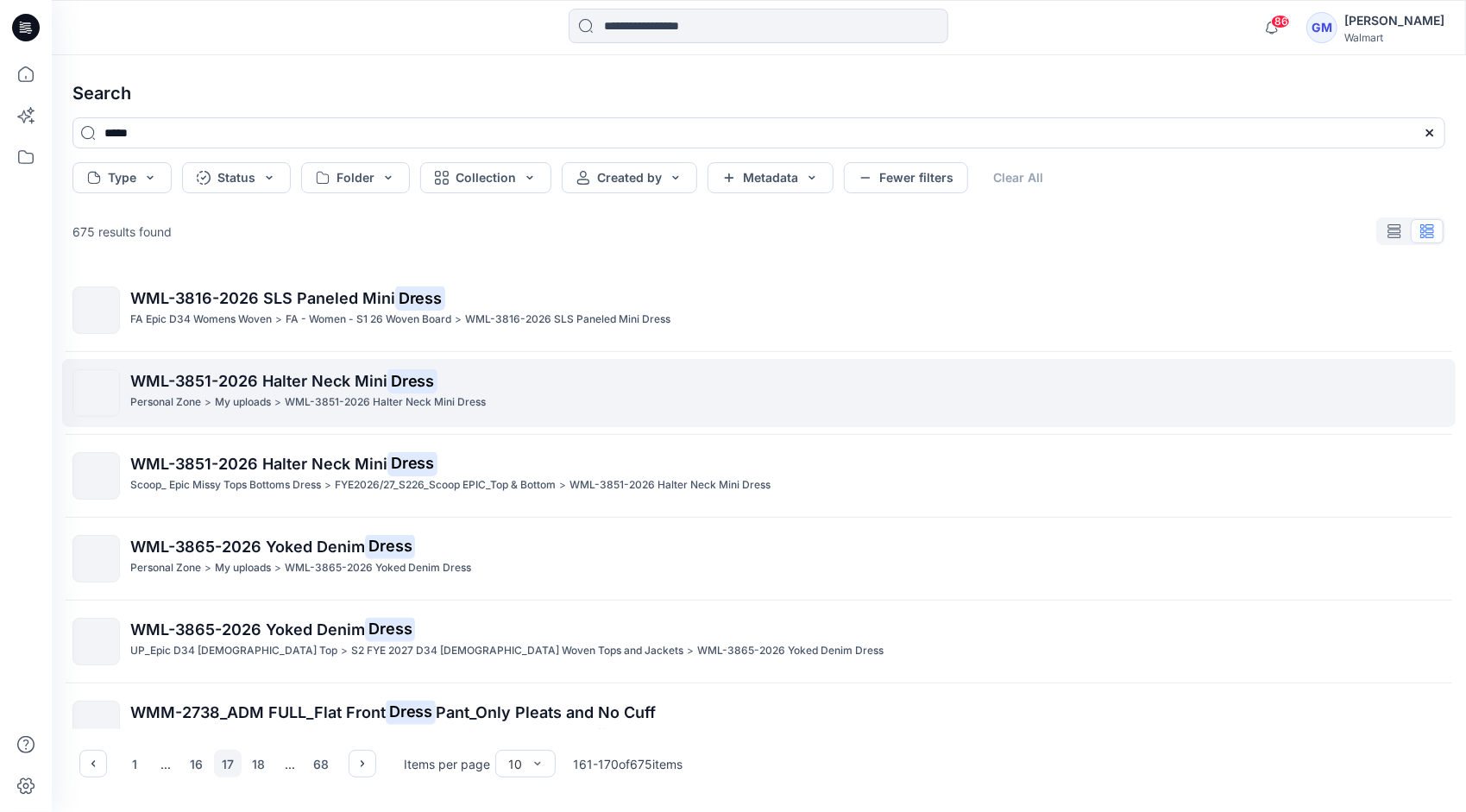
click at [297, 396] on p "WML-3851-2026 Halter Neck Mini Dress" at bounding box center [385, 402] width 201 height 18
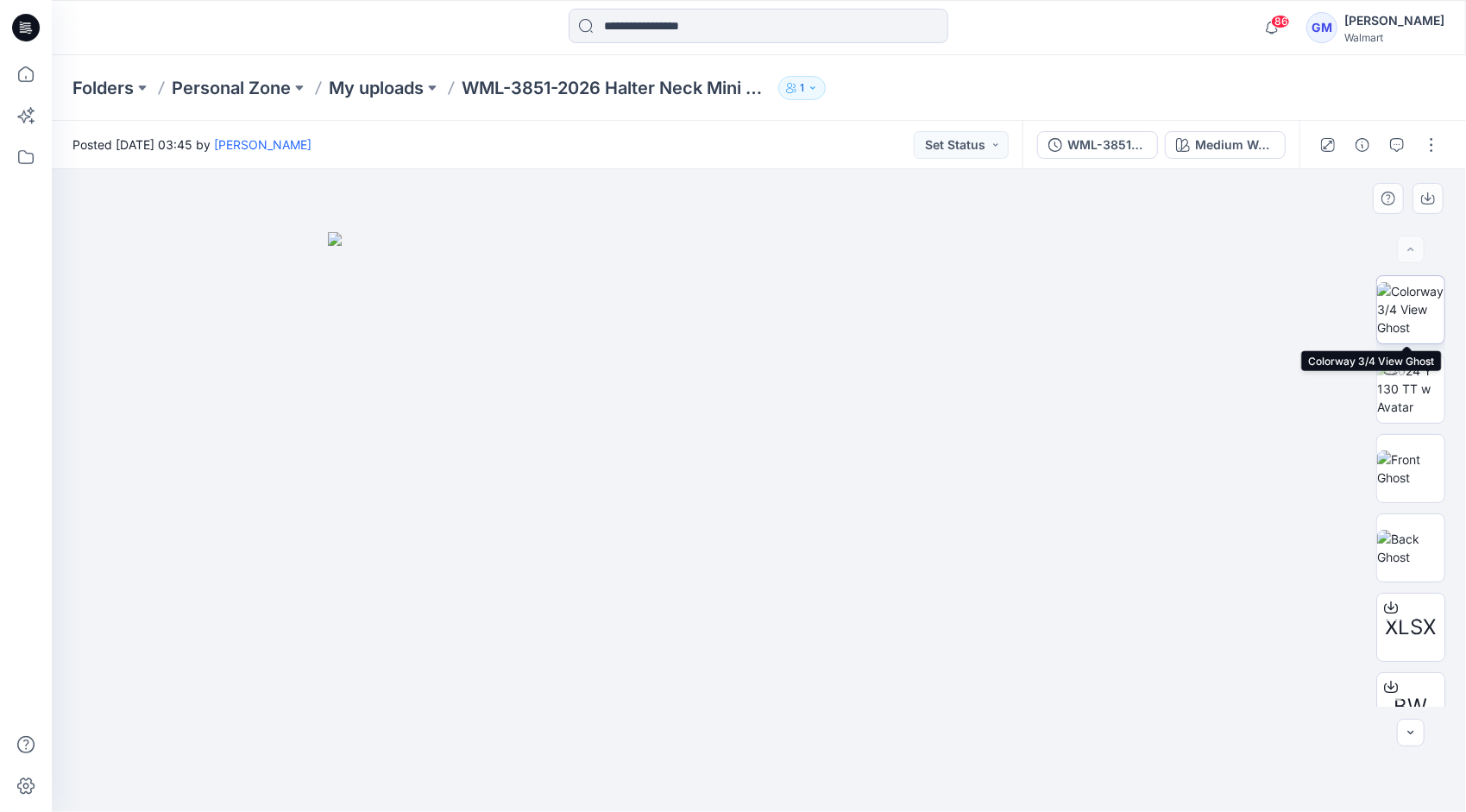
click at [1412, 314] on img at bounding box center [1410, 309] width 68 height 54
click at [1425, 467] on img at bounding box center [1410, 468] width 68 height 36
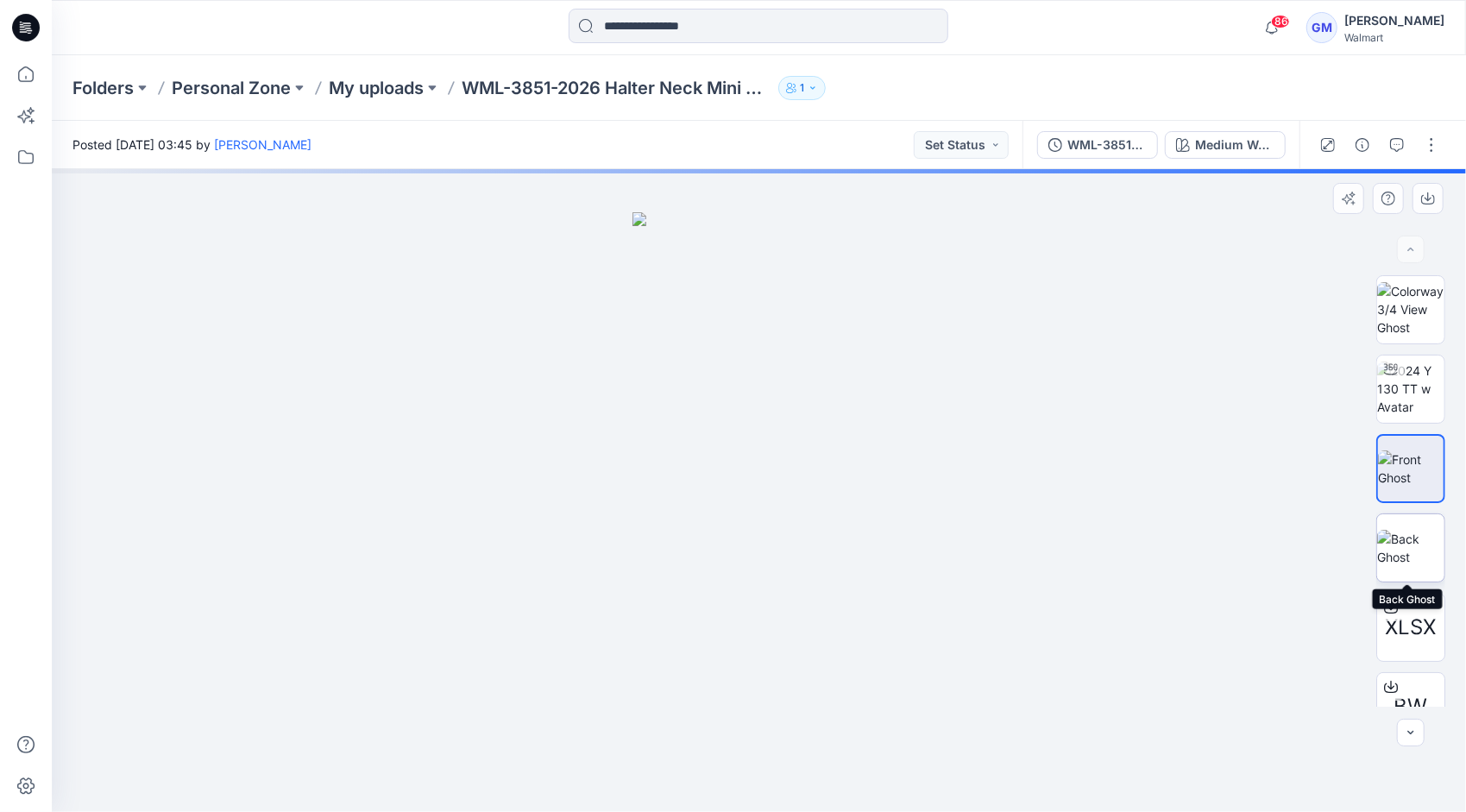
click at [1415, 538] on img at bounding box center [1410, 547] width 68 height 36
click at [664, 28] on input at bounding box center [758, 26] width 380 height 34
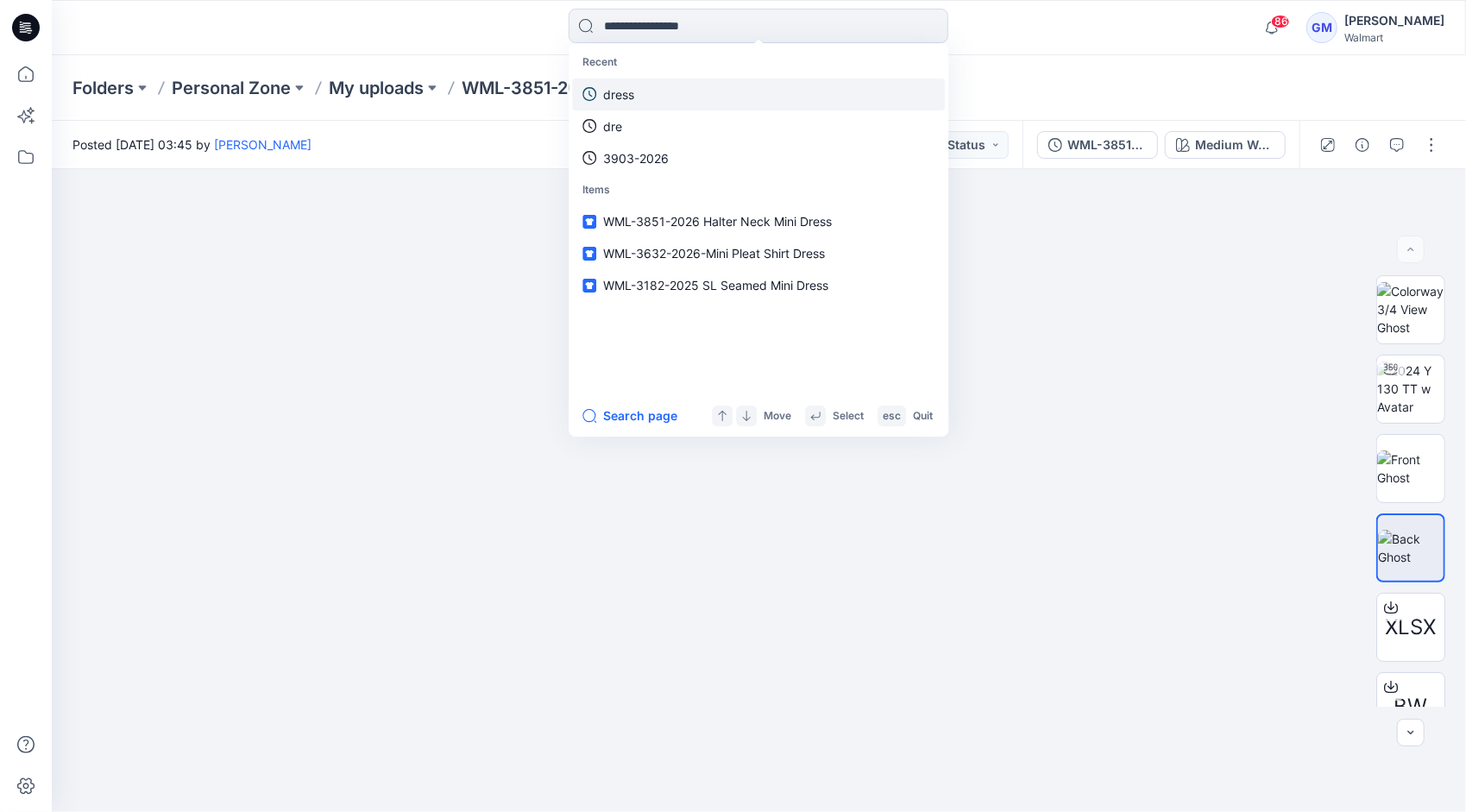
click at [652, 104] on link "dress" at bounding box center [758, 94] width 373 height 32
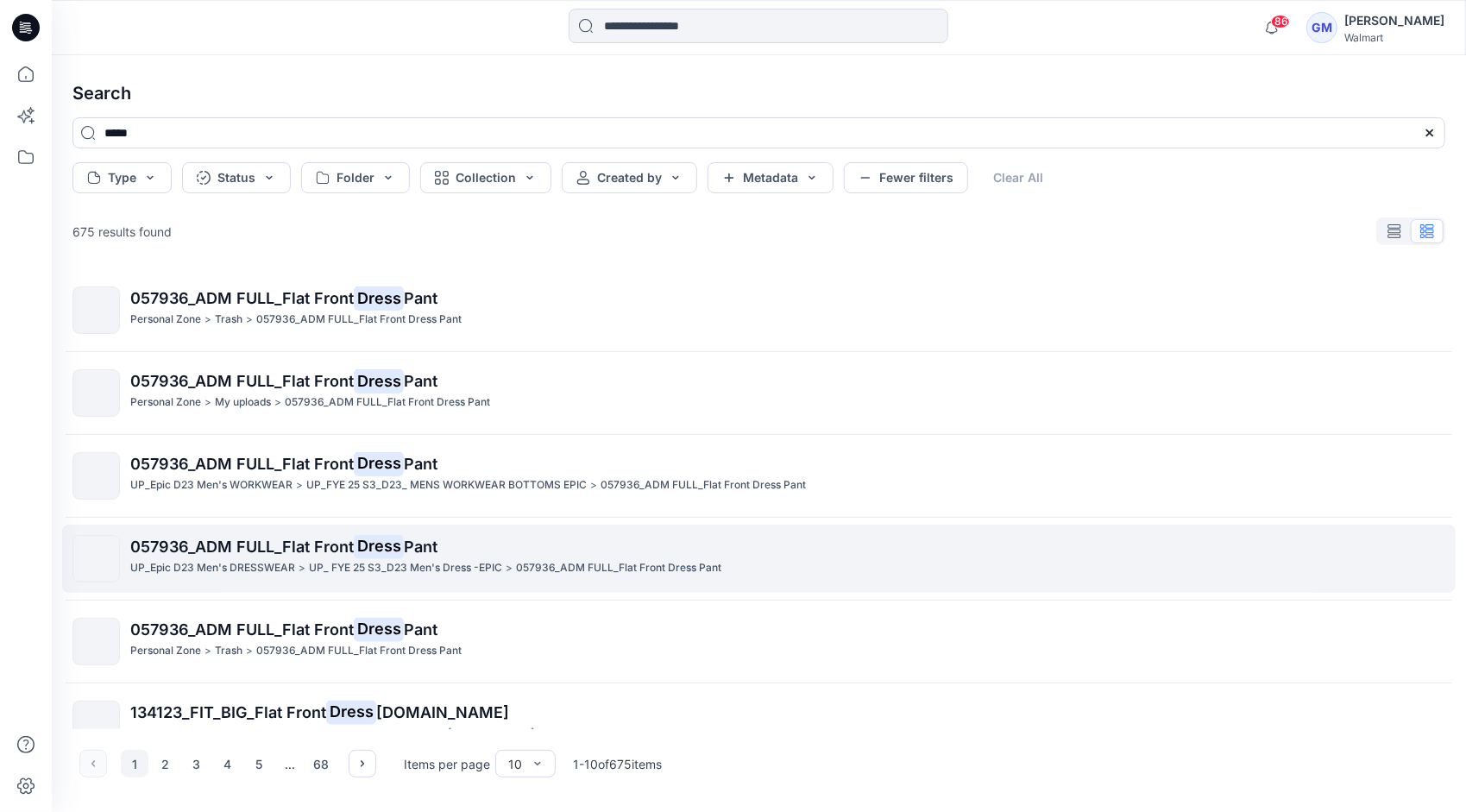
scroll to position [365, 0]
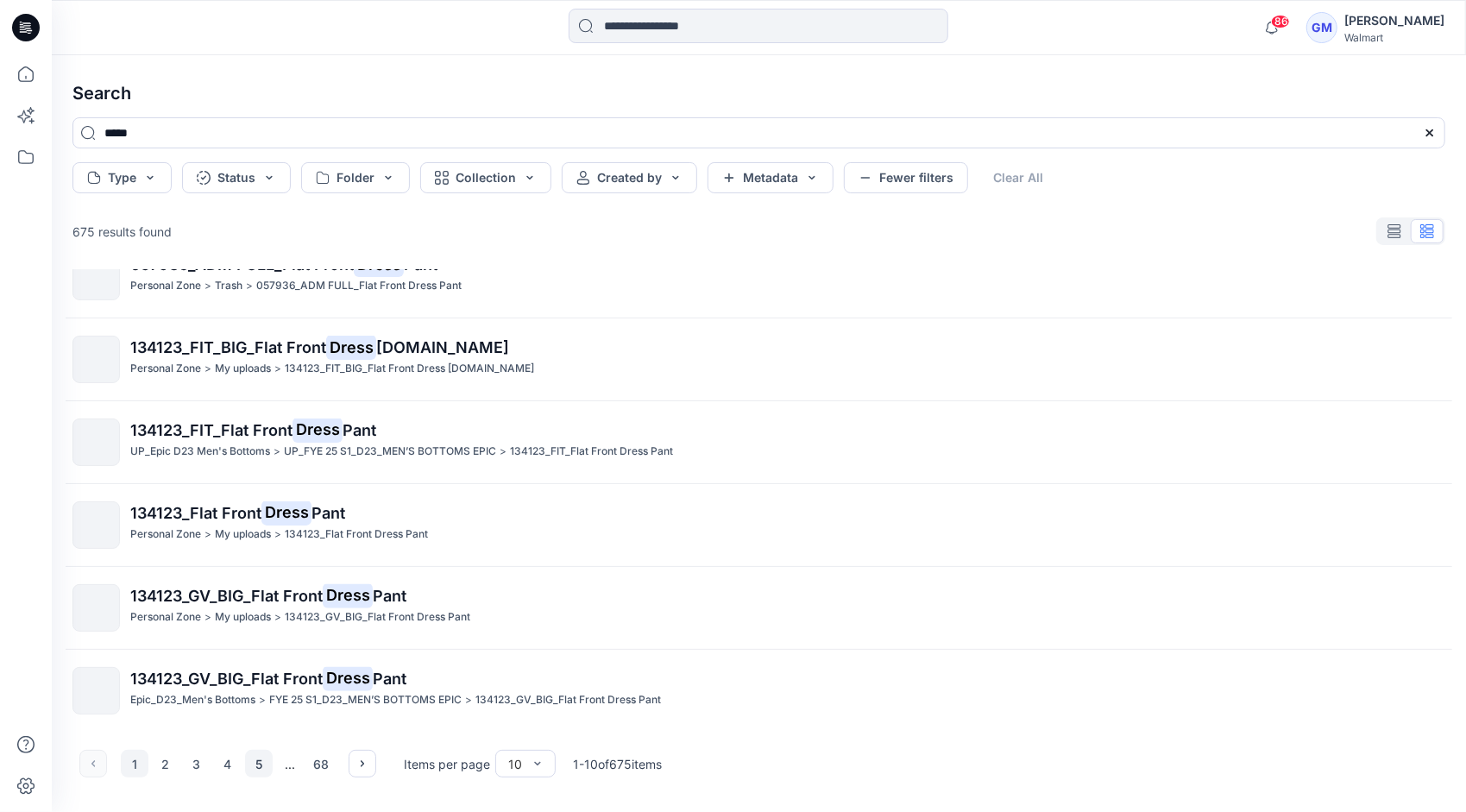
click at [262, 764] on button "5" at bounding box center [258, 763] width 28 height 28
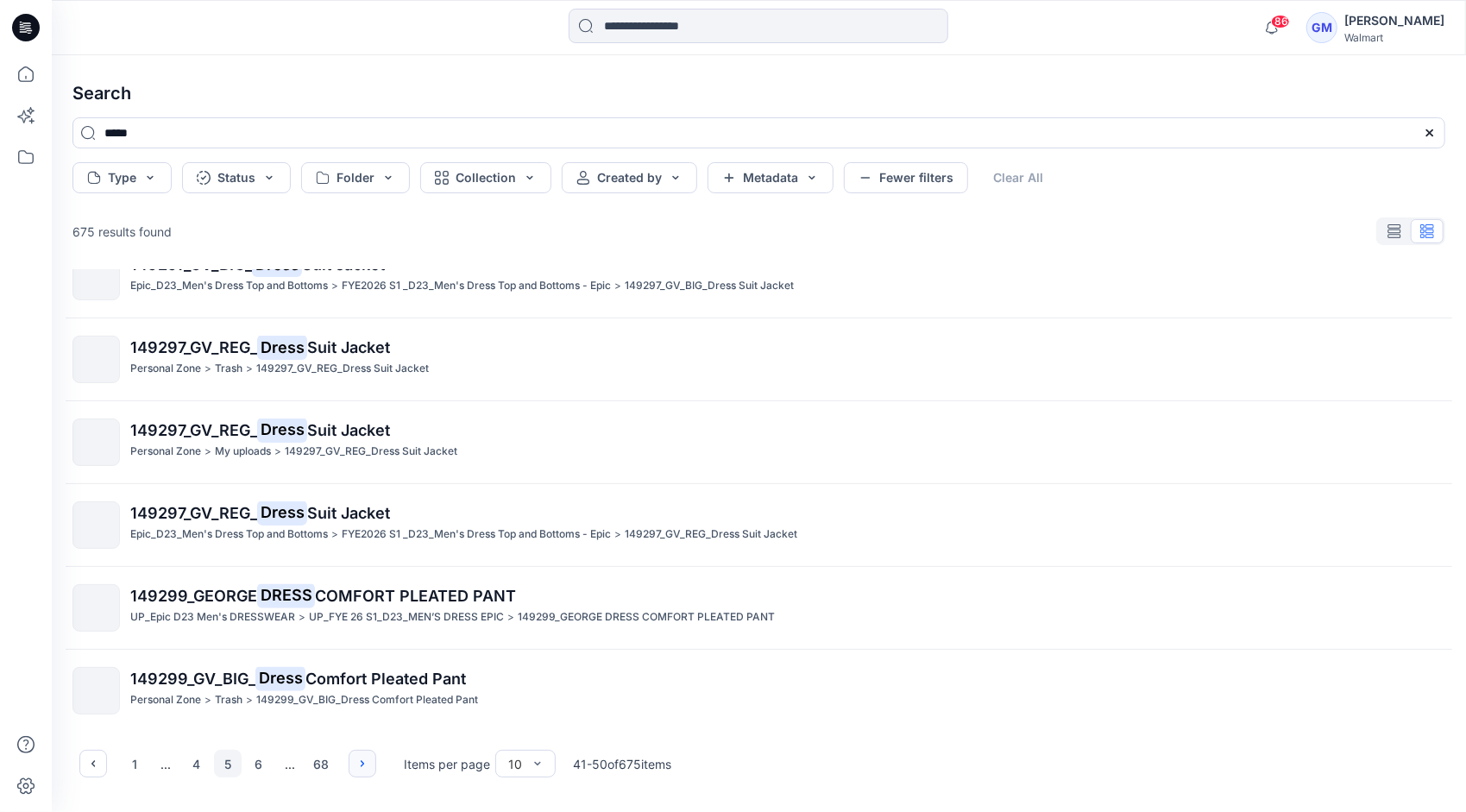
click at [364, 766] on icon "button" at bounding box center [362, 762] width 14 height 14
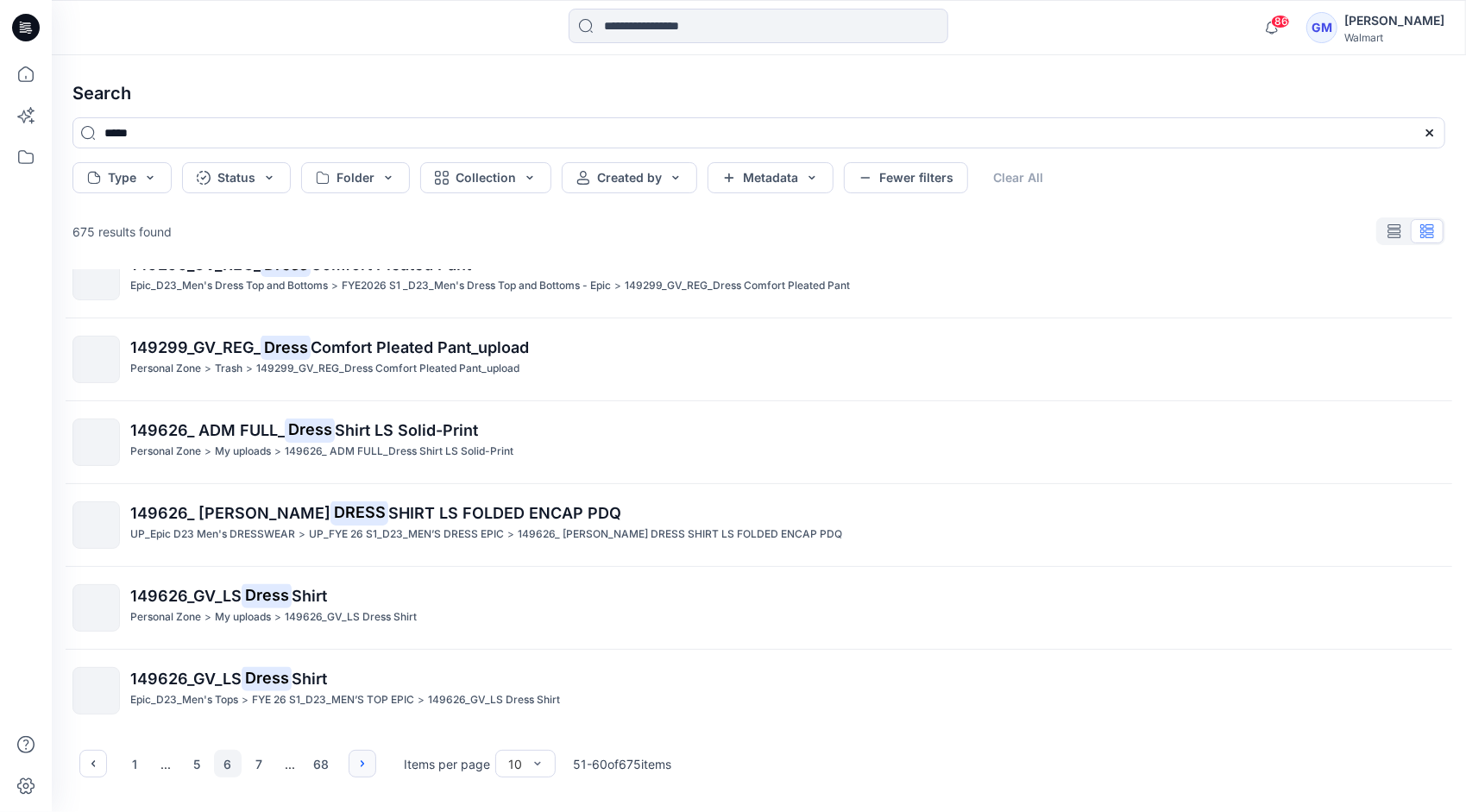
click at [362, 767] on icon "button" at bounding box center [362, 762] width 14 height 14
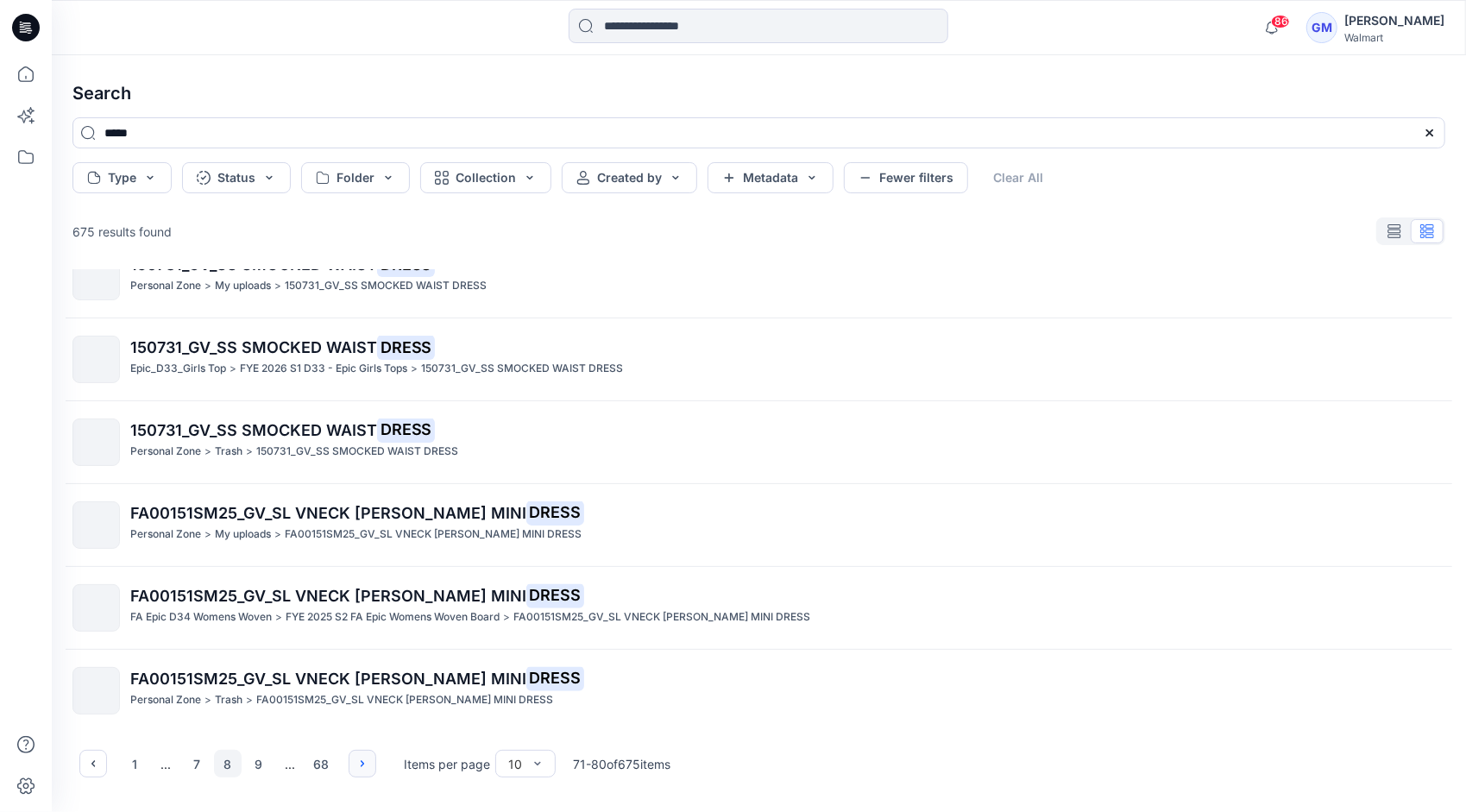
click at [362, 767] on icon "button" at bounding box center [362, 762] width 14 height 14
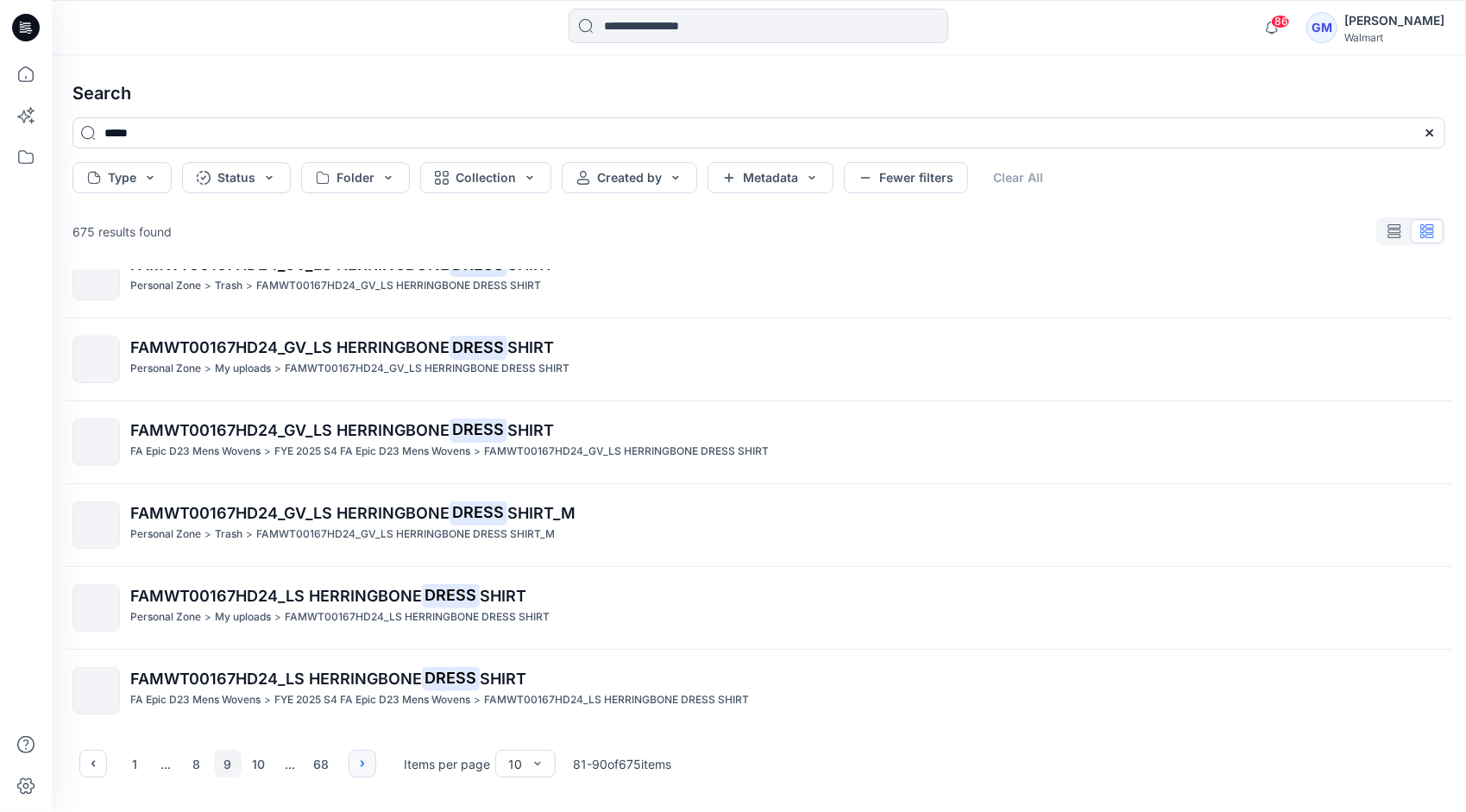
click at [362, 767] on icon "button" at bounding box center [362, 762] width 14 height 14
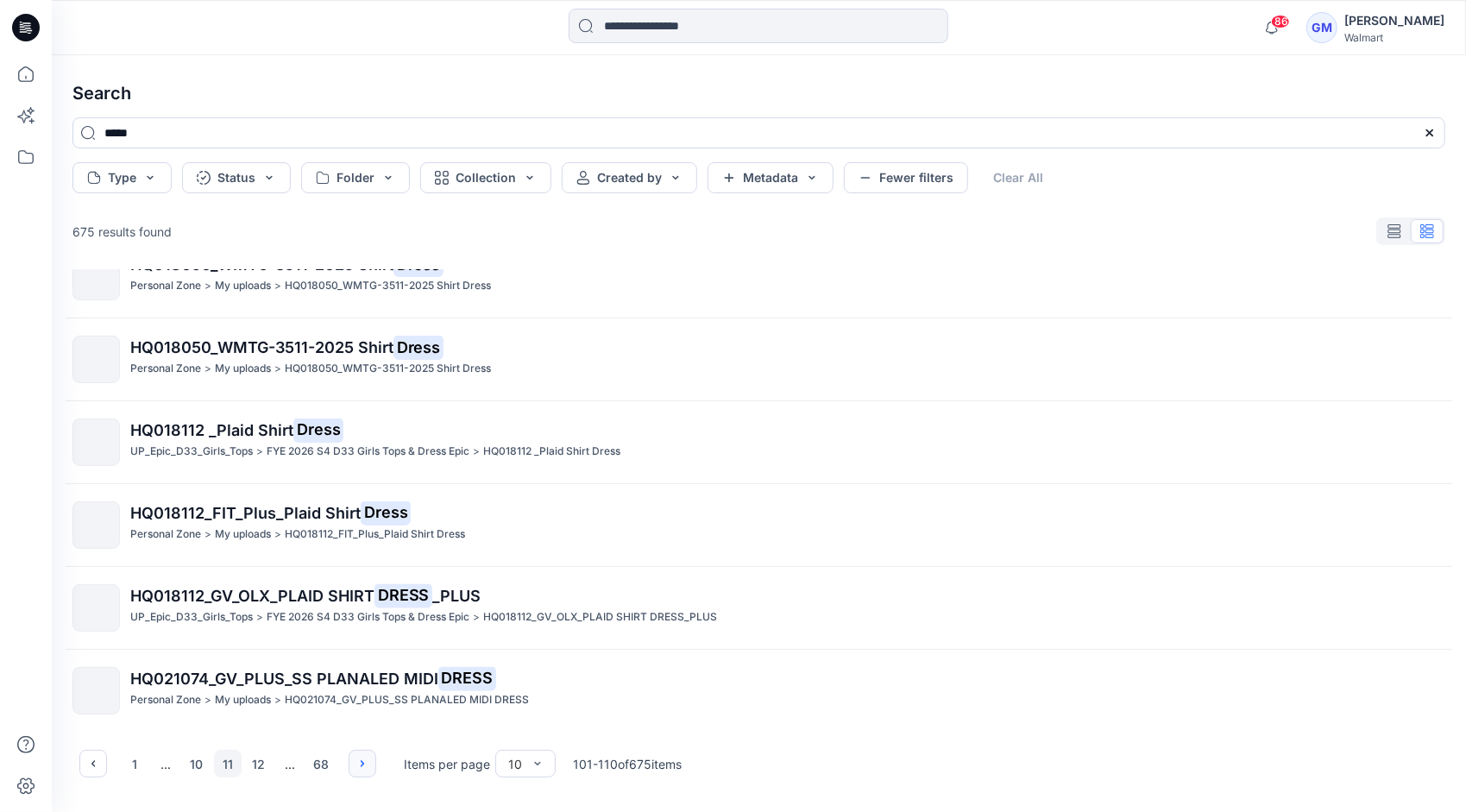
click at [362, 767] on icon "button" at bounding box center [362, 762] width 14 height 14
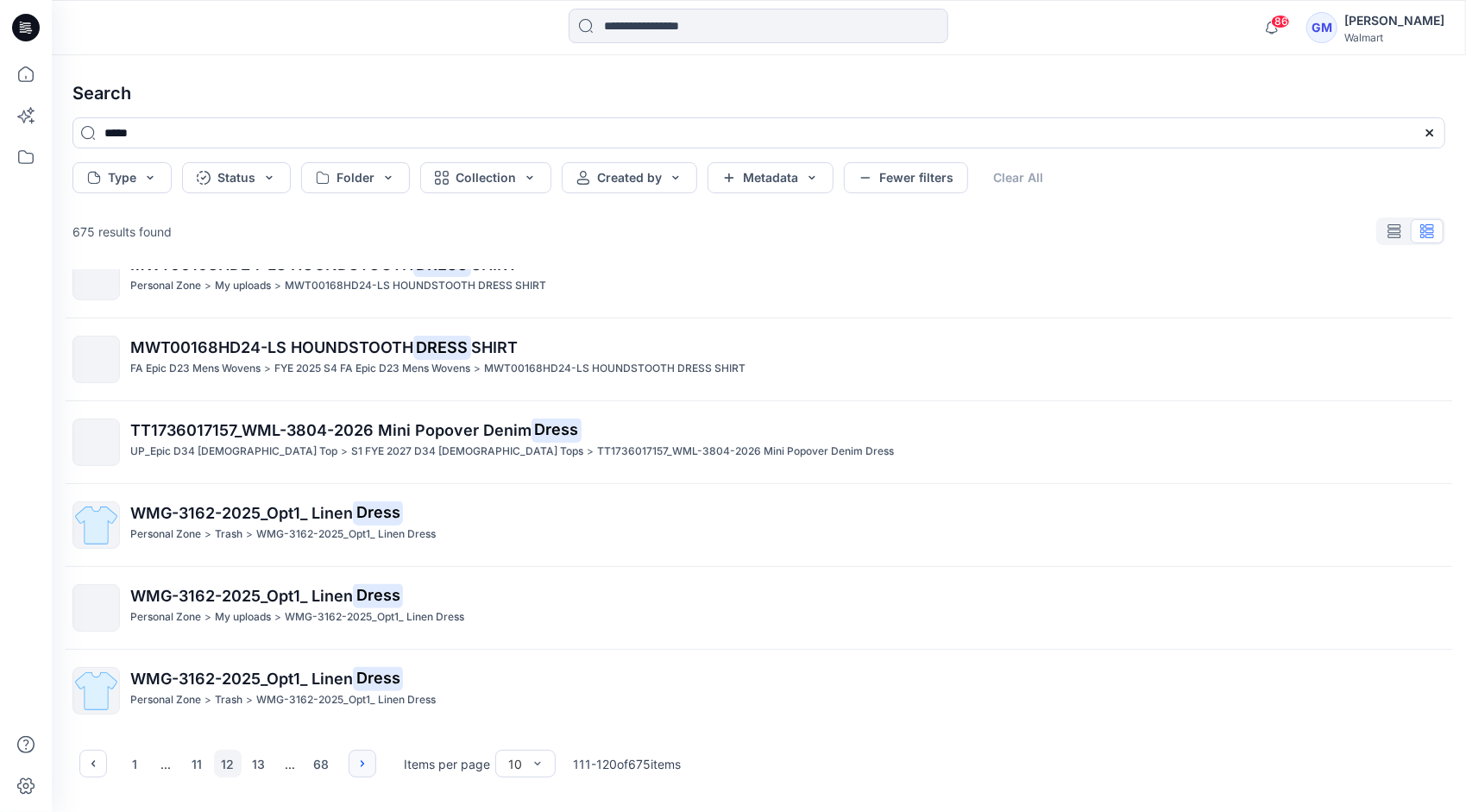
click at [362, 767] on icon "button" at bounding box center [362, 762] width 14 height 14
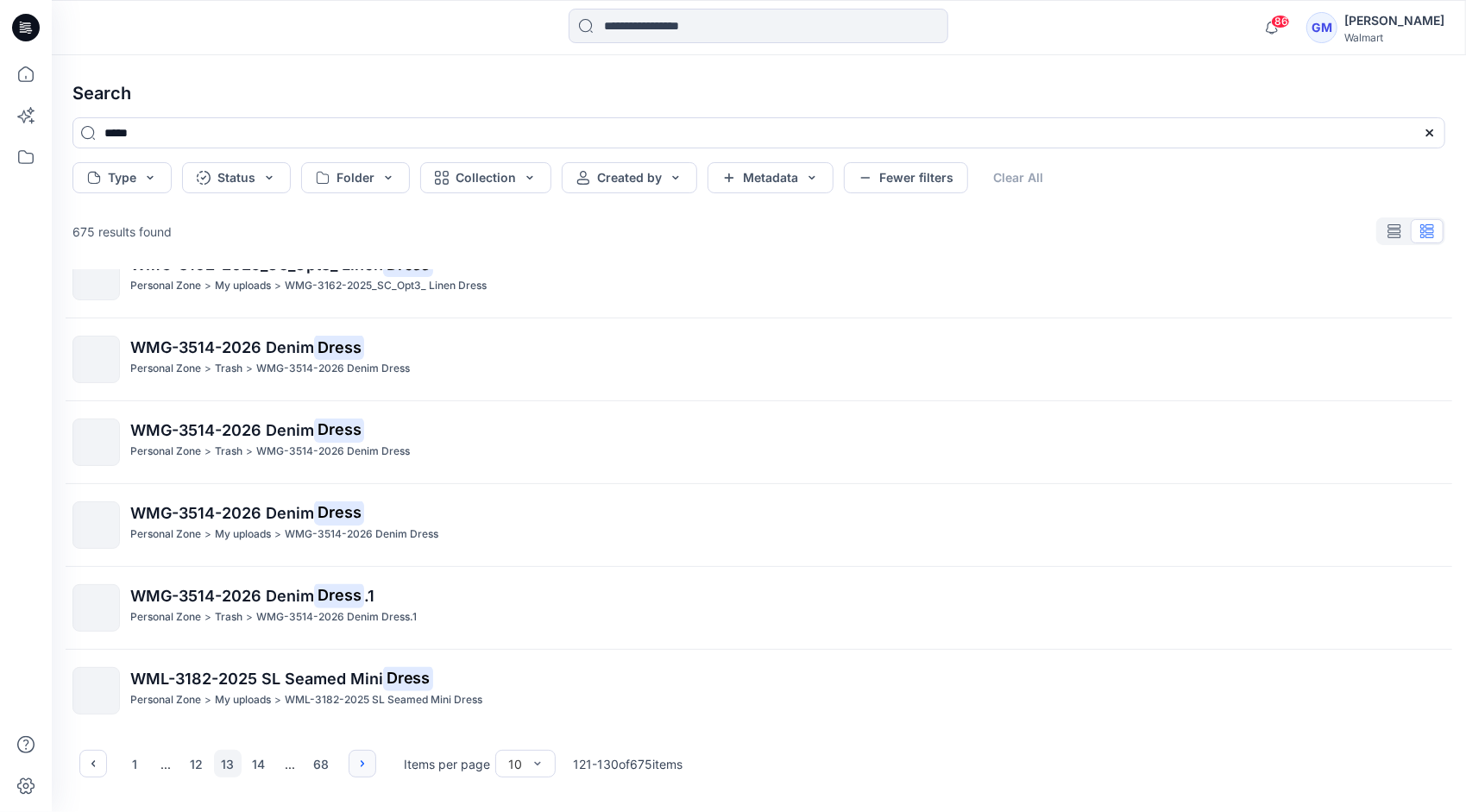
click at [362, 767] on icon "button" at bounding box center [362, 762] width 14 height 14
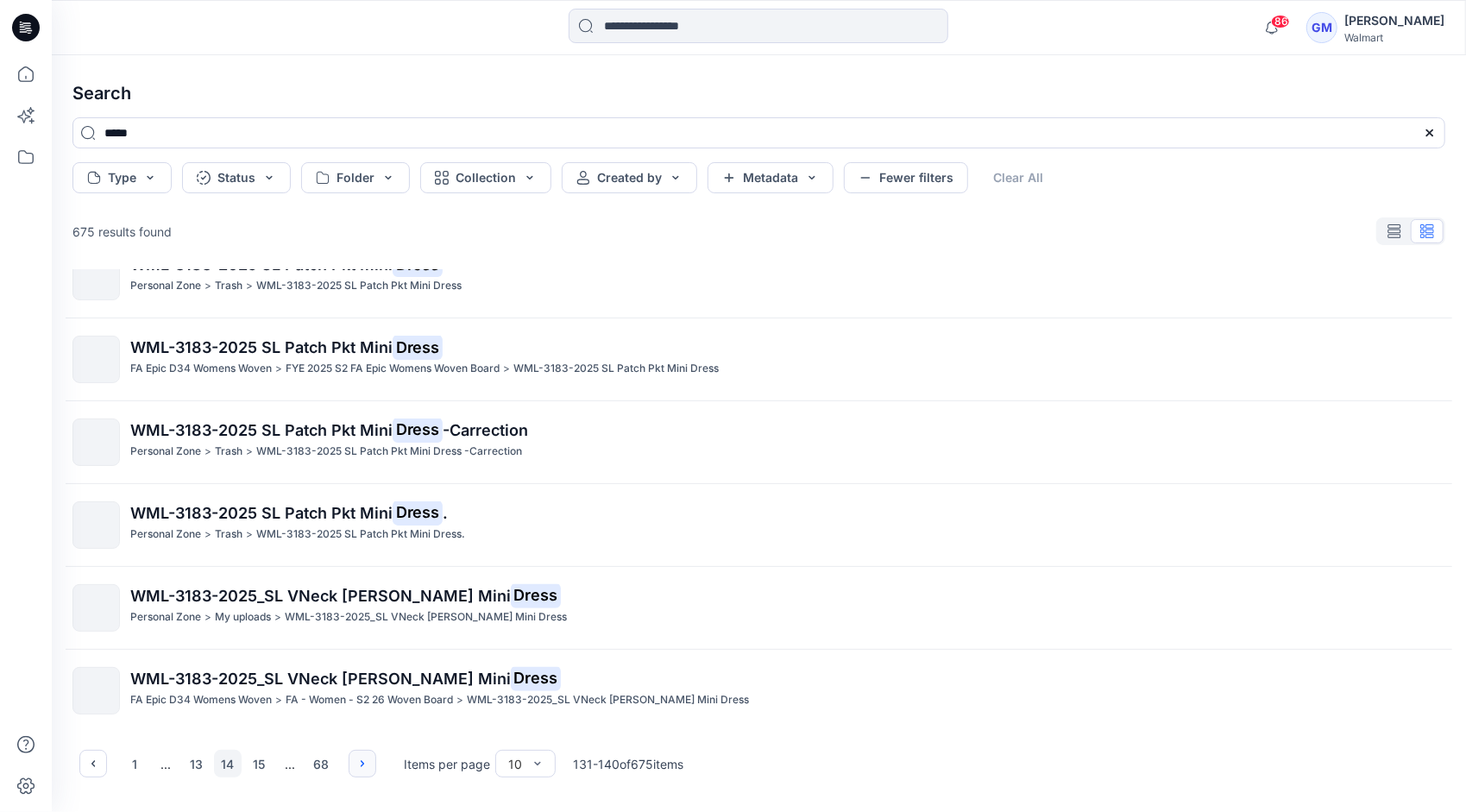
click at [362, 767] on icon "button" at bounding box center [362, 762] width 14 height 14
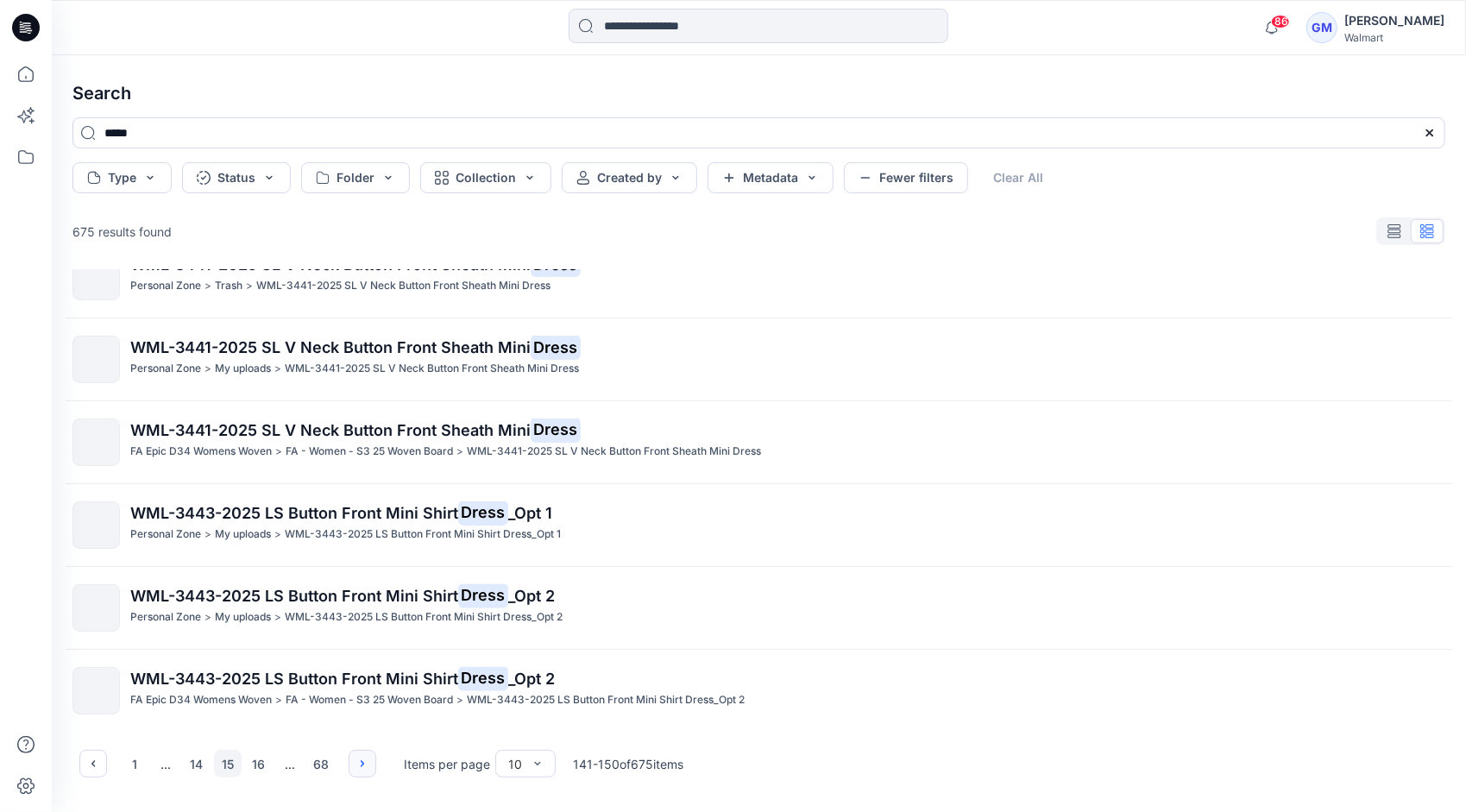
click at [362, 767] on icon "button" at bounding box center [362, 762] width 14 height 14
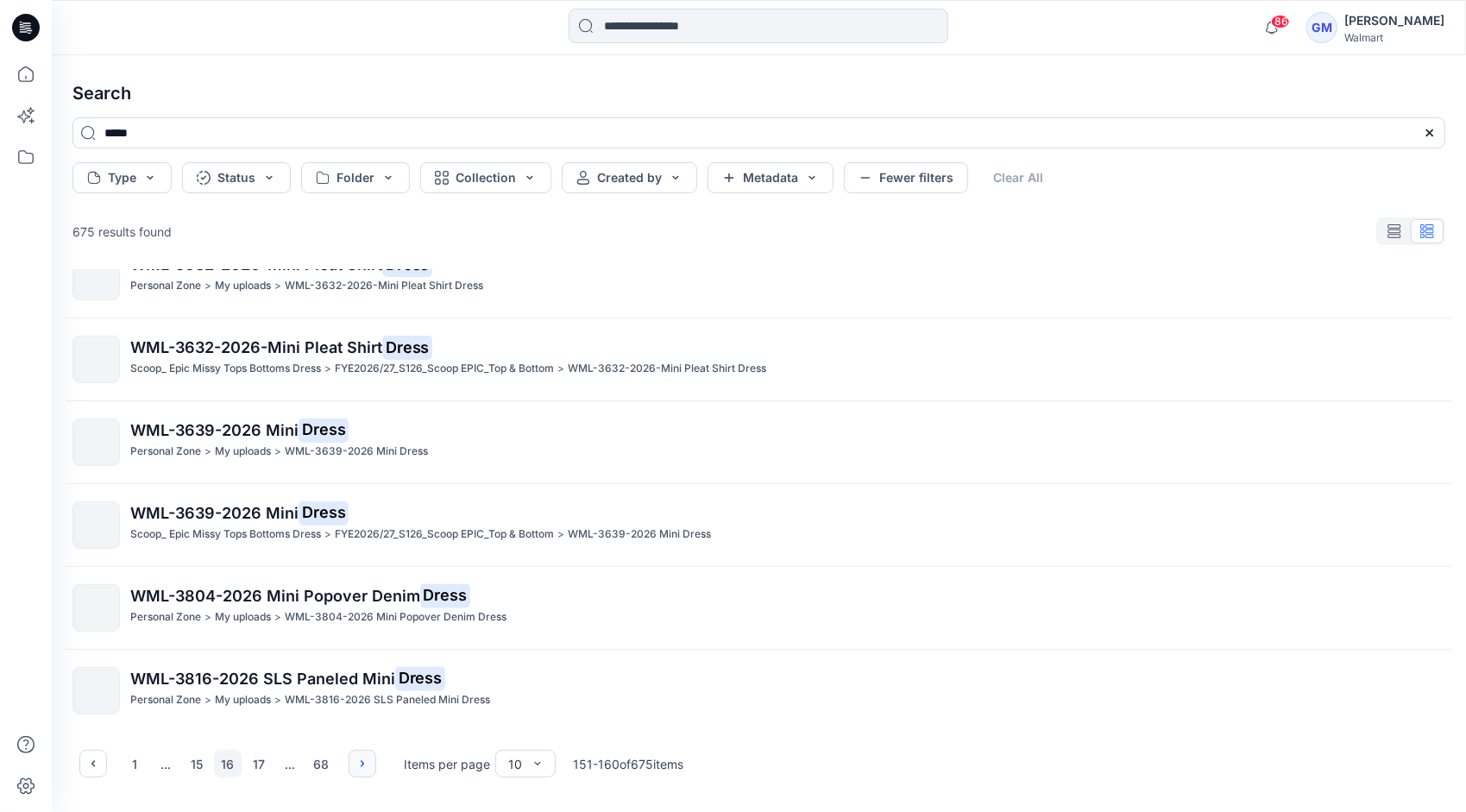
click at [362, 767] on icon "button" at bounding box center [362, 762] width 14 height 14
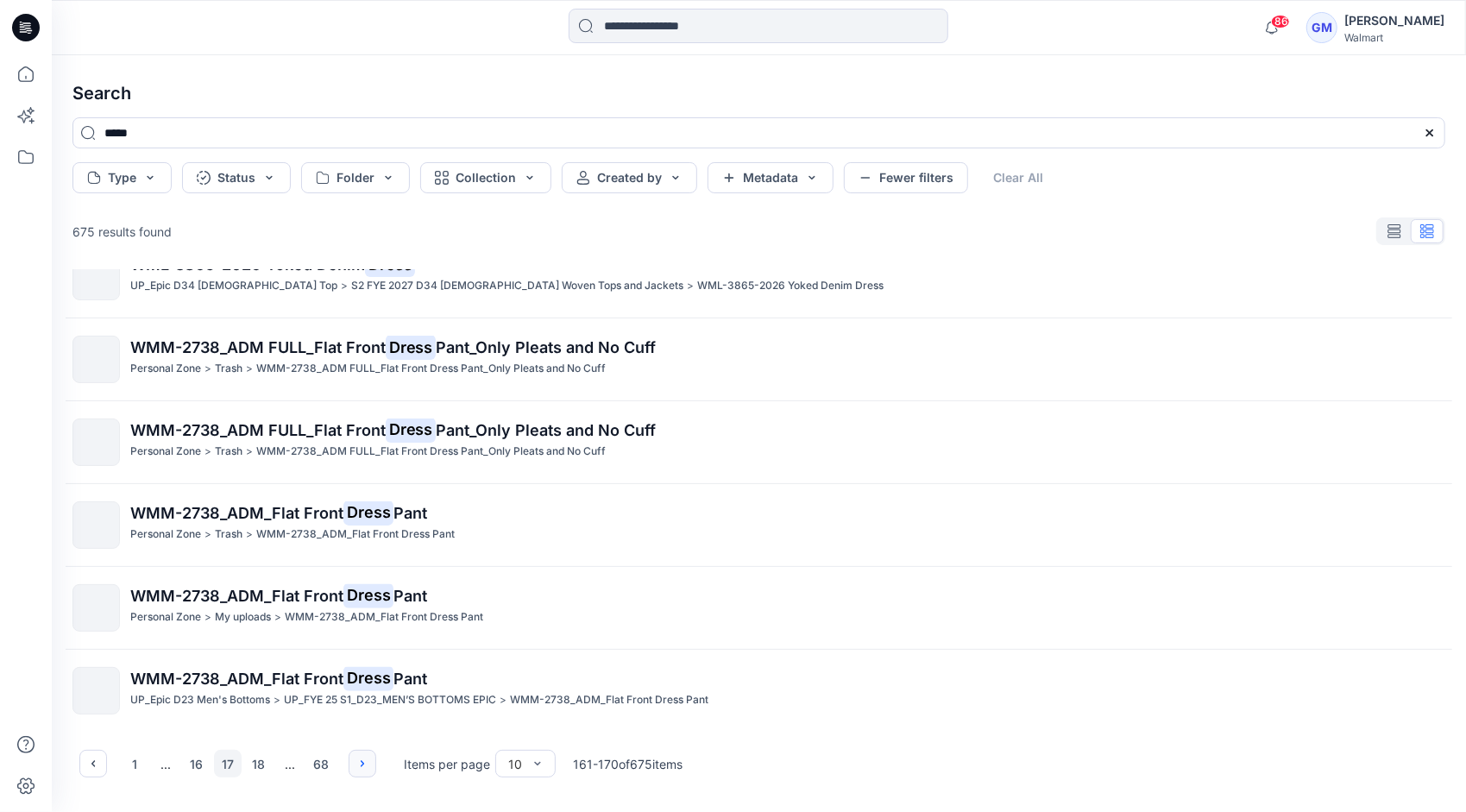
click at [362, 767] on icon "button" at bounding box center [362, 762] width 14 height 14
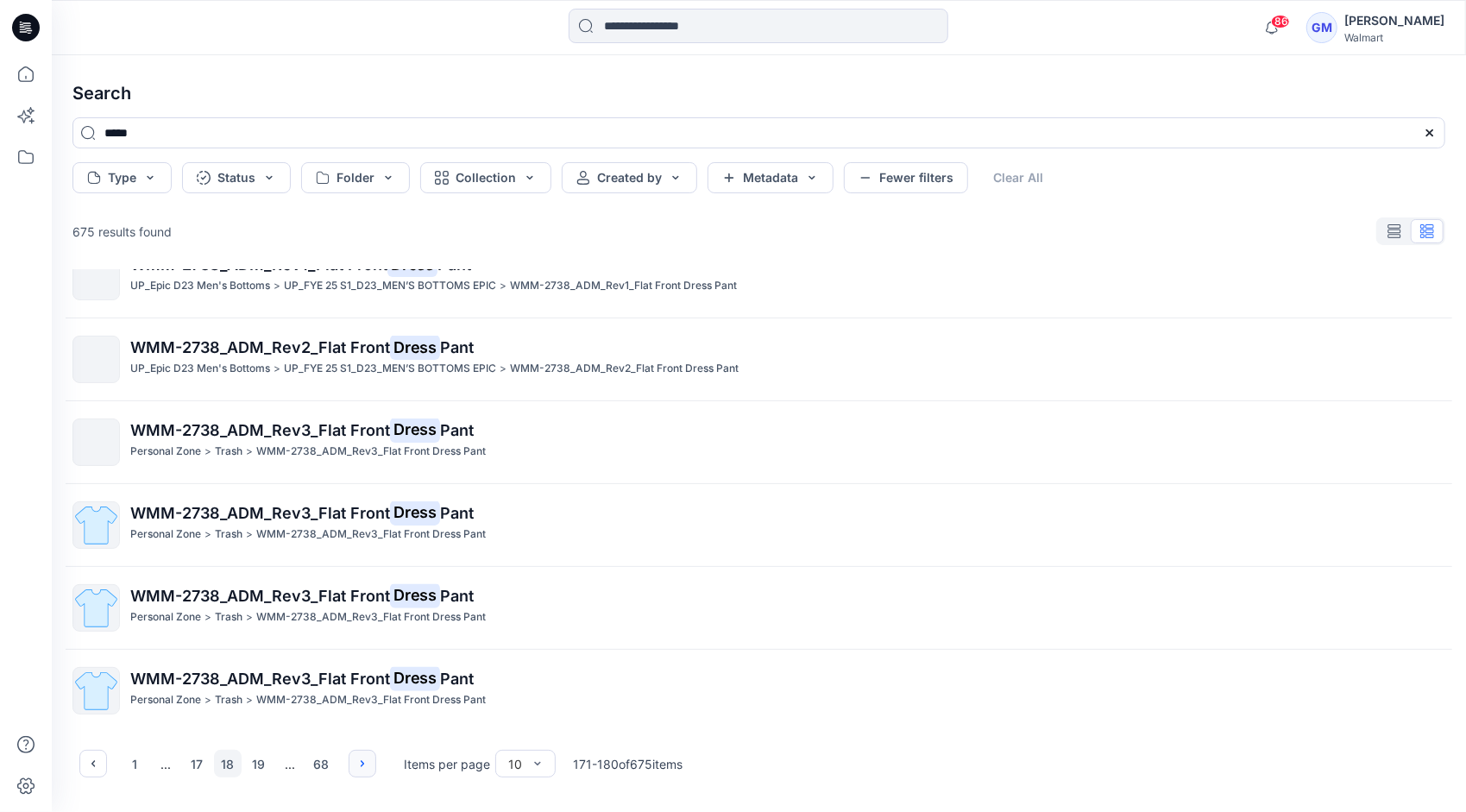
click at [364, 766] on icon "button" at bounding box center [362, 762] width 14 height 14
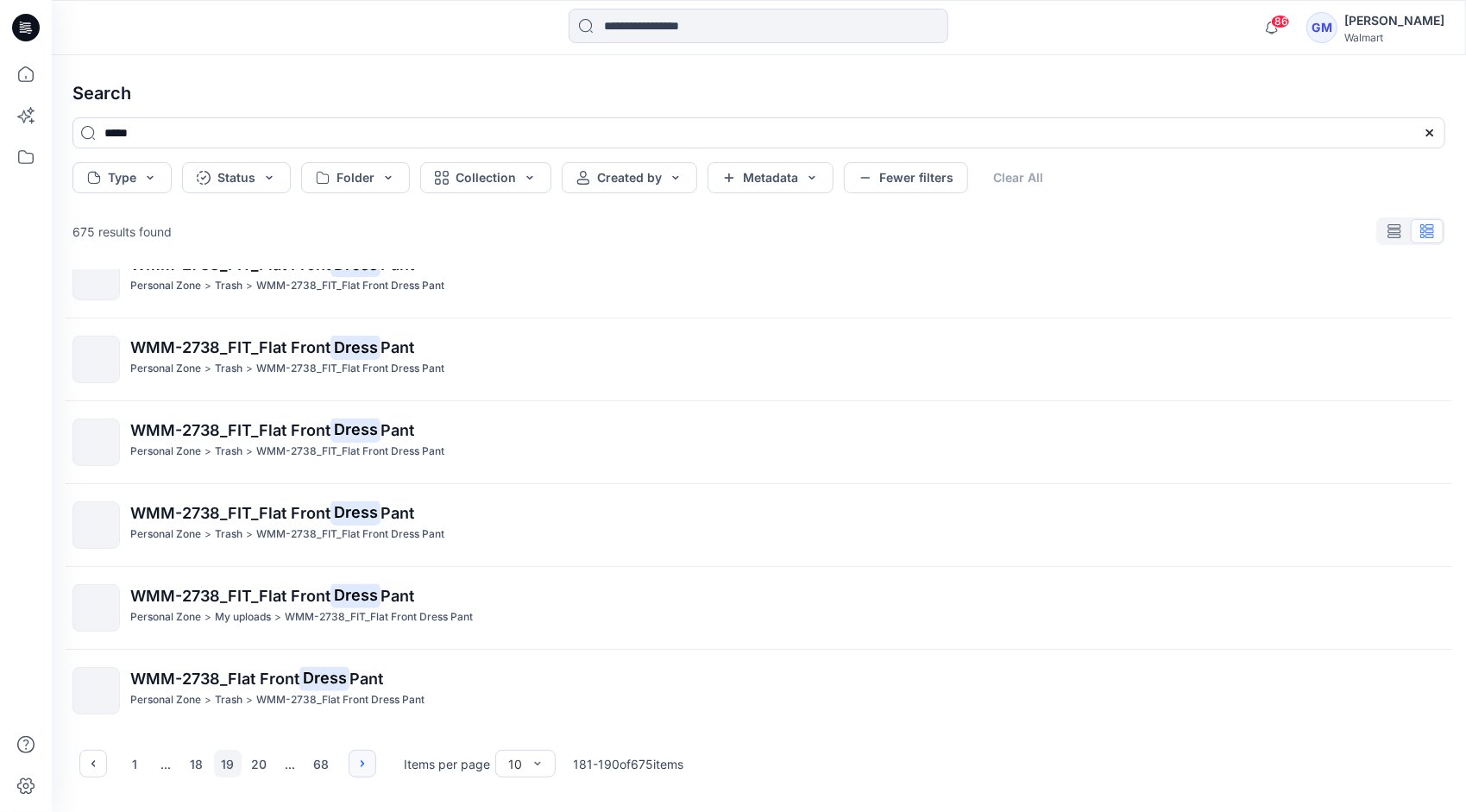
click at [363, 768] on icon "button" at bounding box center [362, 762] width 14 height 14
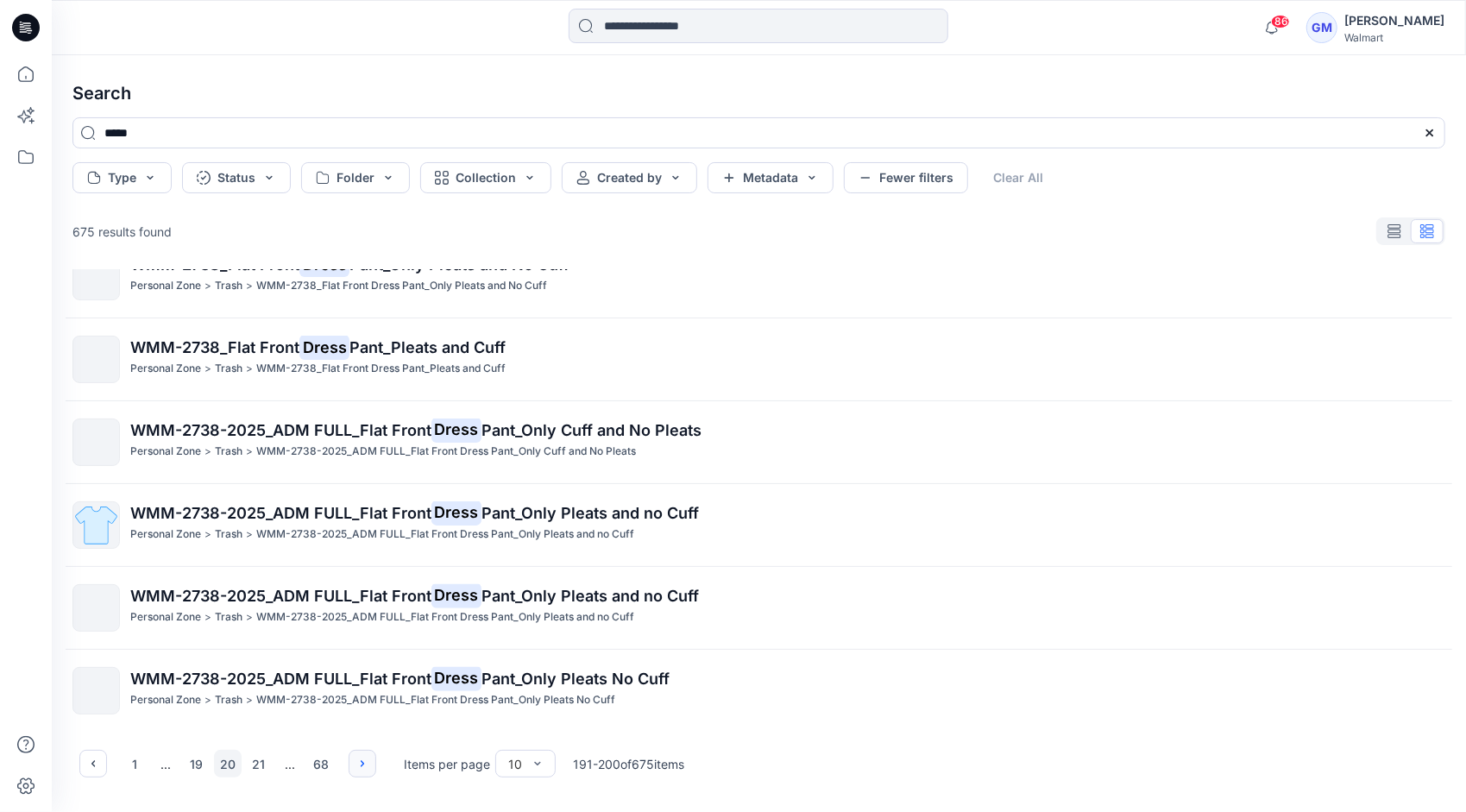
click at [366, 759] on icon "button" at bounding box center [362, 762] width 14 height 14
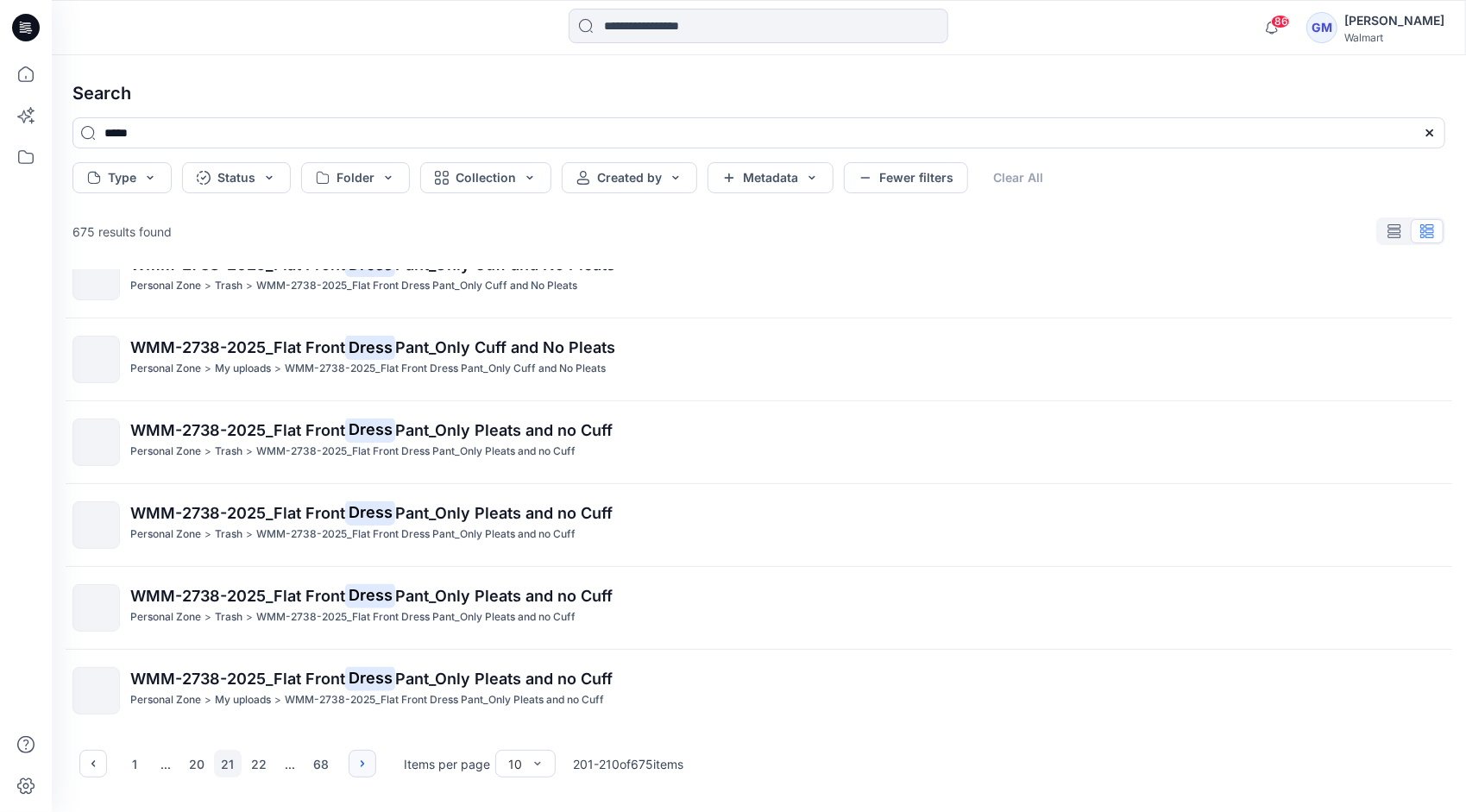
click at [361, 771] on button "button" at bounding box center [362, 763] width 28 height 28
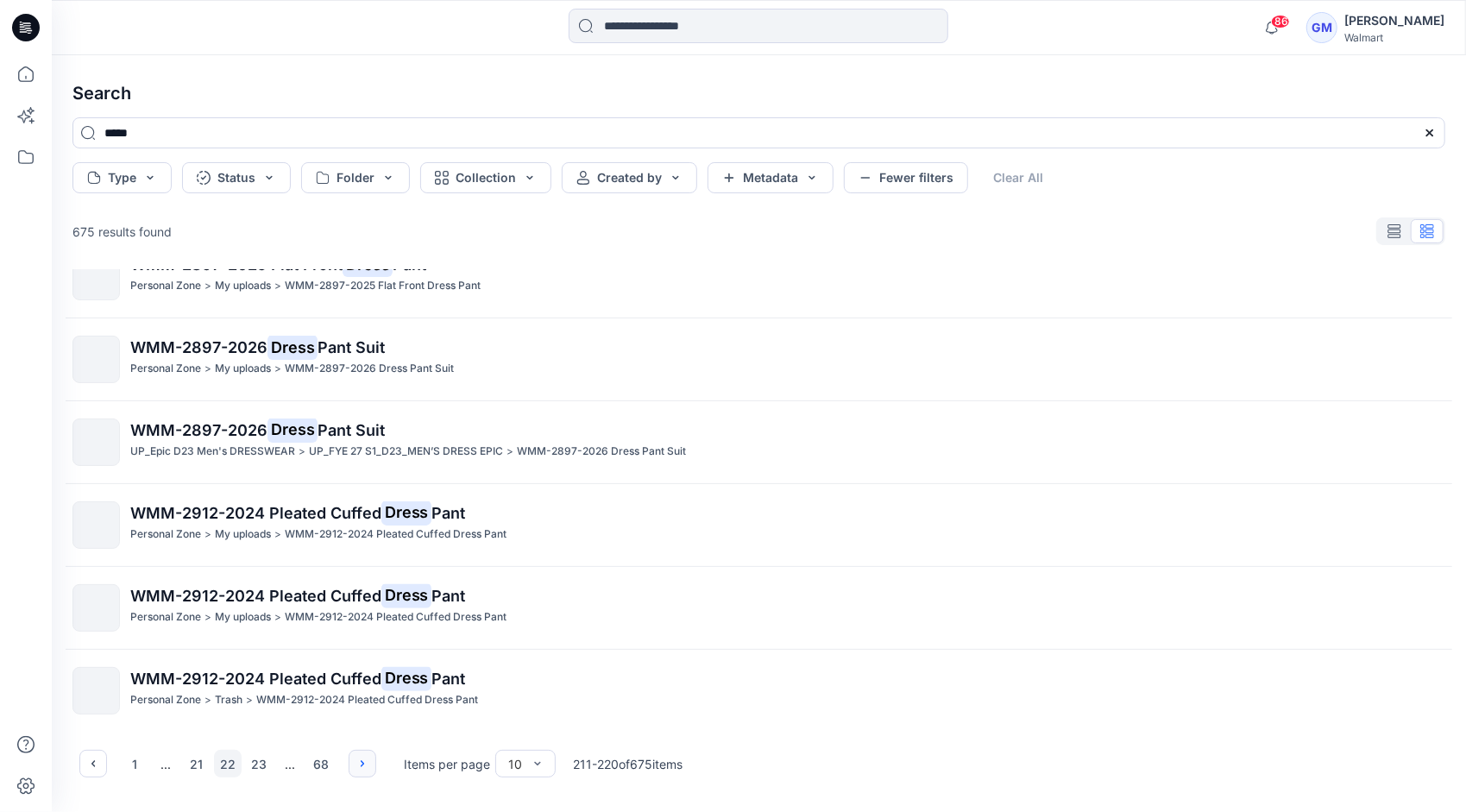
click at [356, 770] on icon "button" at bounding box center [362, 762] width 14 height 14
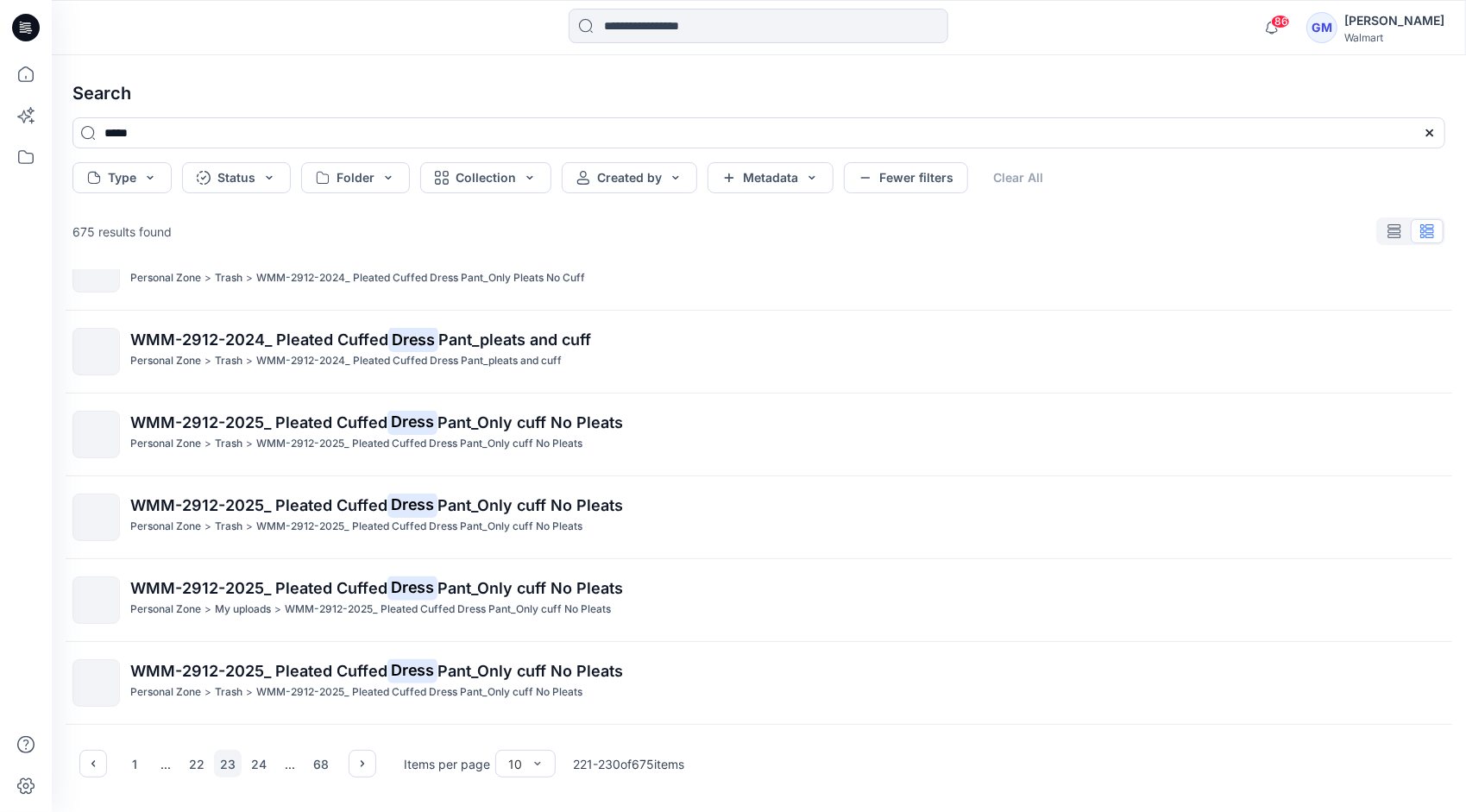
scroll to position [0, 0]
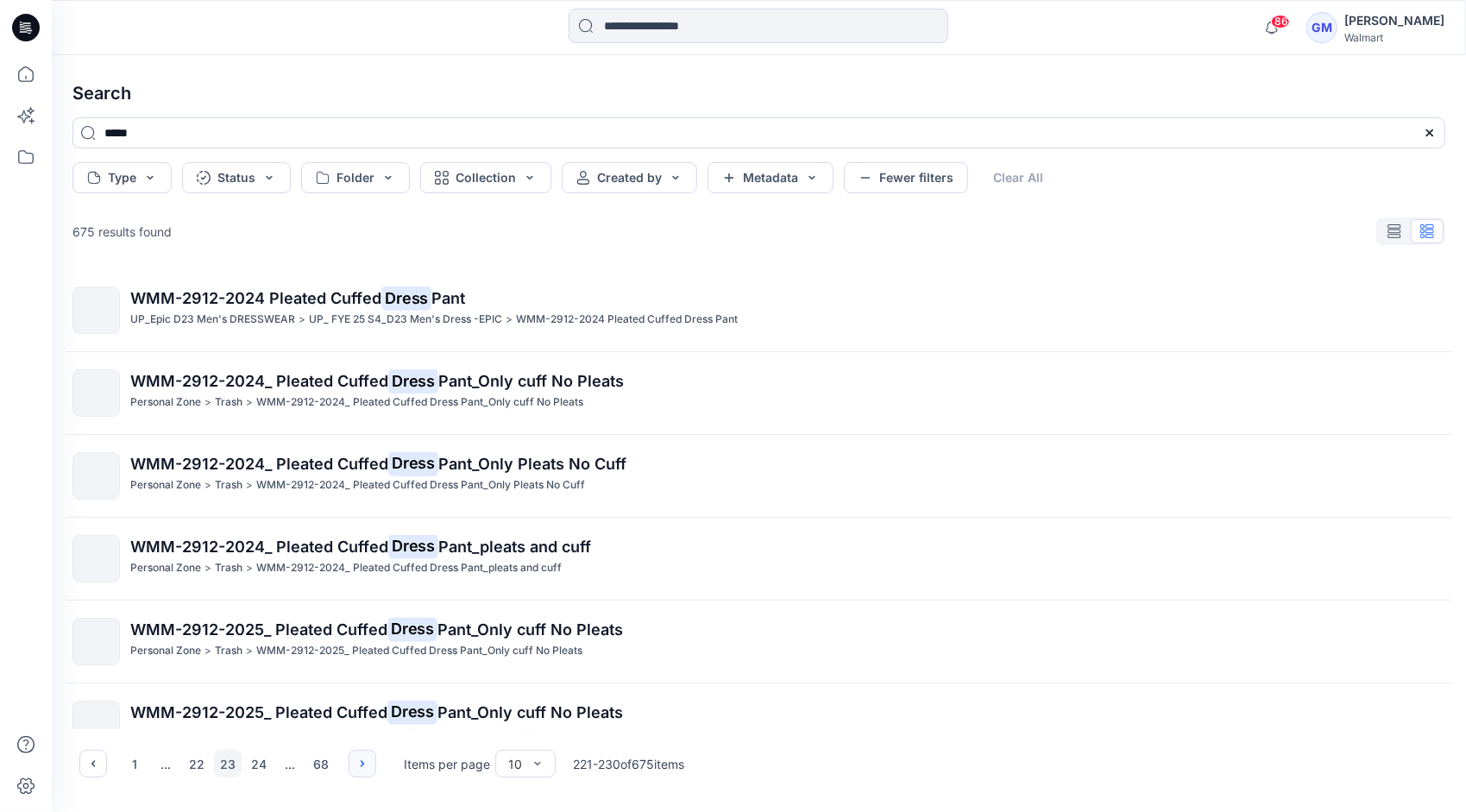
click at [367, 763] on icon "button" at bounding box center [362, 762] width 14 height 14
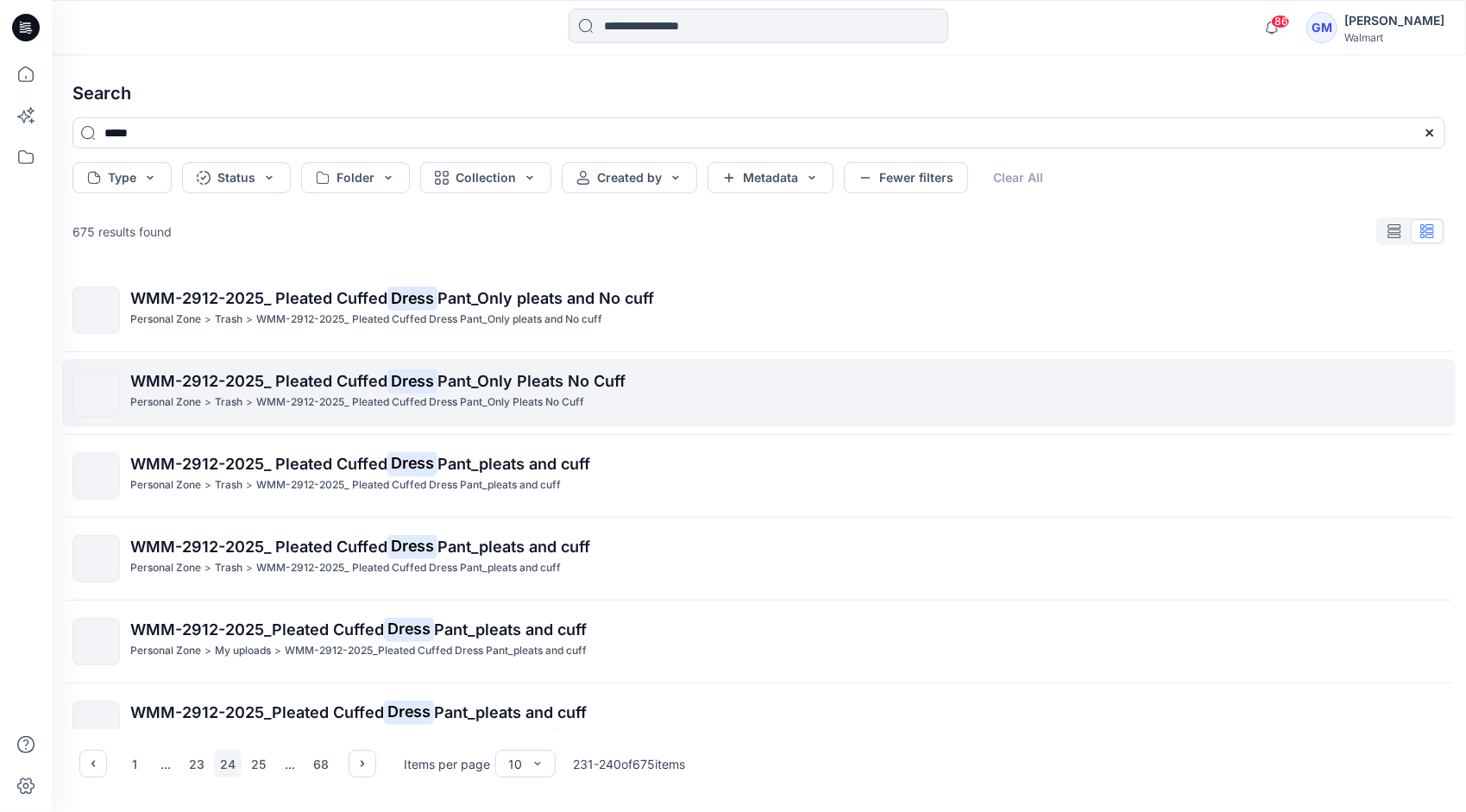
scroll to position [365, 0]
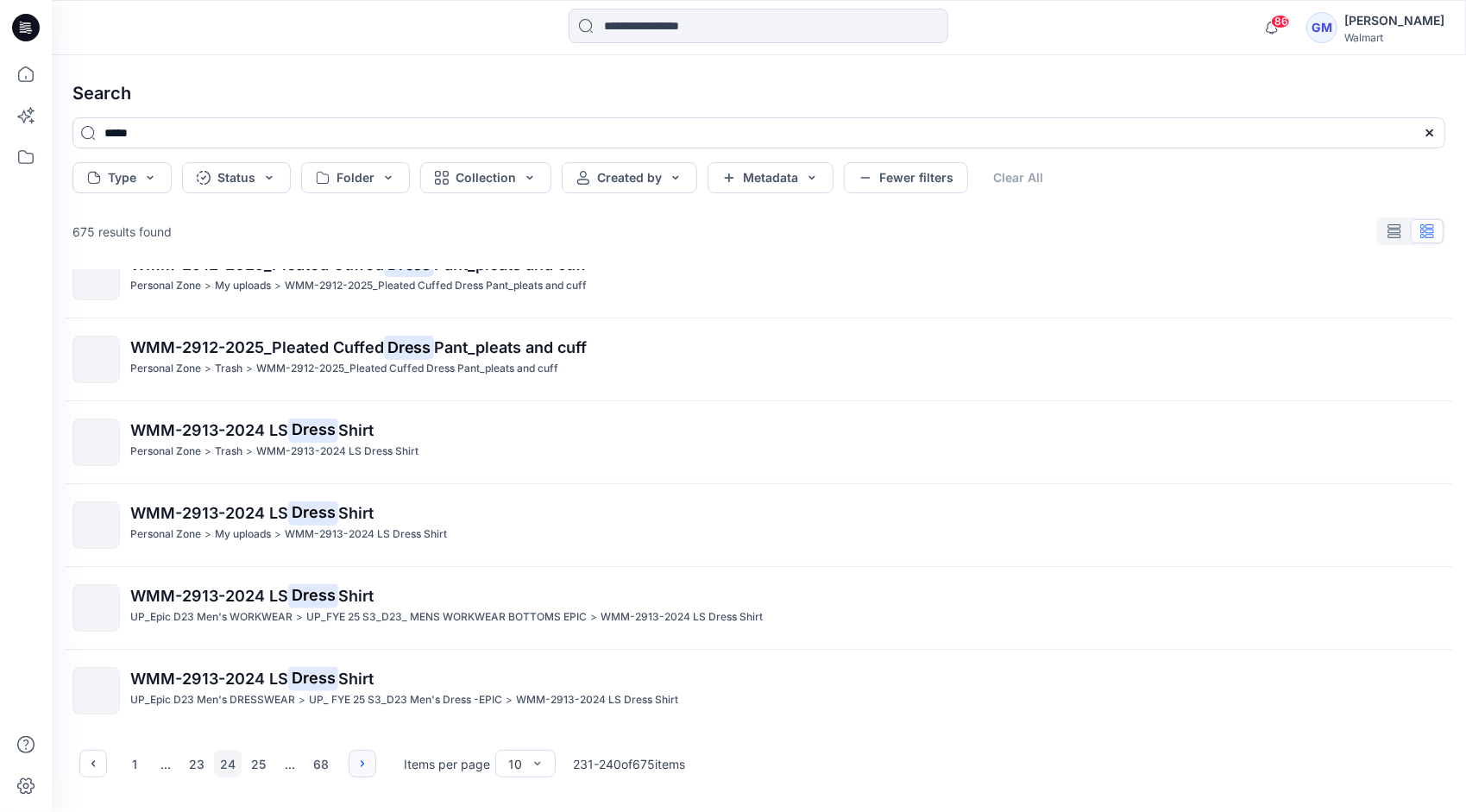
click at [364, 761] on icon "button" at bounding box center [362, 762] width 14 height 14
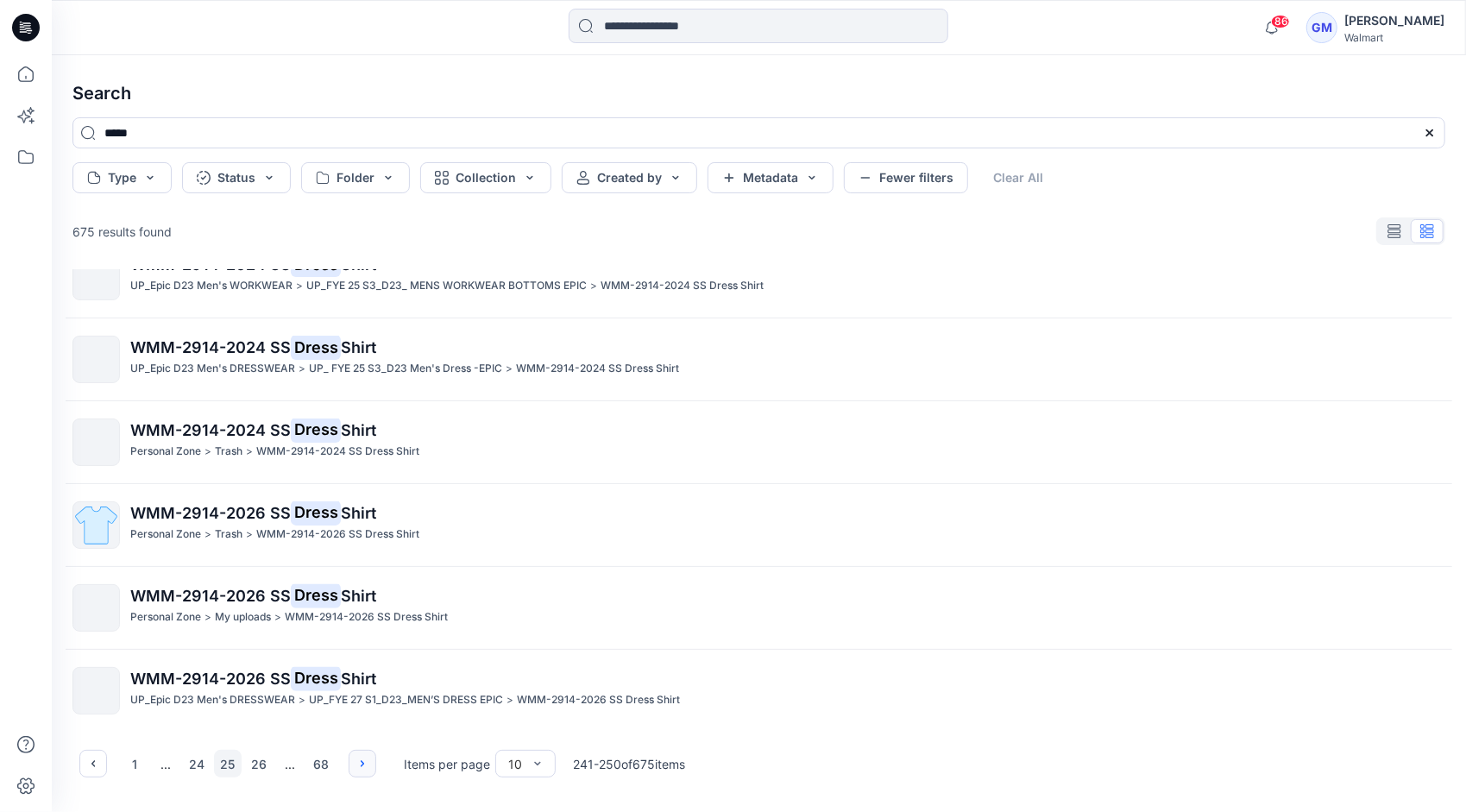
click at [359, 757] on icon "button" at bounding box center [362, 762] width 14 height 14
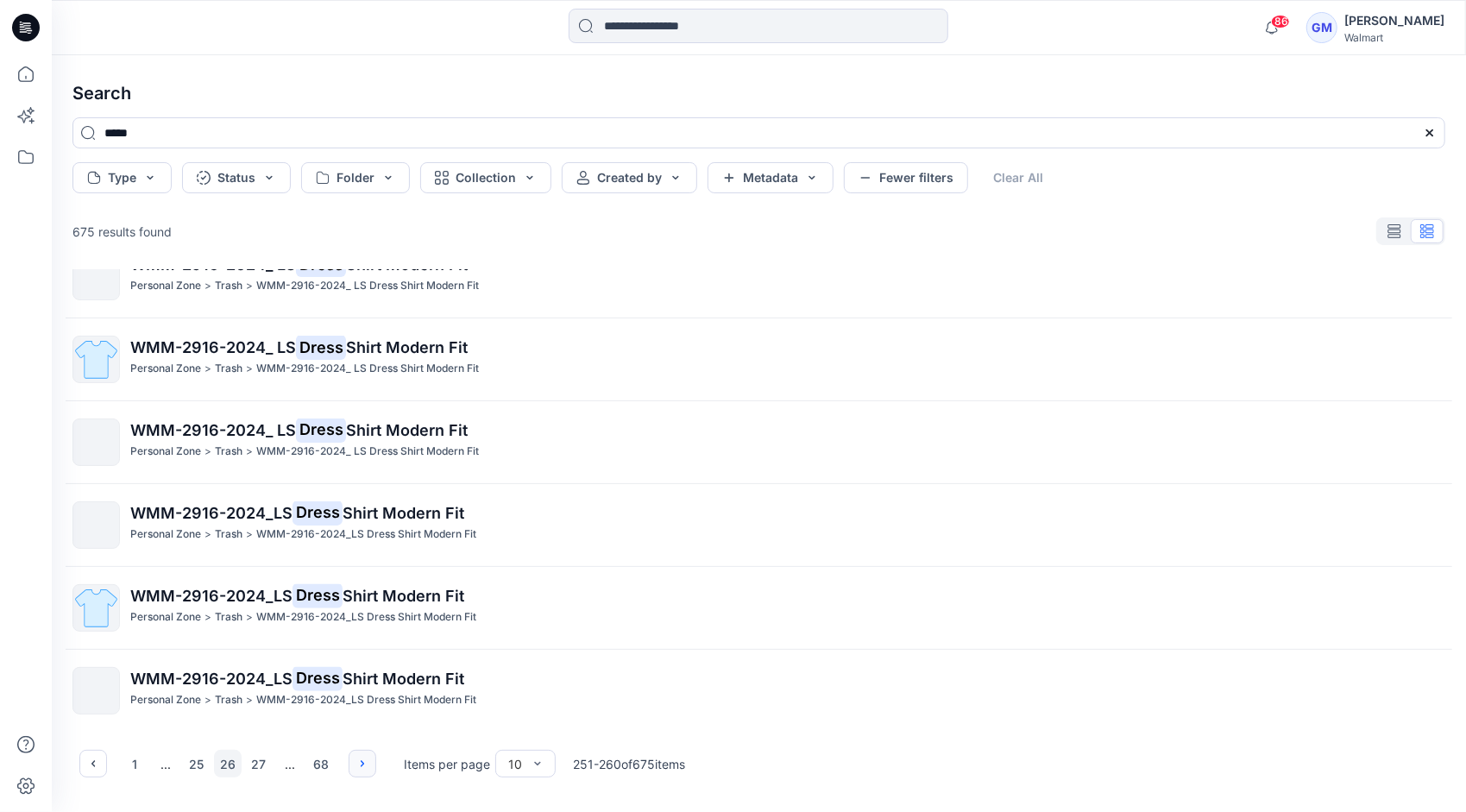
click at [366, 764] on icon "button" at bounding box center [362, 762] width 14 height 14
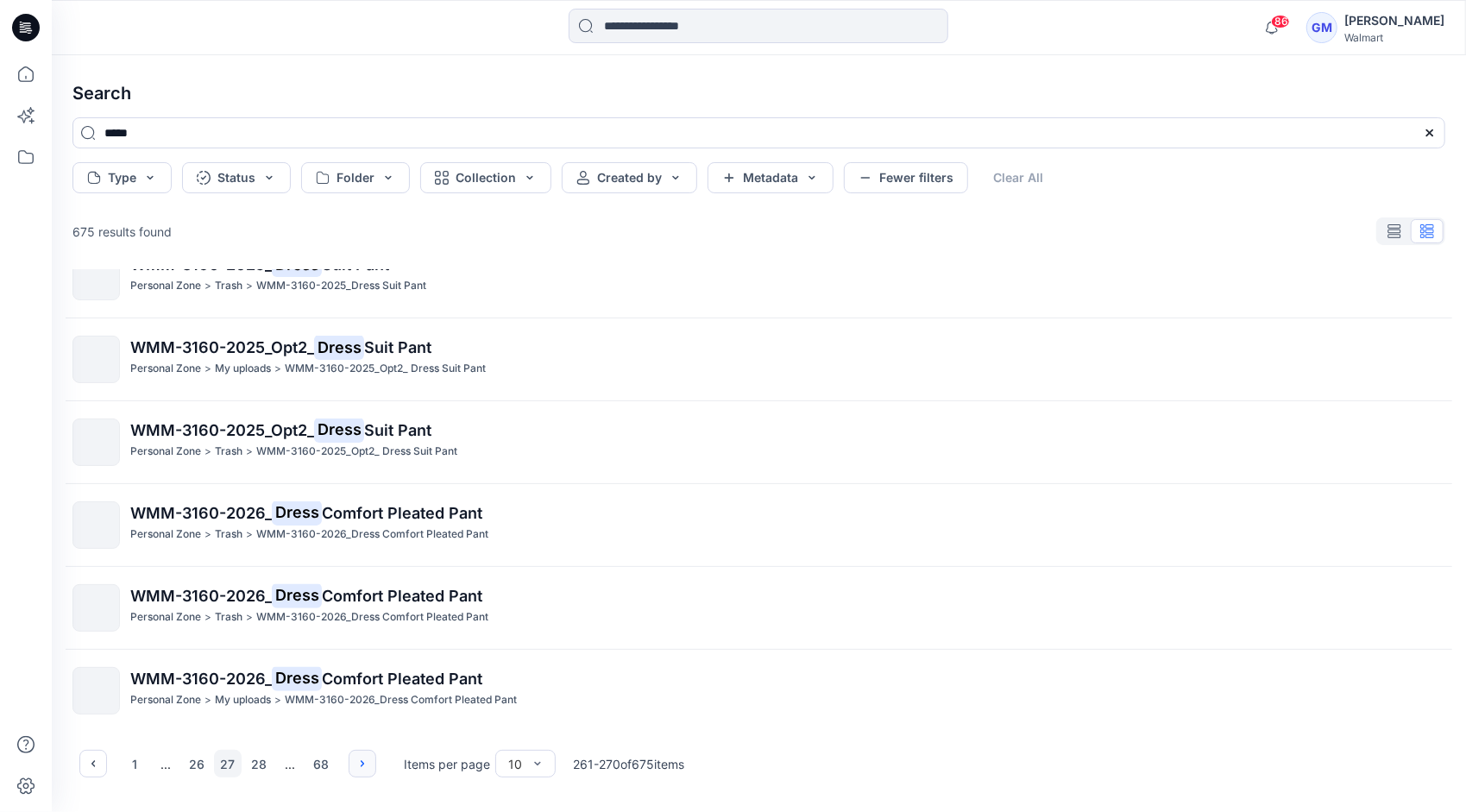
click at [360, 768] on icon "button" at bounding box center [362, 762] width 14 height 14
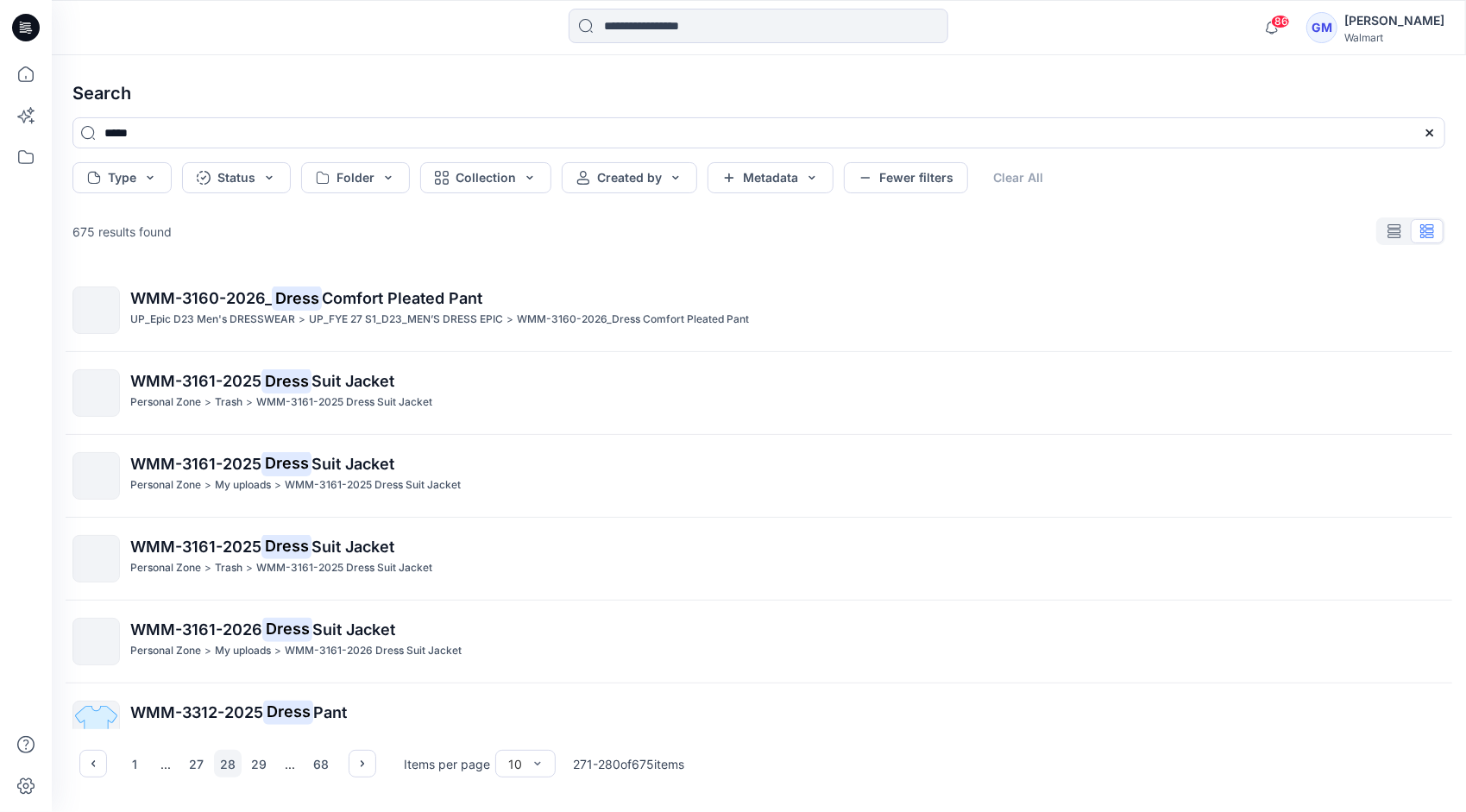
scroll to position [0, 0]
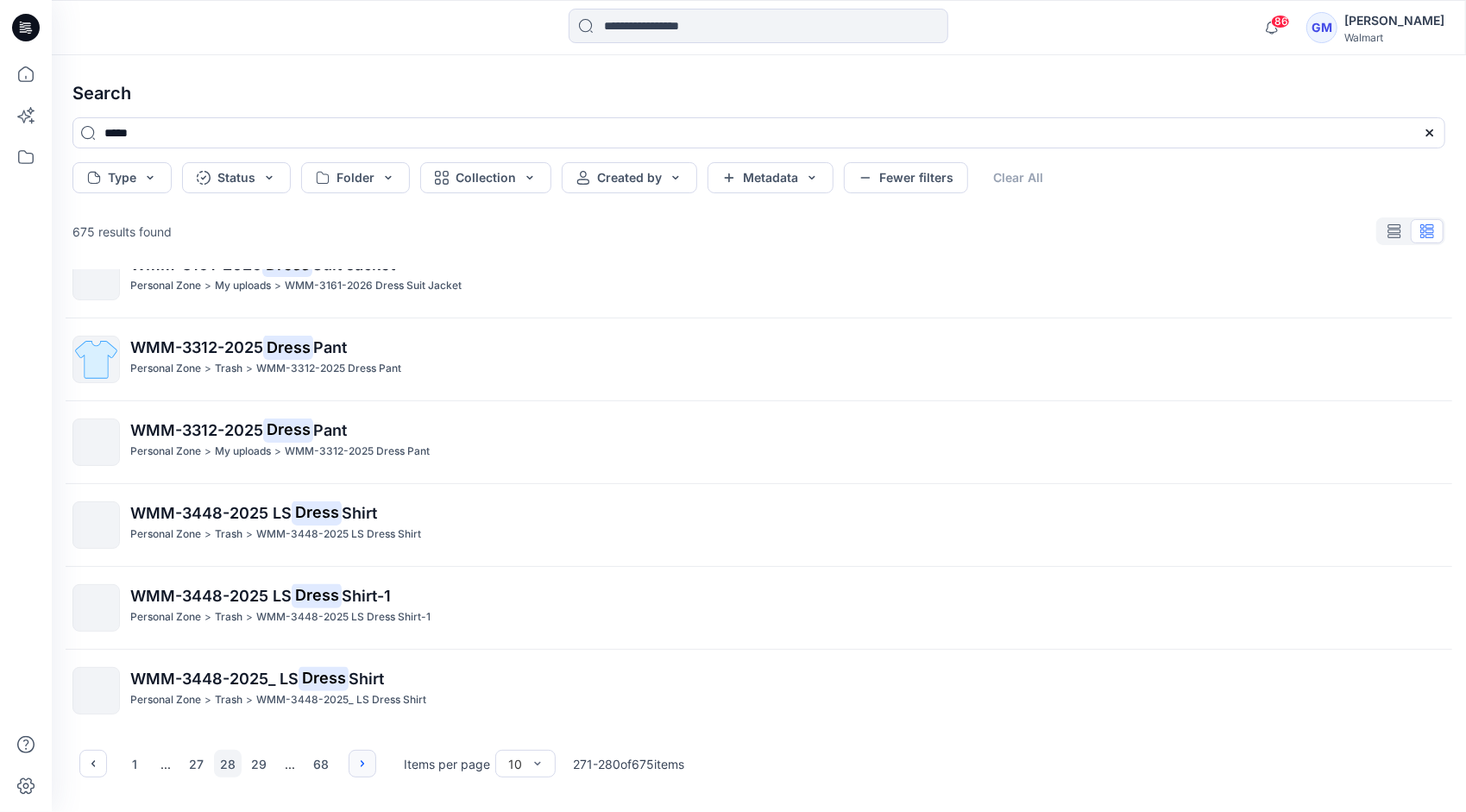
click at [371, 760] on button "button" at bounding box center [362, 763] width 28 height 28
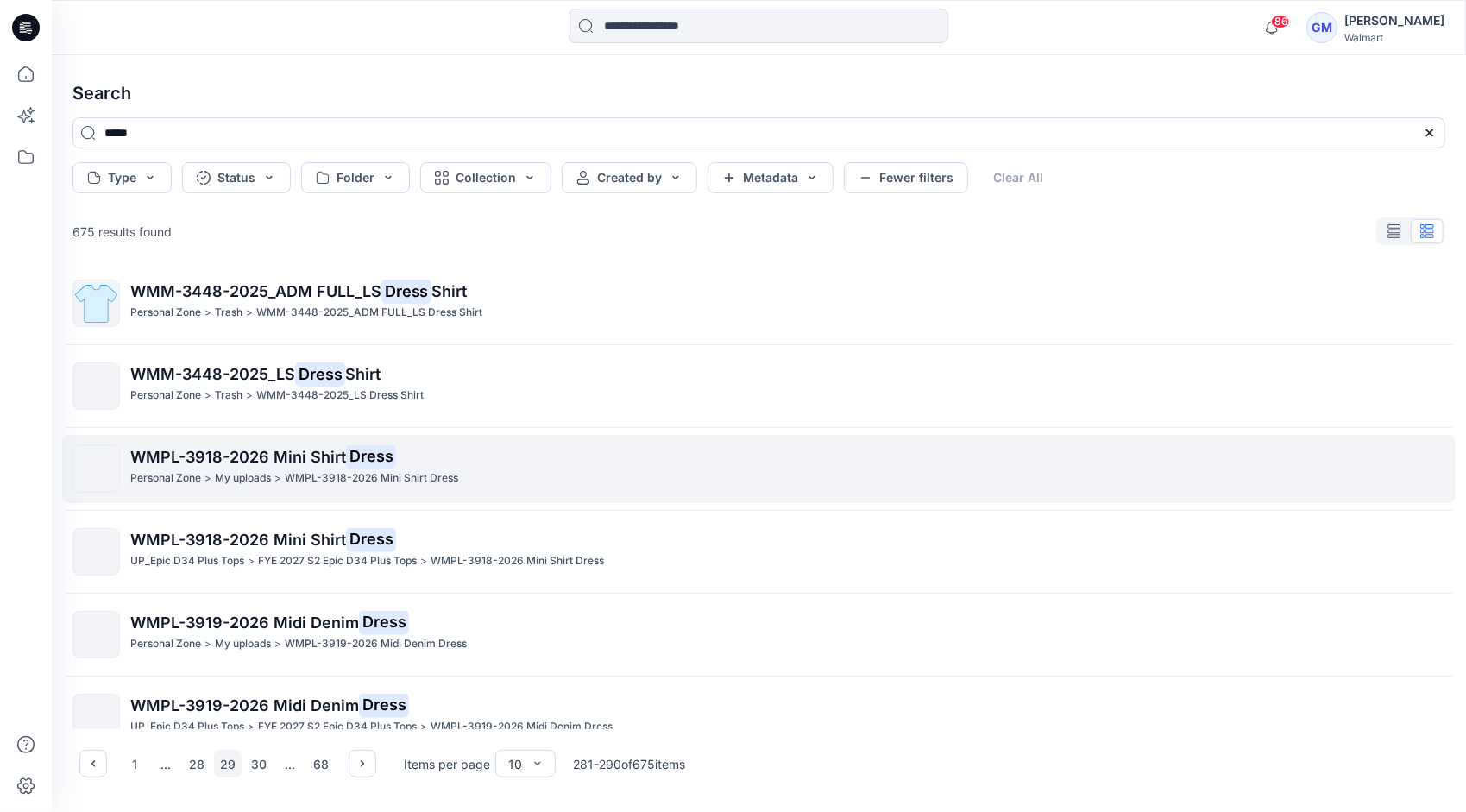
click at [263, 463] on span "WMPL-3918-2026 Mini Shirt" at bounding box center [239, 456] width 216 height 18
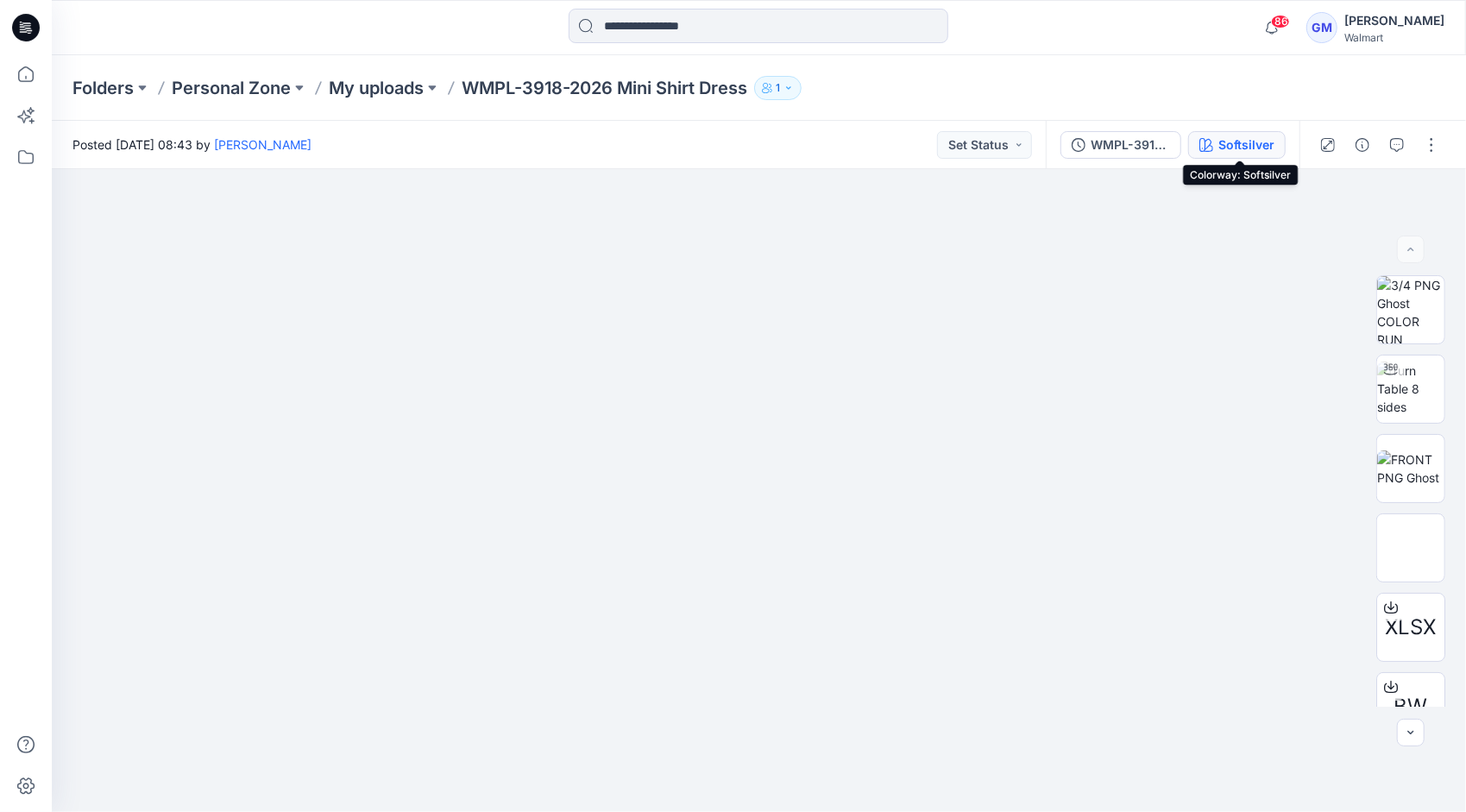
click at [1239, 151] on div "Softsilver" at bounding box center [1246, 144] width 56 height 19
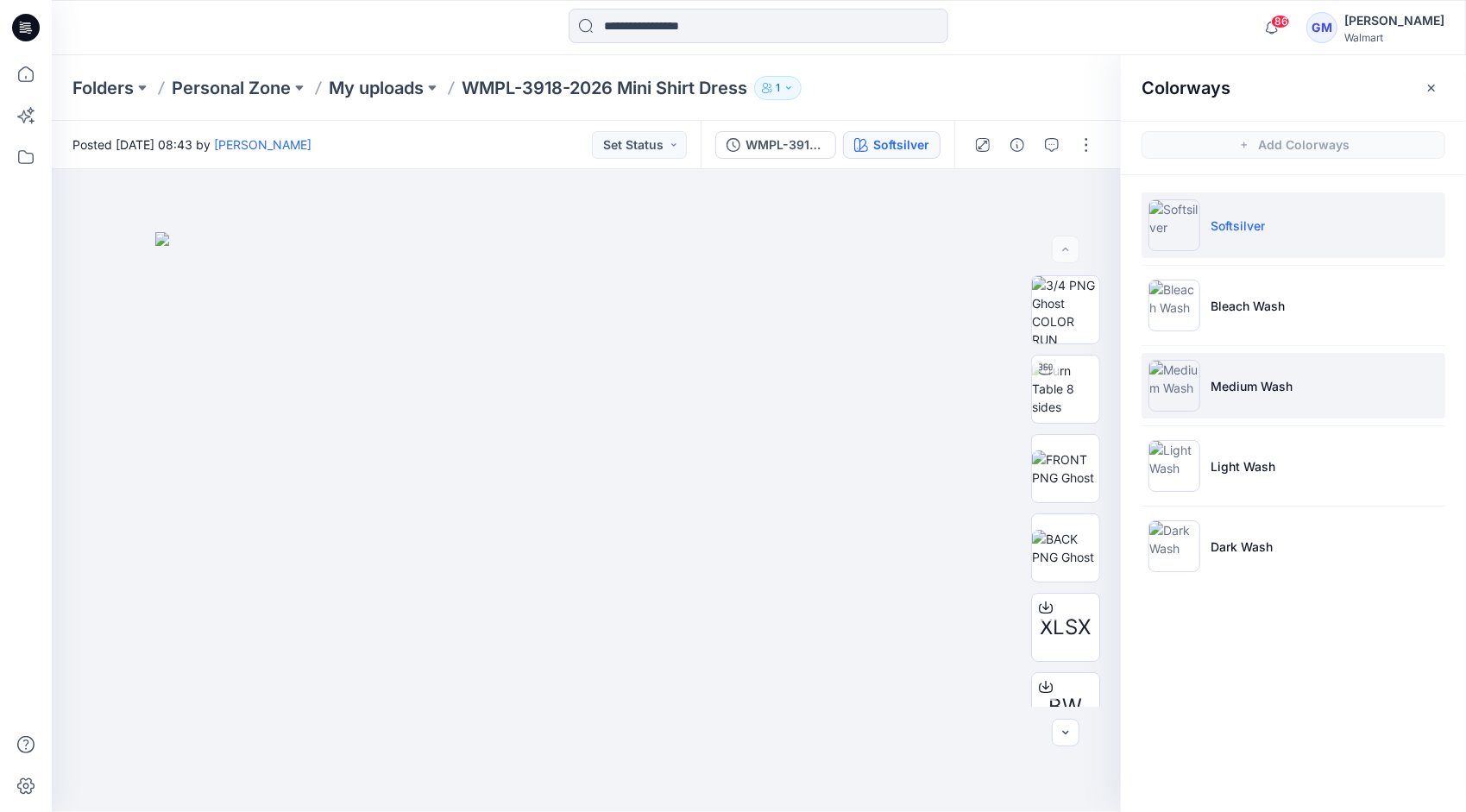
click at [1263, 372] on li "Medium Wash" at bounding box center [1293, 385] width 303 height 66
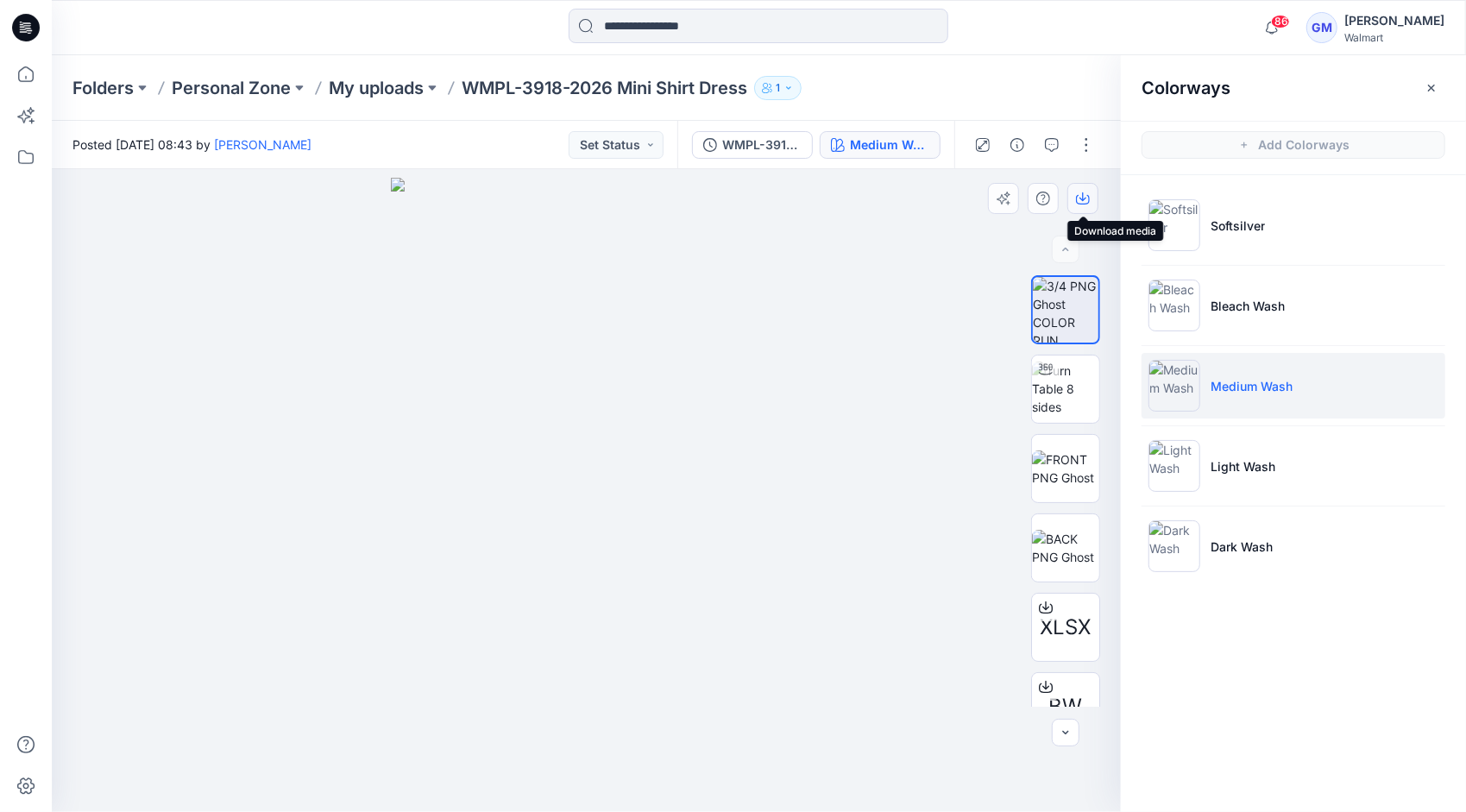
click at [1086, 198] on icon "button" at bounding box center [1082, 198] width 14 height 14
click at [1066, 469] on img at bounding box center [1065, 468] width 68 height 36
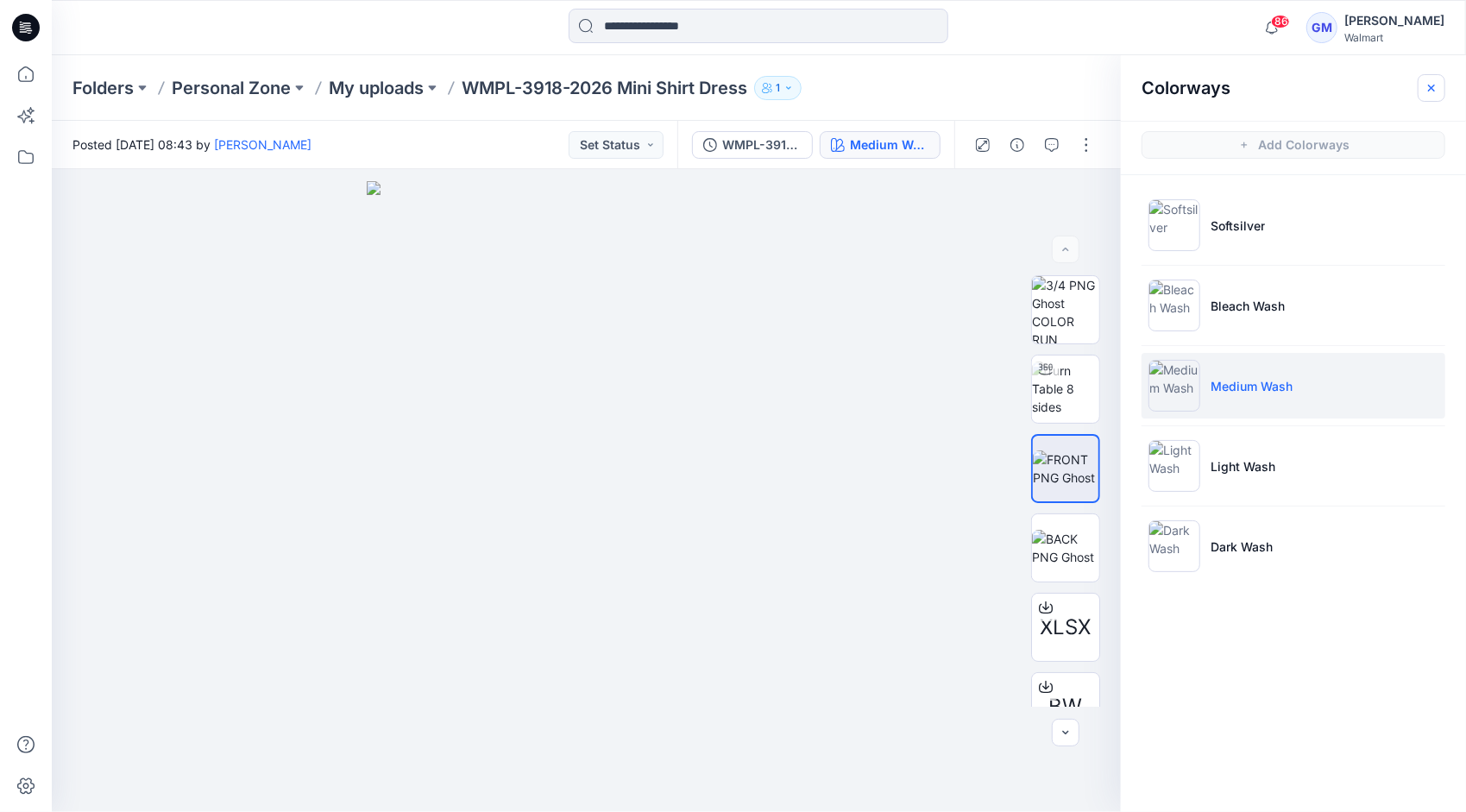
click at [1429, 90] on icon "button" at bounding box center [1431, 87] width 6 height 6
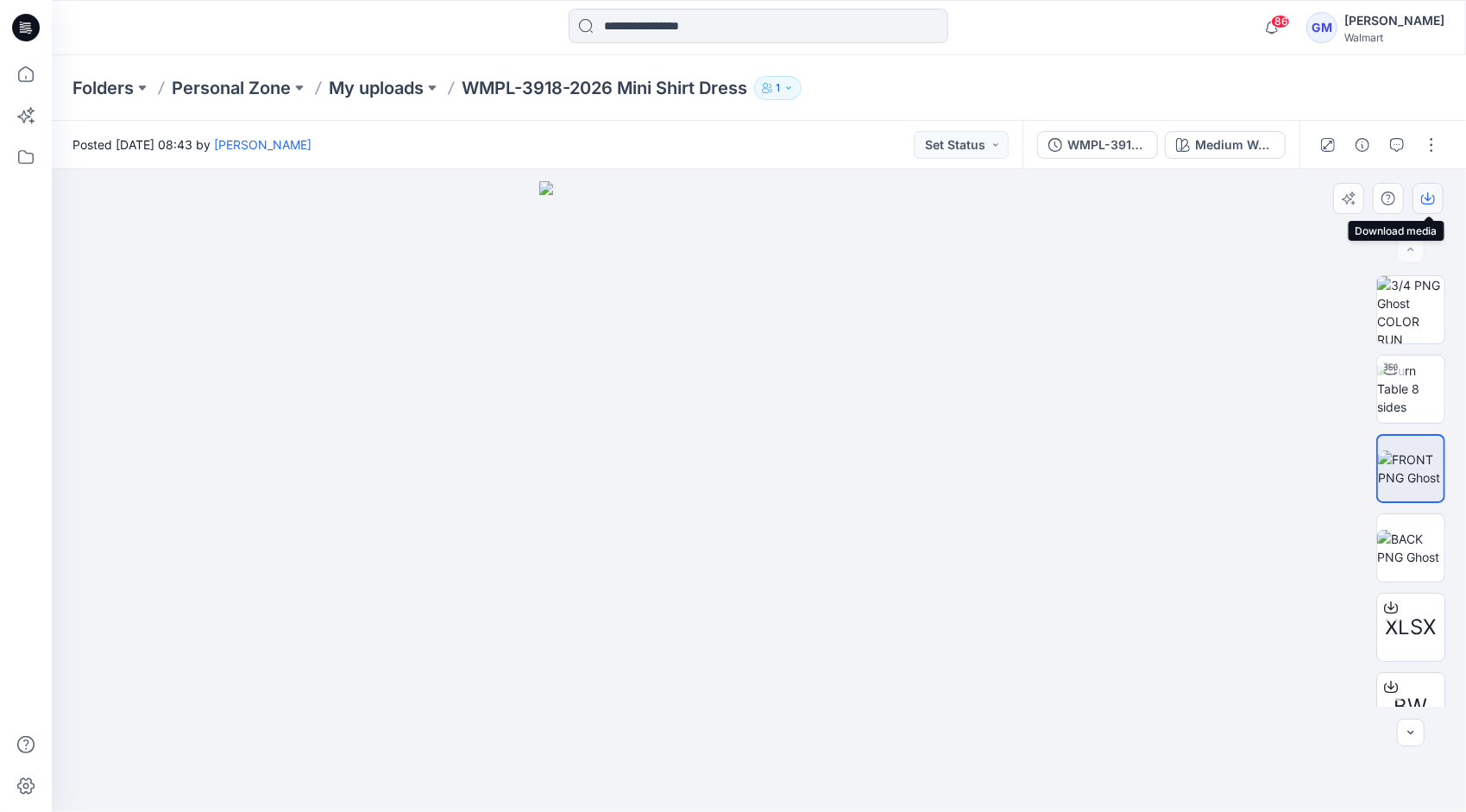
click at [1427, 195] on icon "button" at bounding box center [1428, 197] width 7 height 9
click at [1420, 542] on img at bounding box center [1410, 547] width 68 height 36
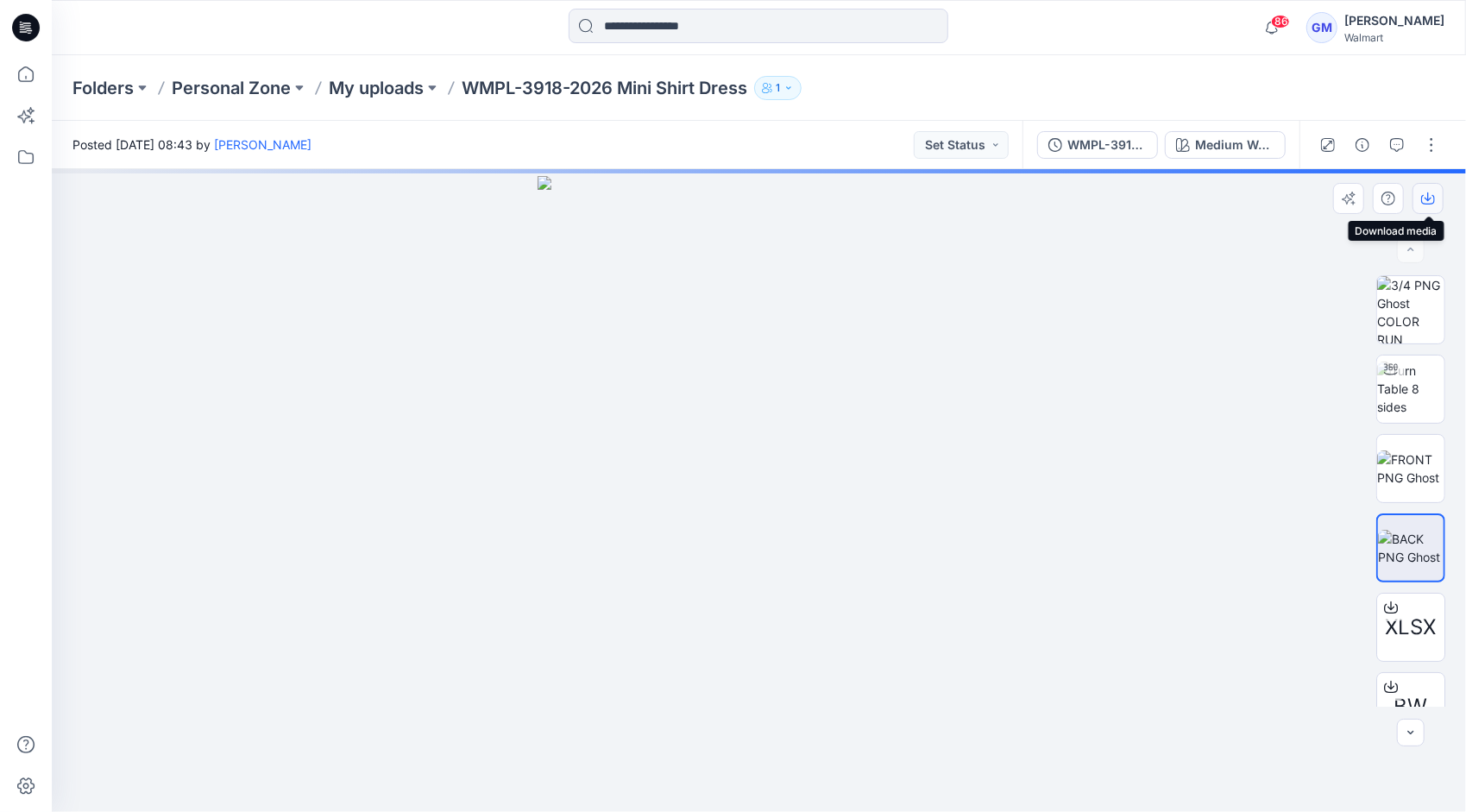
click at [1436, 196] on button "button" at bounding box center [1428, 198] width 31 height 31
